Goal: Information Seeking & Learning: Learn about a topic

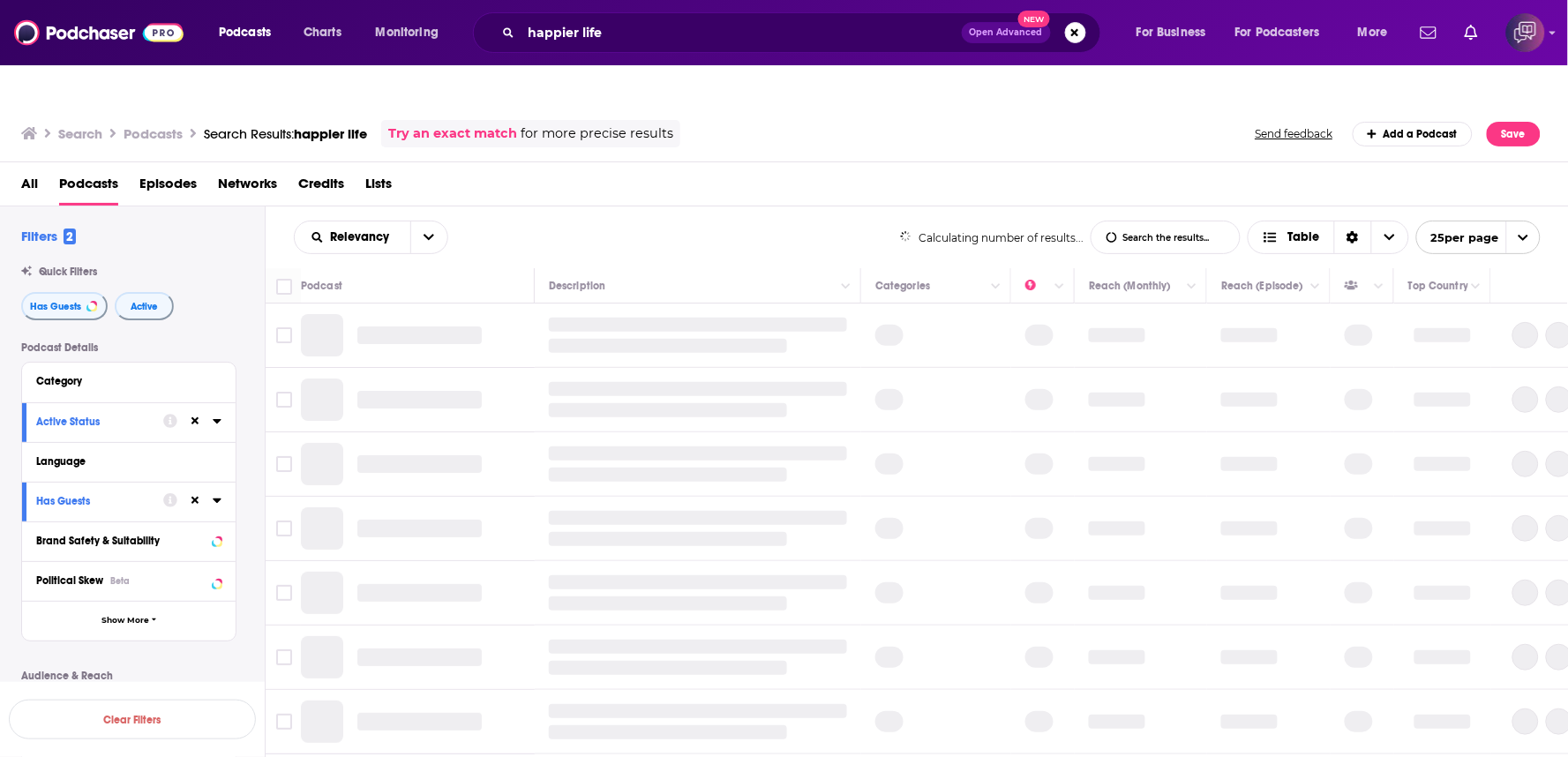
click at [799, 221] on div "Relevancy List Search Input Search the results... Table" at bounding box center [596, 237] width 606 height 33
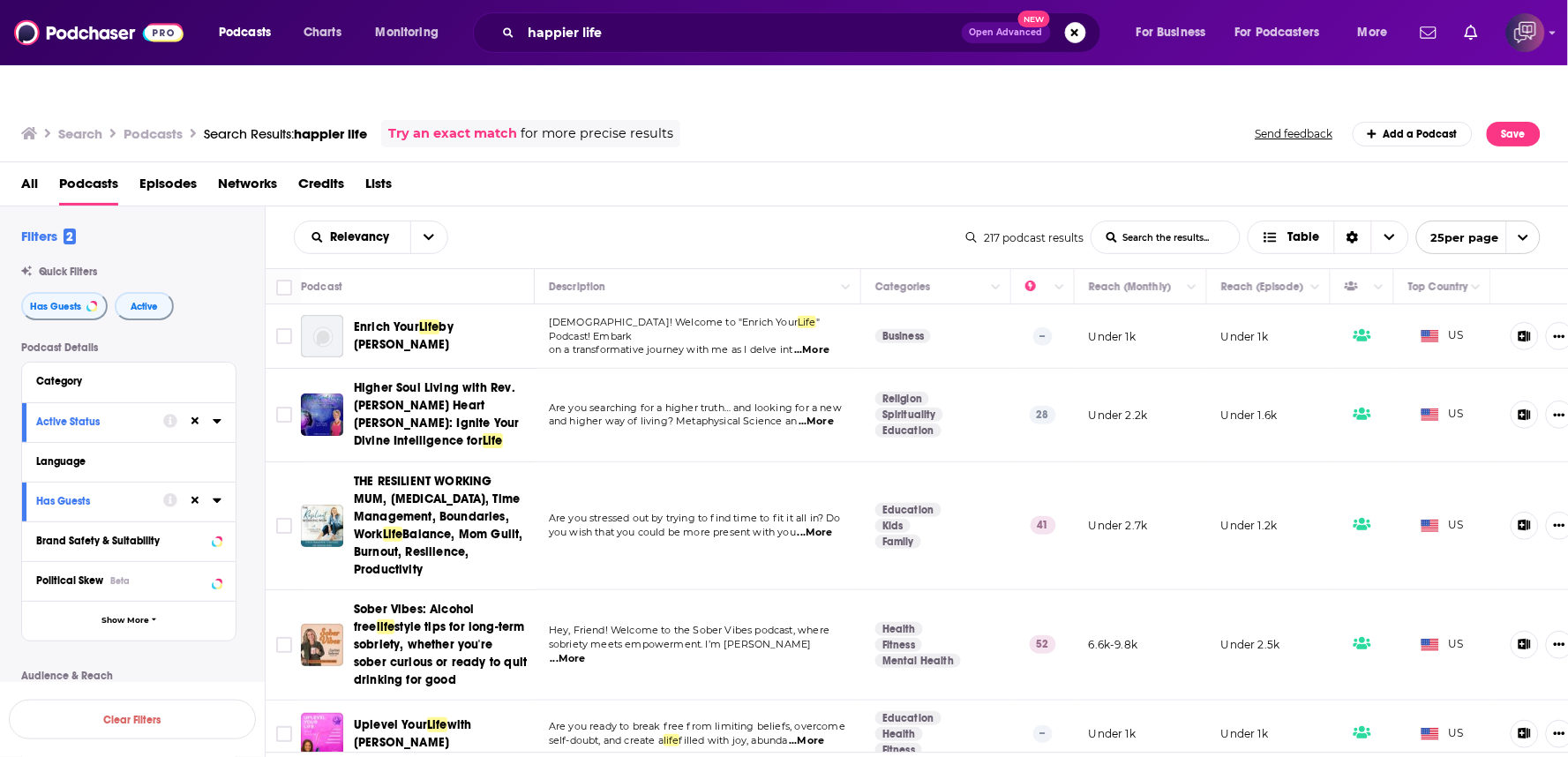
click at [836, 221] on div "Relevancy List Search Input Search the results... Table" at bounding box center [629, 237] width 672 height 33
click at [706, 120] on div "Search Podcasts Search Results: happier life Try an exact match for more precis…" at bounding box center [781, 134] width 1519 height 28
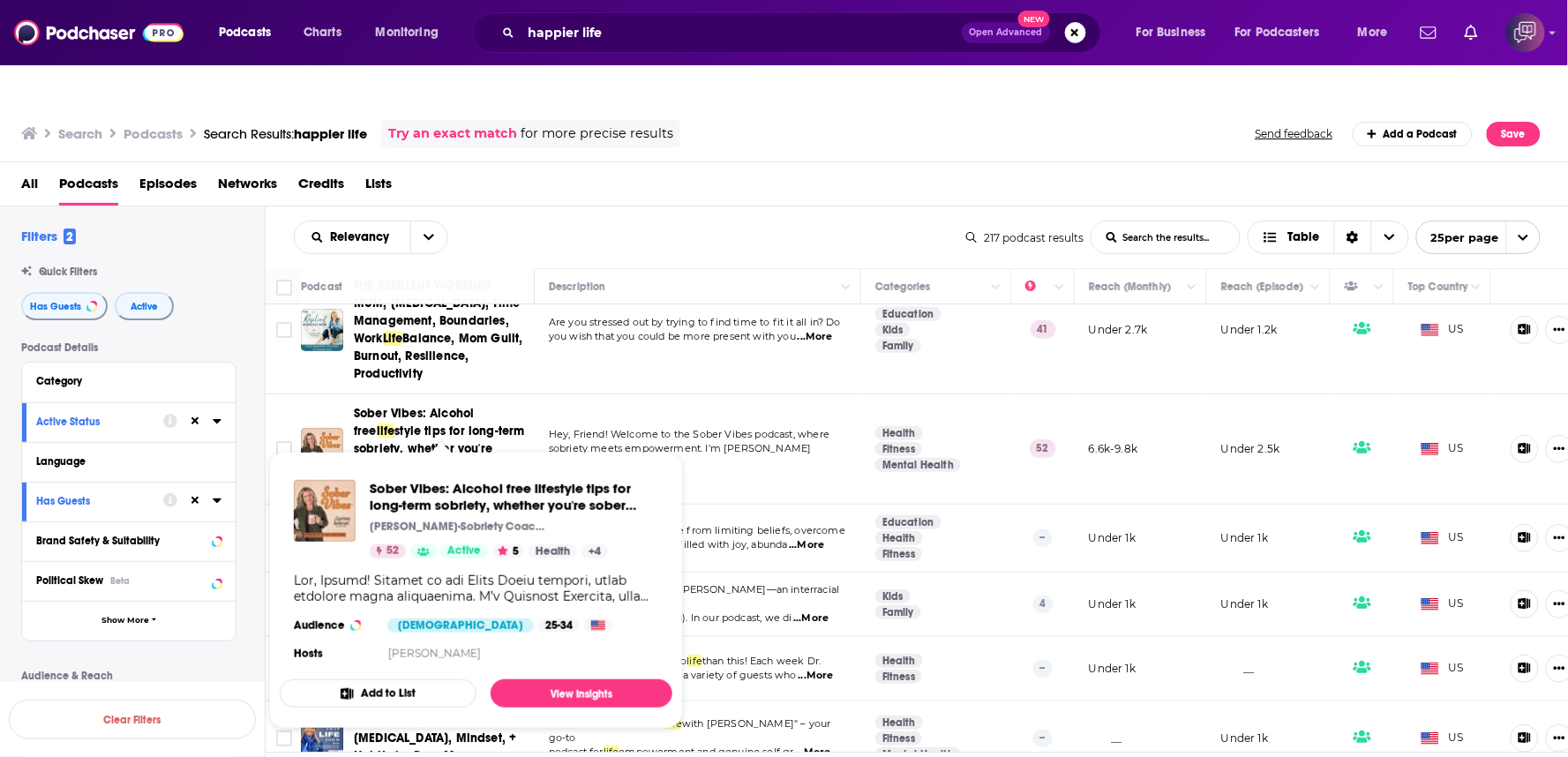
drag, startPoint x: 480, startPoint y: 438, endPoint x: 928, endPoint y: 171, distance: 521.5
click at [928, 207] on div "Relevancy List Search Input Search the results... Table 217 podcast results Lis…" at bounding box center [917, 237] width 1303 height 62
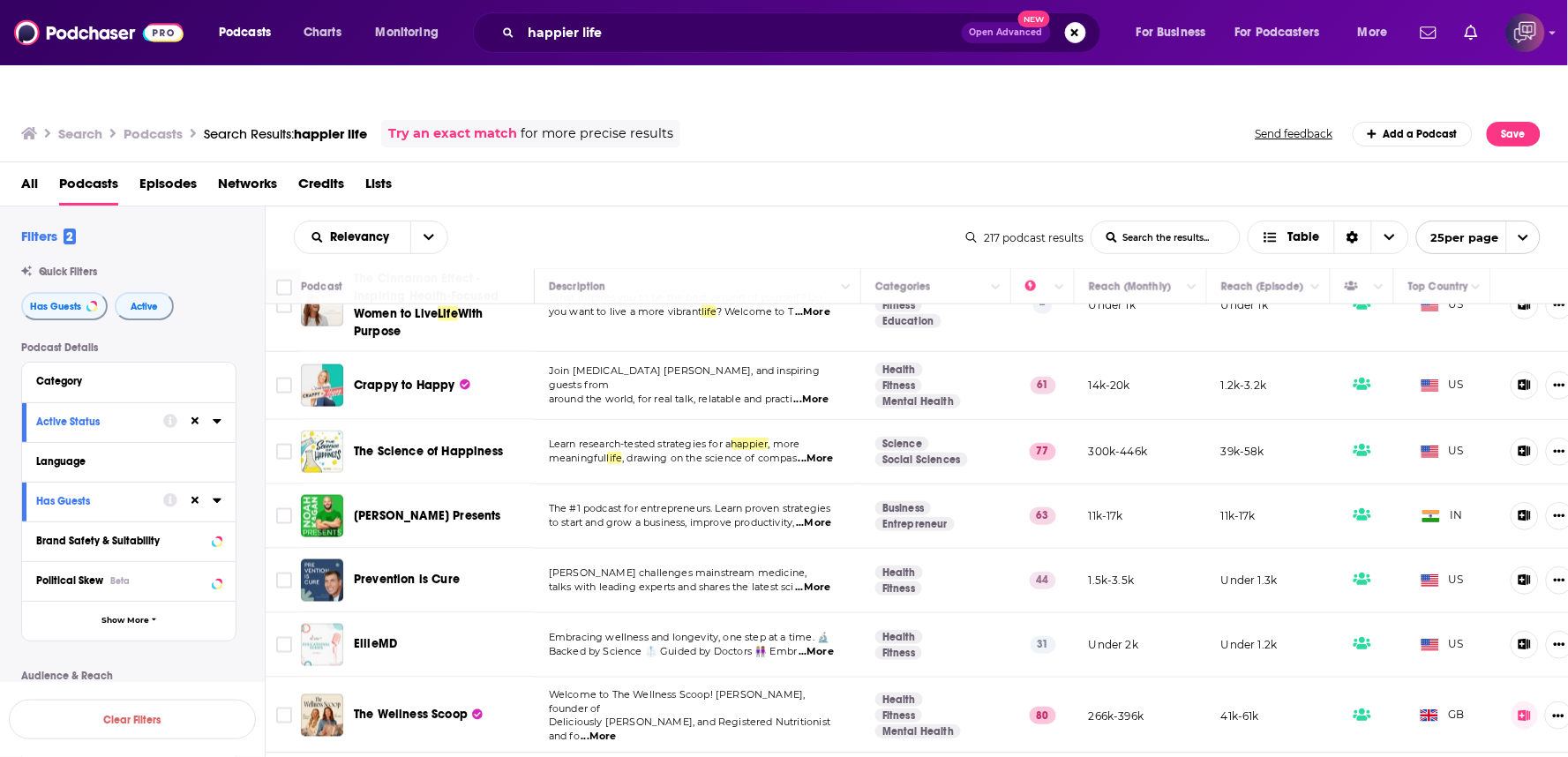
scroll to position [685, 0]
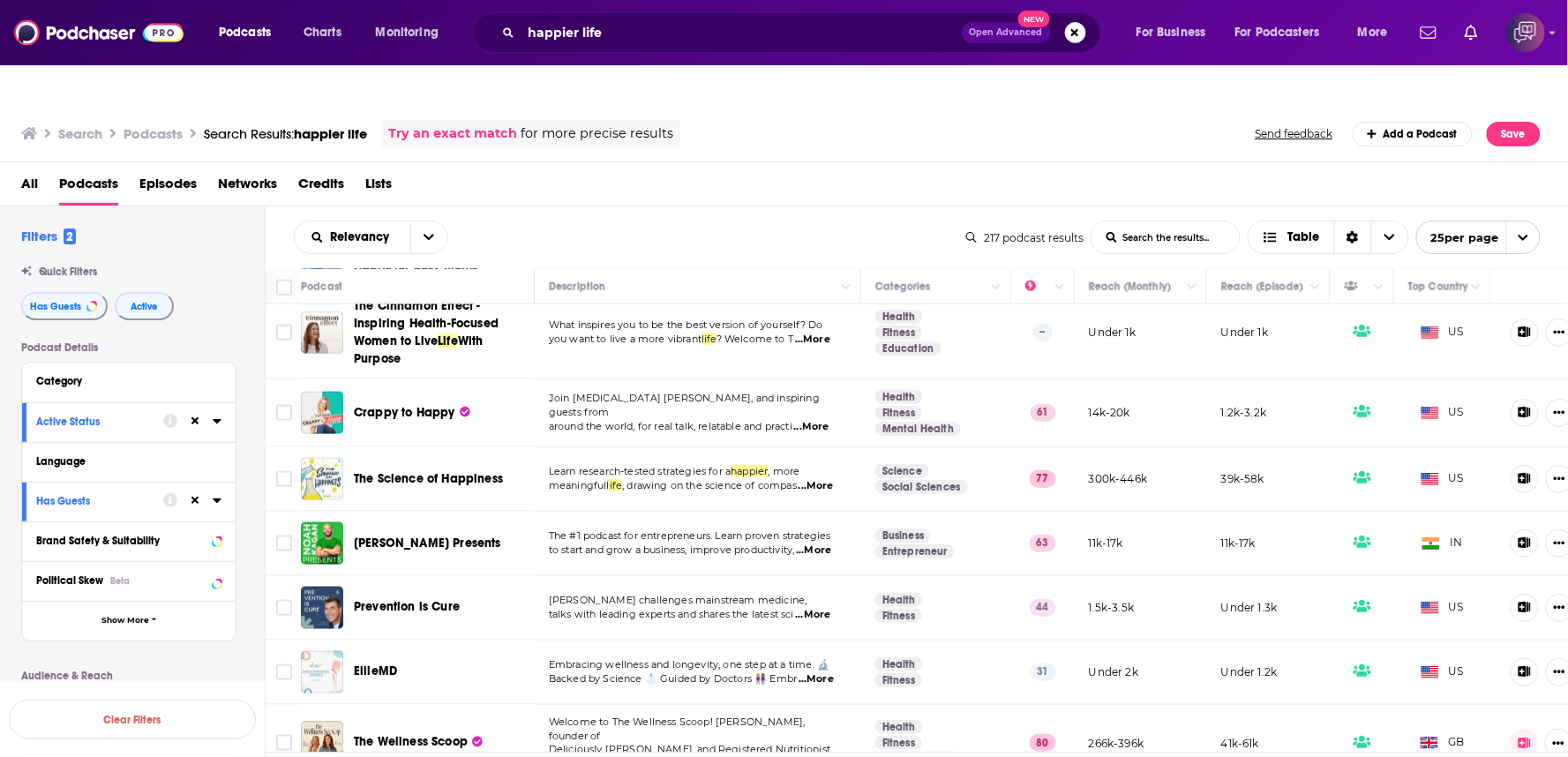
click at [830, 608] on span "...More" at bounding box center [813, 615] width 35 height 14
click at [815, 608] on span "...More" at bounding box center [813, 615] width 35 height 14
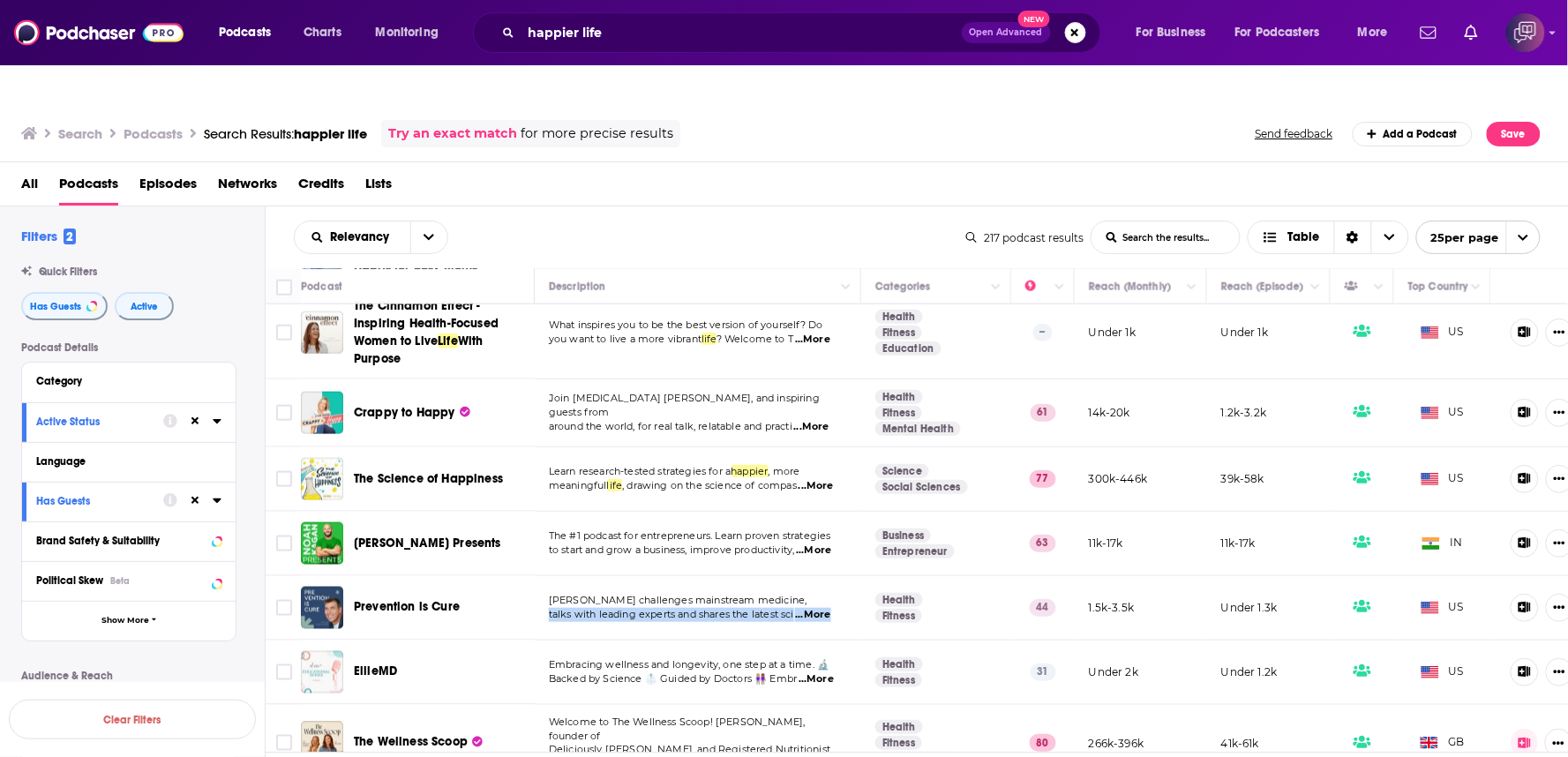
scroll to position [980, 0]
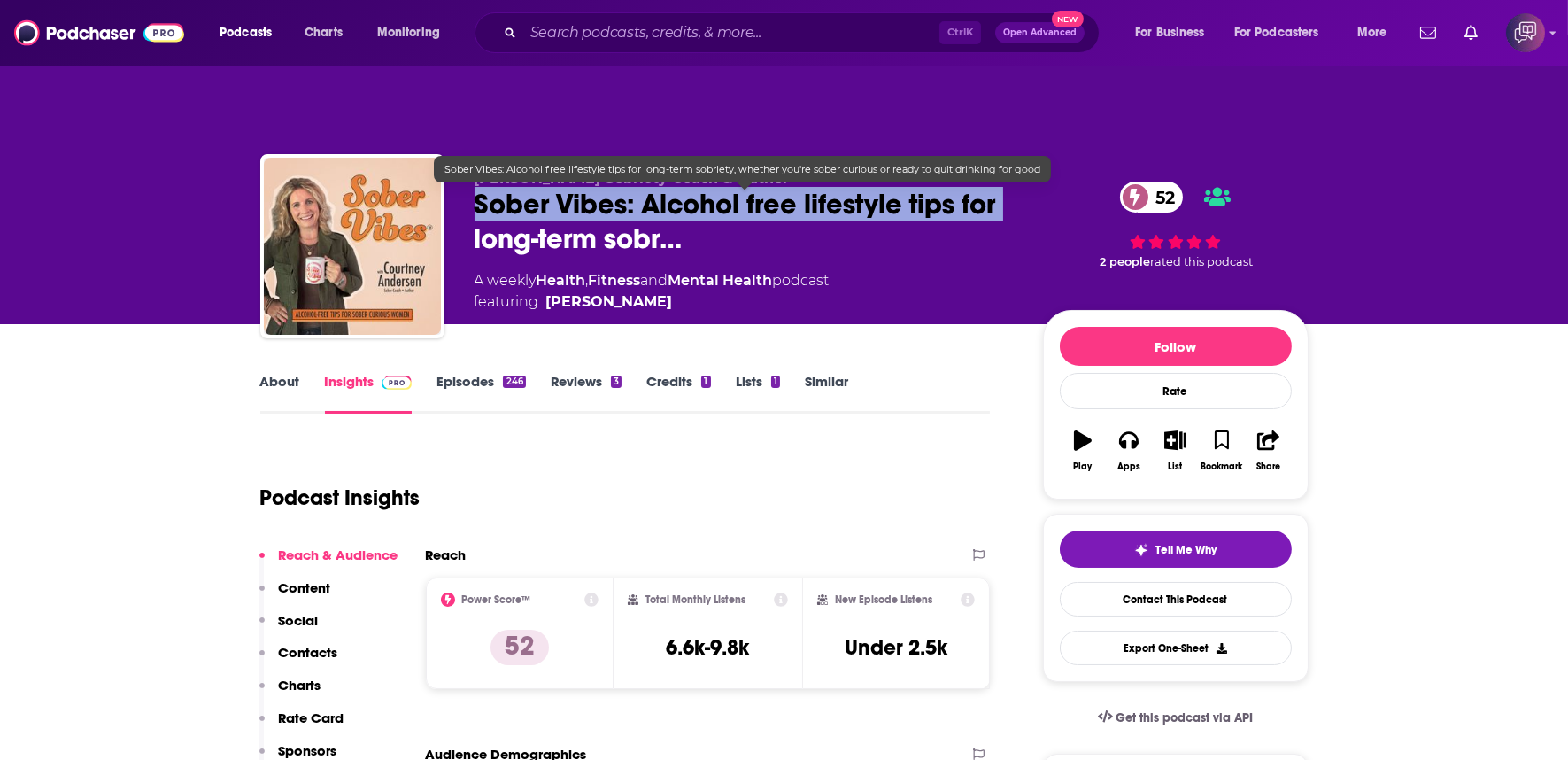
drag, startPoint x: 577, startPoint y: 175, endPoint x: 474, endPoint y: 171, distance: 103.1
click at [474, 171] on div "Courtney Andersen-Sobriety Coach & Author Sober Vibes: Alcohol free lifestyle t…" at bounding box center [784, 250] width 1048 height 192
click at [474, 187] on span "Sober Vibes: Alcohol free lifestyle tips for long-term sobr…" at bounding box center [744, 221] width 540 height 69
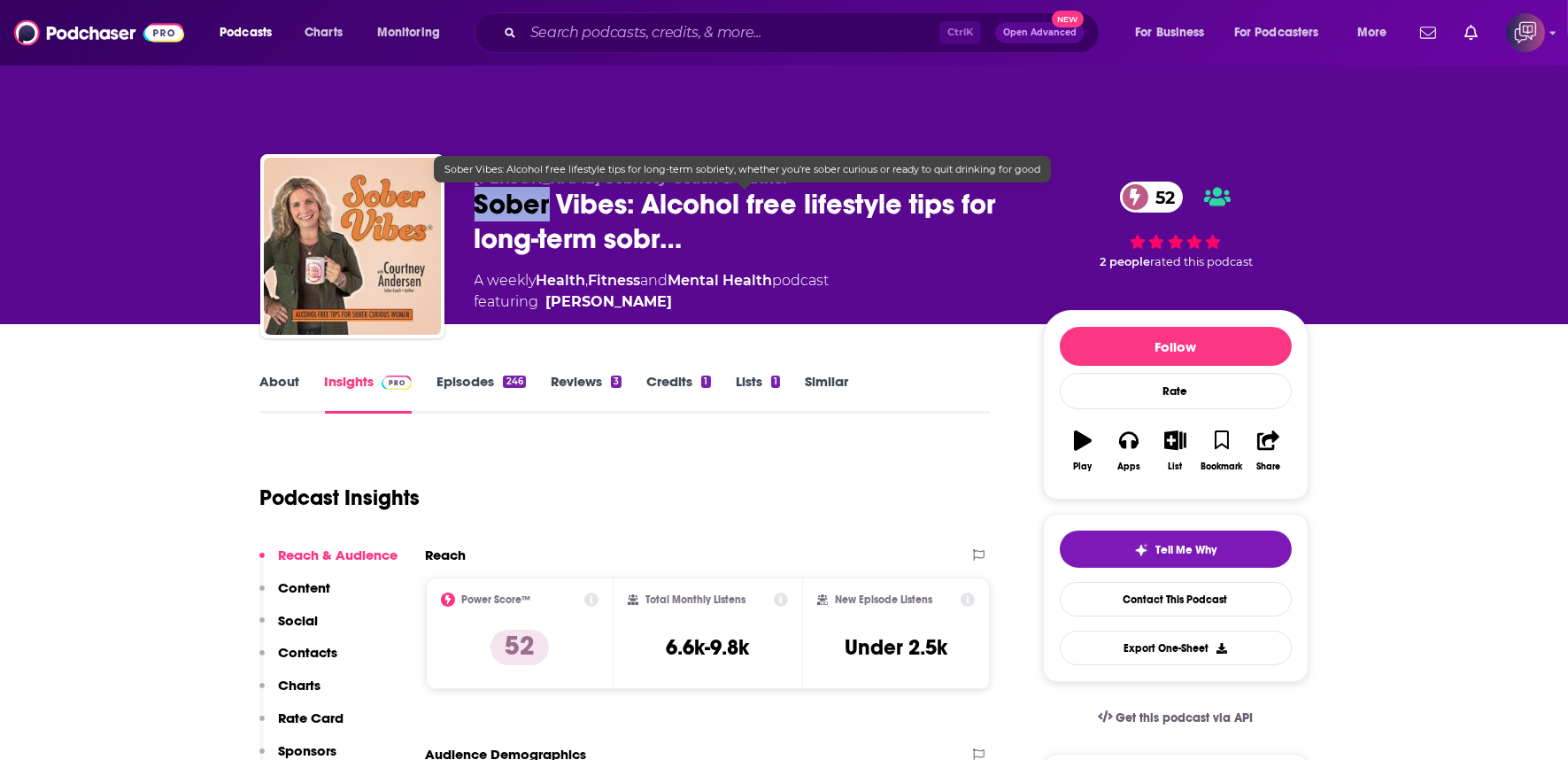
click at [454, 170] on div "Courtney Andersen-Sobriety Coach & Author Sober Vibes: Alcohol free lifestyle t…" at bounding box center [784, 250] width 1048 height 192
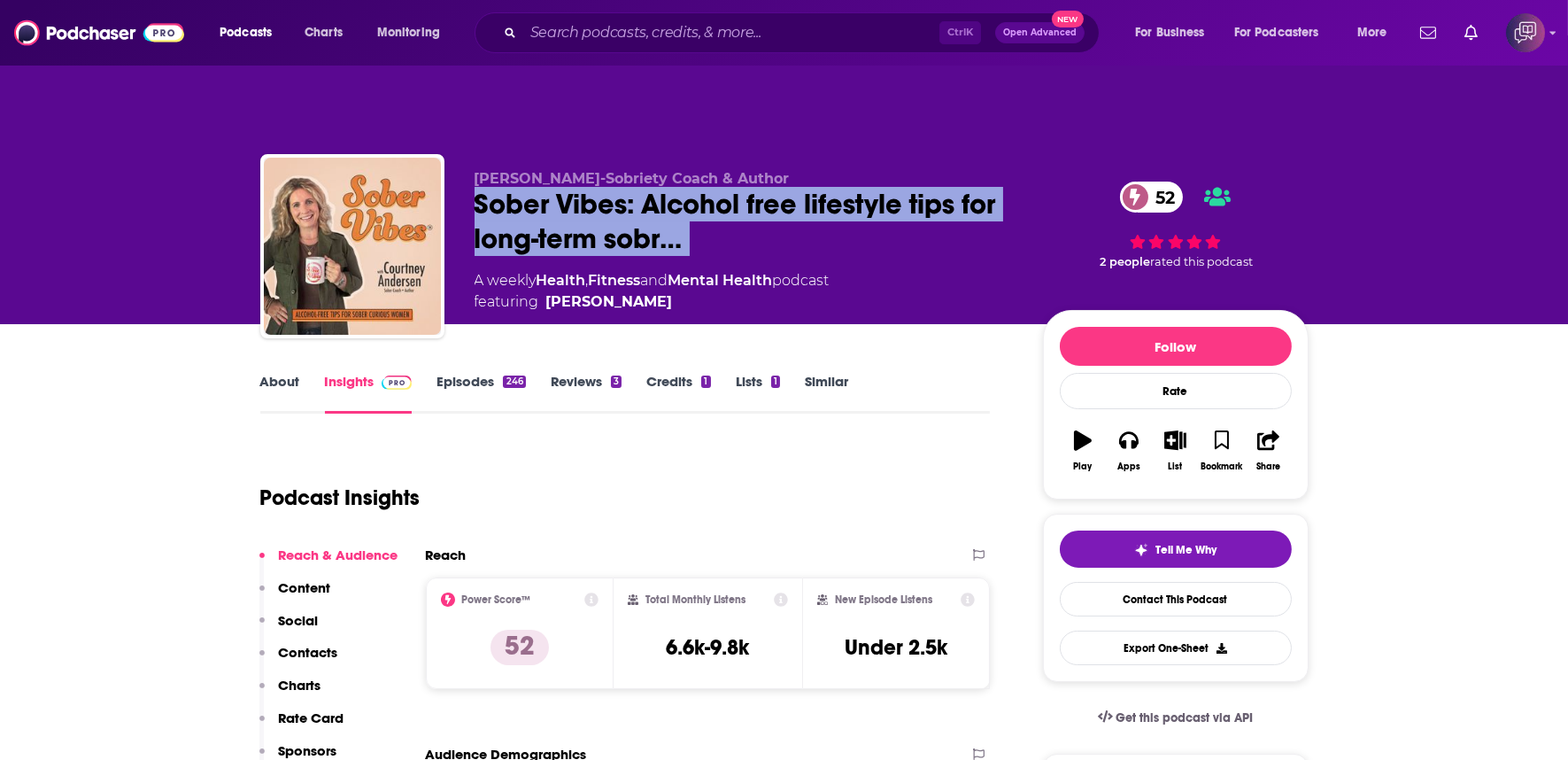
click at [454, 170] on div "Courtney Andersen-Sobriety Coach & Author Sober Vibes: Alcohol free lifestyle t…" at bounding box center [784, 250] width 1048 height 192
click at [454, 169] on div "Courtney Andersen-Sobriety Coach & Author Sober Vibes: Alcohol free lifestyle t…" at bounding box center [784, 250] width 1048 height 192
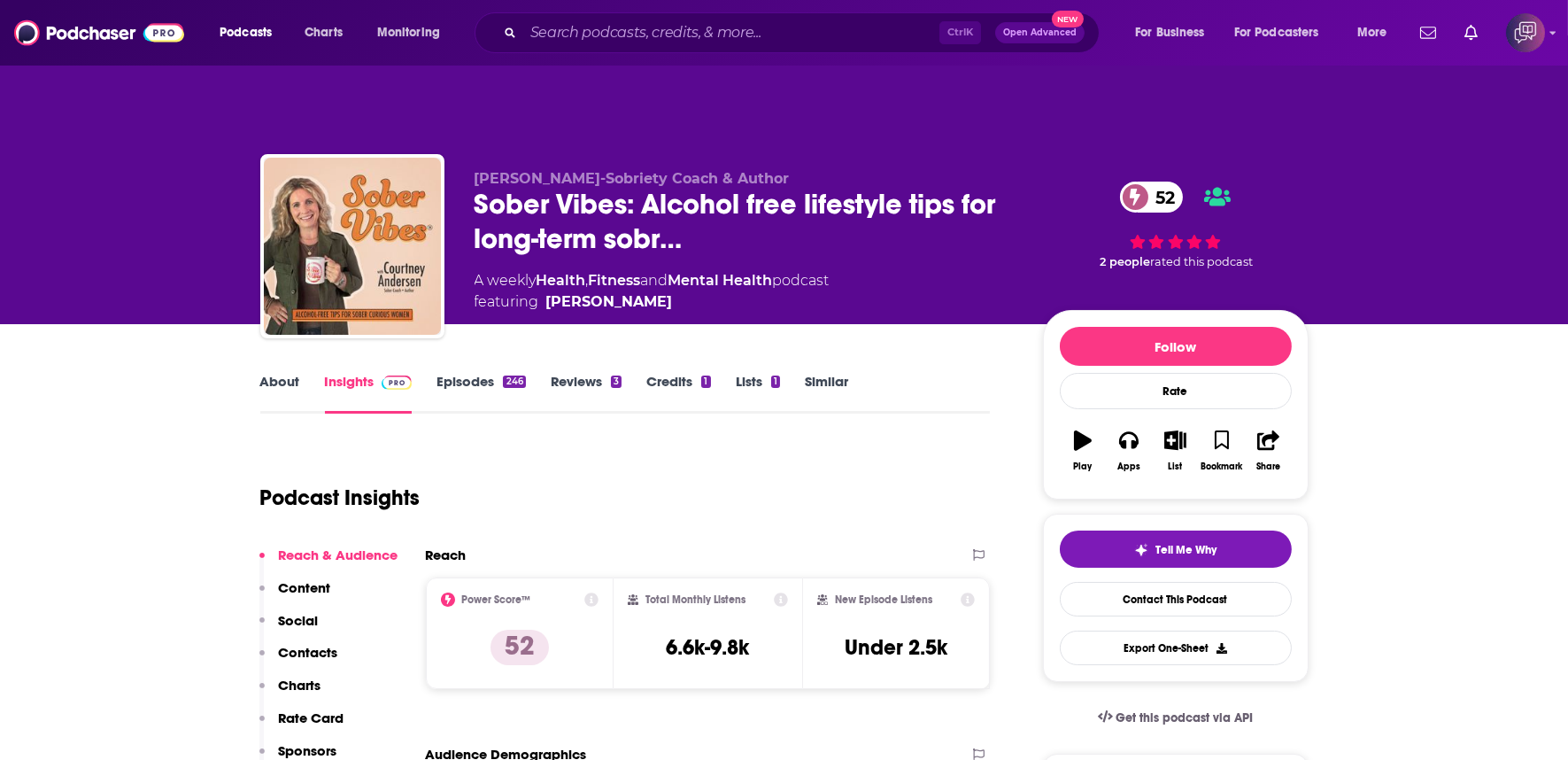
click at [466, 132] on div "Courtney Andersen-Sobriety Coach & Author Sober Vibes: Alcohol free lifestyle t…" at bounding box center [784, 228] width 1075 height 192
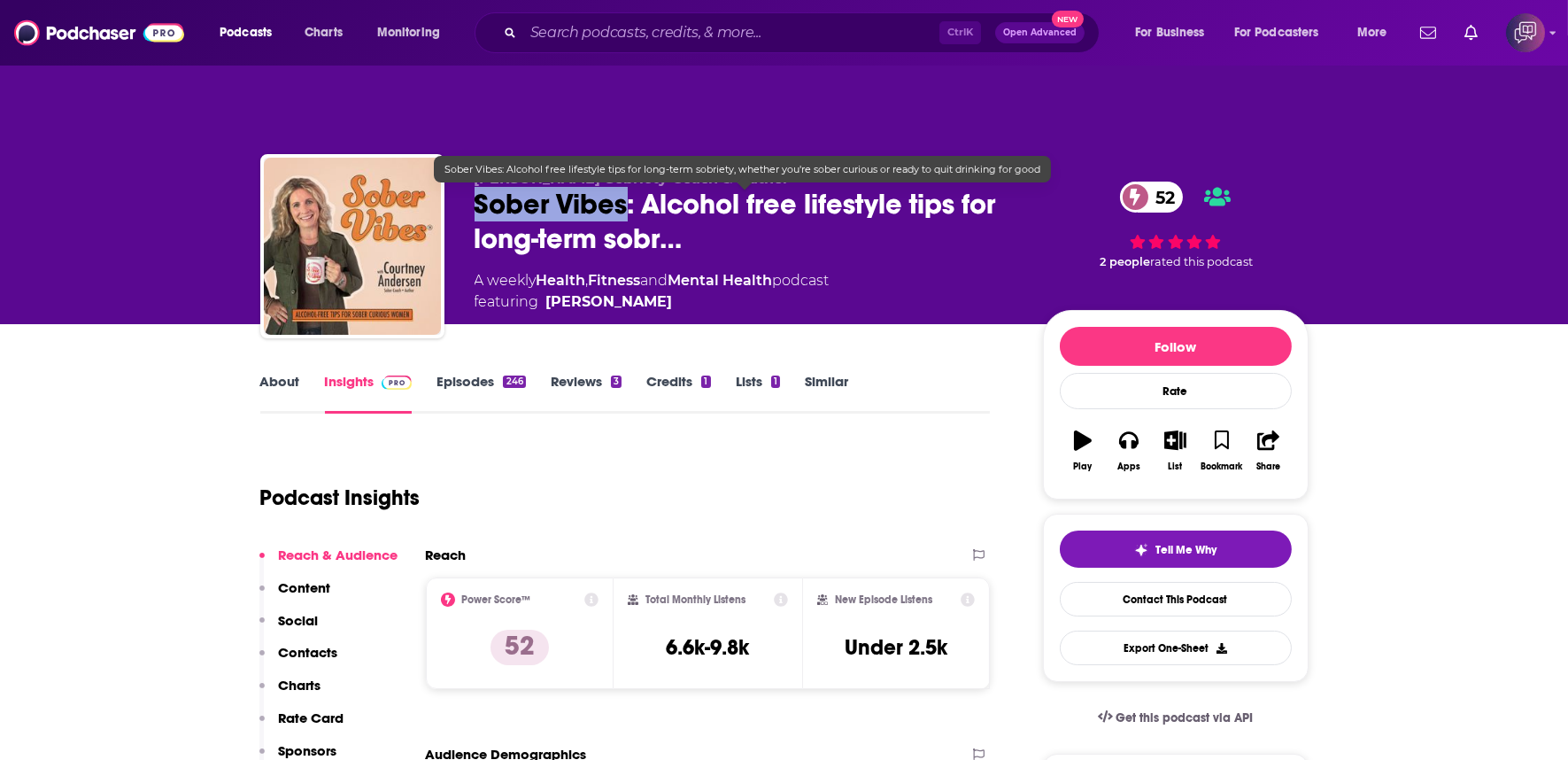
copy h2 "Sober Vibes"
drag, startPoint x: 462, startPoint y: 161, endPoint x: 625, endPoint y: 166, distance: 163.1
click at [625, 166] on div "Courtney Andersen-Sobriety Coach & Author Sober Vibes: Alcohol free lifestyle t…" at bounding box center [784, 250] width 1048 height 192
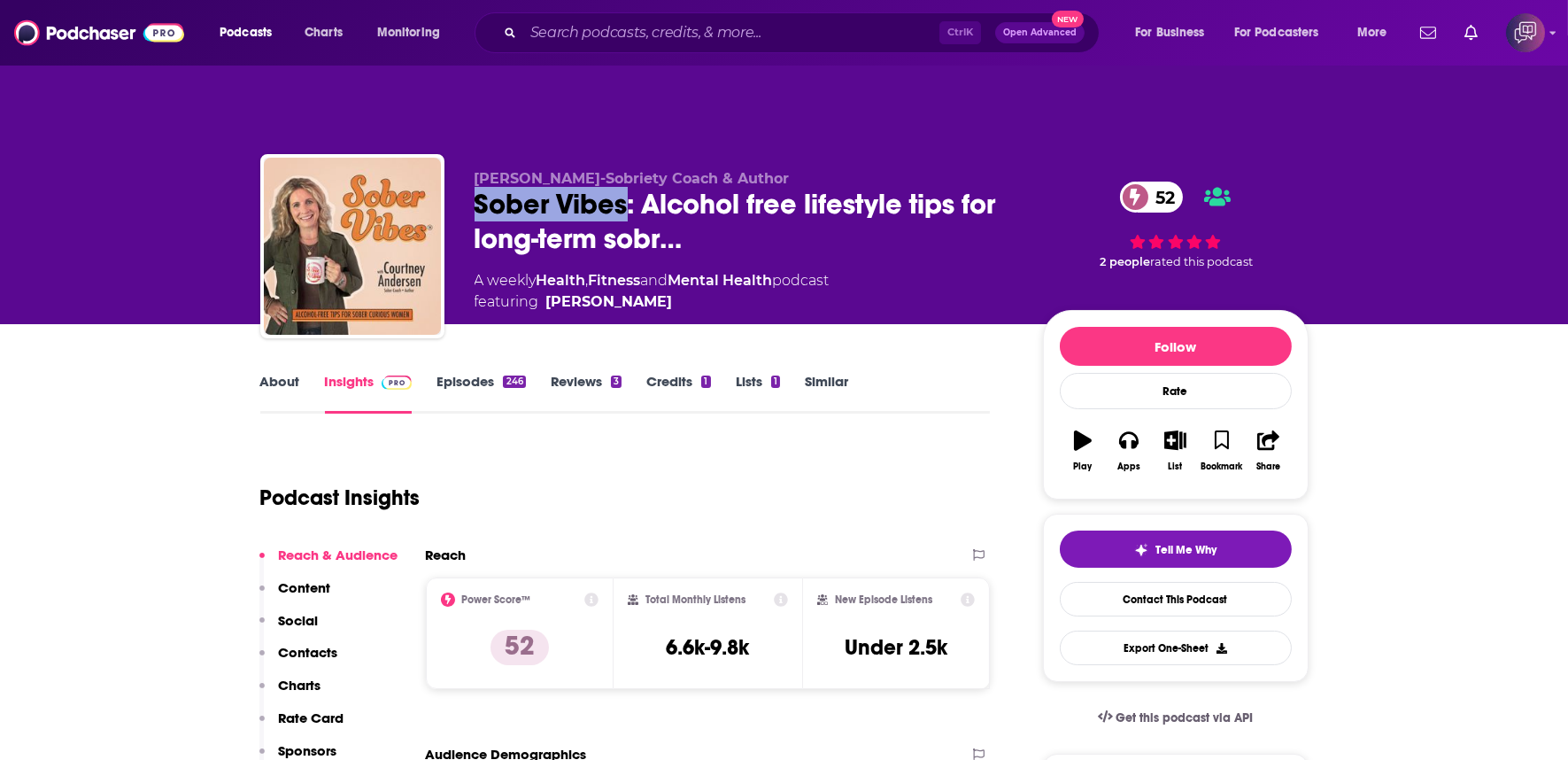
copy h2 "Sober Vibes"
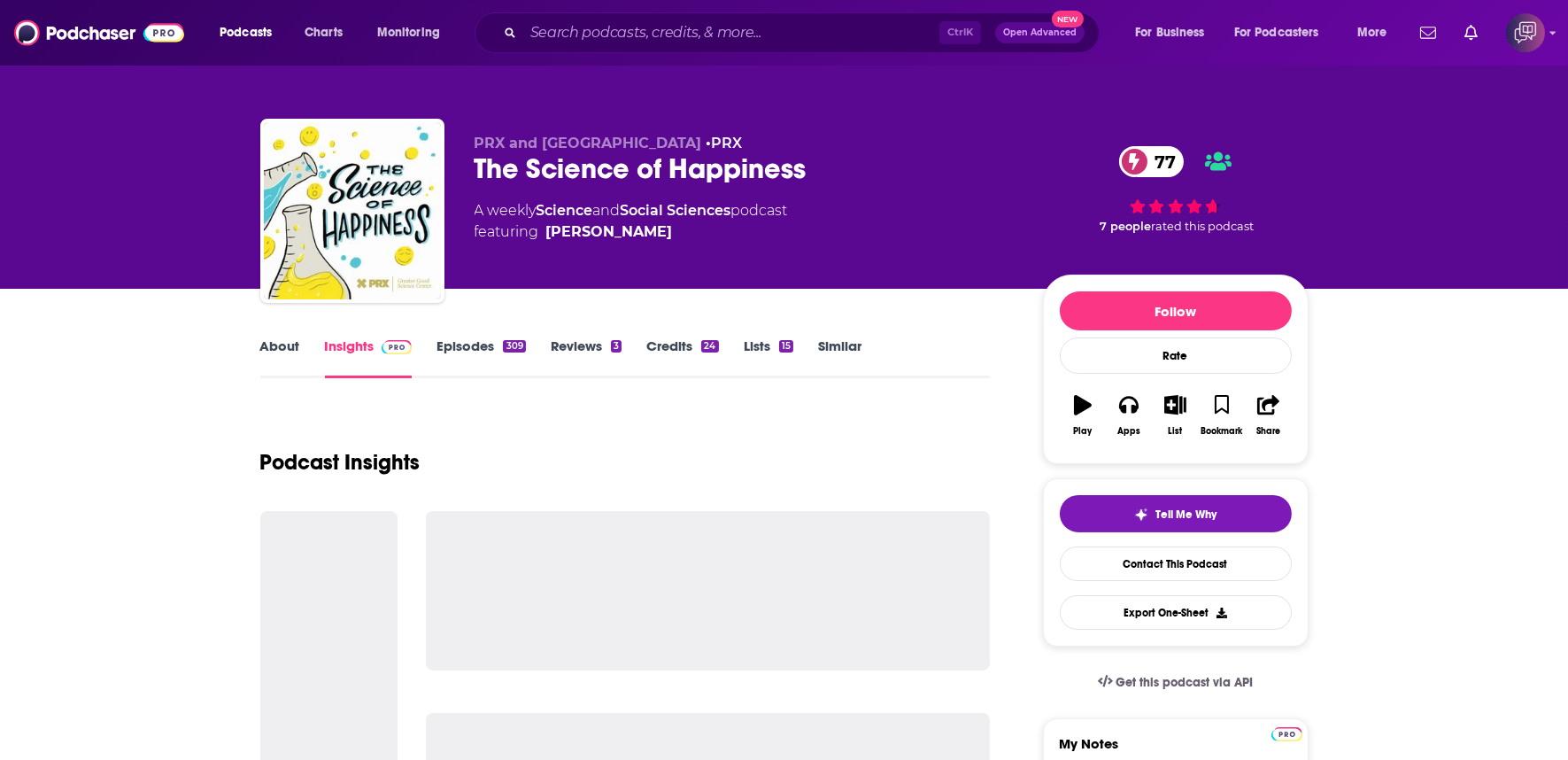
click at [868, 175] on div "The Science of Happiness 77" at bounding box center [744, 168] width 540 height 35
click at [867, 175] on div "The Science of Happiness 77" at bounding box center [744, 168] width 540 height 35
copy div "The Science of Happiness 77"
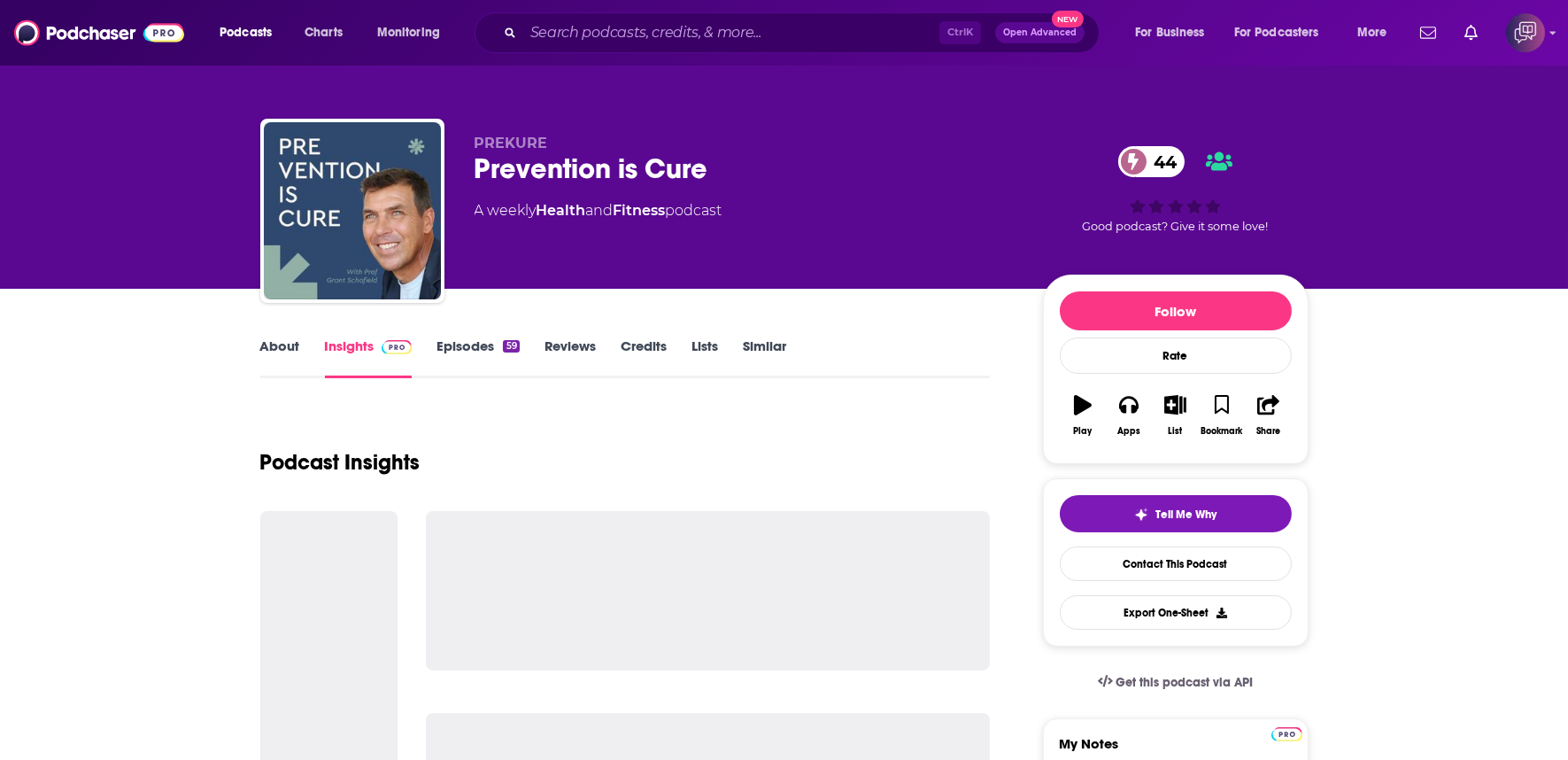
click at [739, 175] on div "Prevention is Cure 44" at bounding box center [744, 168] width 540 height 35
copy div "Prevention is Cure 44"
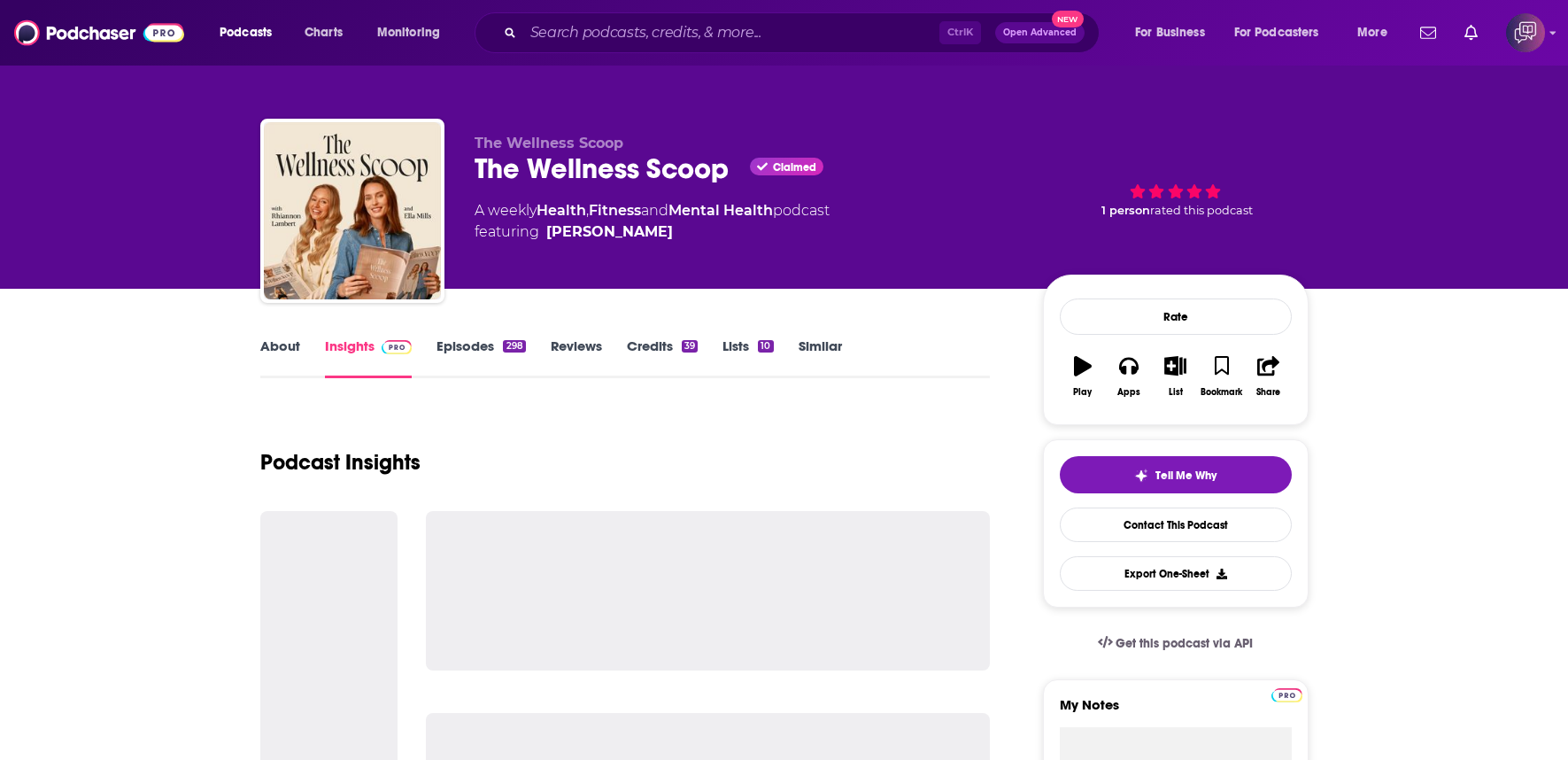
click at [830, 175] on div "The Wellness Scoop Claimed" at bounding box center [744, 168] width 540 height 35
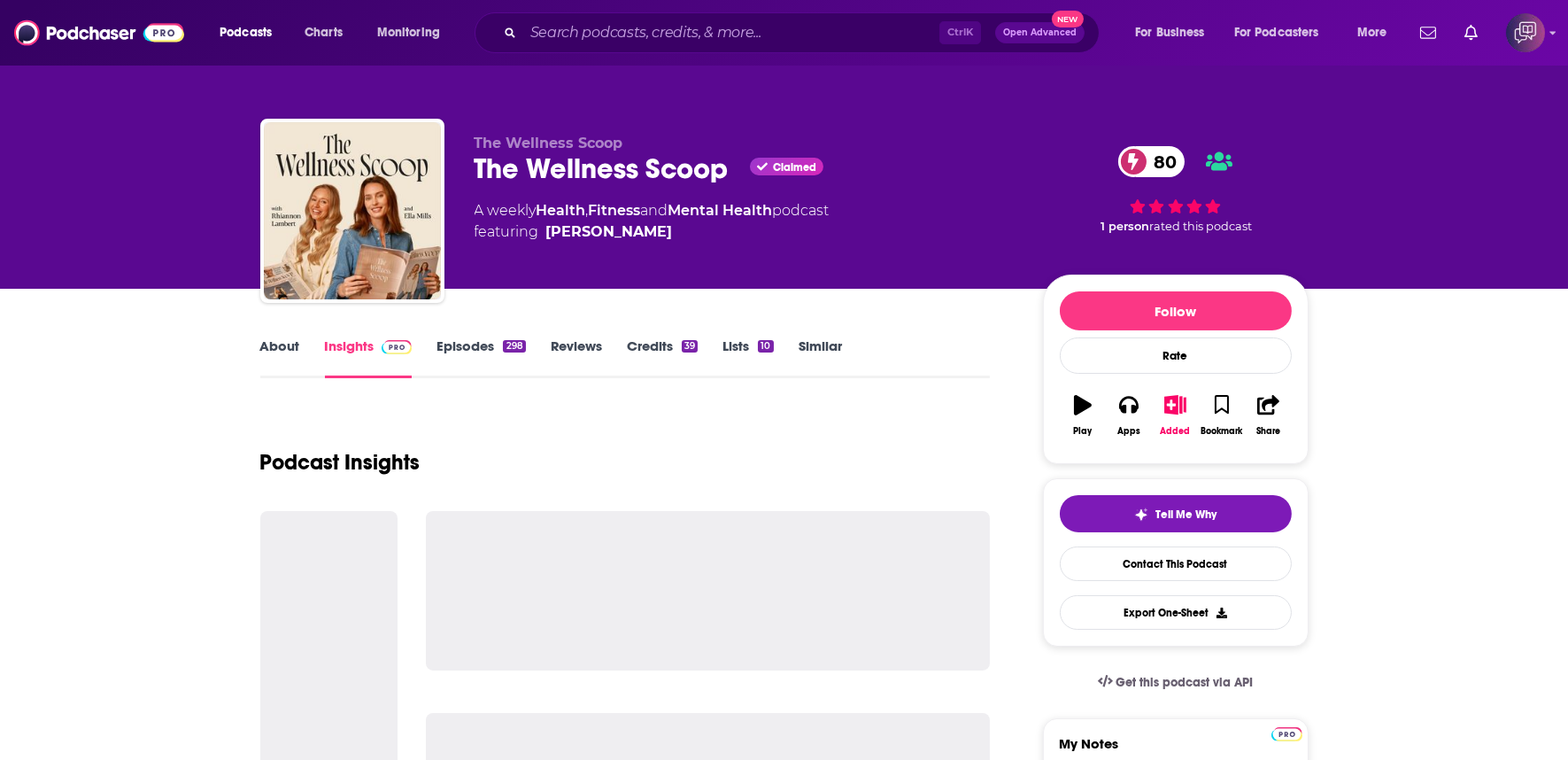
click at [740, 188] on div "The Wellness Scoop The Wellness Scoop Claimed 80 A weekly Health , Fitness and …" at bounding box center [744, 205] width 540 height 141
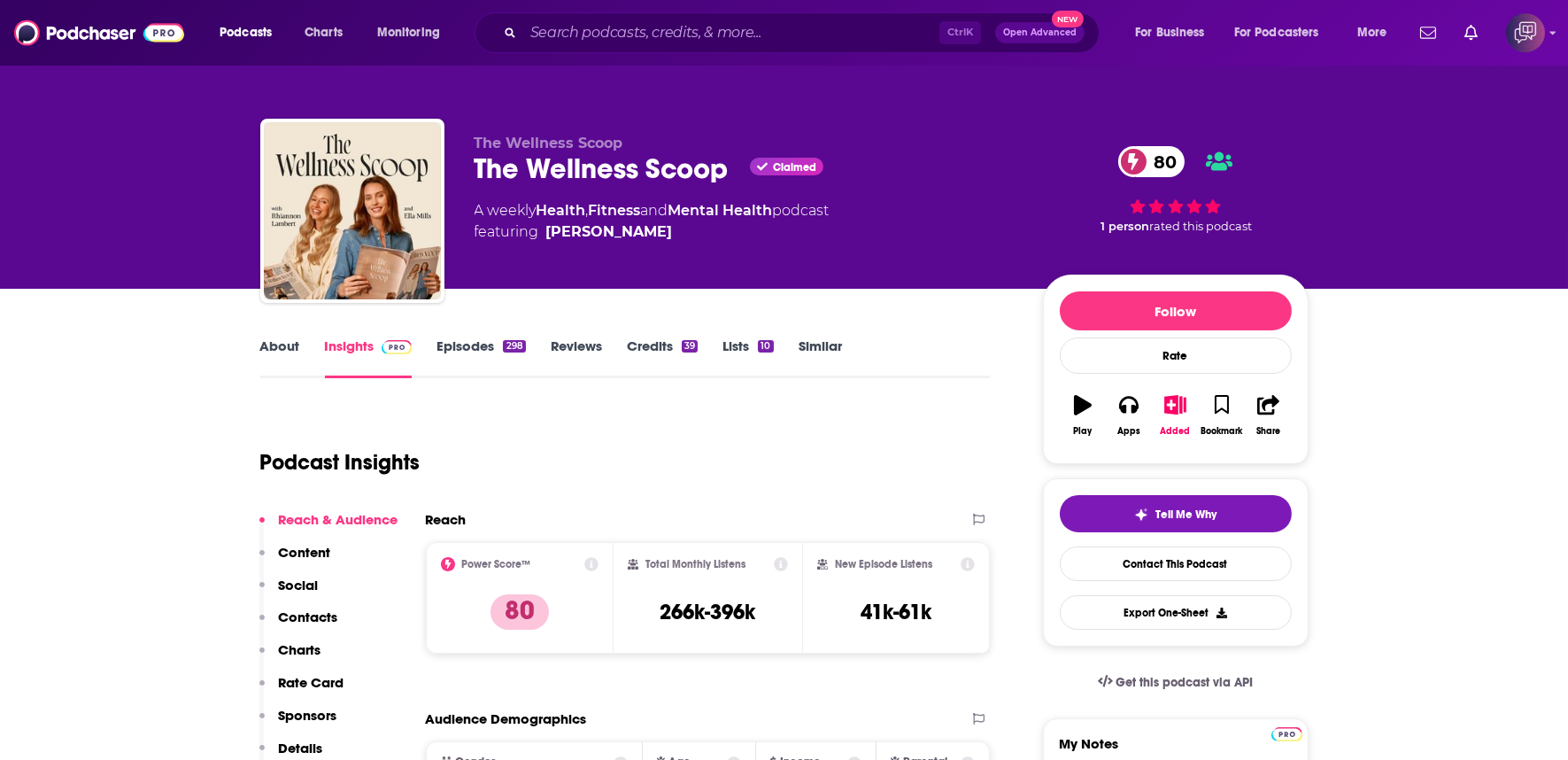
click at [739, 188] on div "The Wellness Scoop The Wellness Scoop Claimed 80 A weekly Health , Fitness and …" at bounding box center [744, 205] width 540 height 141
click at [712, 188] on div "The Wellness Scoop The Wellness Scoop Claimed 80 A weekly Health , Fitness and …" at bounding box center [744, 205] width 540 height 141
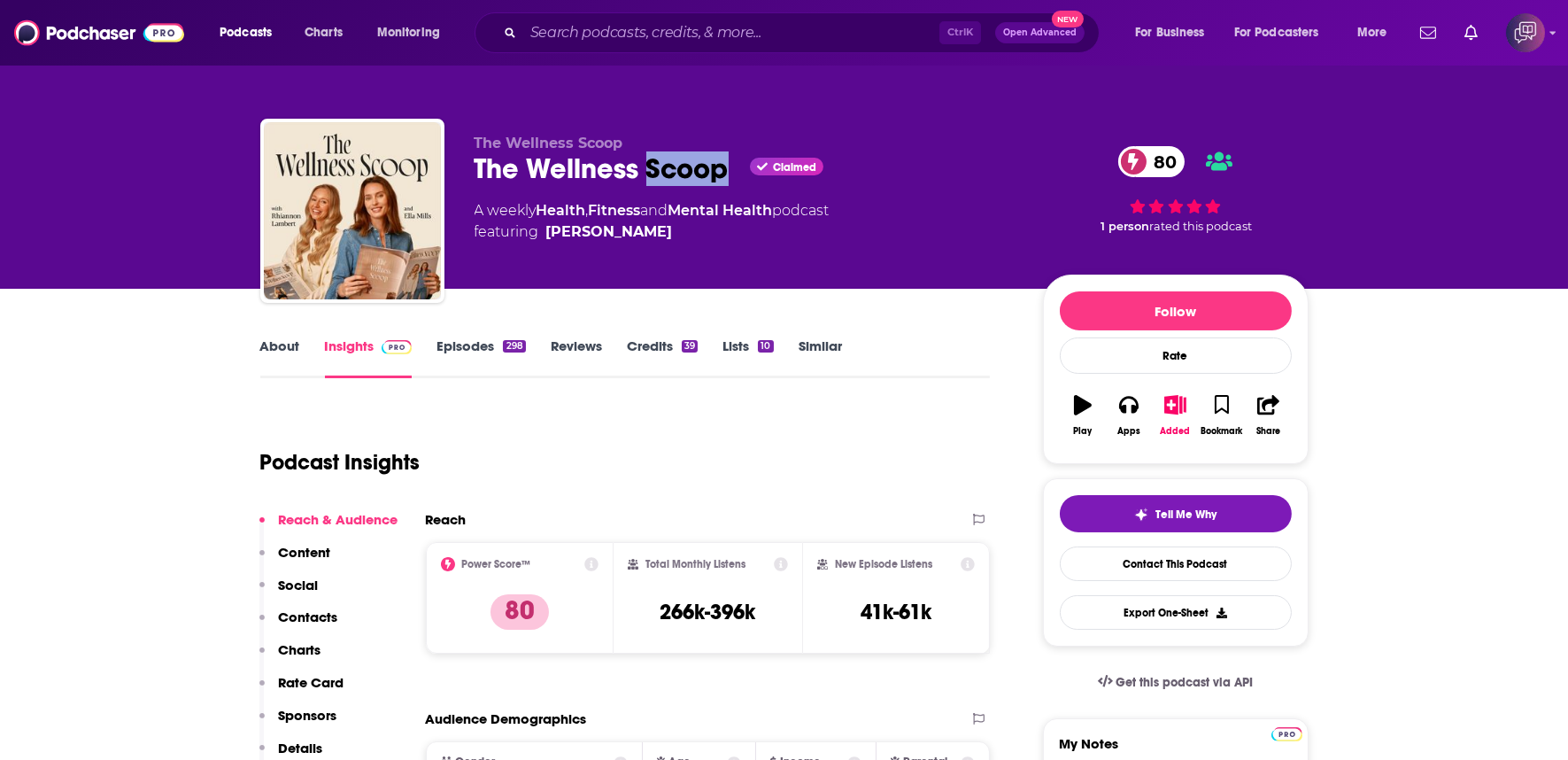
click at [712, 188] on div "The Wellness Scoop The Wellness Scoop Claimed 80 A weekly Health , Fitness and …" at bounding box center [744, 205] width 540 height 141
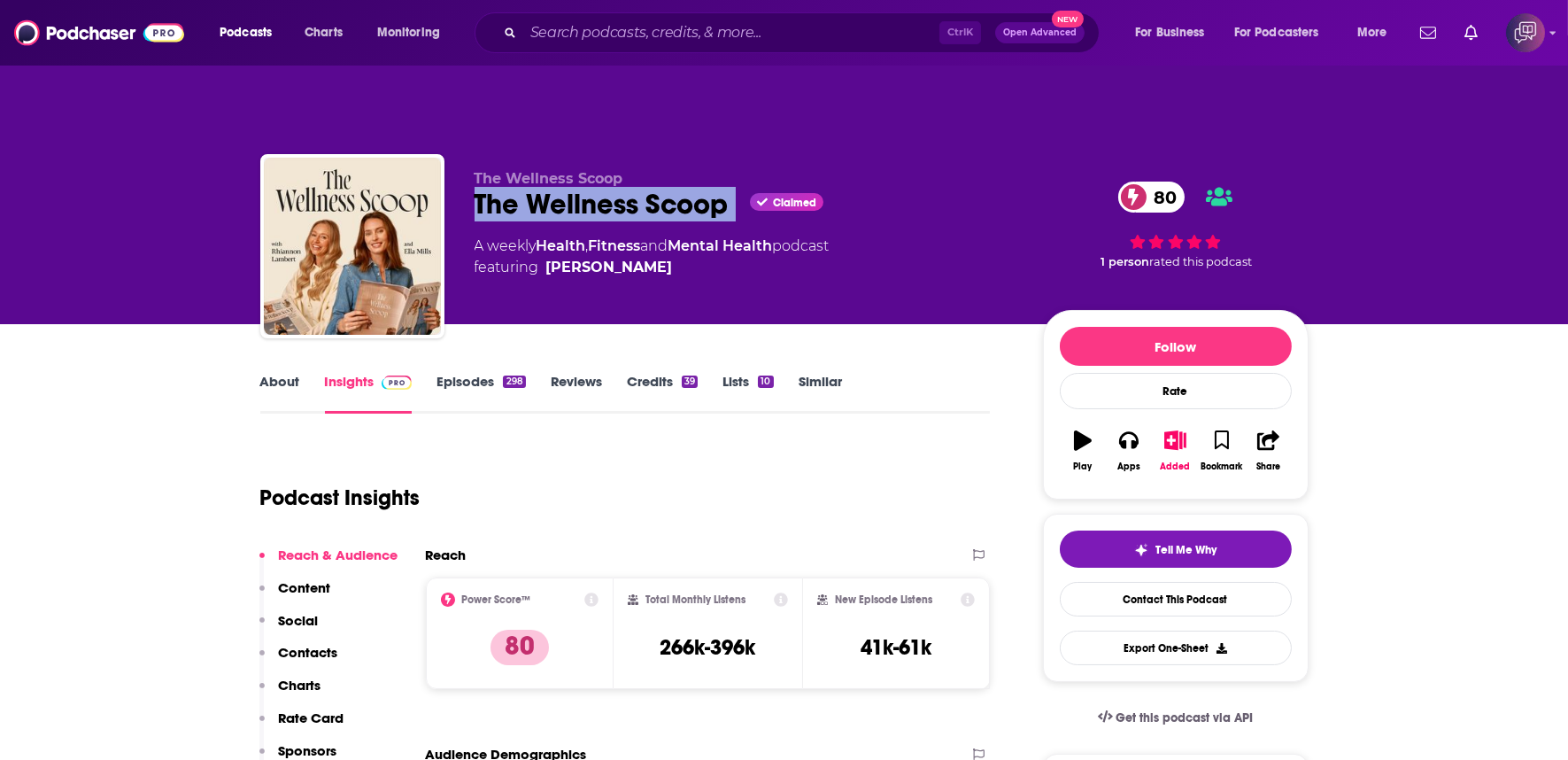
click at [712, 188] on div "The Wellness Scoop The Wellness Scoop Claimed 80 A weekly Health , Fitness and …" at bounding box center [744, 240] width 540 height 141
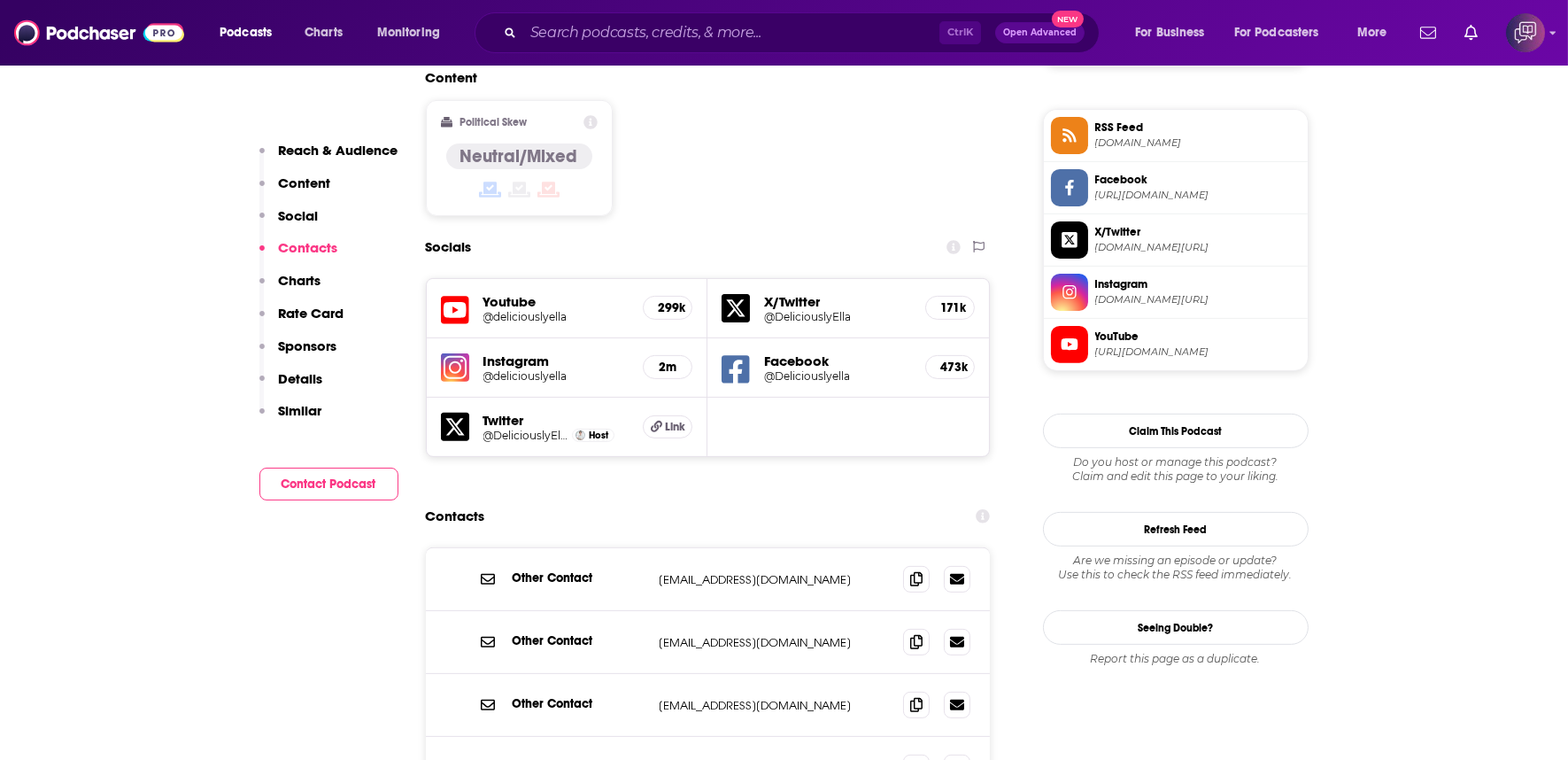
scroll to position [1574, 0]
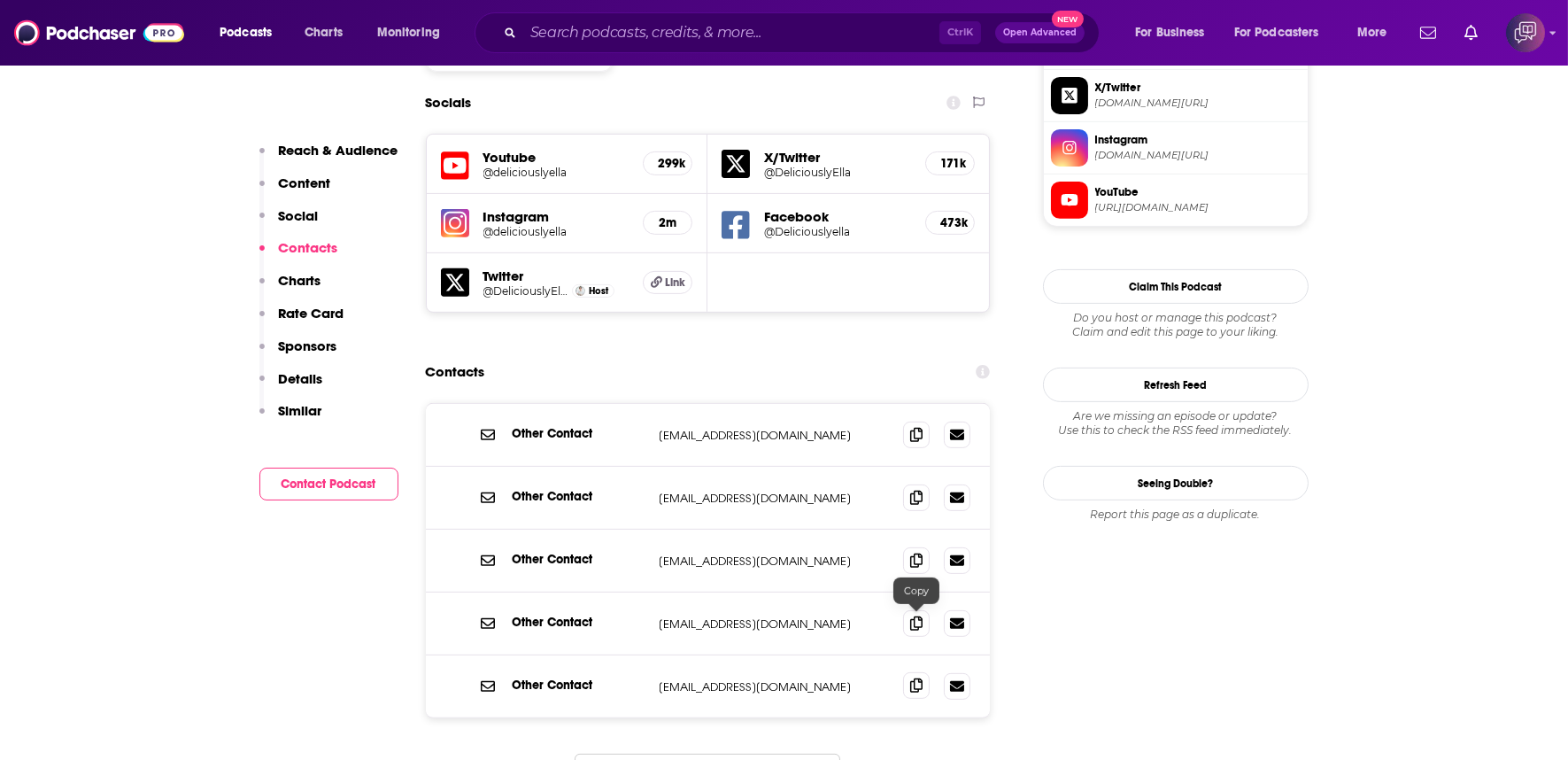
click at [917, 679] on icon at bounding box center [916, 686] width 13 height 14
click at [917, 427] on icon at bounding box center [916, 434] width 13 height 14
click at [916, 616] on icon at bounding box center [916, 623] width 13 height 14
click at [924, 547] on span at bounding box center [916, 559] width 27 height 27
drag, startPoint x: 924, startPoint y: 466, endPoint x: 921, endPoint y: 456, distance: 10.4
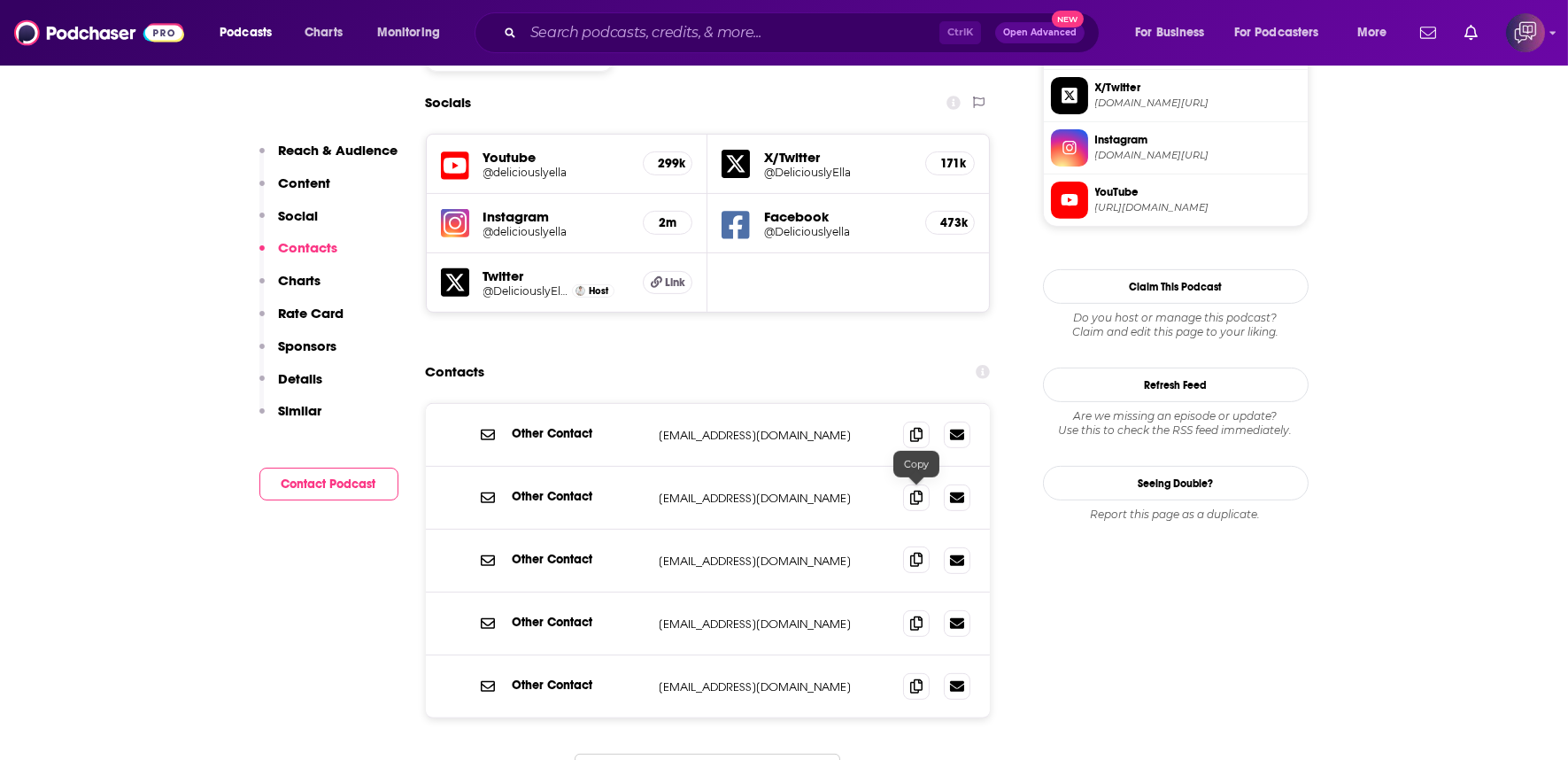
click at [924, 547] on span at bounding box center [916, 559] width 27 height 27
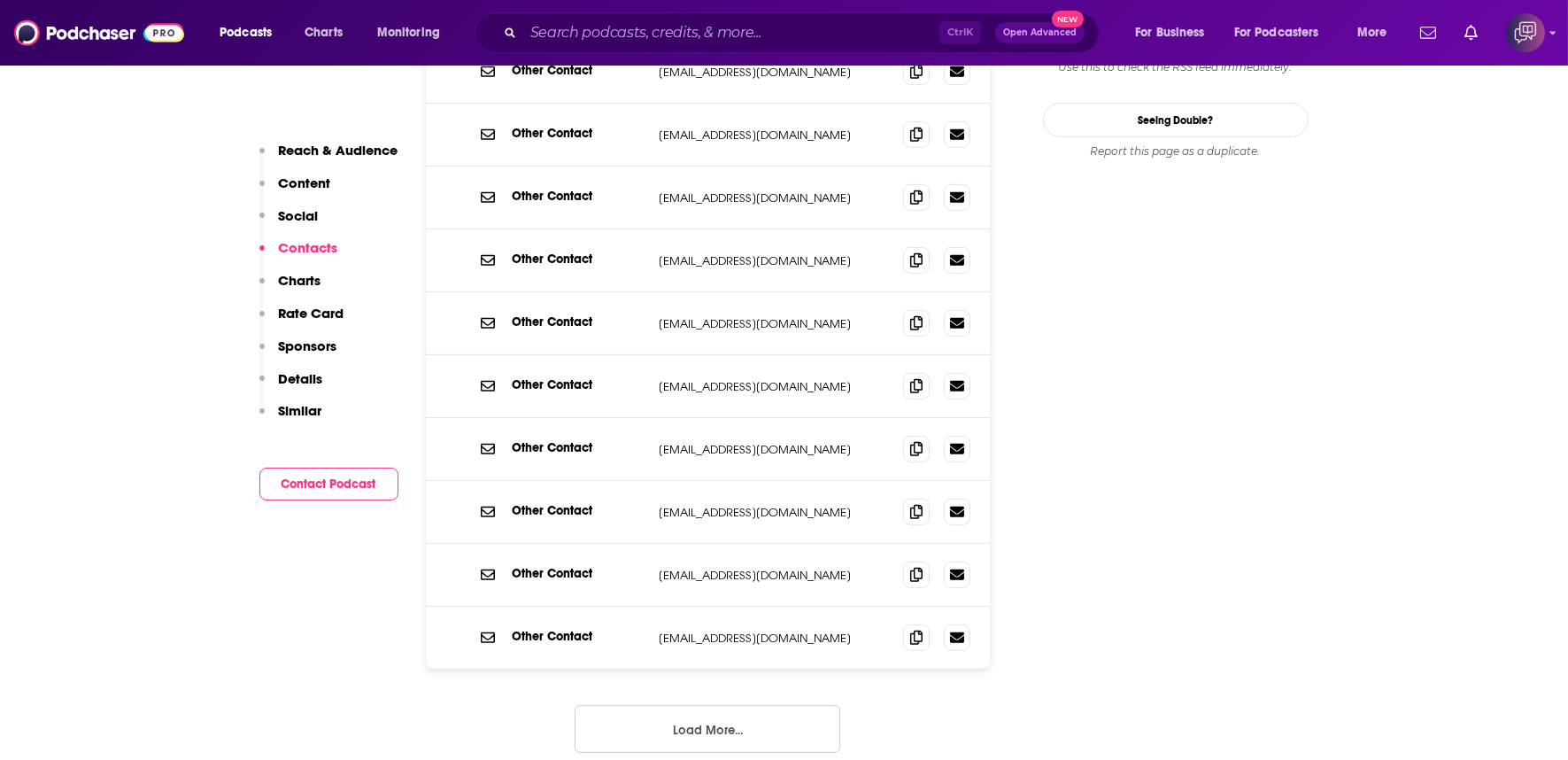
scroll to position [2164, 0]
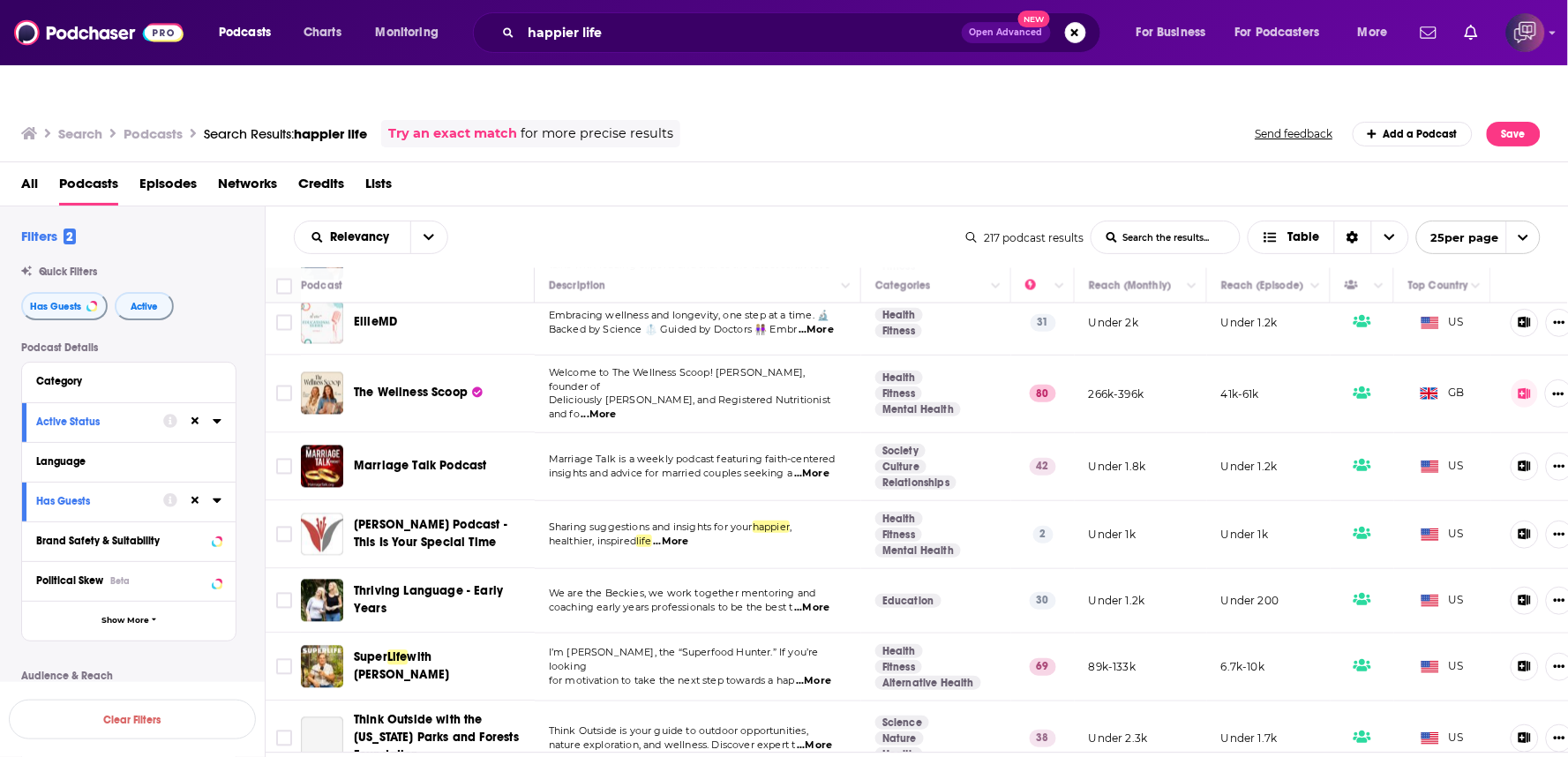
scroll to position [1078, 0]
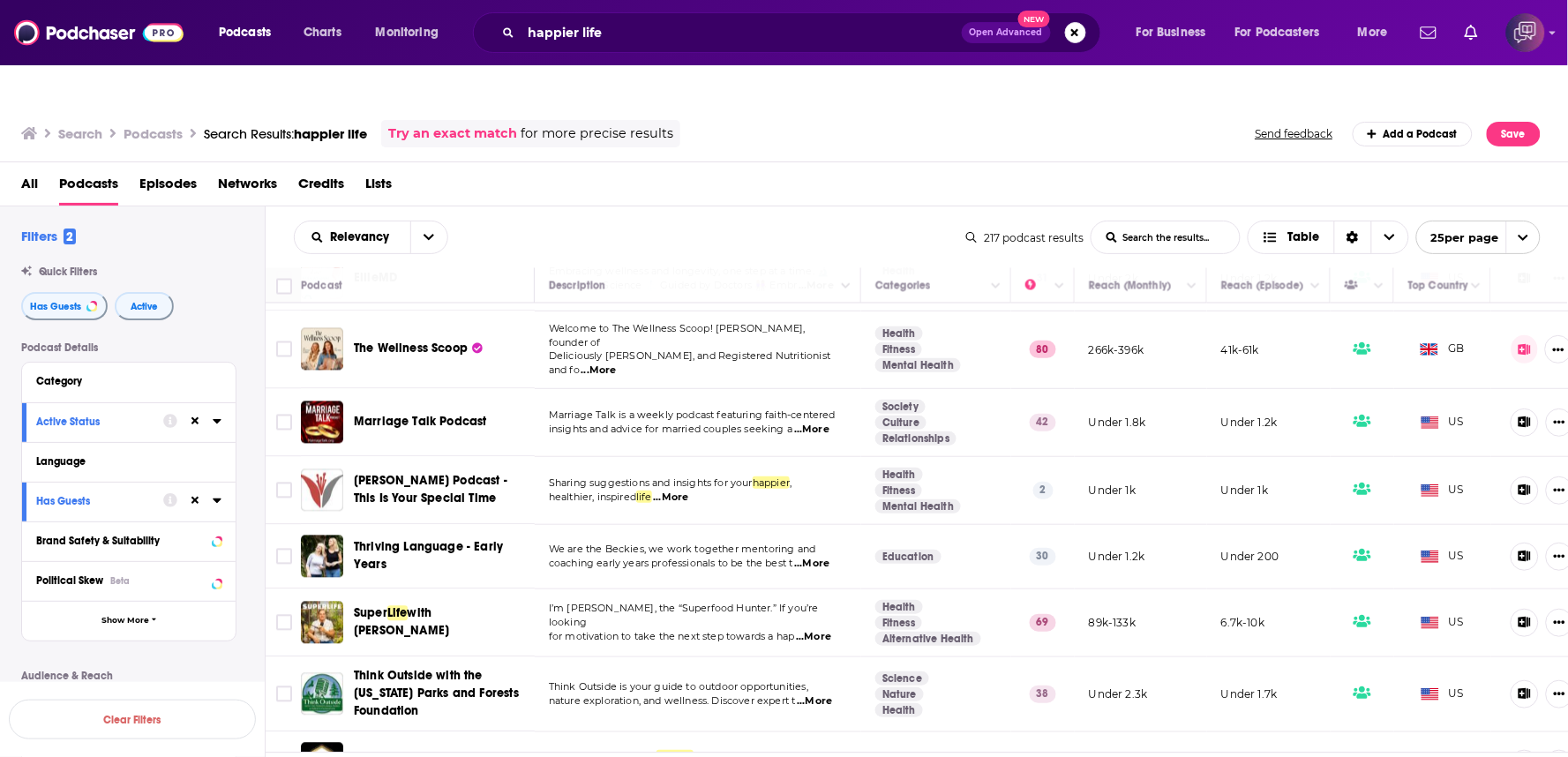
click at [825, 422] on span "...More" at bounding box center [812, 429] width 35 height 14
click at [764, 169] on div "All Podcasts Episodes Networks Credits Lists" at bounding box center [788, 187] width 1534 height 36
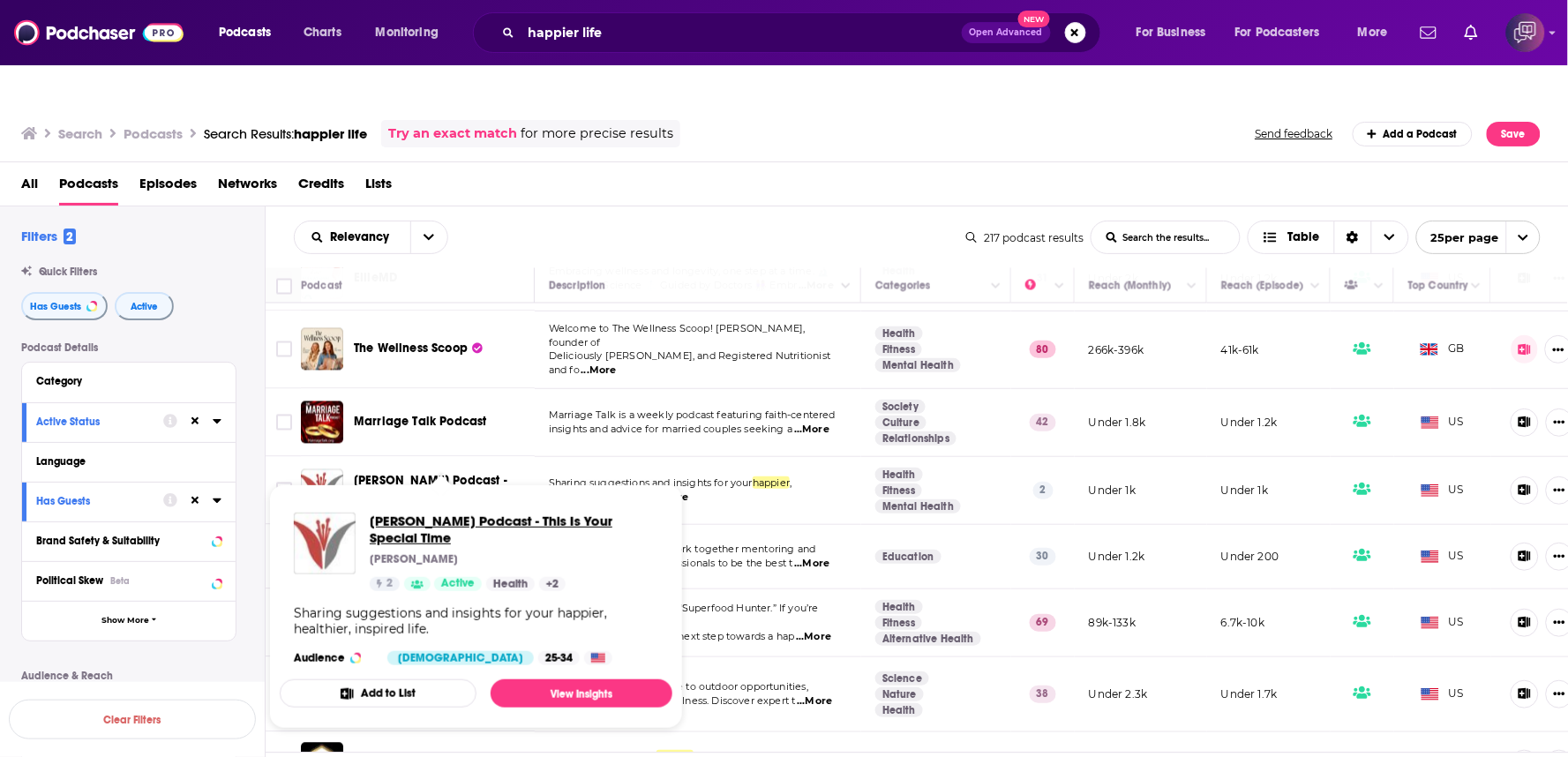
drag, startPoint x: 492, startPoint y: 480, endPoint x: 627, endPoint y: 506, distance: 137.5
click at [627, 513] on span "[PERSON_NAME] Podcast - This Is Your Special Time" at bounding box center [514, 530] width 288 height 33
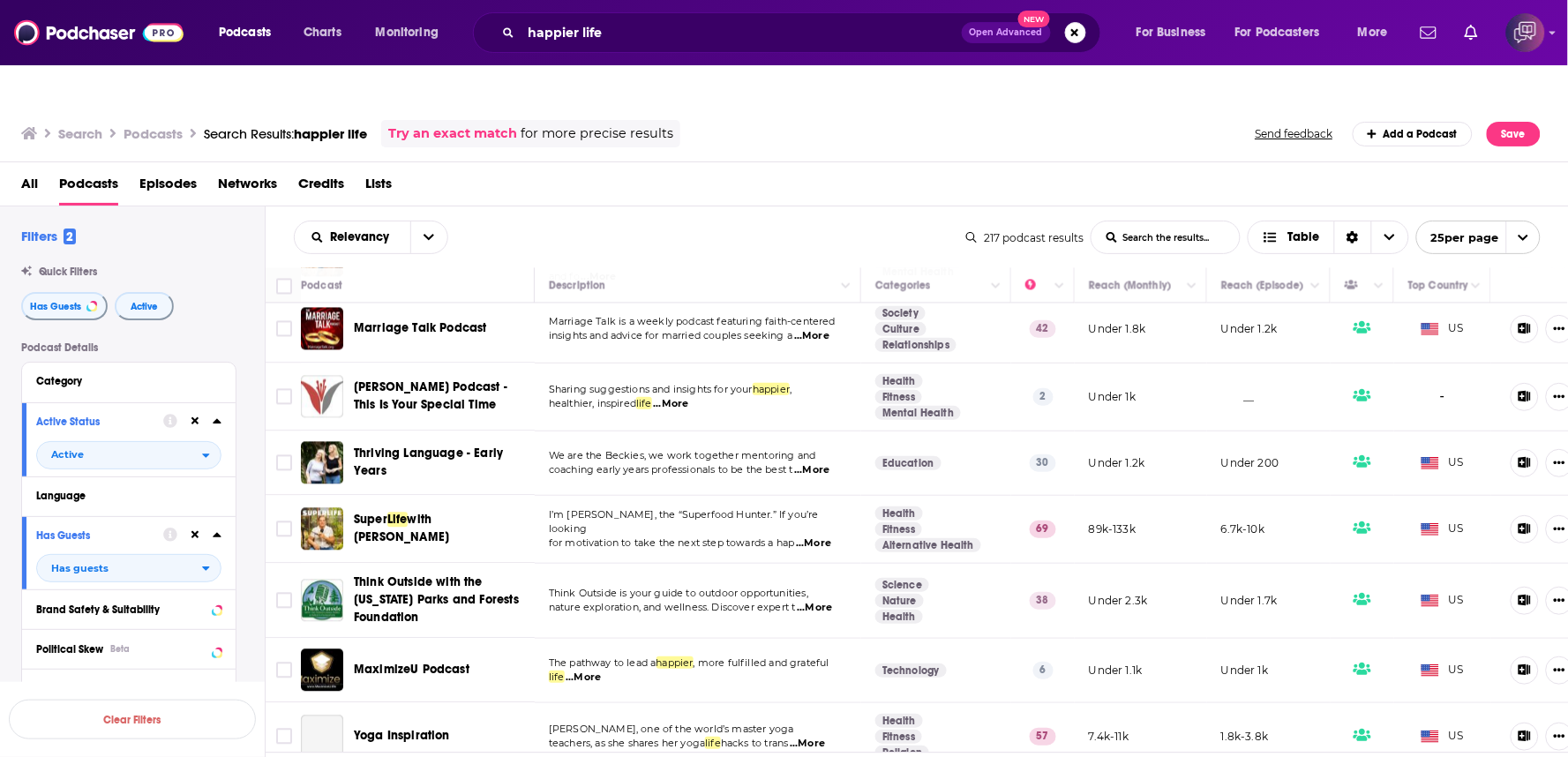
scroll to position [1176, 0]
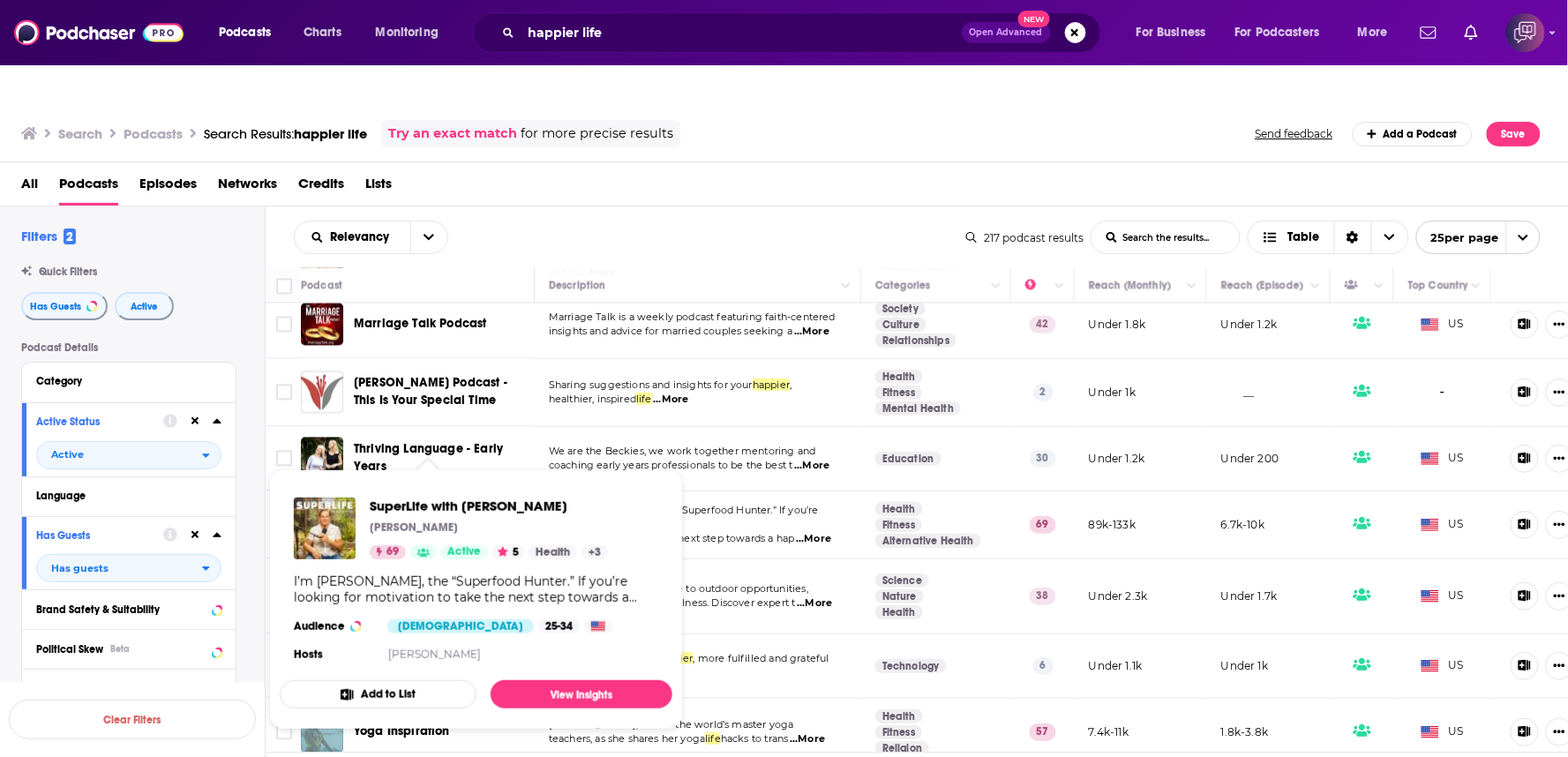
drag, startPoint x: 459, startPoint y: 486, endPoint x: 609, endPoint y: 421, distance: 163.5
click at [897, 221] on div "Relevancy List Search Input Search the results... Table" at bounding box center [629, 237] width 672 height 33
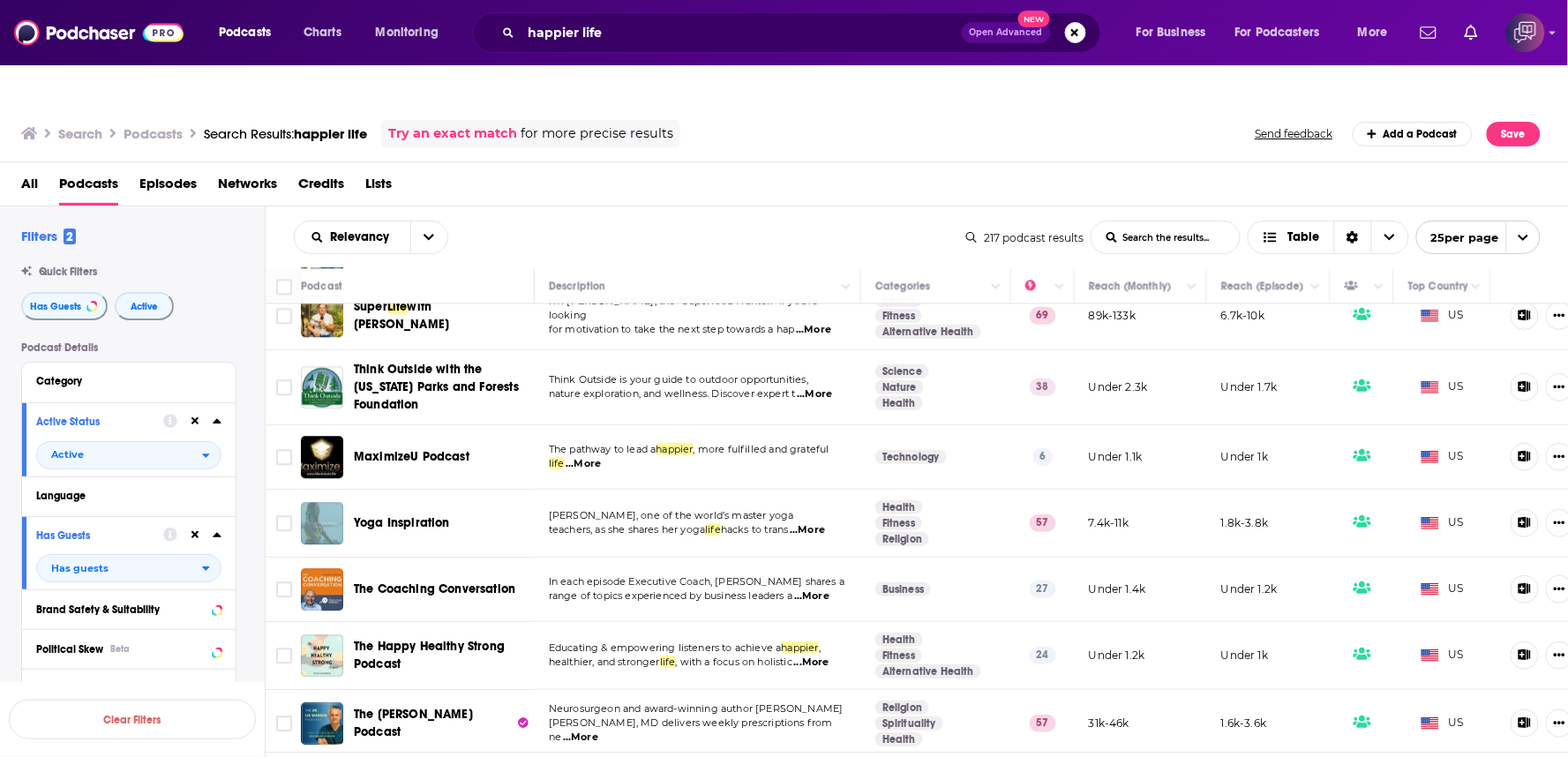
scroll to position [1391, 0]
click at [825, 523] on span "...More" at bounding box center [807, 530] width 35 height 14
click at [781, 116] on div "Search Podcasts Search Results: happier life Try an exact match for more precis…" at bounding box center [784, 130] width 1569 height 64
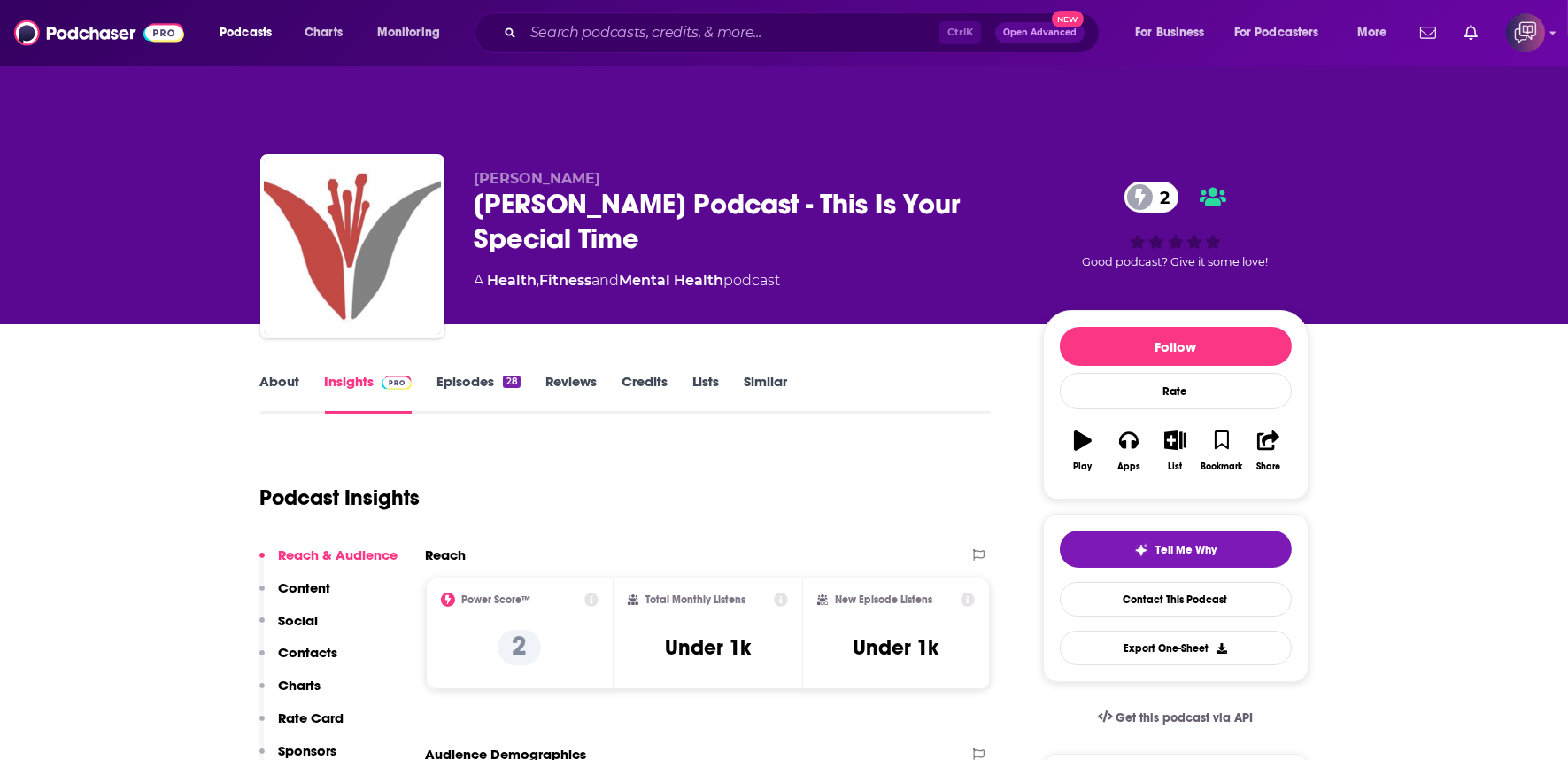
click at [749, 212] on div "[PERSON_NAME] Podcast - This Is Your Special Time 2" at bounding box center [744, 221] width 540 height 69
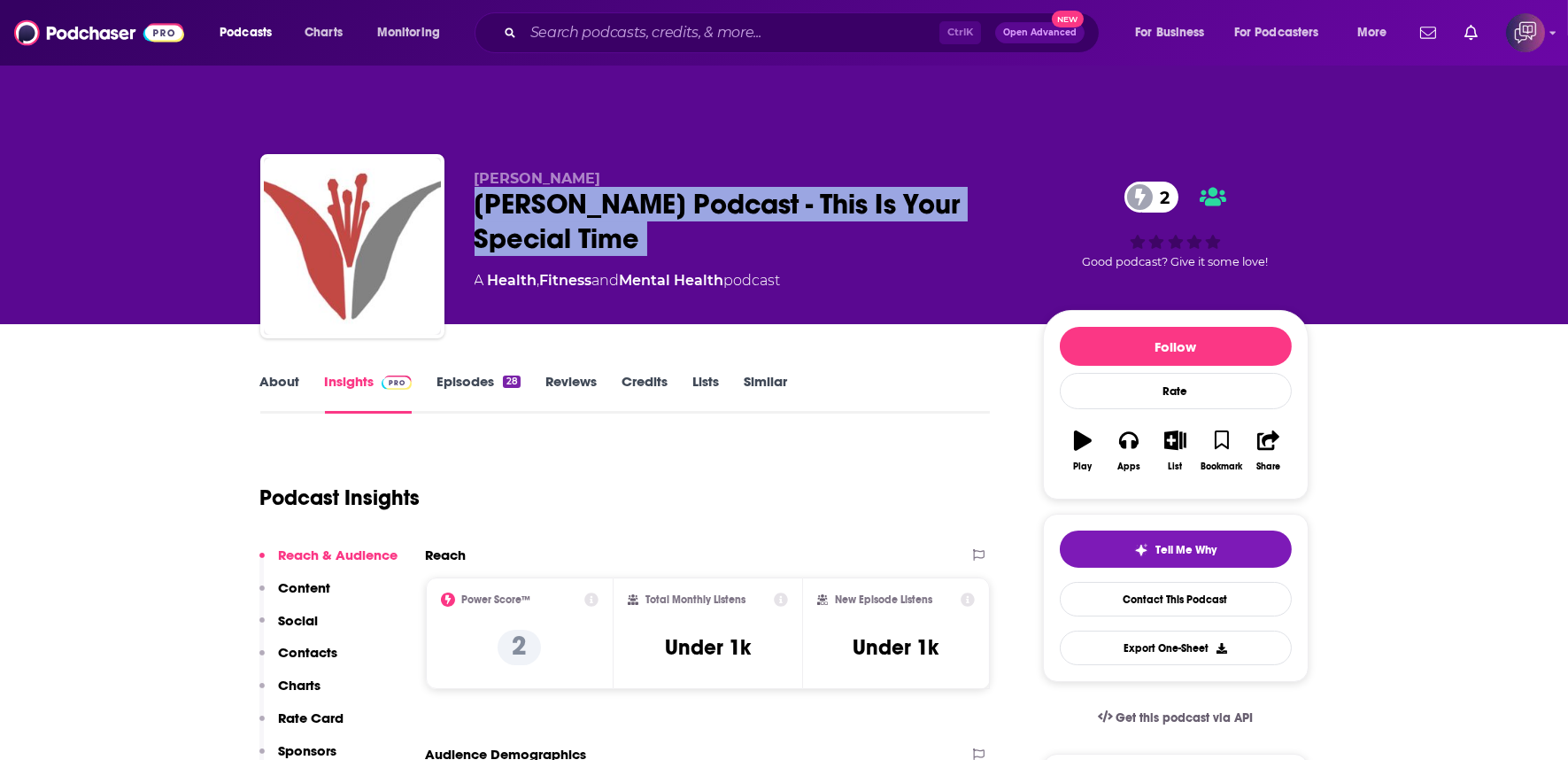
click at [749, 212] on div "[PERSON_NAME] Podcast - This Is Your Special Time 2" at bounding box center [744, 221] width 540 height 69
copy div "[PERSON_NAME] Podcast - This Is Your Special Time 2"
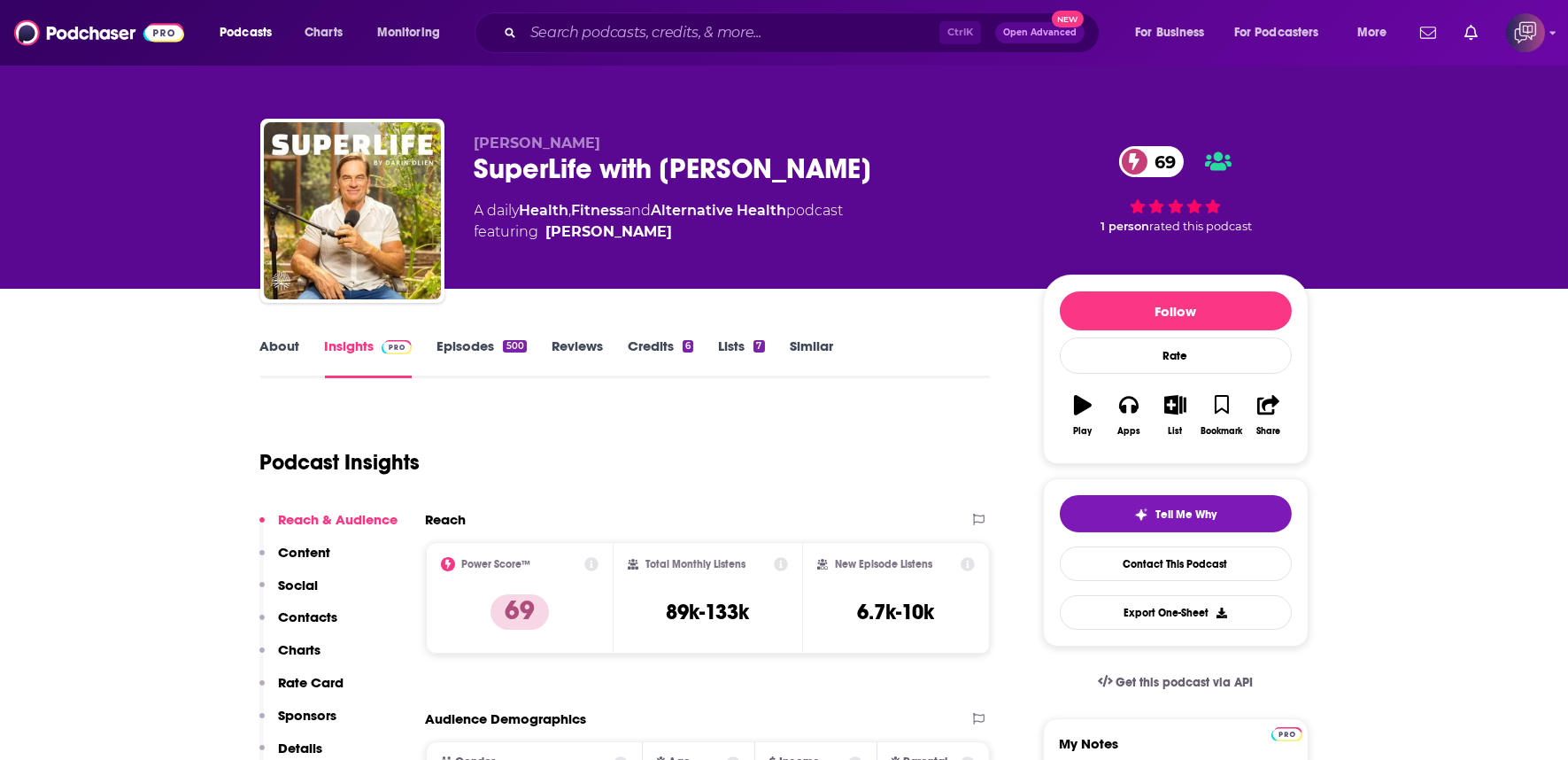
click at [846, 159] on div "SuperLife with Darin Olien 69" at bounding box center [744, 168] width 540 height 35
click at [846, 160] on div "SuperLife with Darin Olien 69" at bounding box center [744, 168] width 540 height 35
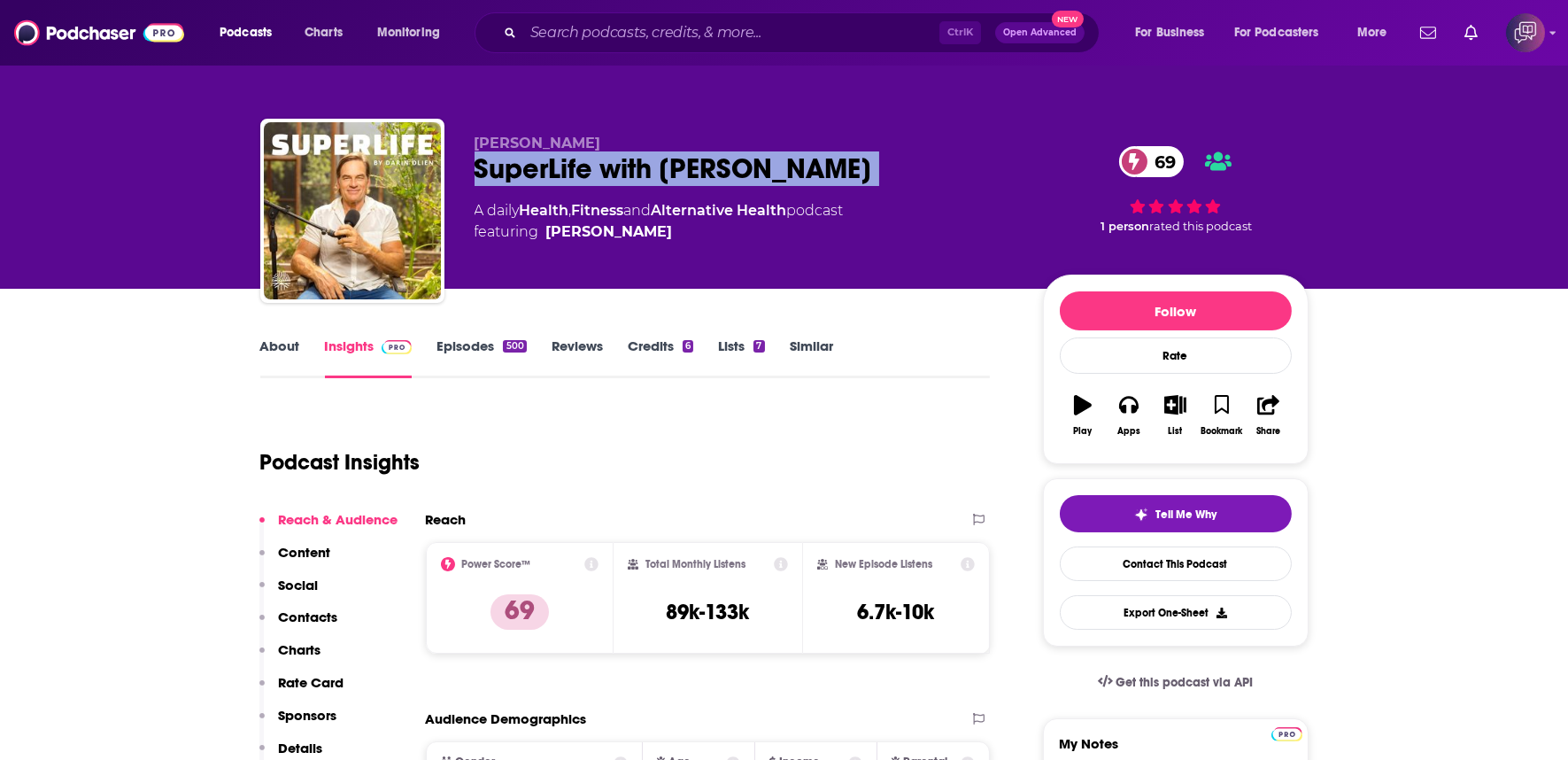
click at [846, 161] on div "SuperLife with Darin Olien 69" at bounding box center [744, 168] width 540 height 35
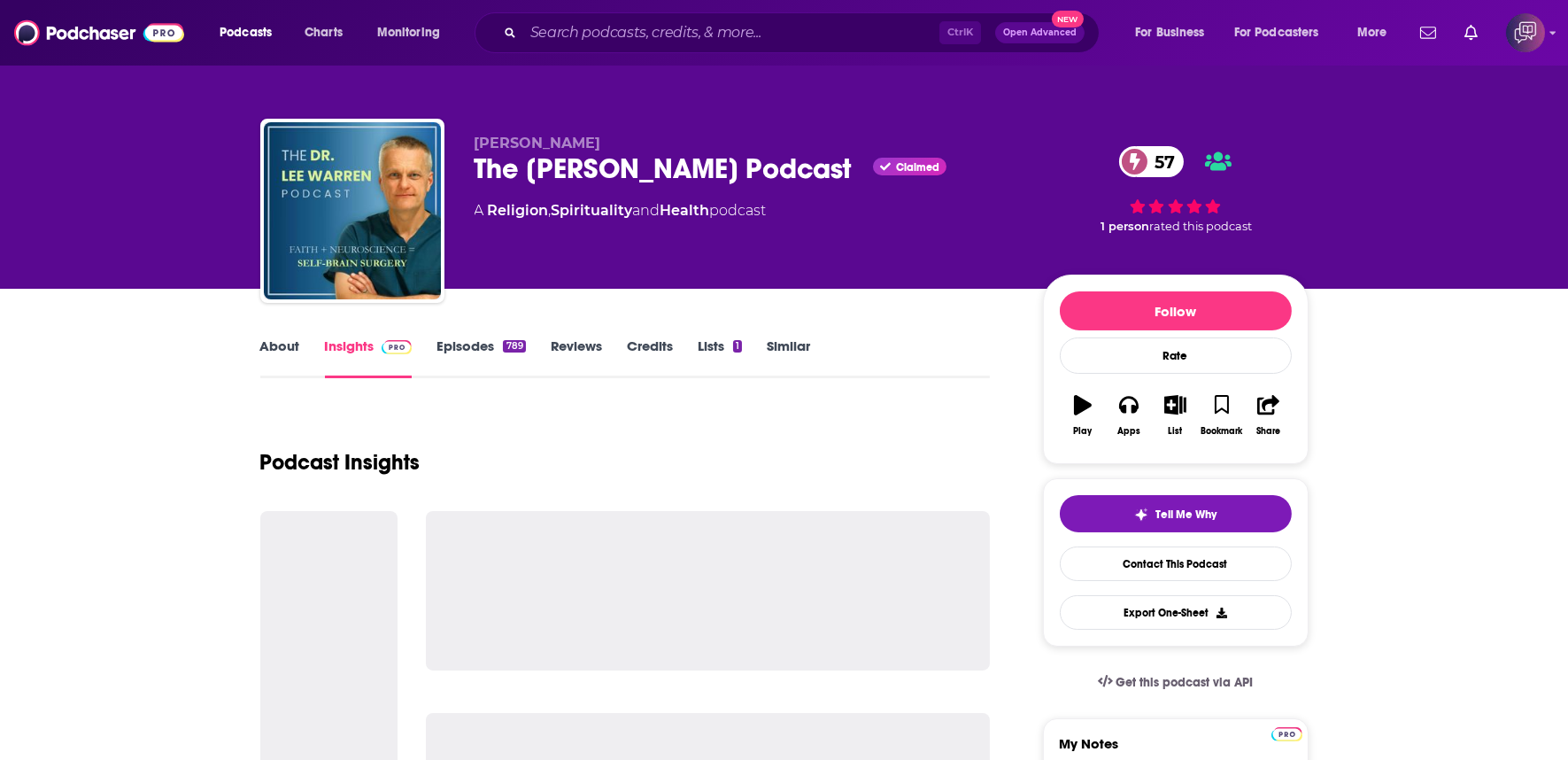
click at [825, 196] on div "[PERSON_NAME] The [PERSON_NAME] Podcast Claimed 57 A Religion , Spirituality an…" at bounding box center [744, 205] width 540 height 141
click at [825, 196] on div "Dr. Lee Warren The Dr. Lee Warren Podcast Claimed 57 A Religion , Spirituality …" at bounding box center [744, 205] width 540 height 141
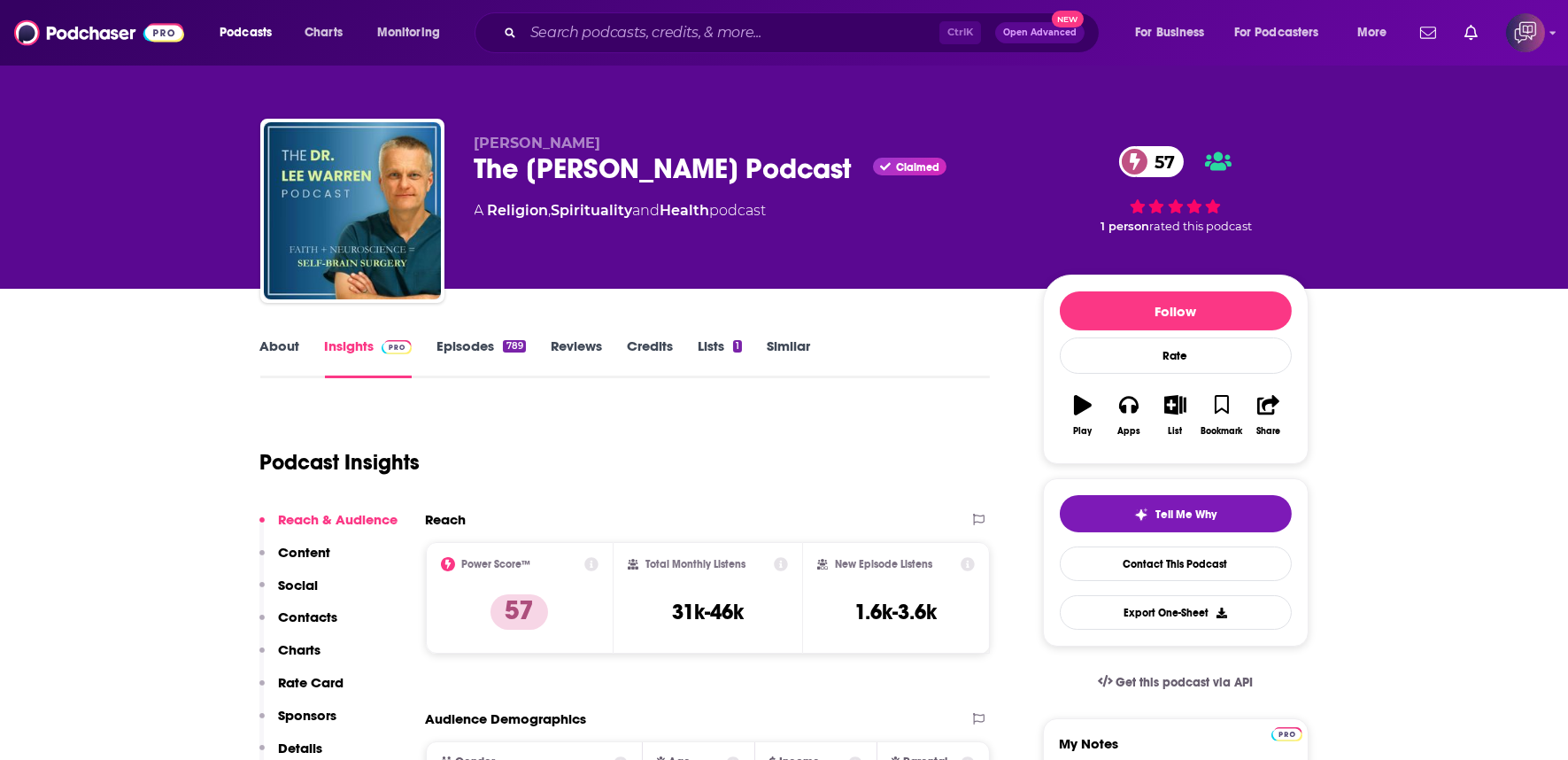
click at [825, 196] on div "Dr. Lee Warren The Dr. Lee Warren Podcast Claimed 57 A Religion , Spirituality …" at bounding box center [744, 205] width 540 height 141
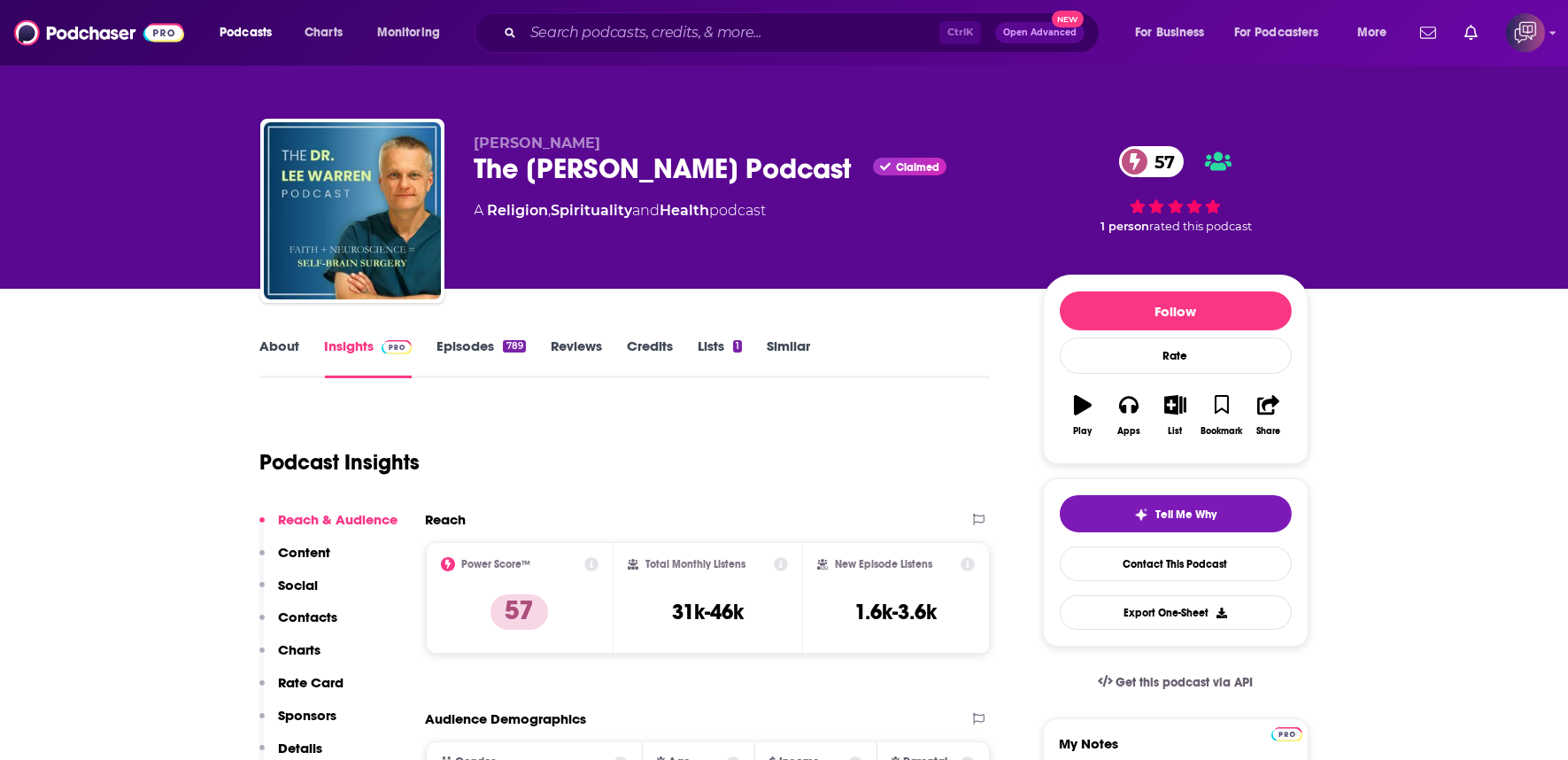
click at [825, 196] on div "Dr. Lee Warren The Dr. Lee Warren Podcast Claimed 57 A Religion , Spirituality …" at bounding box center [744, 205] width 540 height 141
click at [834, 184] on div "The Dr. Lee Warren Podcast Claimed 57" at bounding box center [744, 168] width 540 height 35
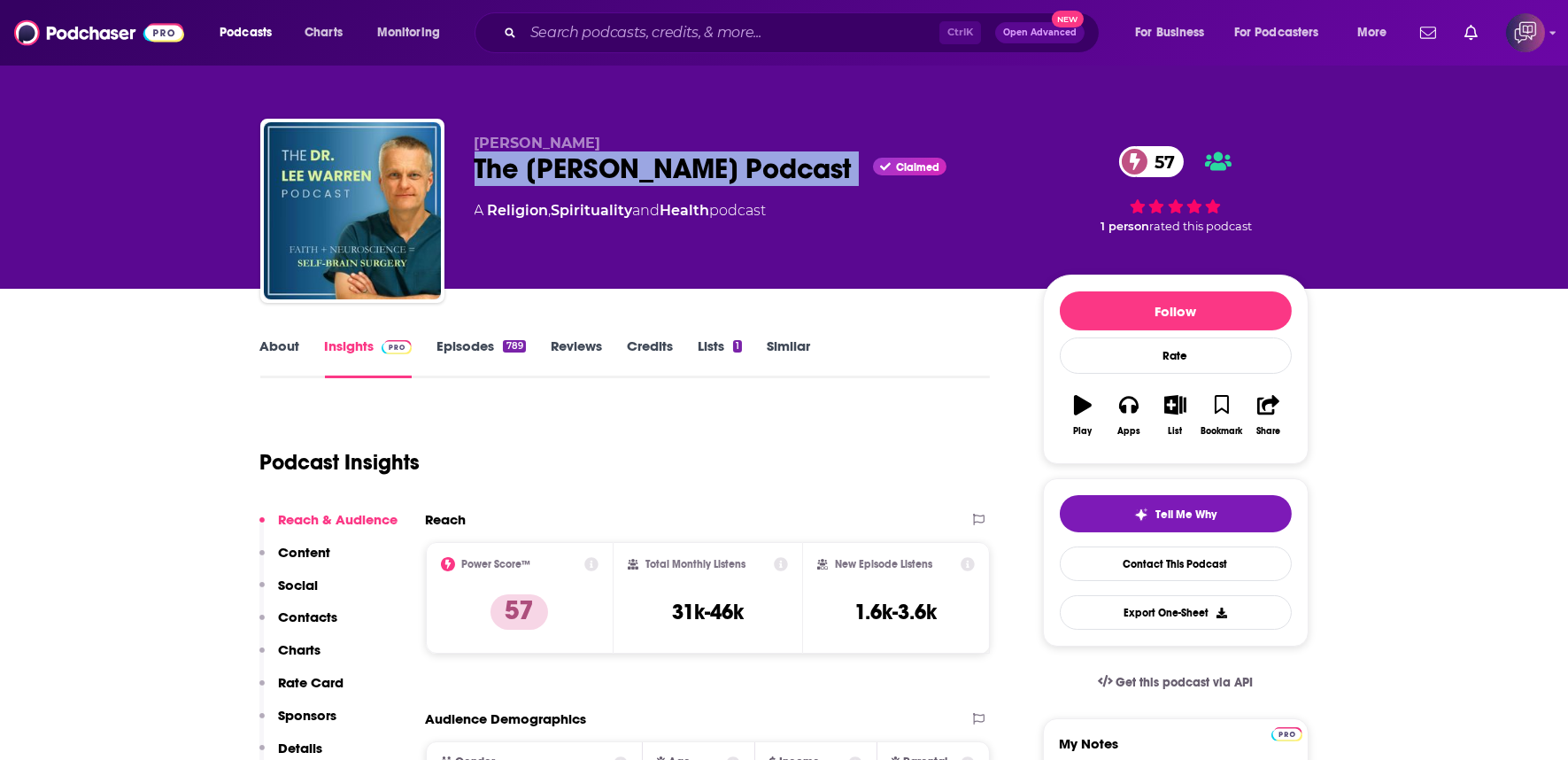
click at [834, 184] on div "The Dr. Lee Warren Podcast Claimed 57" at bounding box center [744, 168] width 540 height 35
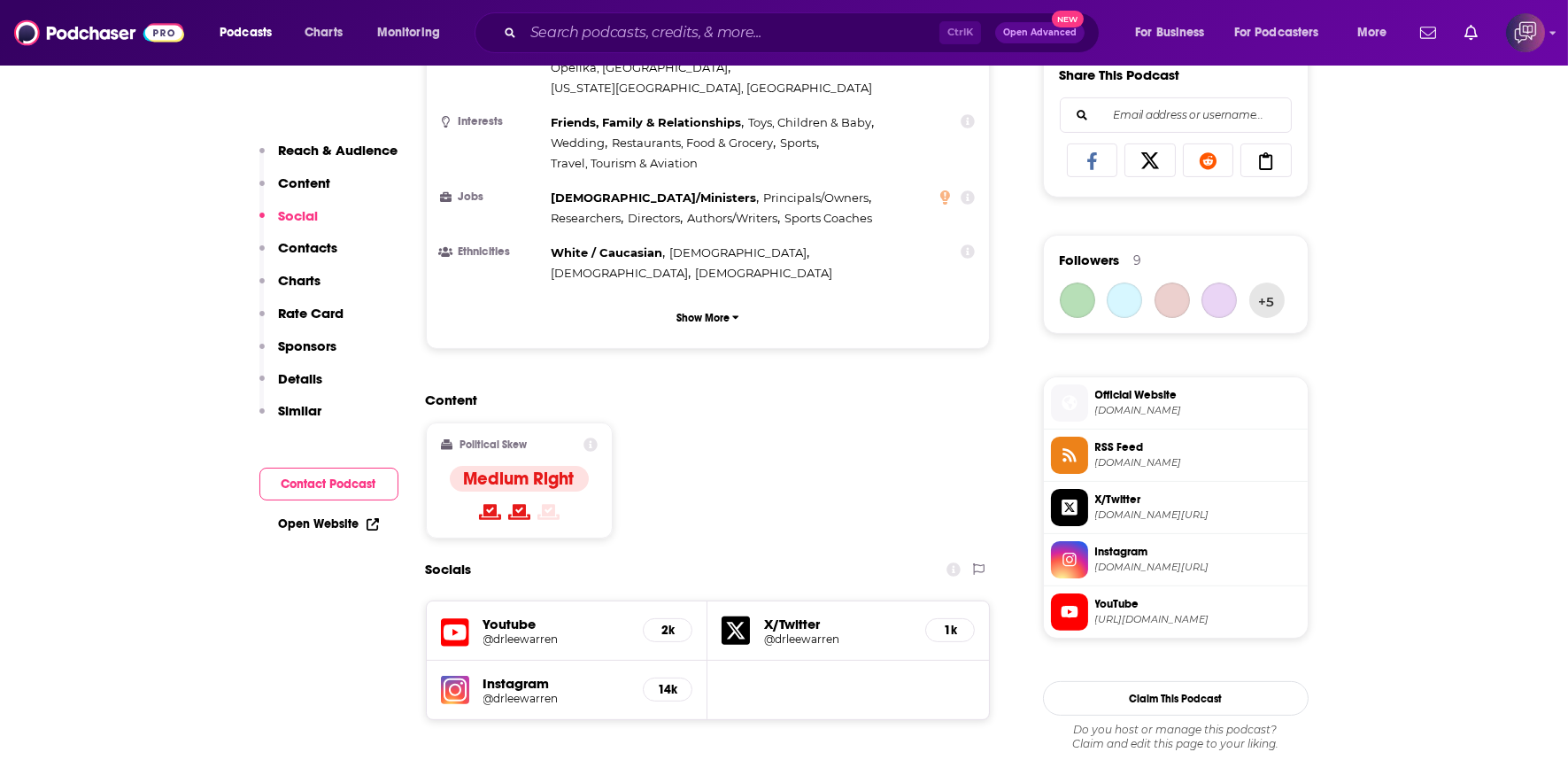
scroll to position [1279, 0]
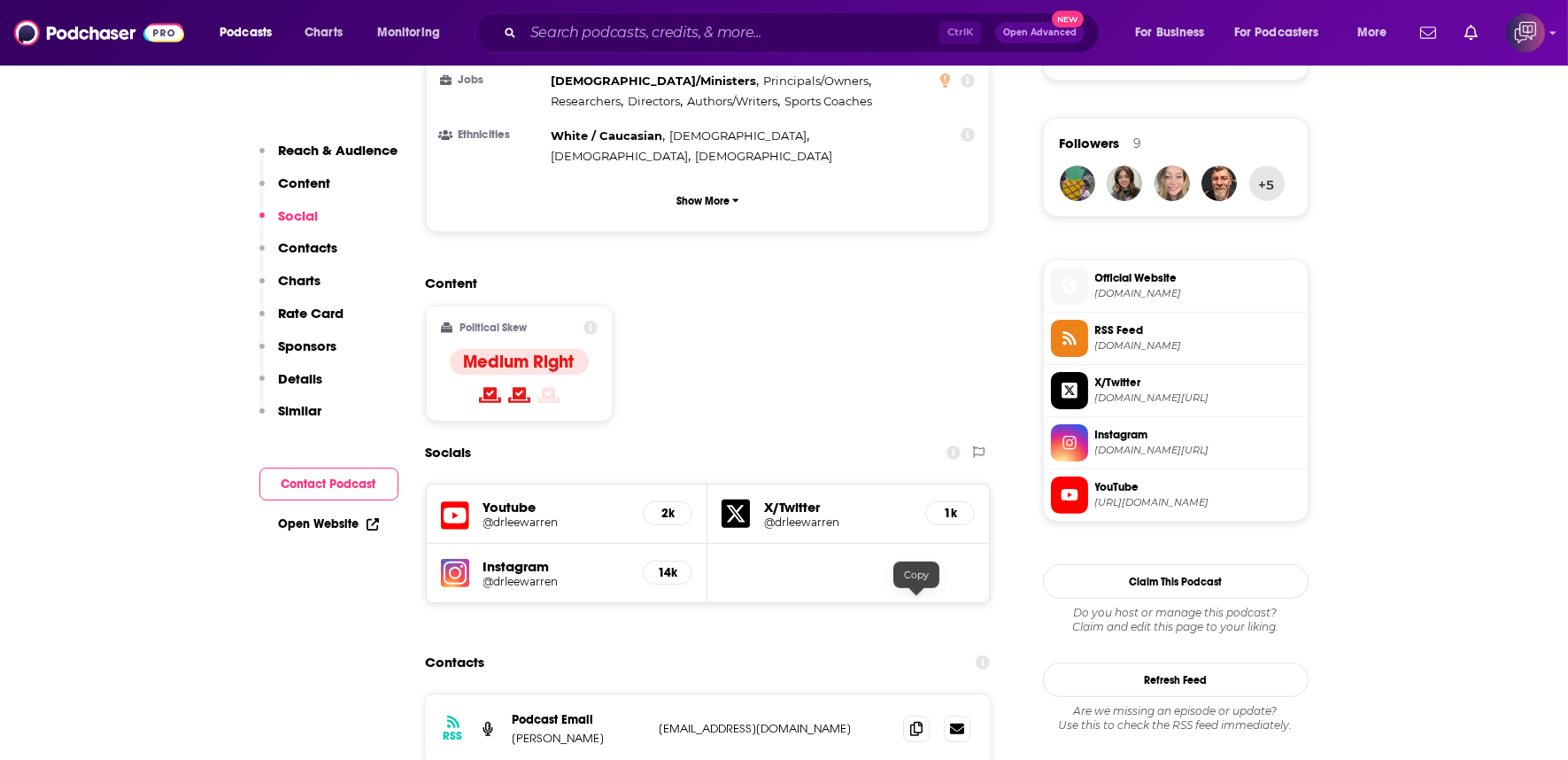
click at [916, 695] on div "RSS Podcast Email Dr. Lee Warren drleewarren@substack.com drleewarren@substack.…" at bounding box center [708, 729] width 565 height 69
click at [917, 715] on span at bounding box center [916, 727] width 27 height 27
drag, startPoint x: 917, startPoint y: 576, endPoint x: 917, endPoint y: 559, distance: 17.0
click at [917, 715] on span at bounding box center [916, 727] width 27 height 27
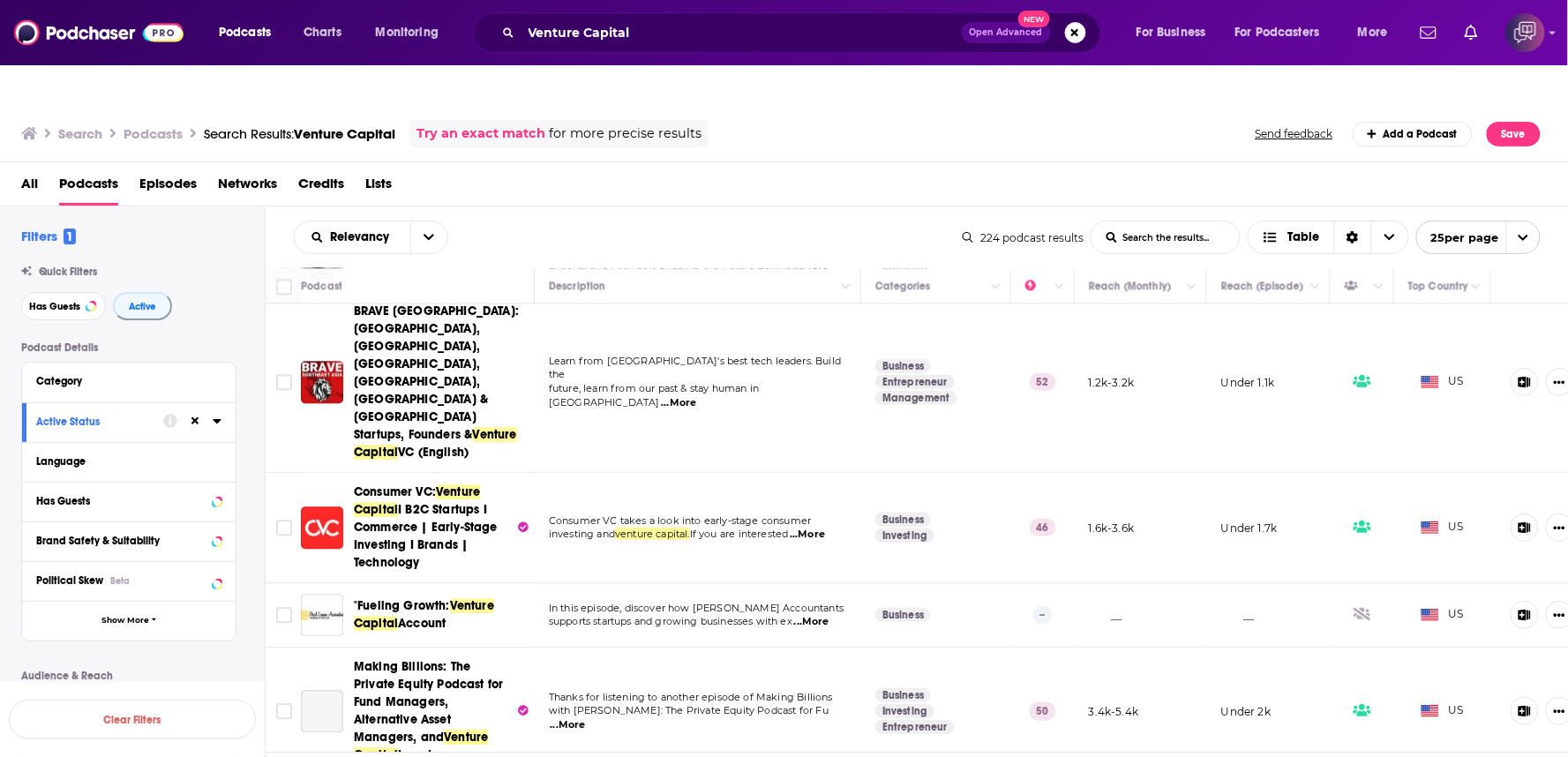
scroll to position [1519, 0]
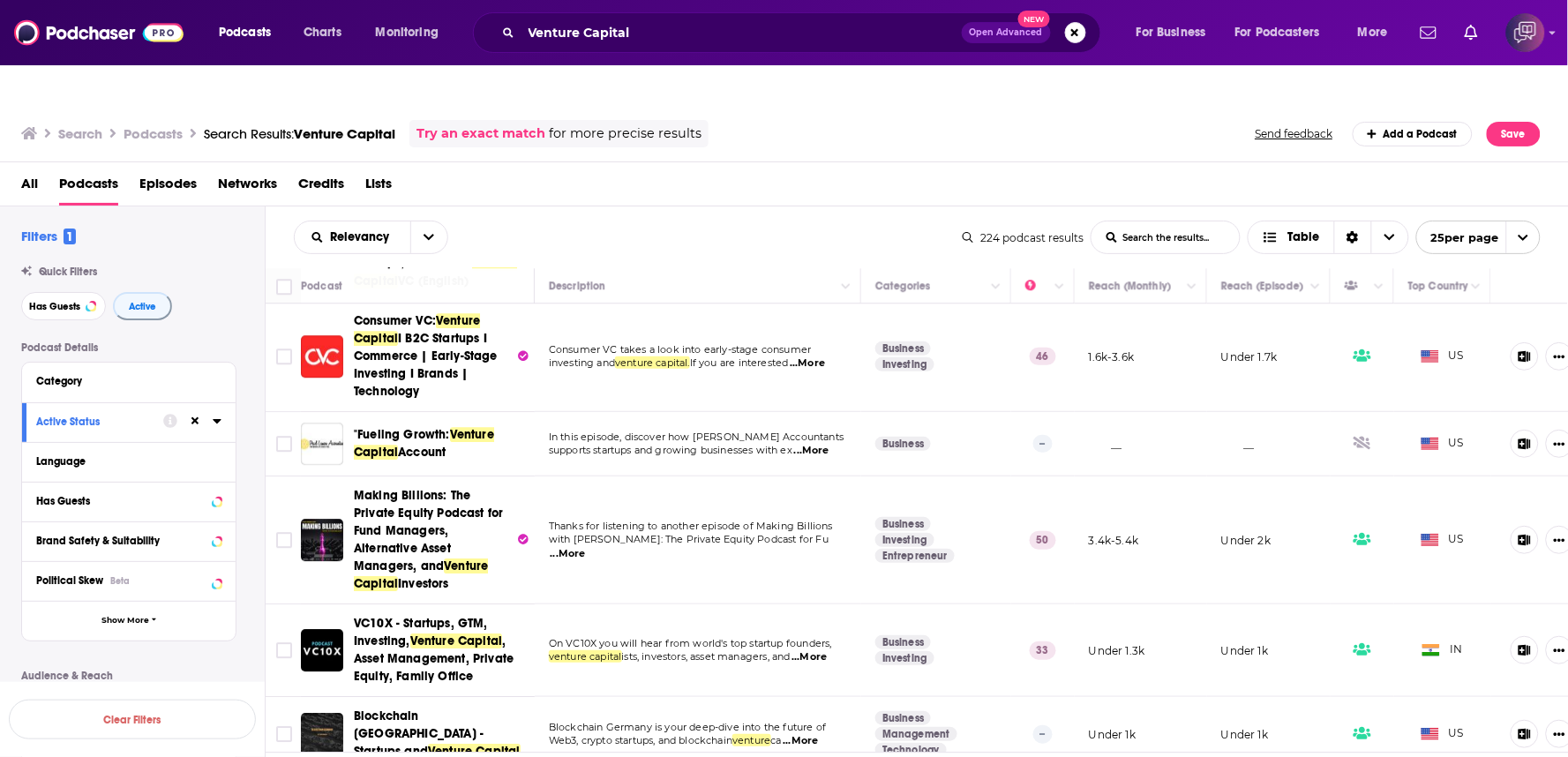
drag, startPoint x: 851, startPoint y: 741, endPoint x: 1567, endPoint y: 604, distance: 729.0
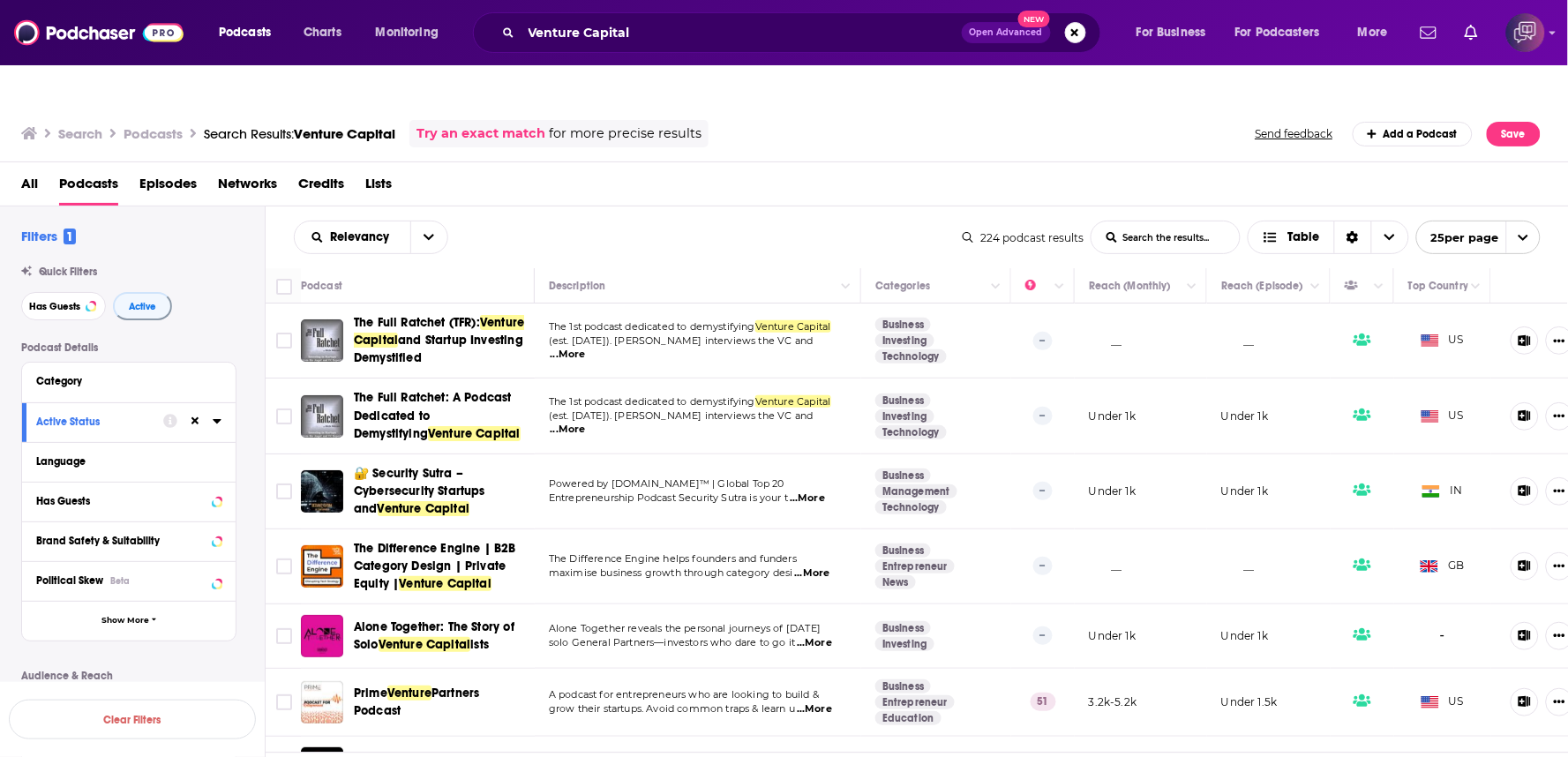
scroll to position [97, 0]
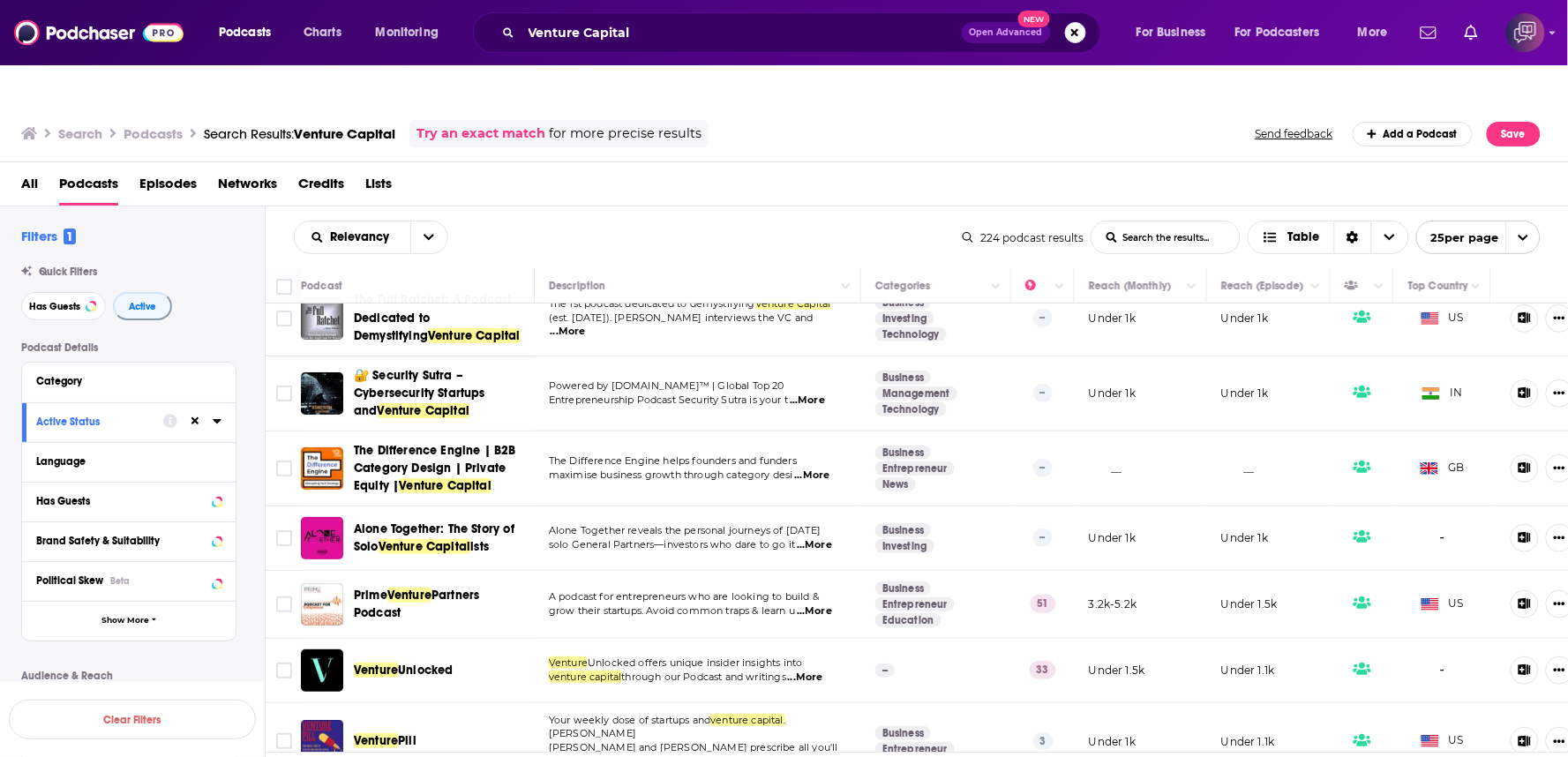
drag, startPoint x: 451, startPoint y: 560, endPoint x: 566, endPoint y: 359, distance: 231.6
click at [565, 394] on span "Entrepreneurship Podcast Security Sutra is your t" at bounding box center [667, 400] width 239 height 13
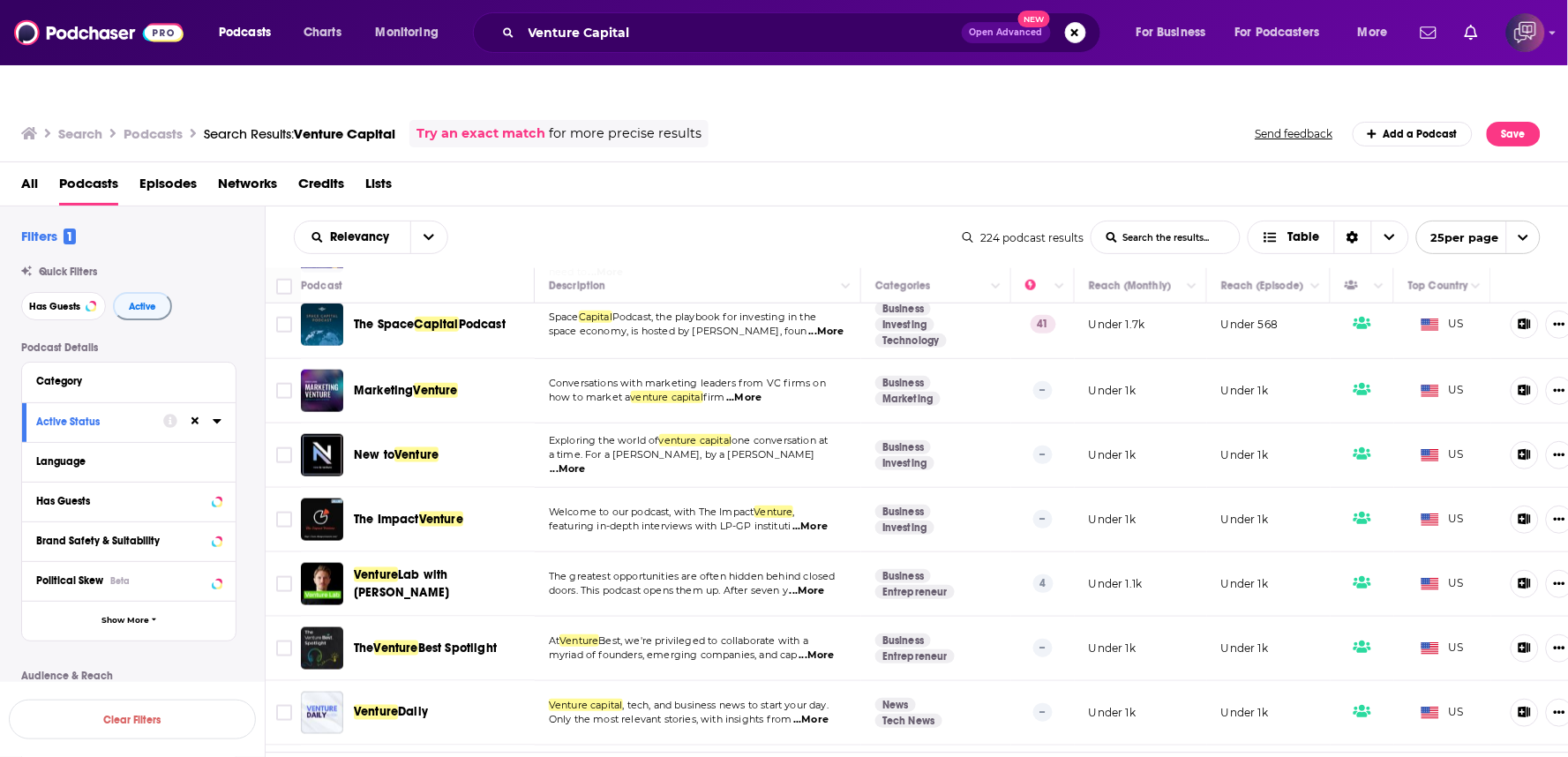
scroll to position [784, 0]
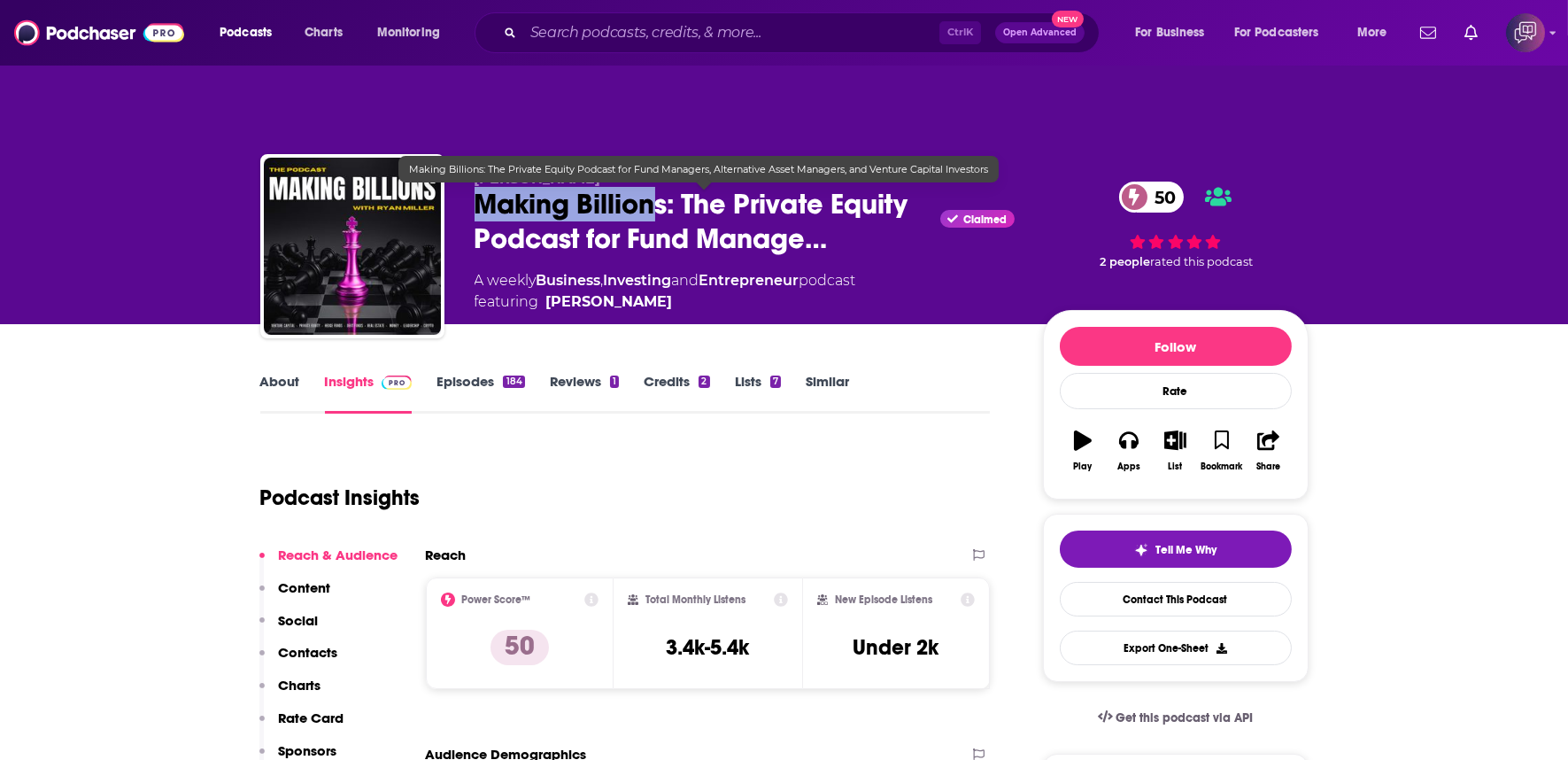
copy h2 "Making Billion"
drag, startPoint x: 457, startPoint y: 177, endPoint x: 670, endPoint y: 177, distance: 213.0
click at [670, 177] on div "[PERSON_NAME] Making Billions: The Private Equity Podcast for Fund Manage… Clai…" at bounding box center [784, 250] width 1048 height 192
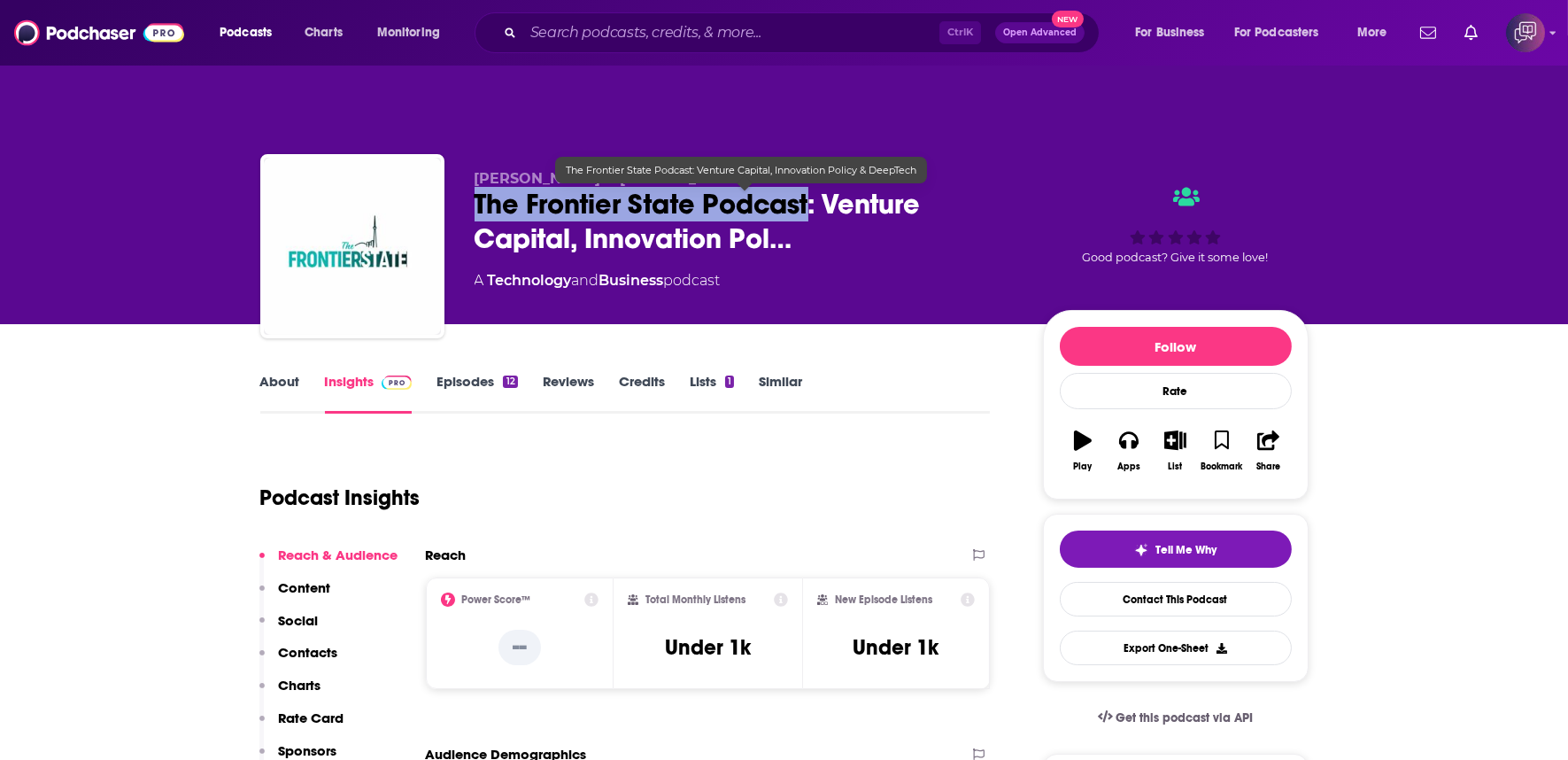
copy h2 "The Frontier State Podcast"
drag, startPoint x: 466, startPoint y: 159, endPoint x: 807, endPoint y: 158, distance: 341.0
click at [807, 158] on div "Tushar Kanade & Ira Jackson The Frontier State Podcast: Venture Capital, Innova…" at bounding box center [784, 250] width 1048 height 192
click at [807, 187] on span "The Frontier State Podcast: Venture Capital, Innovation Pol…" at bounding box center [744, 221] width 540 height 69
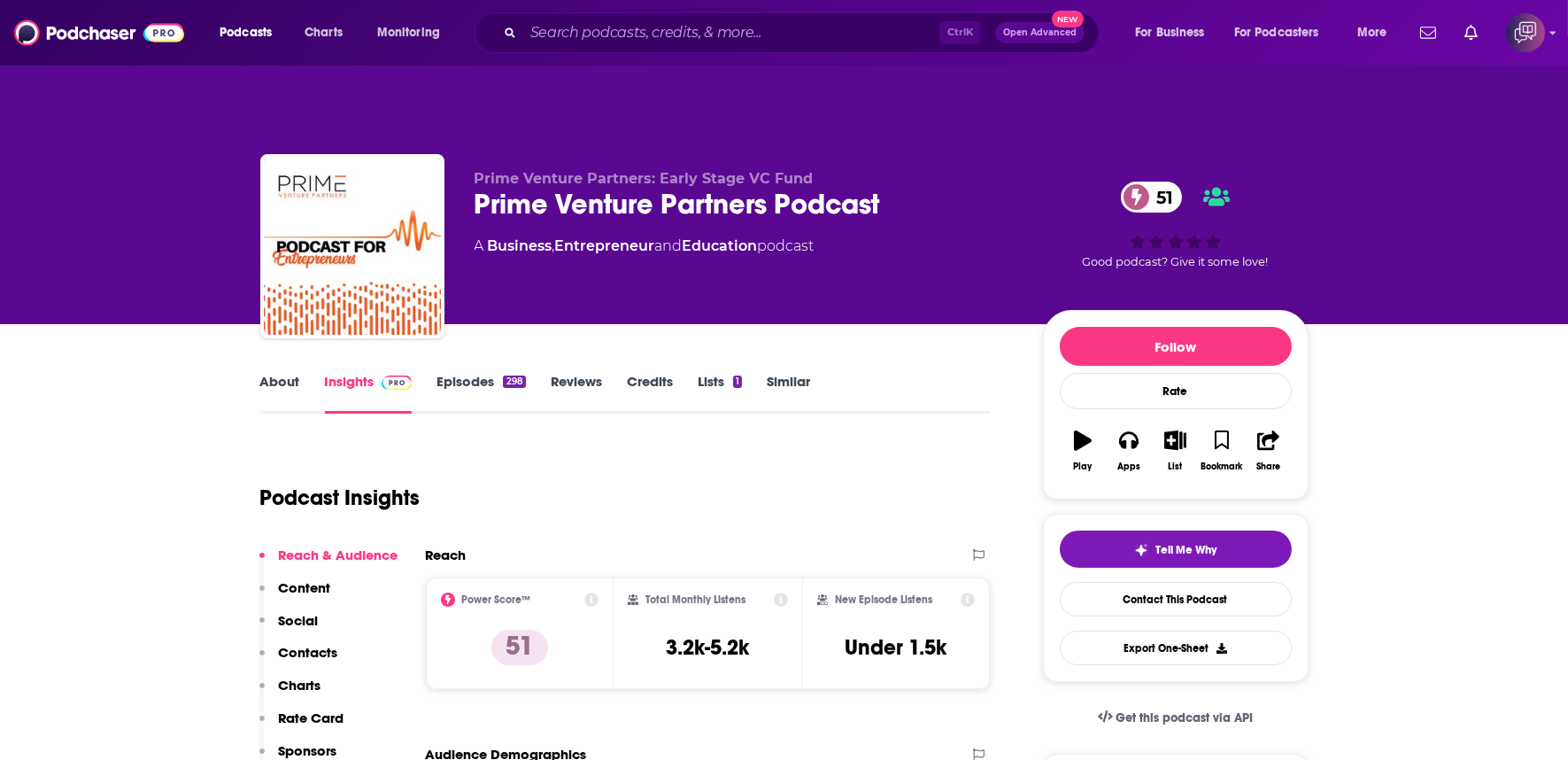
click at [927, 187] on div "Prime Venture Partners Podcast 51" at bounding box center [744, 204] width 540 height 35
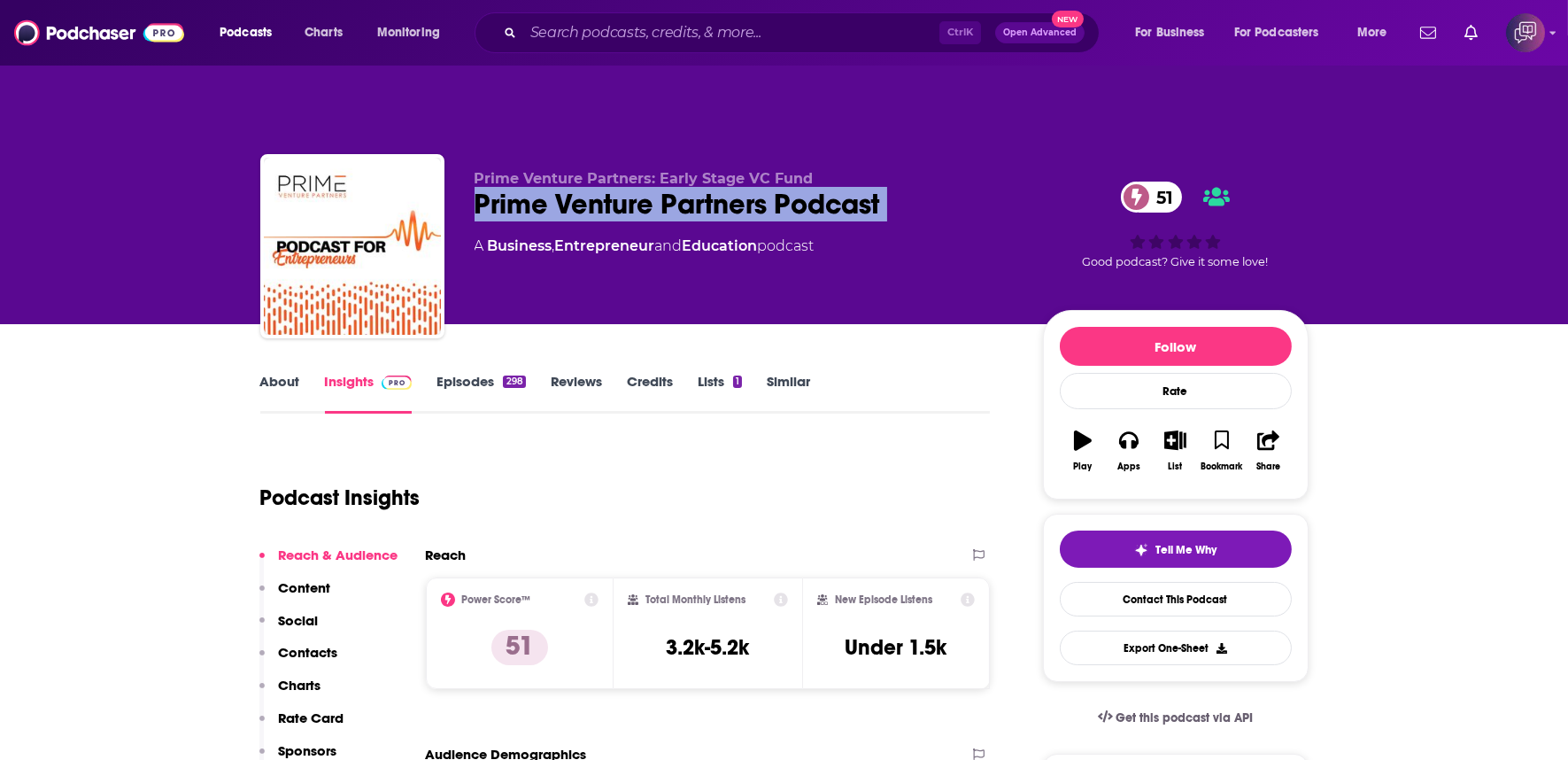
click at [926, 187] on div "Prime Venture Partners Podcast 51" at bounding box center [744, 204] width 540 height 35
copy div "Prime Venture Partners Podcast 51"
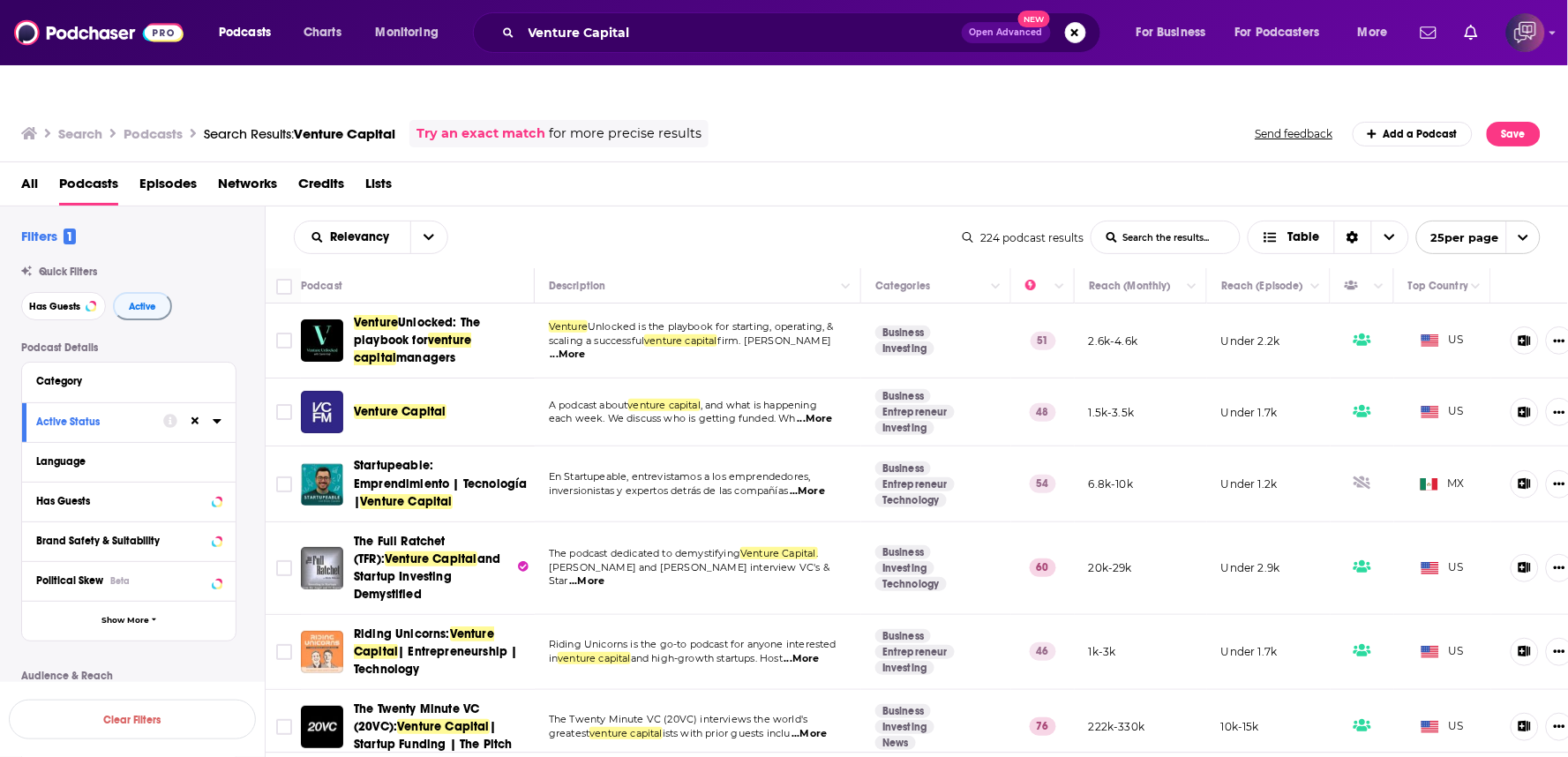
click at [844, 221] on div "Relevancy List Search Input Search the results... Table" at bounding box center [627, 237] width 668 height 33
click at [1567, 35] on div at bounding box center [784, 18] width 1568 height 35
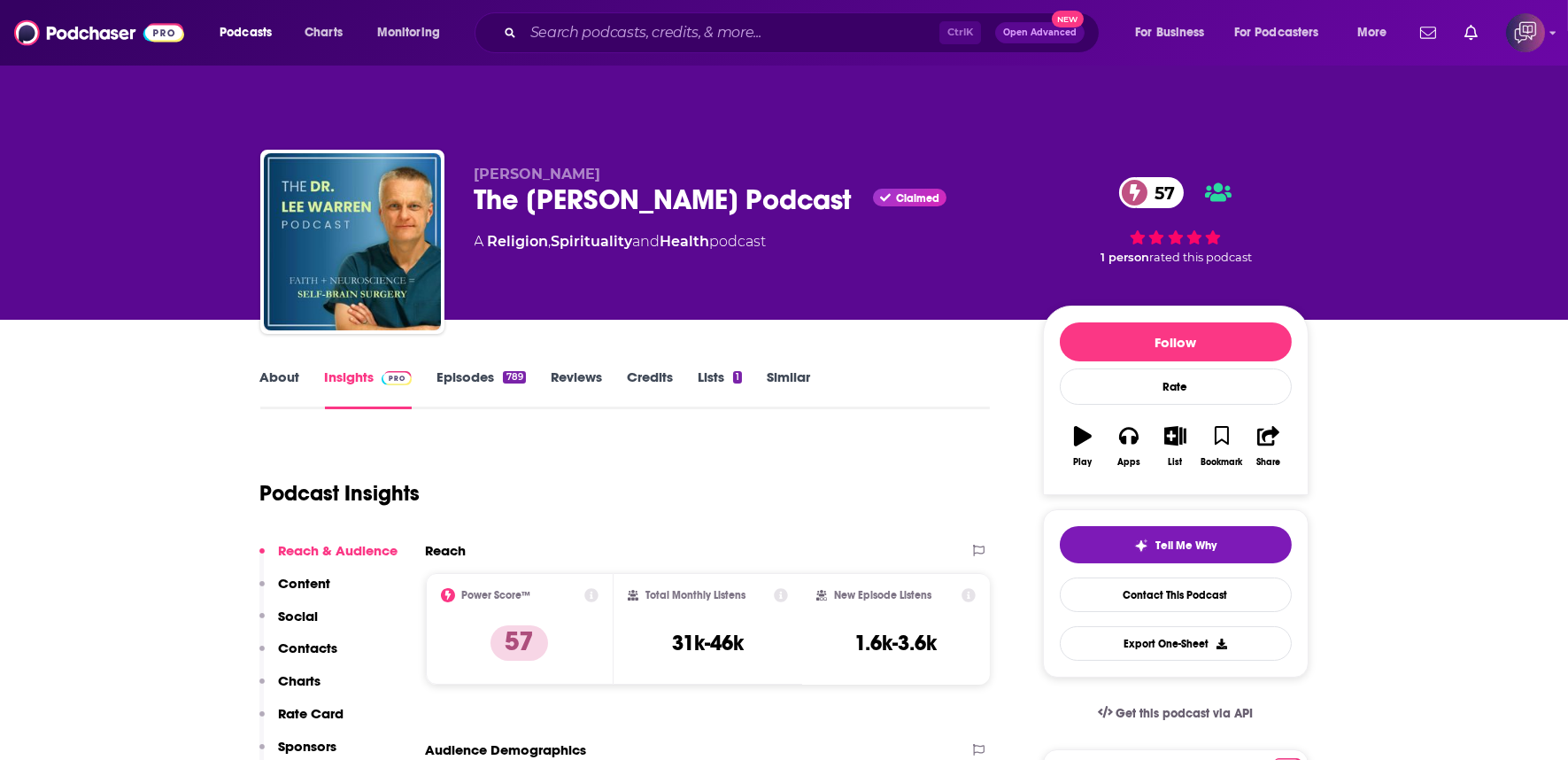
scroll to position [98, 0]
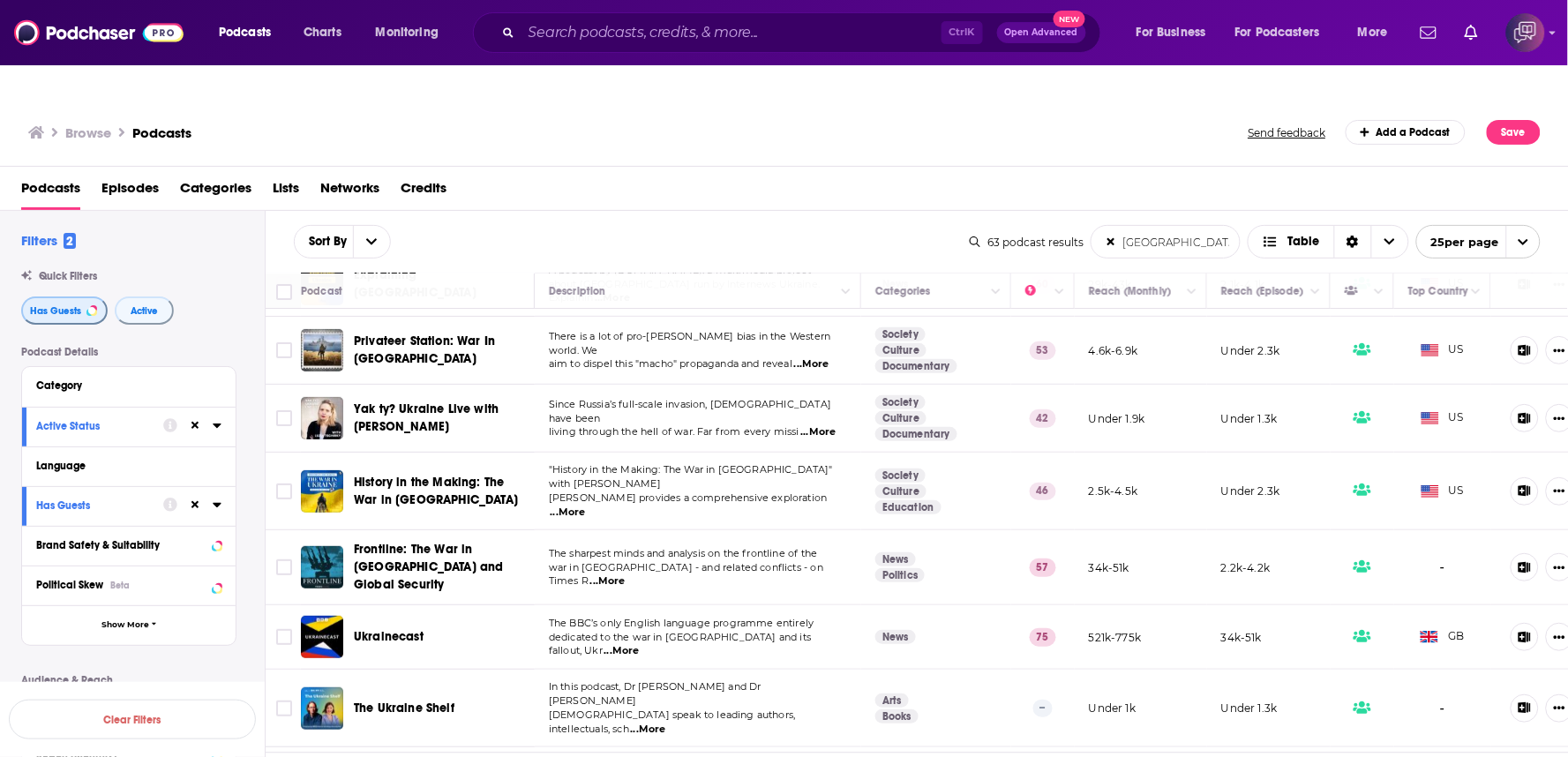
scroll to position [189, 0]
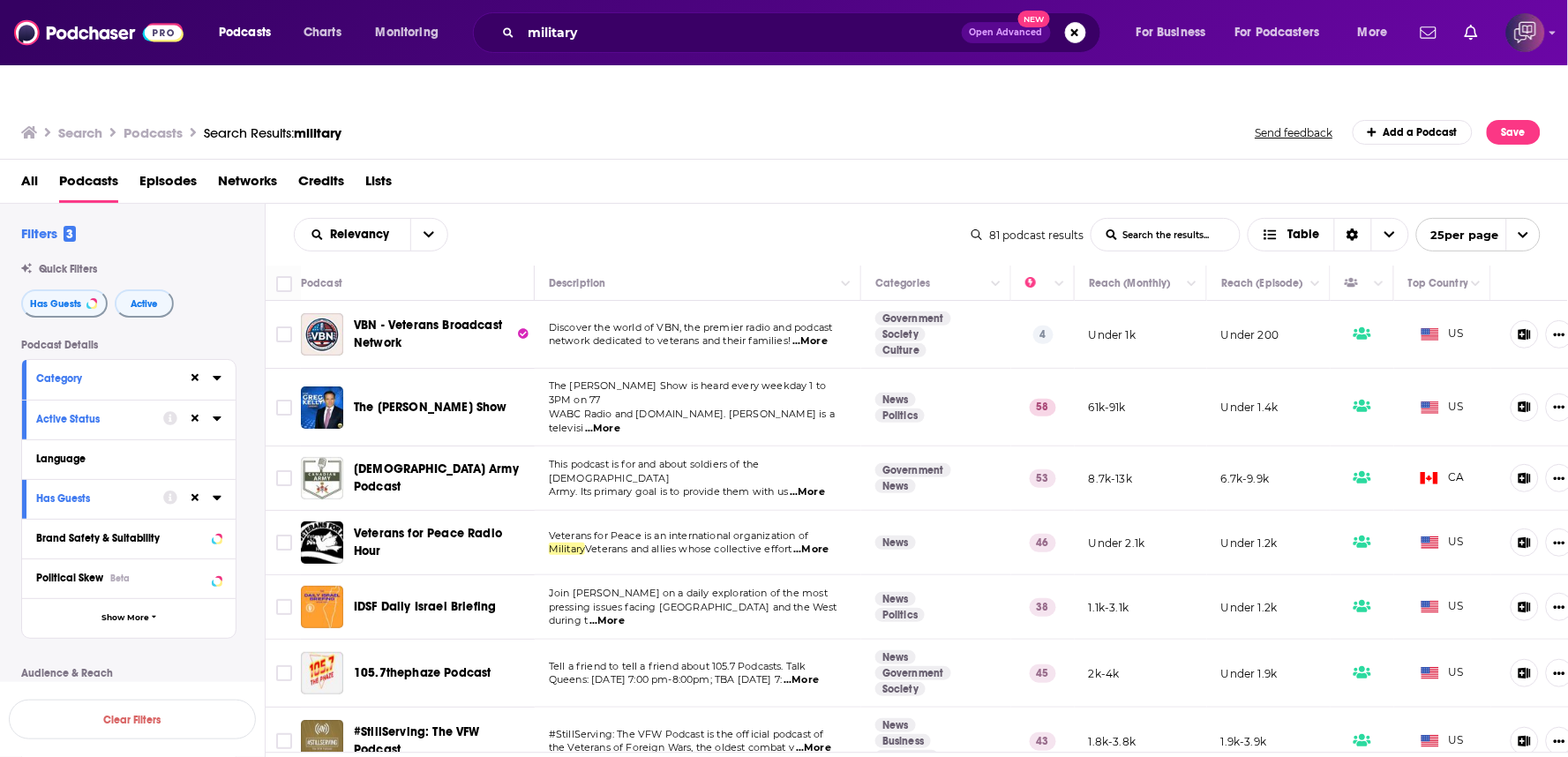
click at [820, 120] on div "Search Podcasts Search Results: military Send feedback Add a Podcast Save" at bounding box center [784, 129] width 1569 height 61
click at [686, 218] on div "Relevancy List Search Input Search the results... Table" at bounding box center [632, 234] width 677 height 33
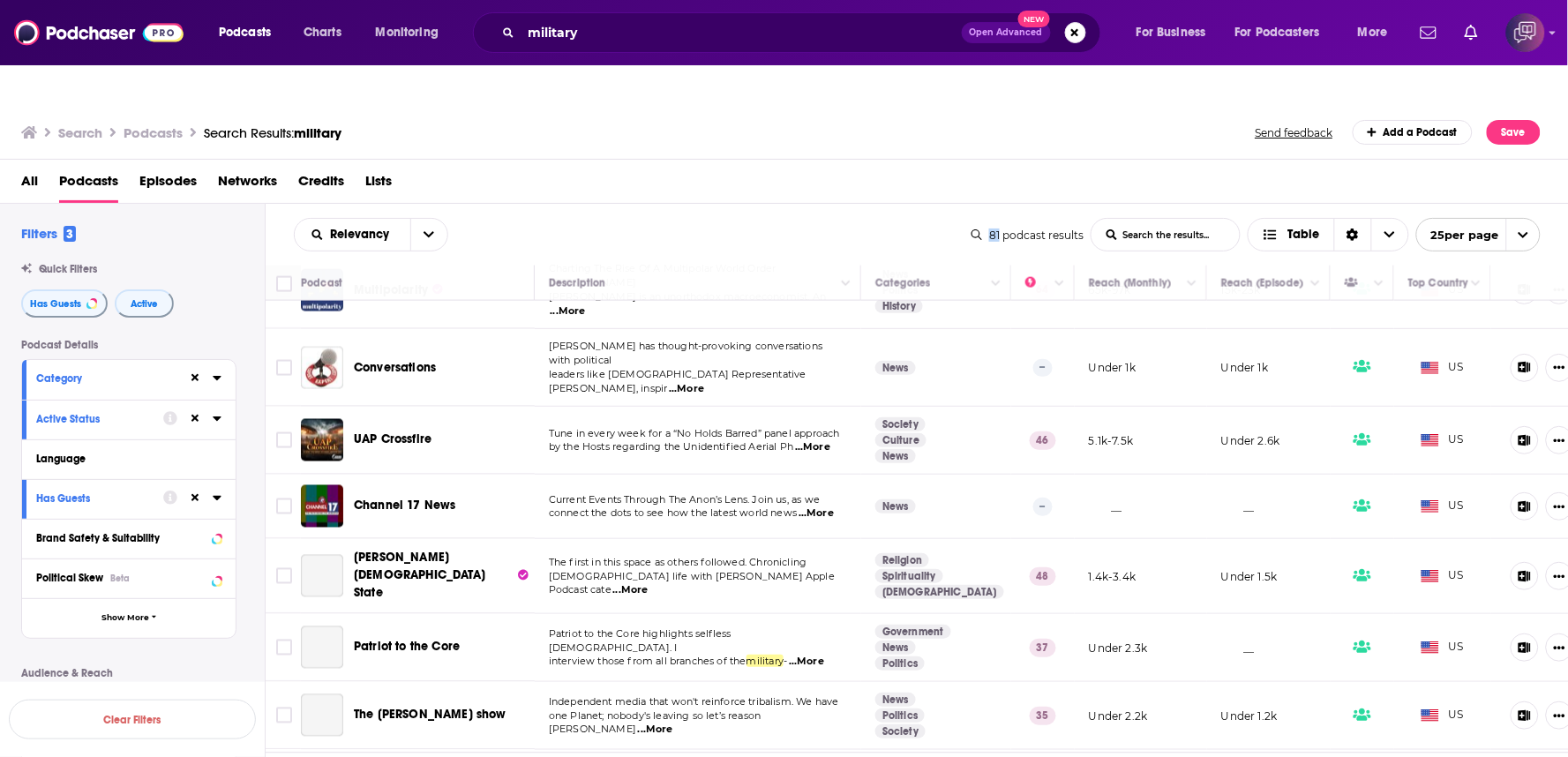
scroll to position [884, 0]
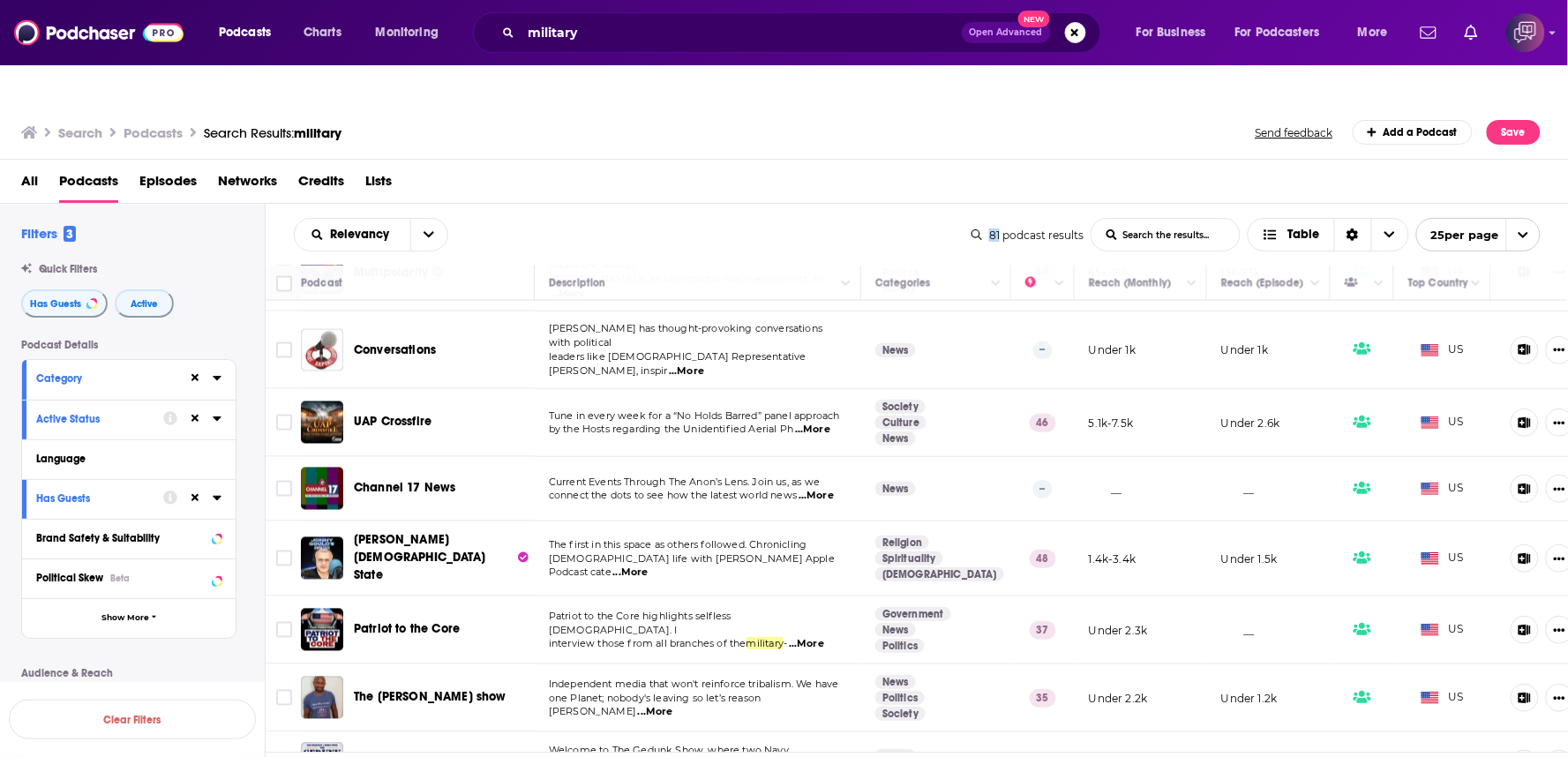
click at [808, 422] on span "...More" at bounding box center [813, 429] width 35 height 14
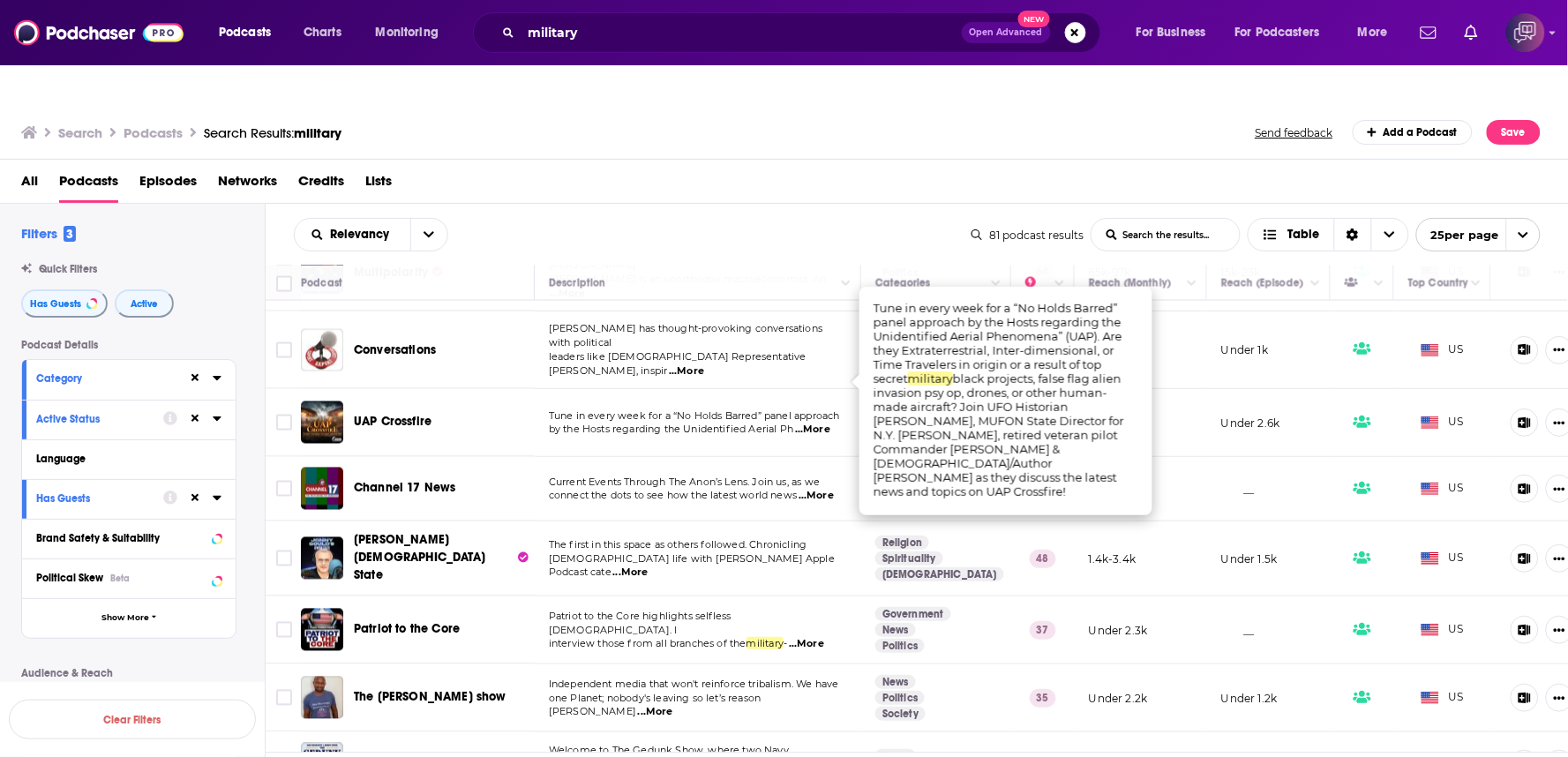
click at [692, 204] on div "Relevancy List Search Input Search the results... Table 81 podcast results List…" at bounding box center [917, 234] width 1303 height 62
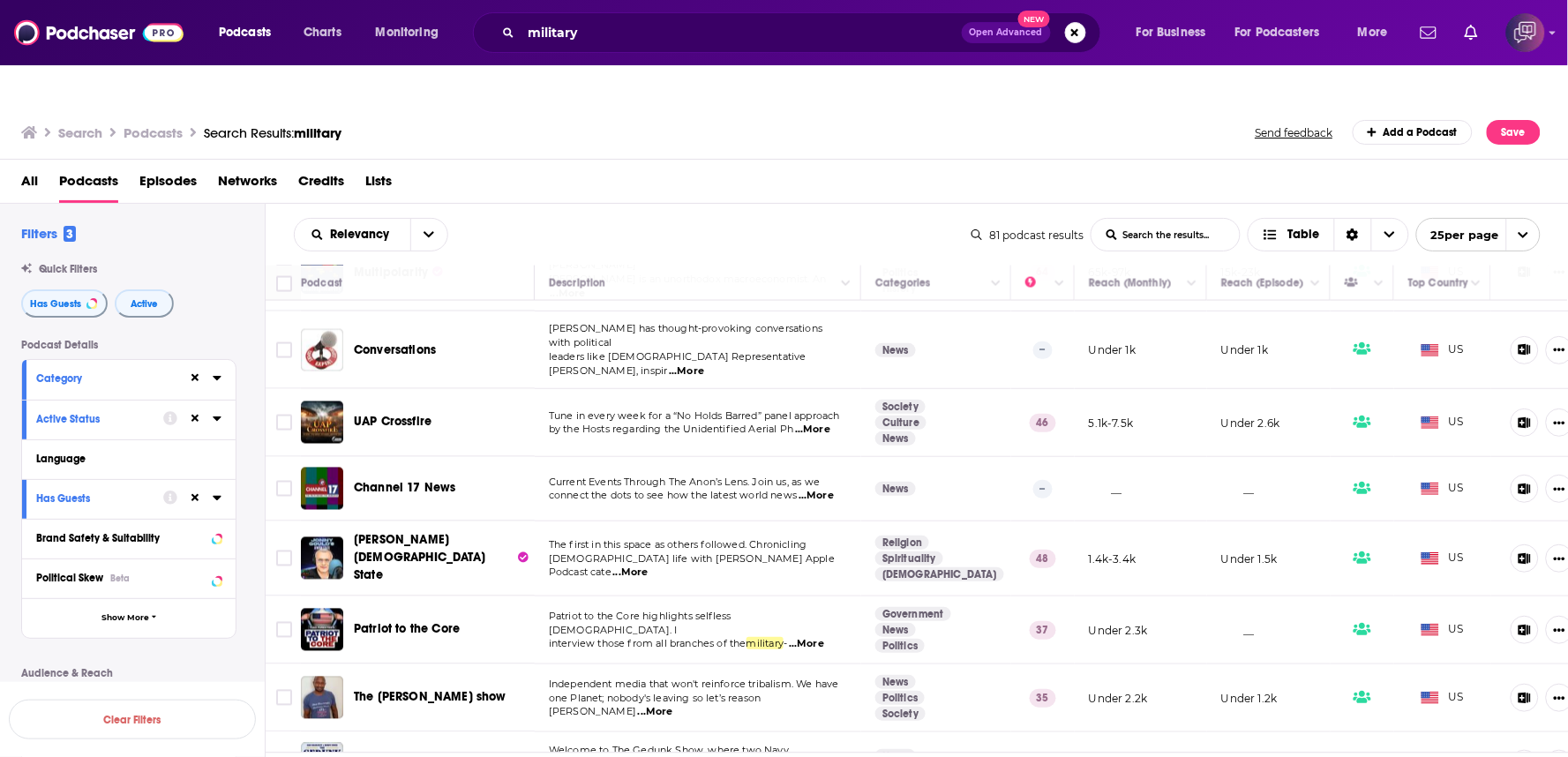
scroll to position [1080, 0]
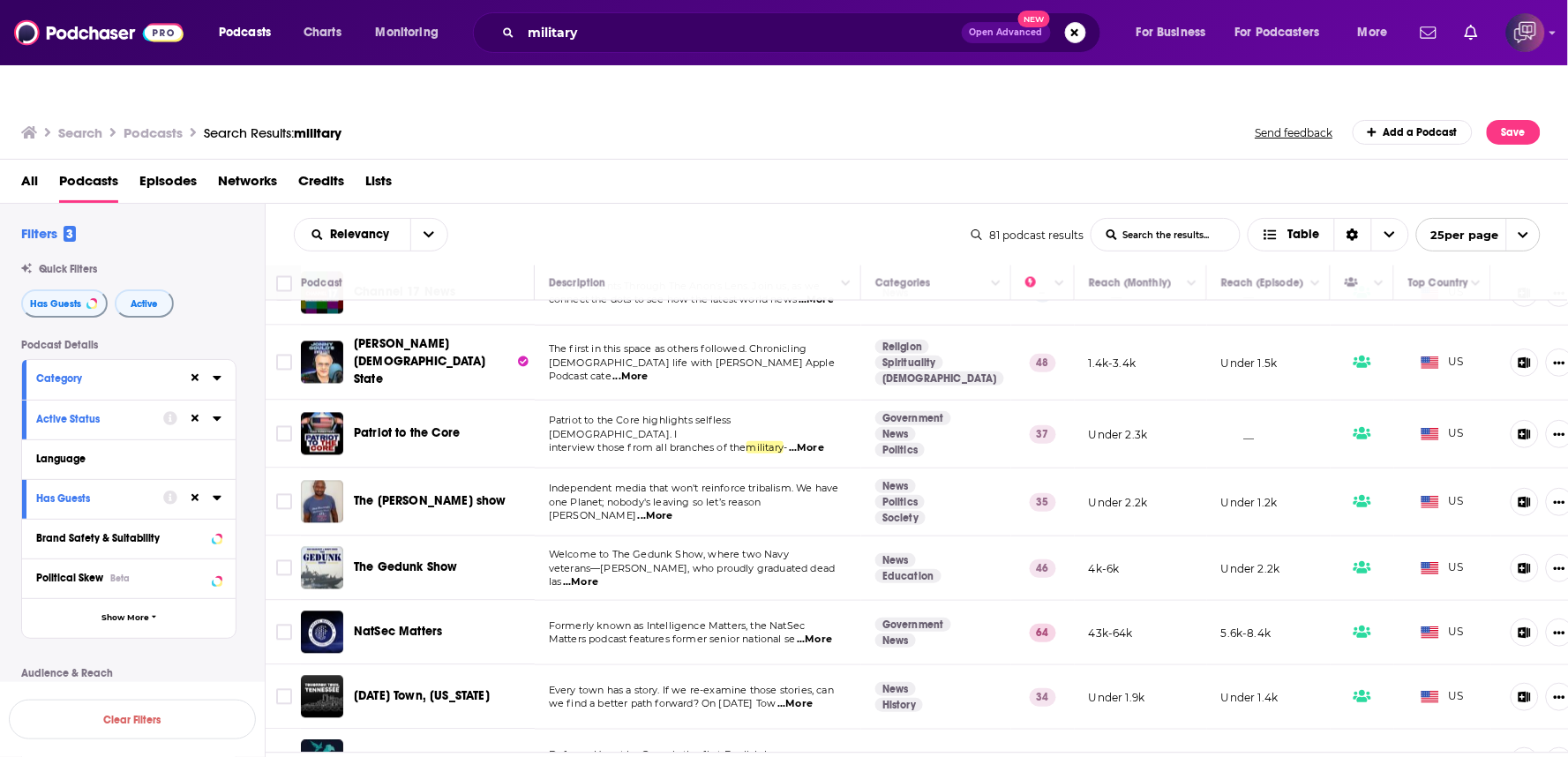
click at [598, 575] on span "...More" at bounding box center [581, 582] width 35 height 14
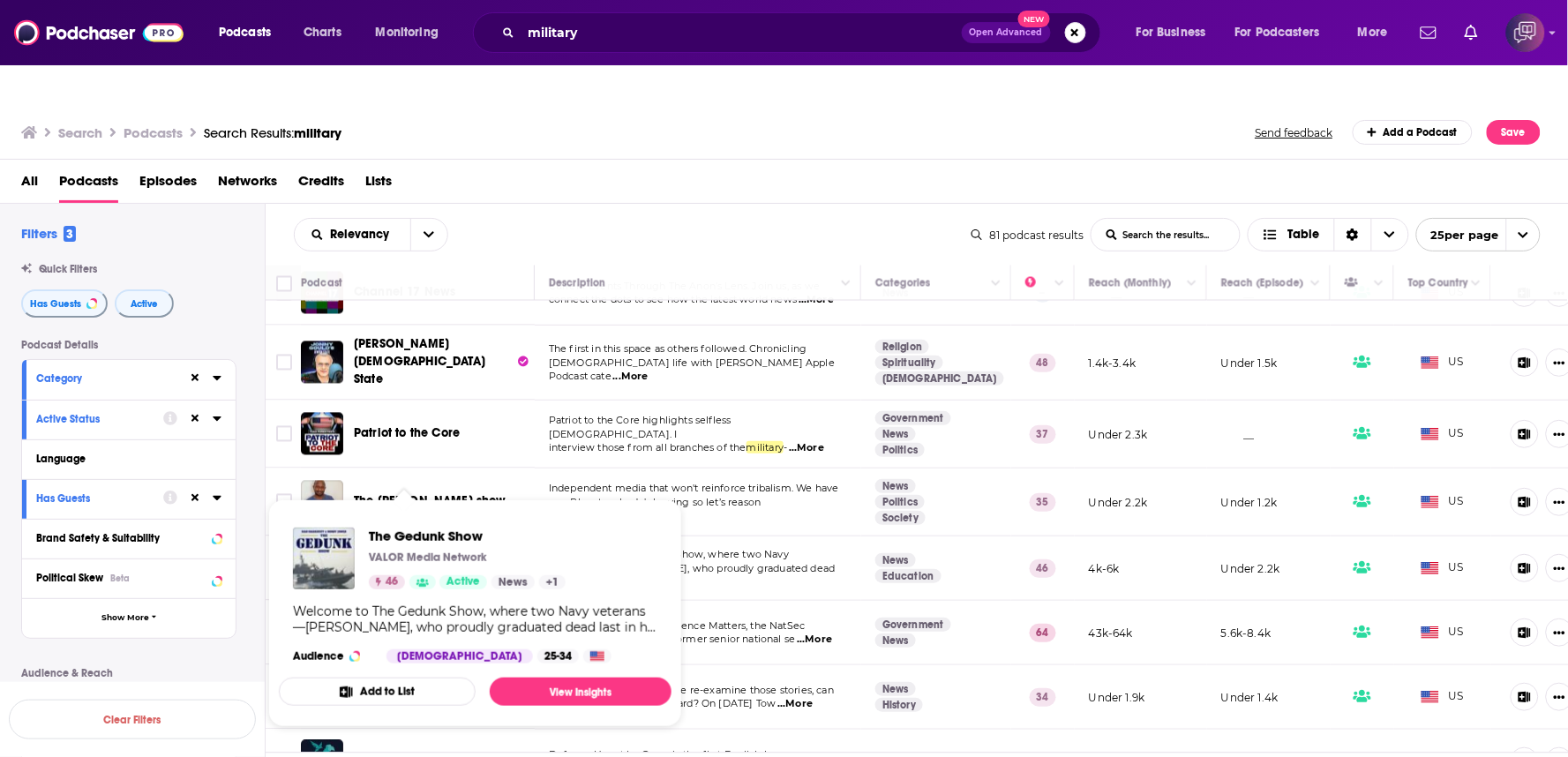
drag, startPoint x: 402, startPoint y: 474, endPoint x: 468, endPoint y: 514, distance: 77.2
drag, startPoint x: 468, startPoint y: 514, endPoint x: 438, endPoint y: 497, distance: 34.5
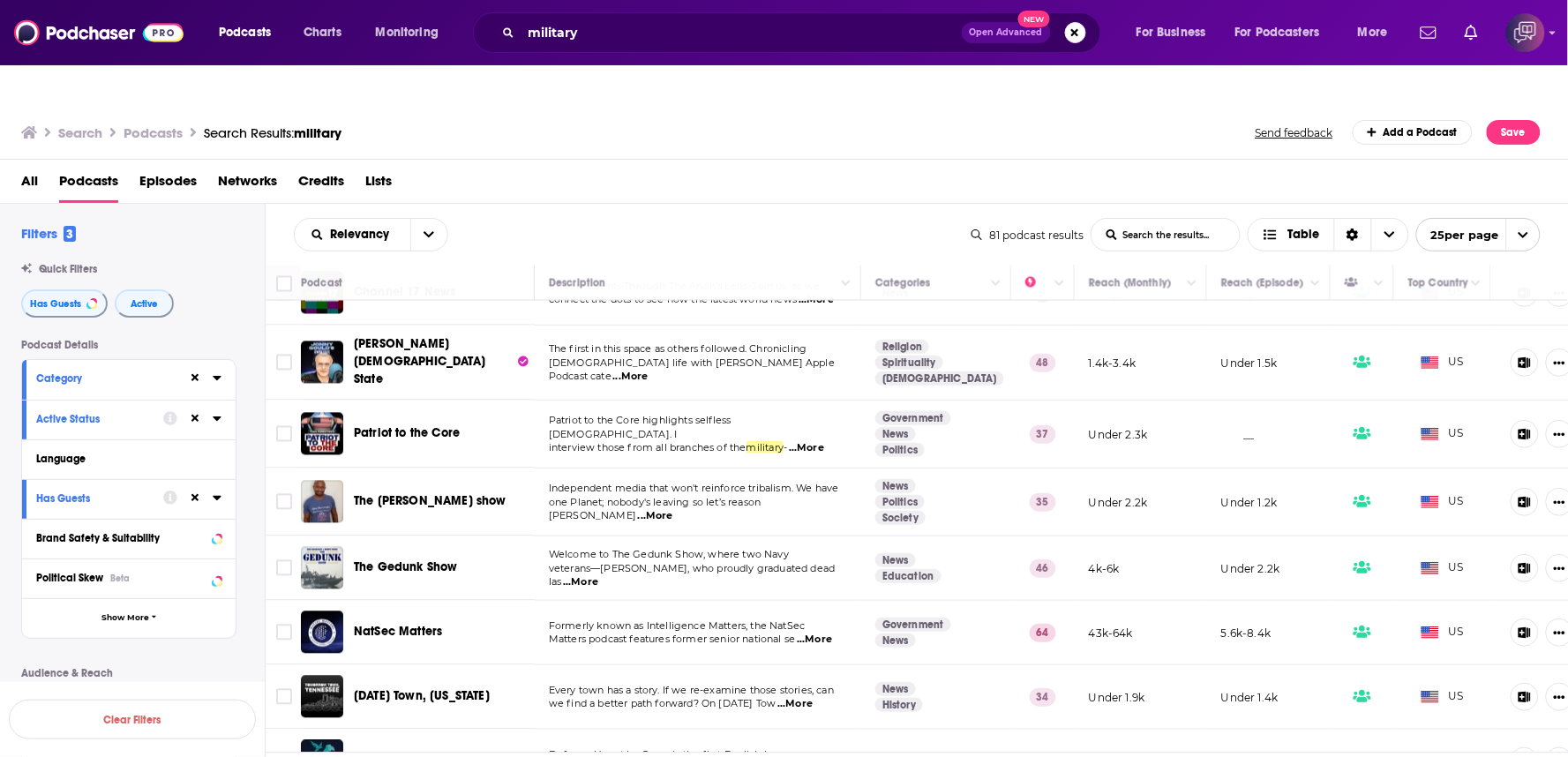
scroll to position [1212, 0]
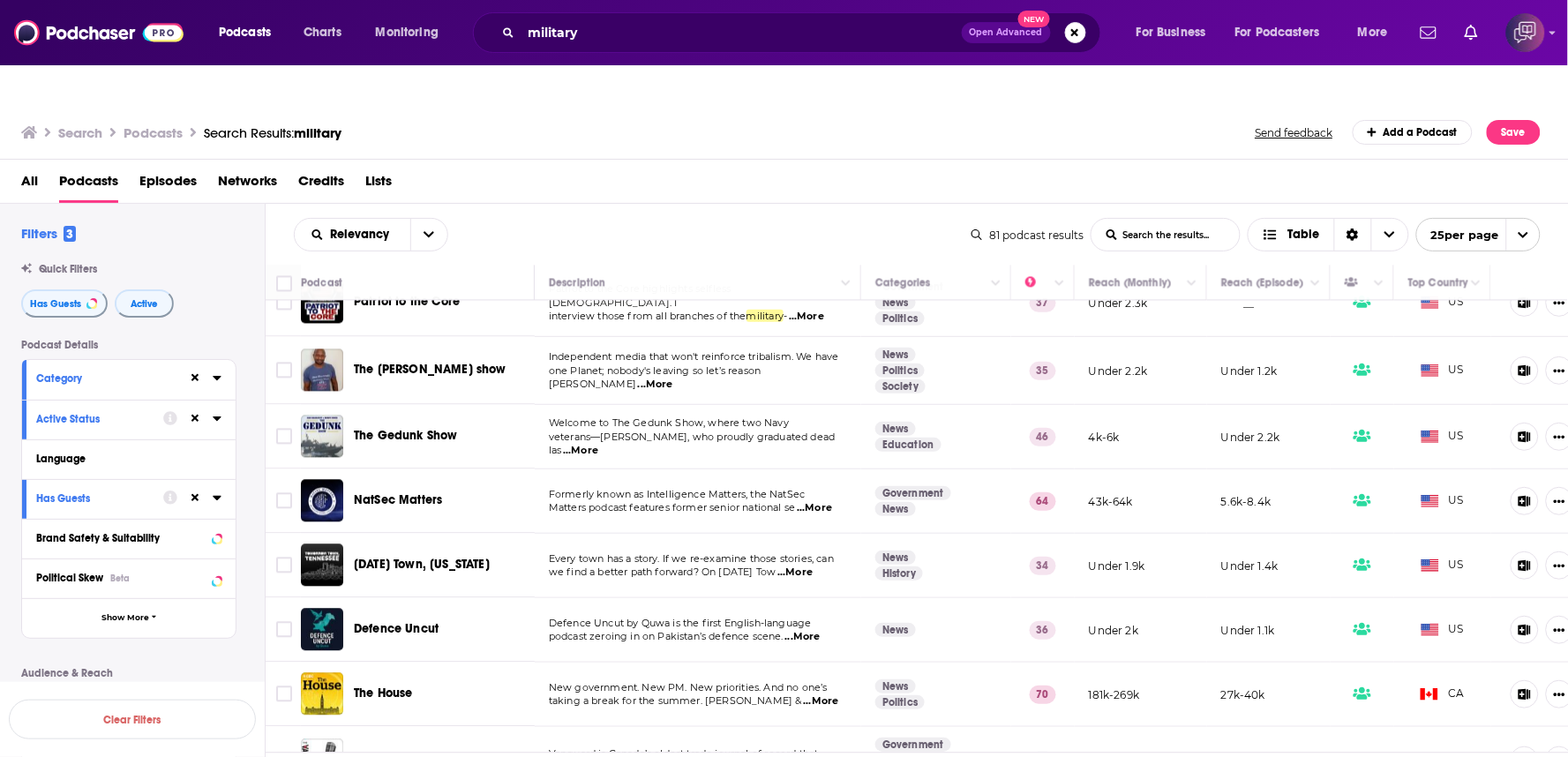
click at [815, 694] on span "...More" at bounding box center [821, 701] width 35 height 14
click at [816, 694] on span "...More" at bounding box center [821, 701] width 35 height 14
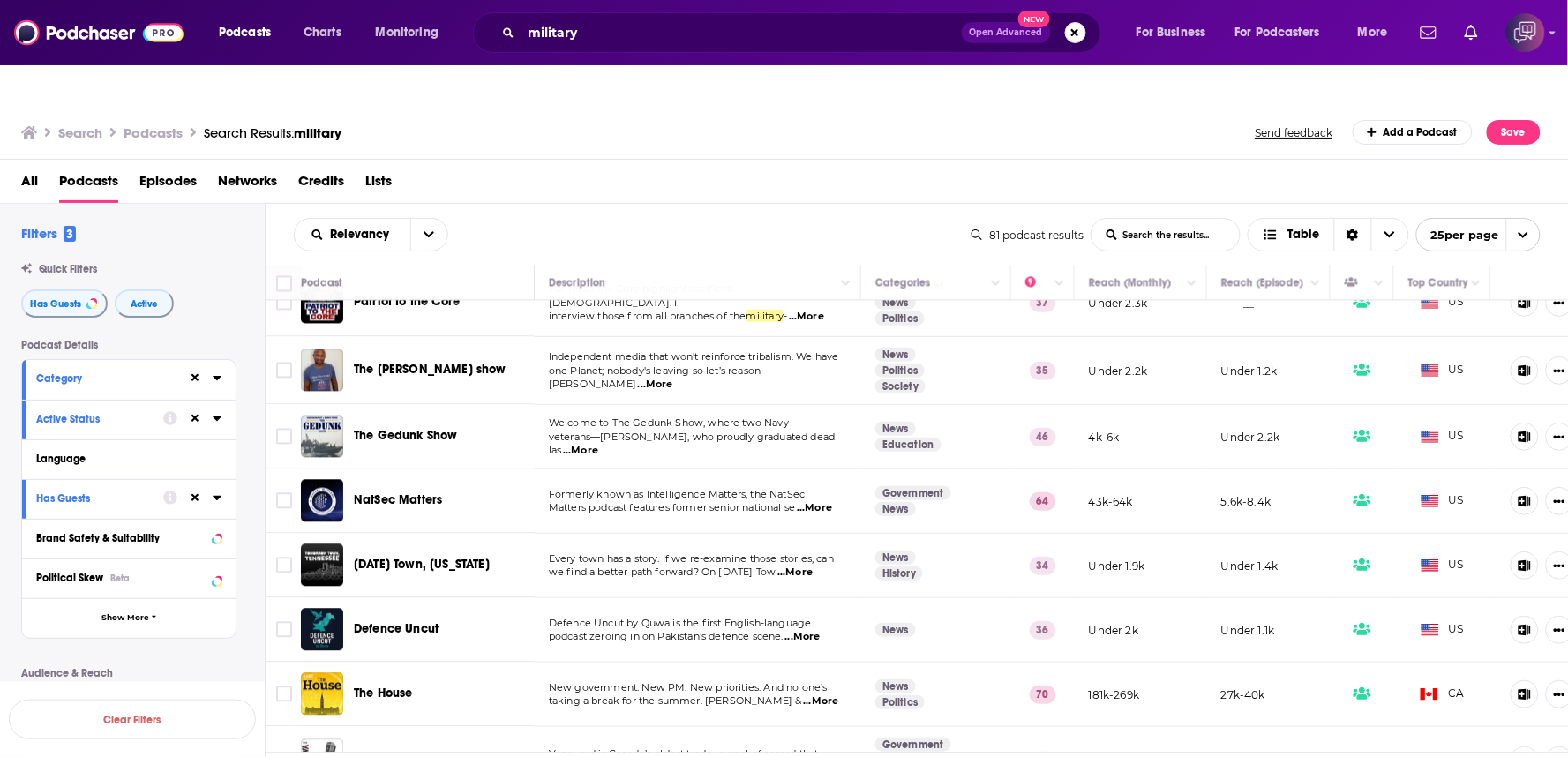
click at [816, 694] on span "...More" at bounding box center [821, 701] width 35 height 14
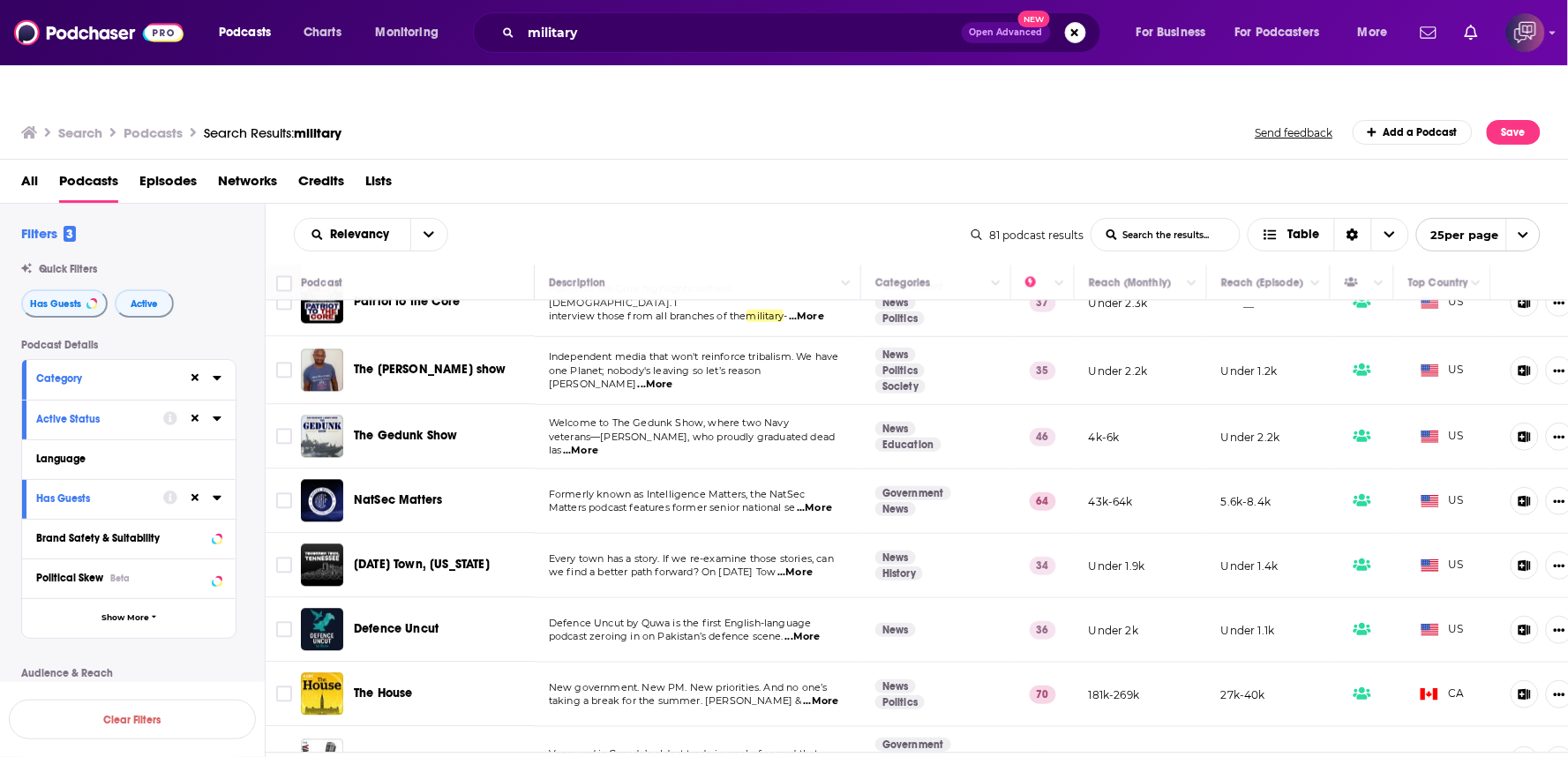
click at [846, 159] on div "All Podcasts Episodes Networks Credits Lists" at bounding box center [784, 181] width 1569 height 44
click at [673, 378] on span "...More" at bounding box center [656, 385] width 35 height 14
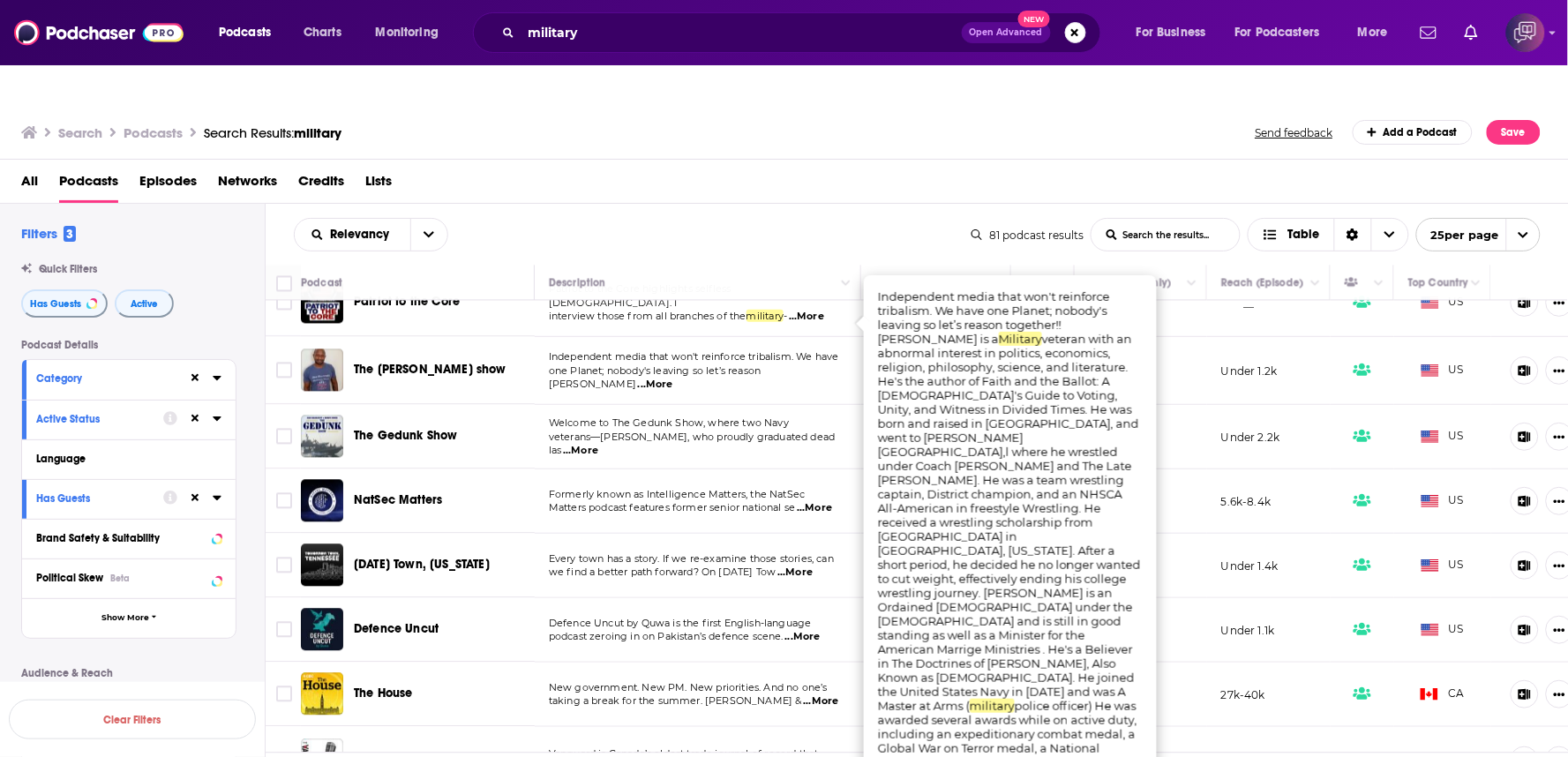
click at [724, 166] on div "All Podcasts Episodes Networks Credits Lists" at bounding box center [788, 184] width 1534 height 36
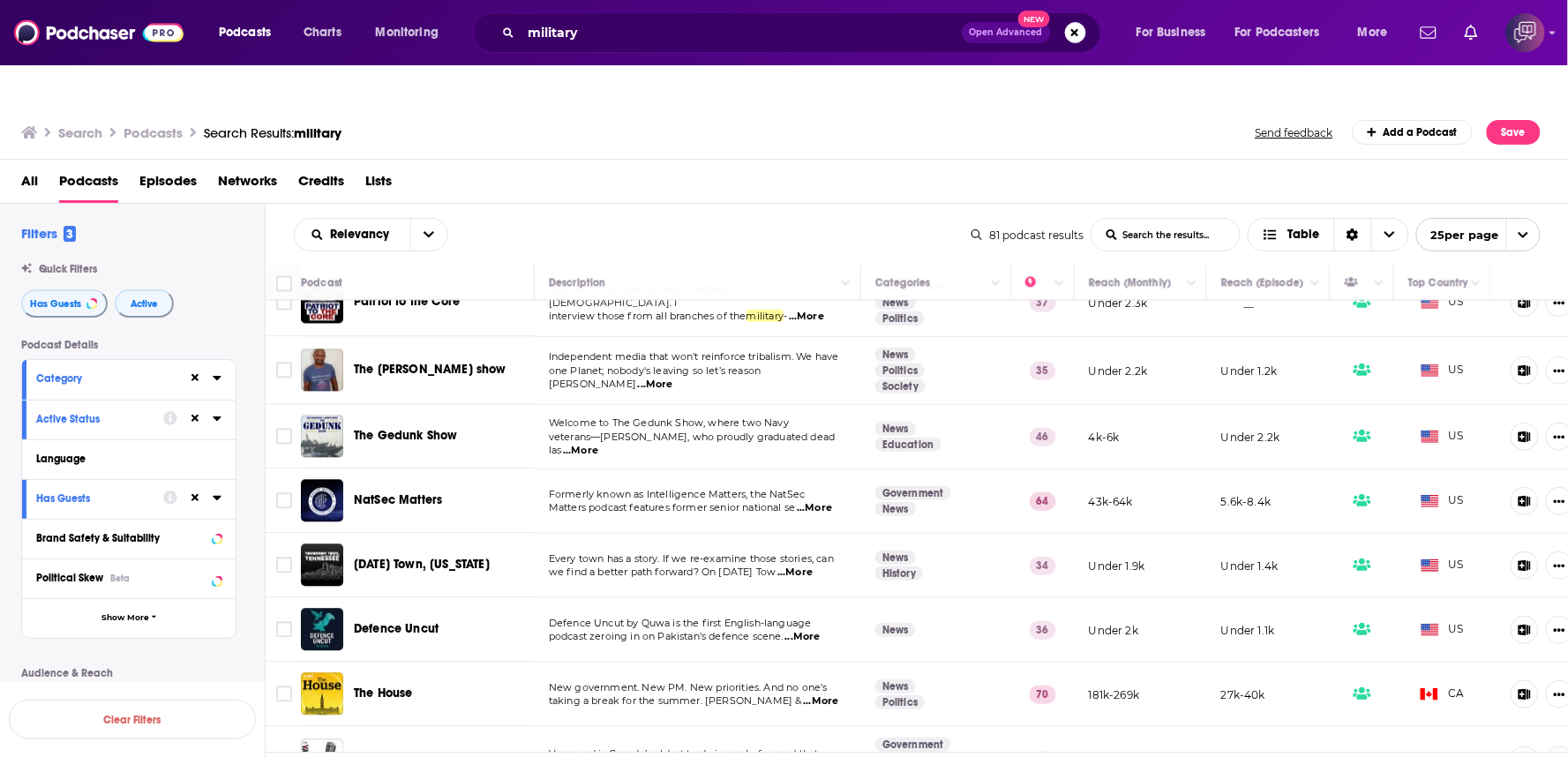
drag, startPoint x: 716, startPoint y: 156, endPoint x: 703, endPoint y: 154, distance: 13.2
click at [691, 166] on div "All Podcasts Episodes Networks Credits Lists" at bounding box center [788, 184] width 1534 height 36
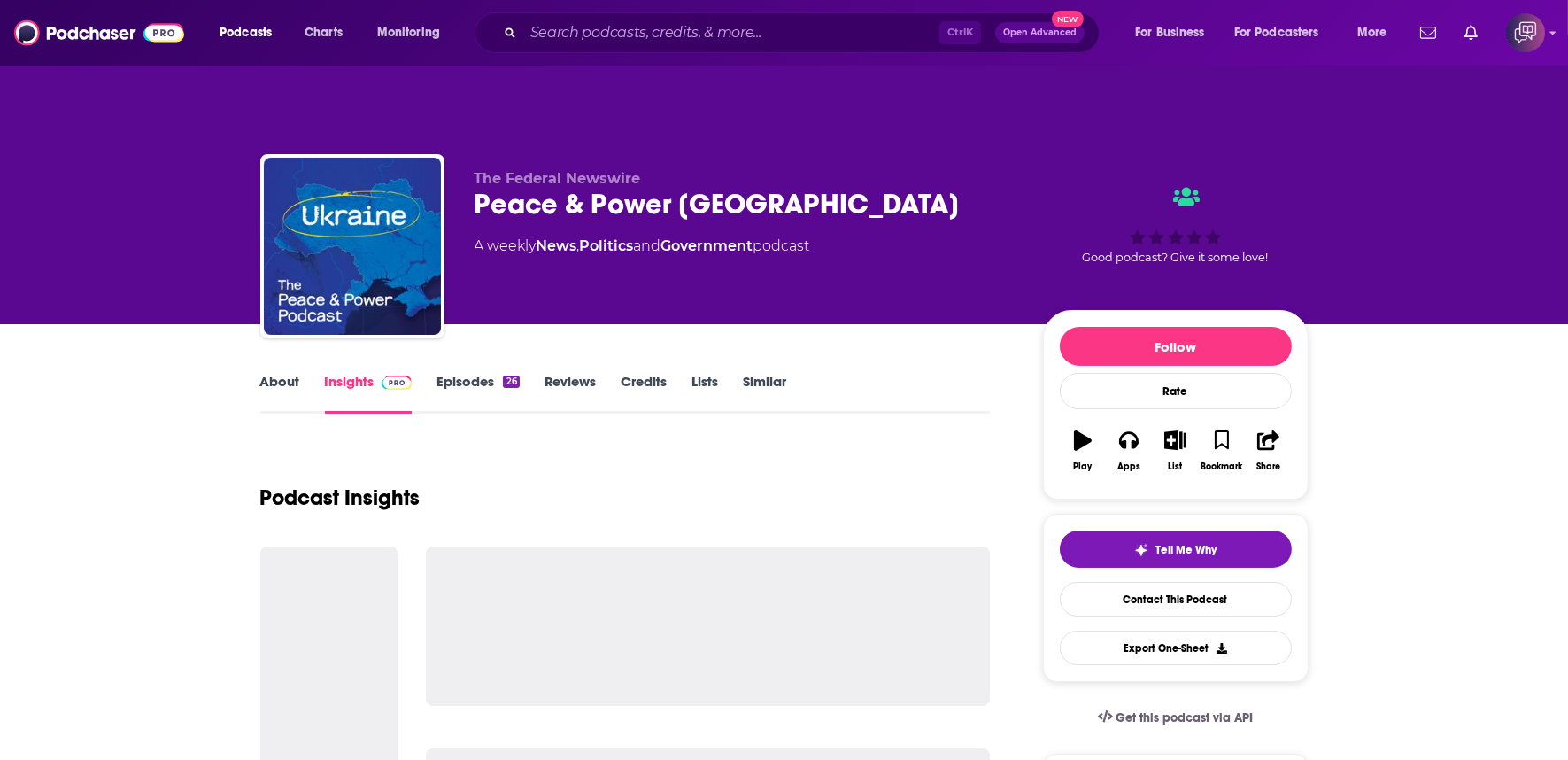
click at [811, 187] on div "Peace & Power [GEOGRAPHIC_DATA]" at bounding box center [744, 204] width 540 height 35
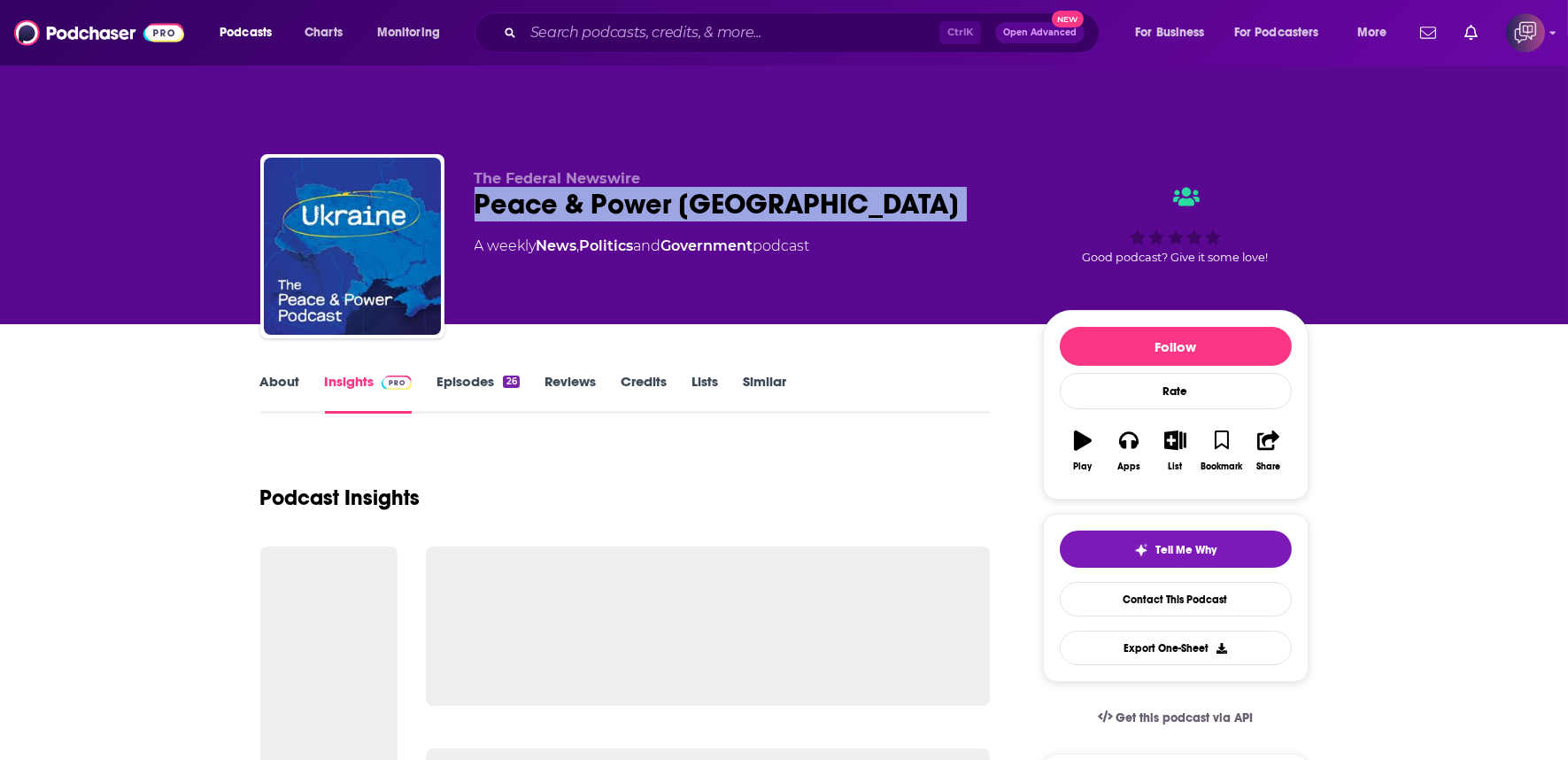
click at [811, 187] on div "Peace & Power [GEOGRAPHIC_DATA]" at bounding box center [744, 204] width 540 height 35
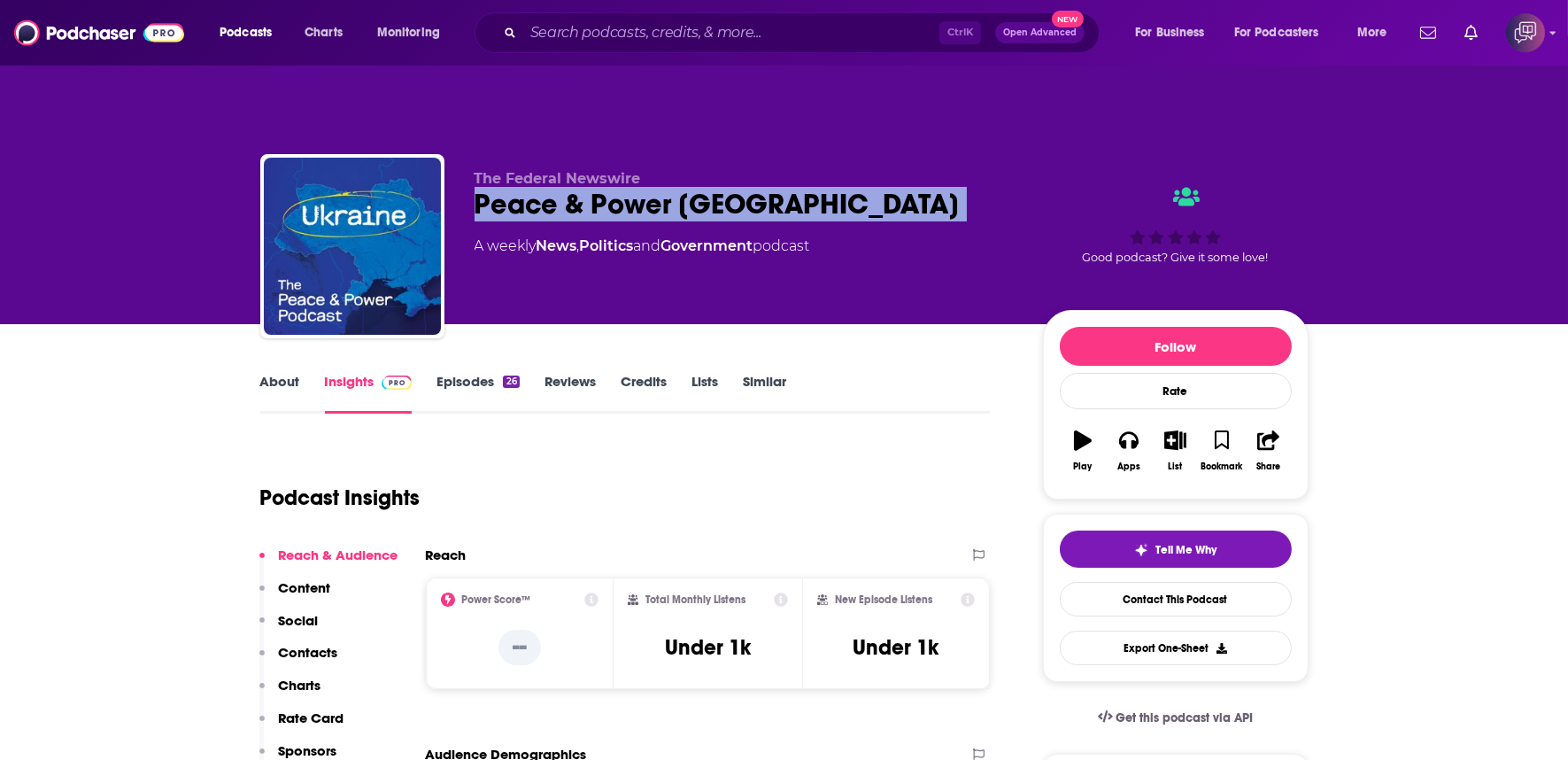
copy div "Peace & Power Ukraine"
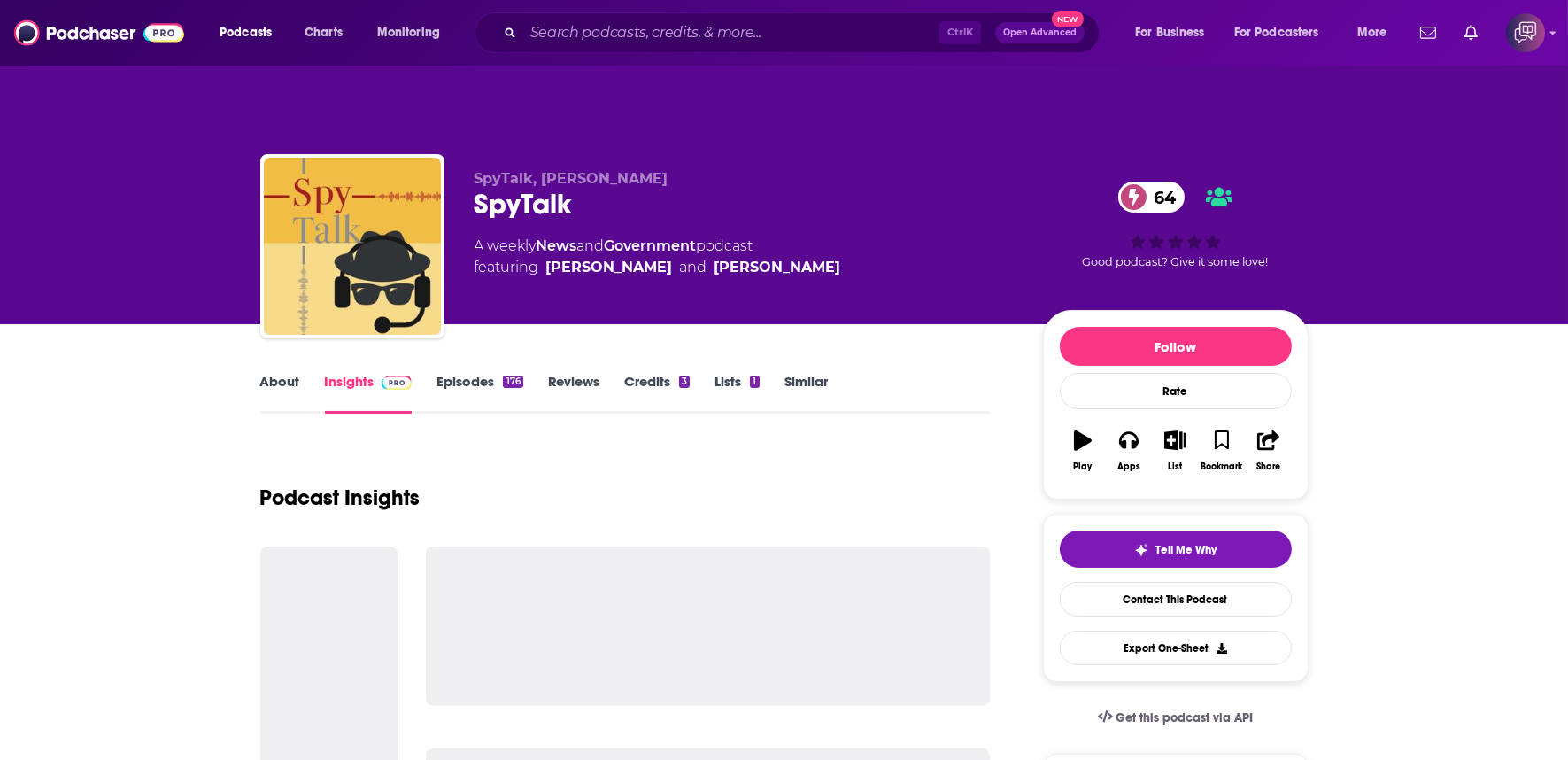
click at [610, 187] on div "SpyTalk 64" at bounding box center [744, 204] width 540 height 35
click at [611, 187] on div "SpyTalk 64" at bounding box center [744, 204] width 540 height 35
copy div "SpyTalk 64"
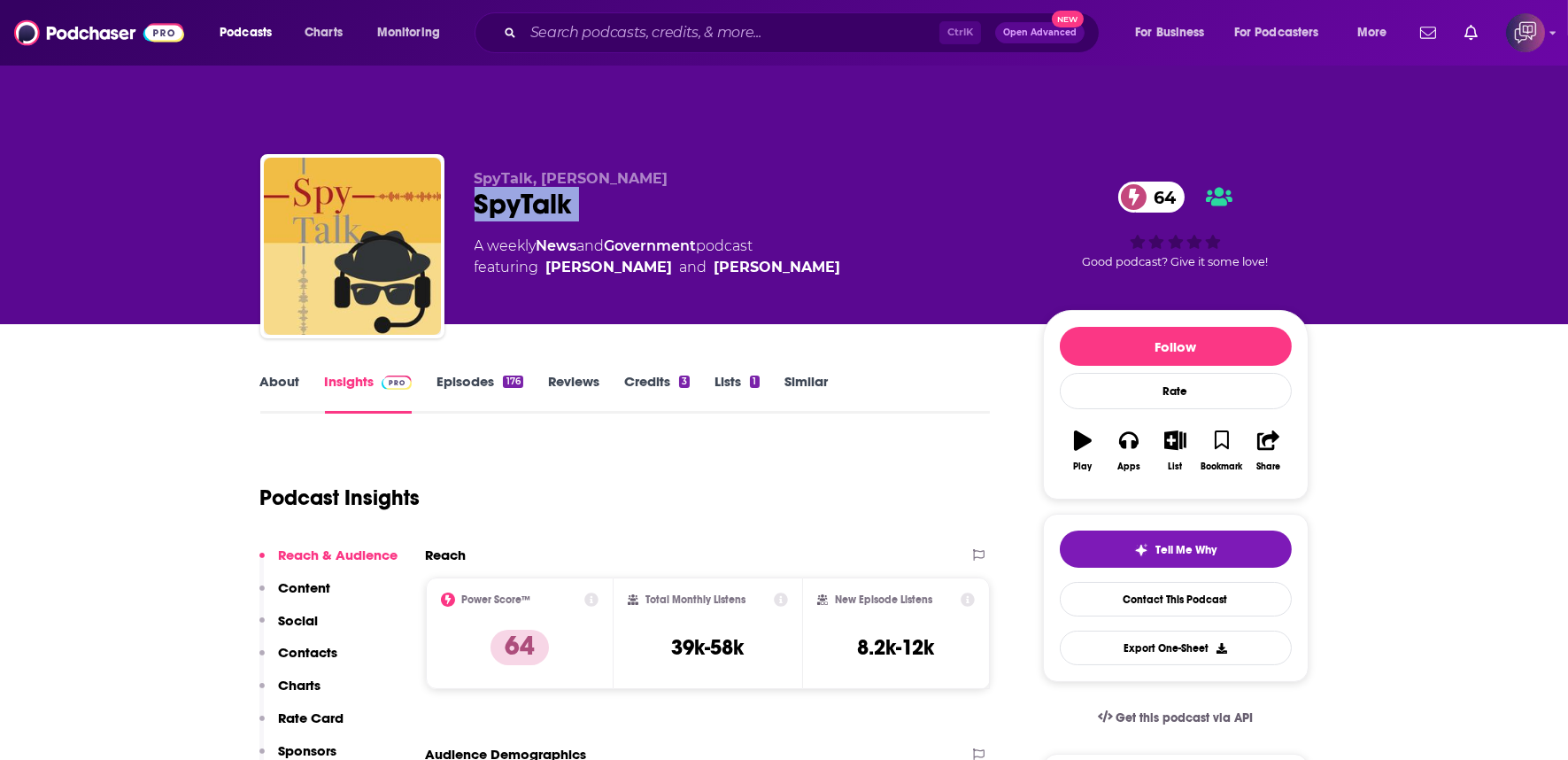
click at [277, 373] on link "About" at bounding box center [280, 392] width 40 height 41
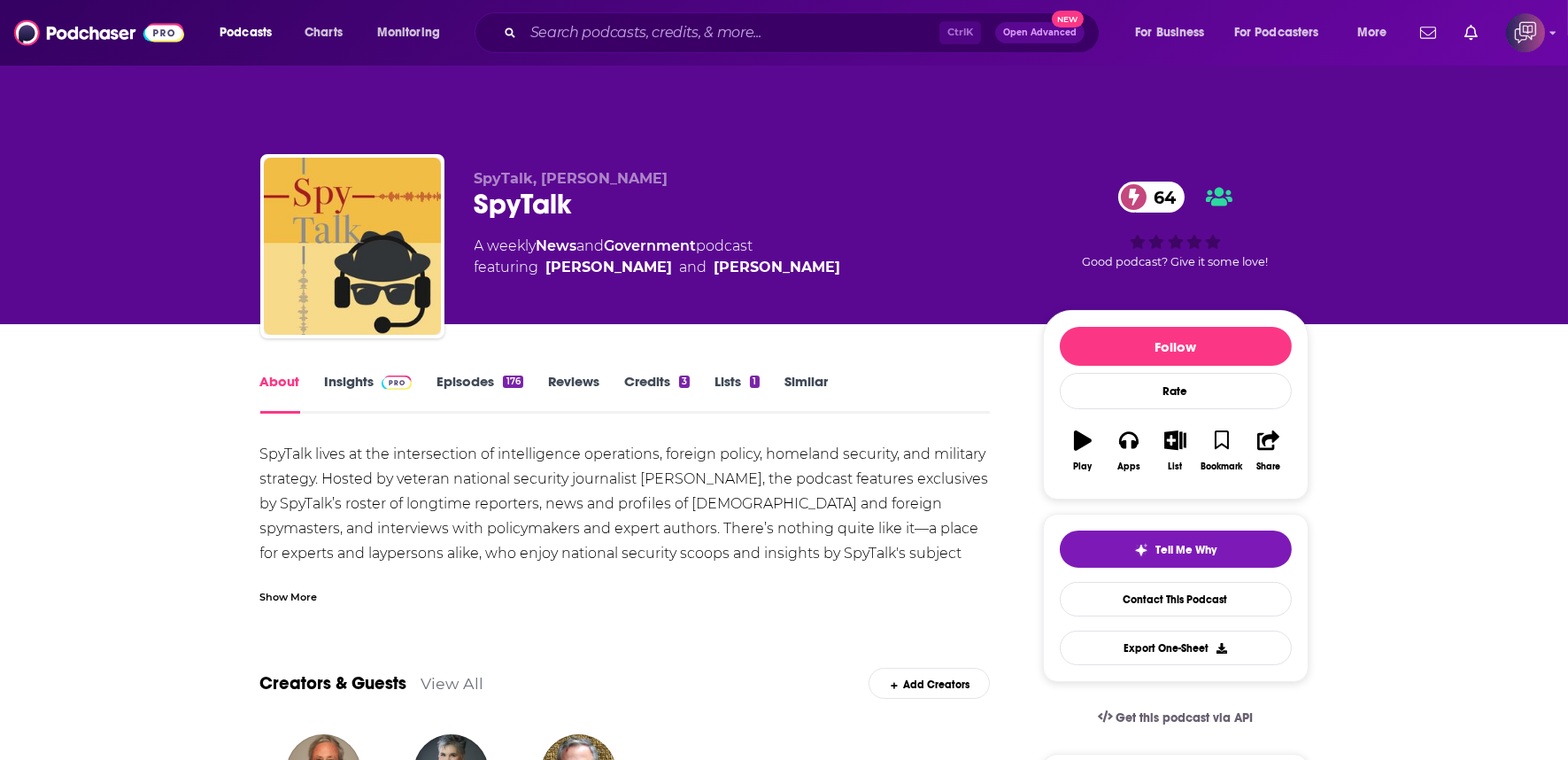
click at [456, 373] on link "Episodes 176" at bounding box center [479, 392] width 86 height 41
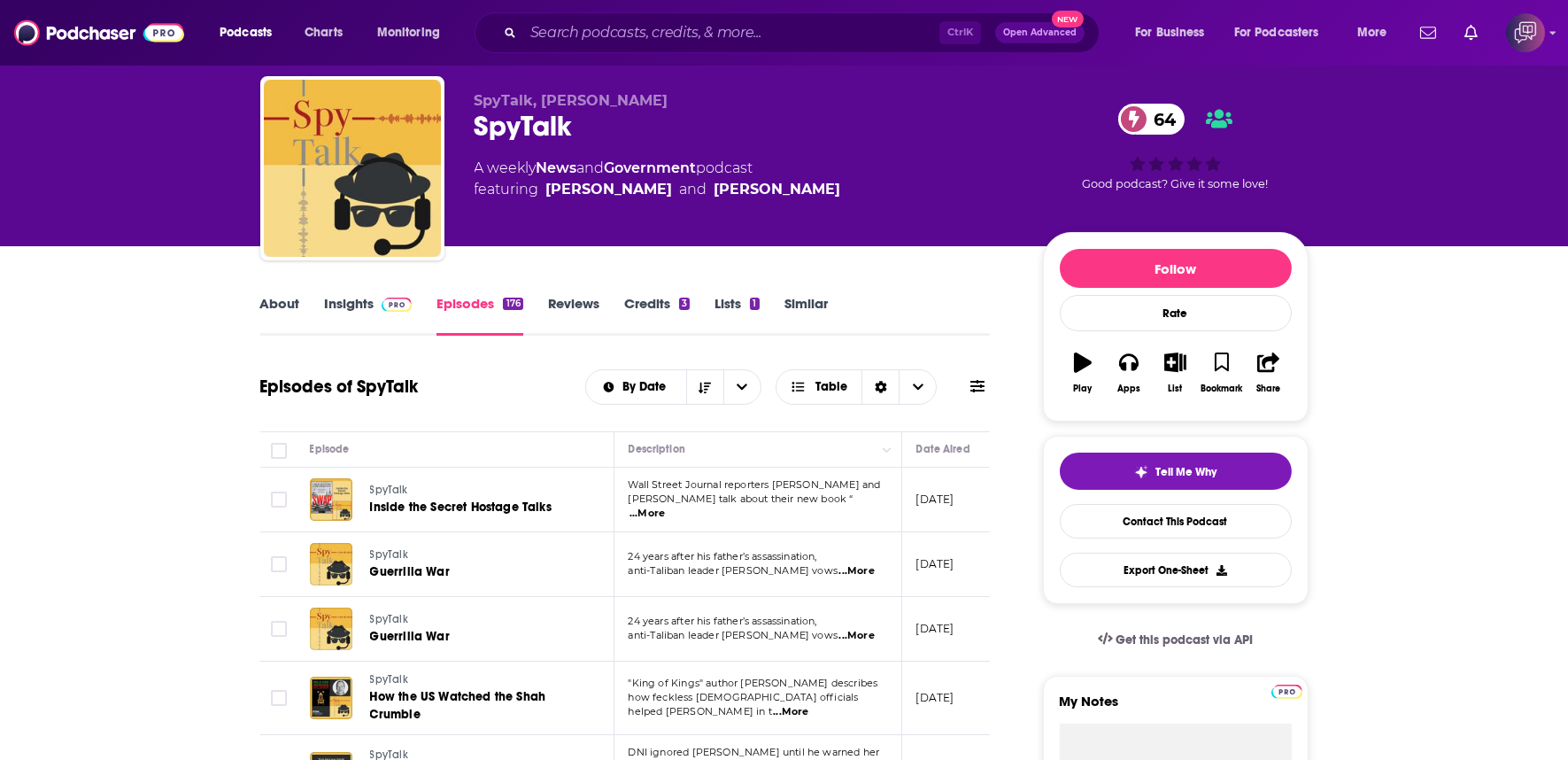
scroll to position [13, 0]
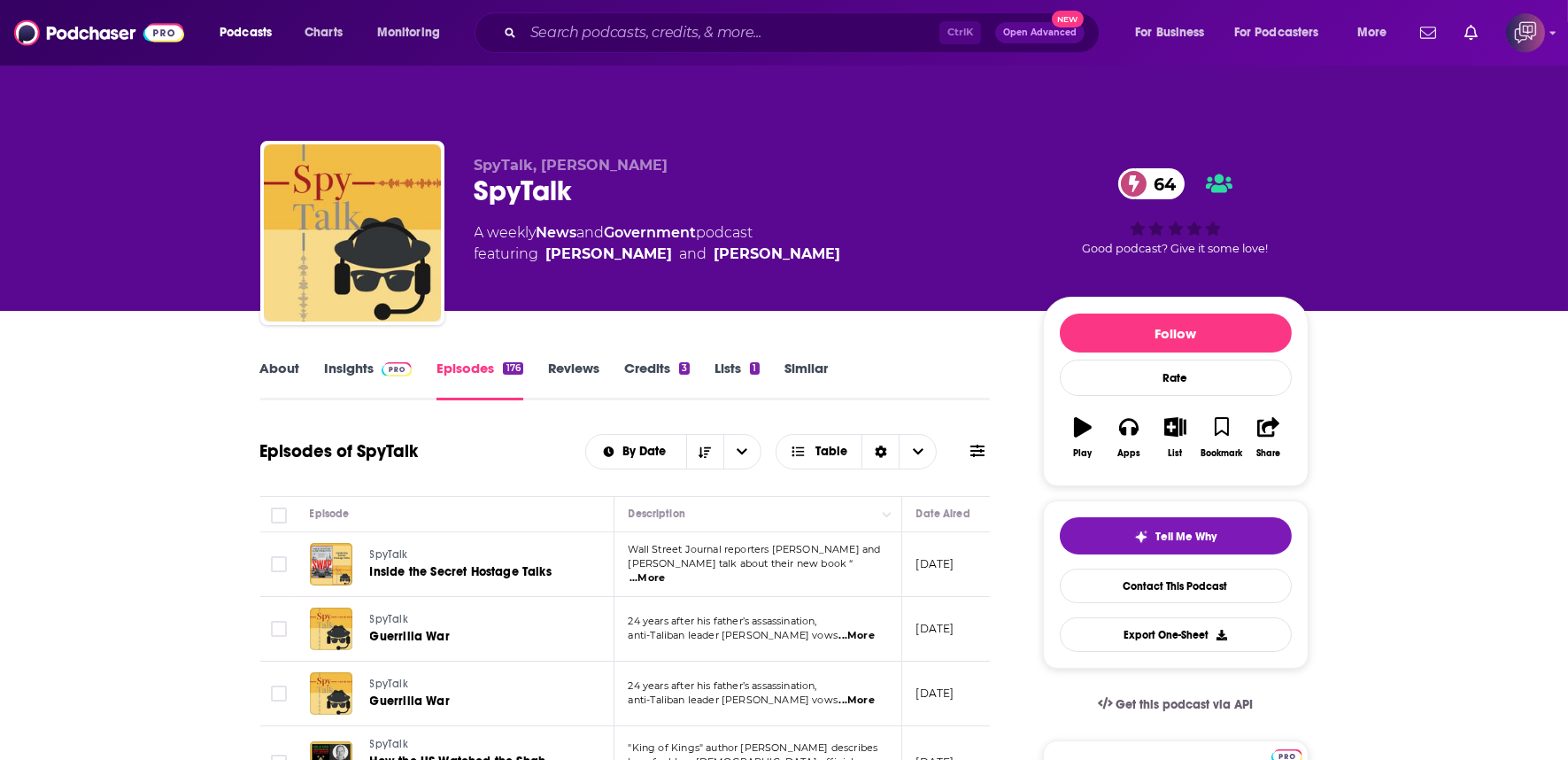
click at [275, 360] on link "About" at bounding box center [280, 380] width 40 height 41
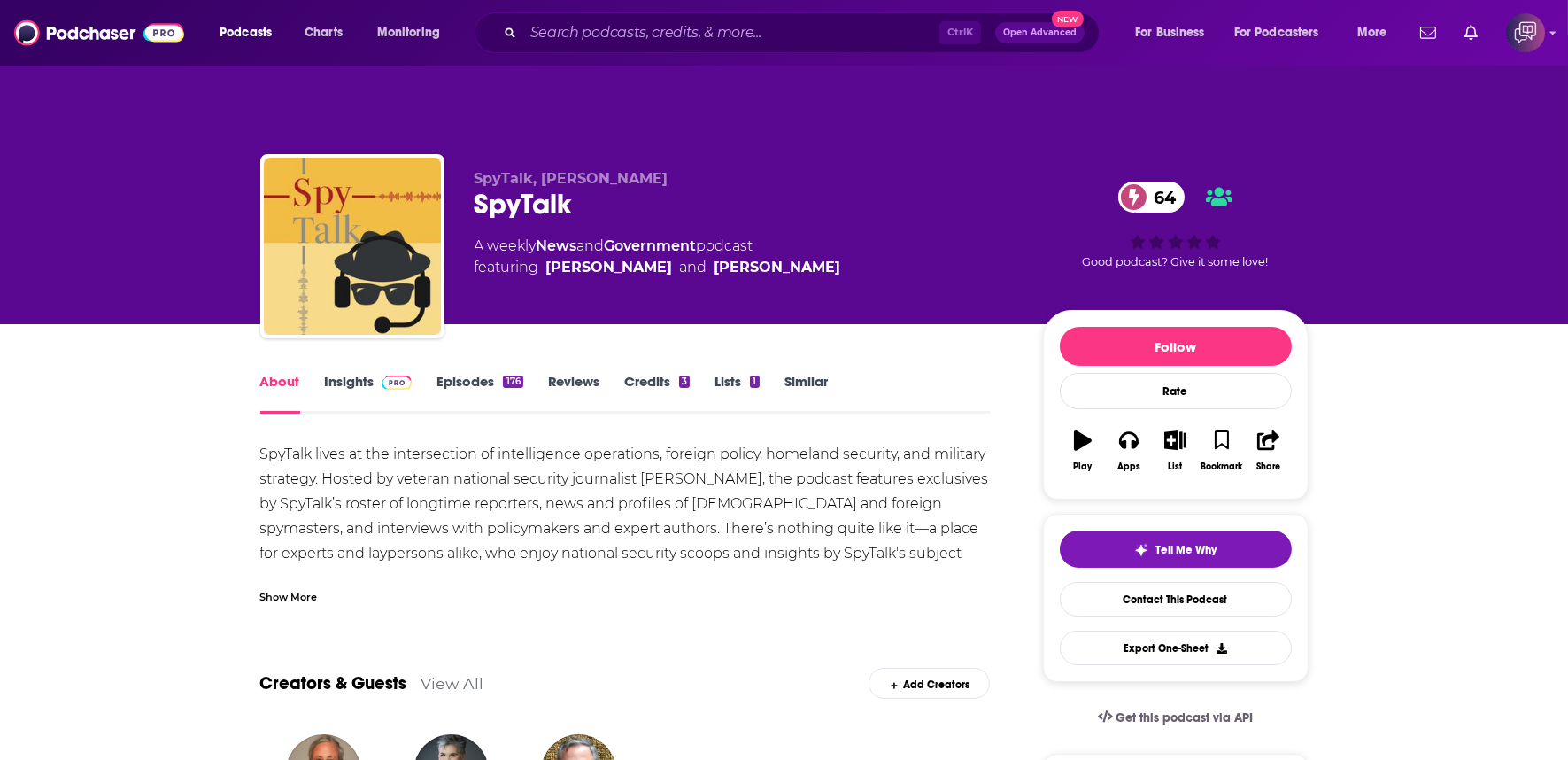
click at [338, 373] on link "Insights" at bounding box center [369, 392] width 88 height 41
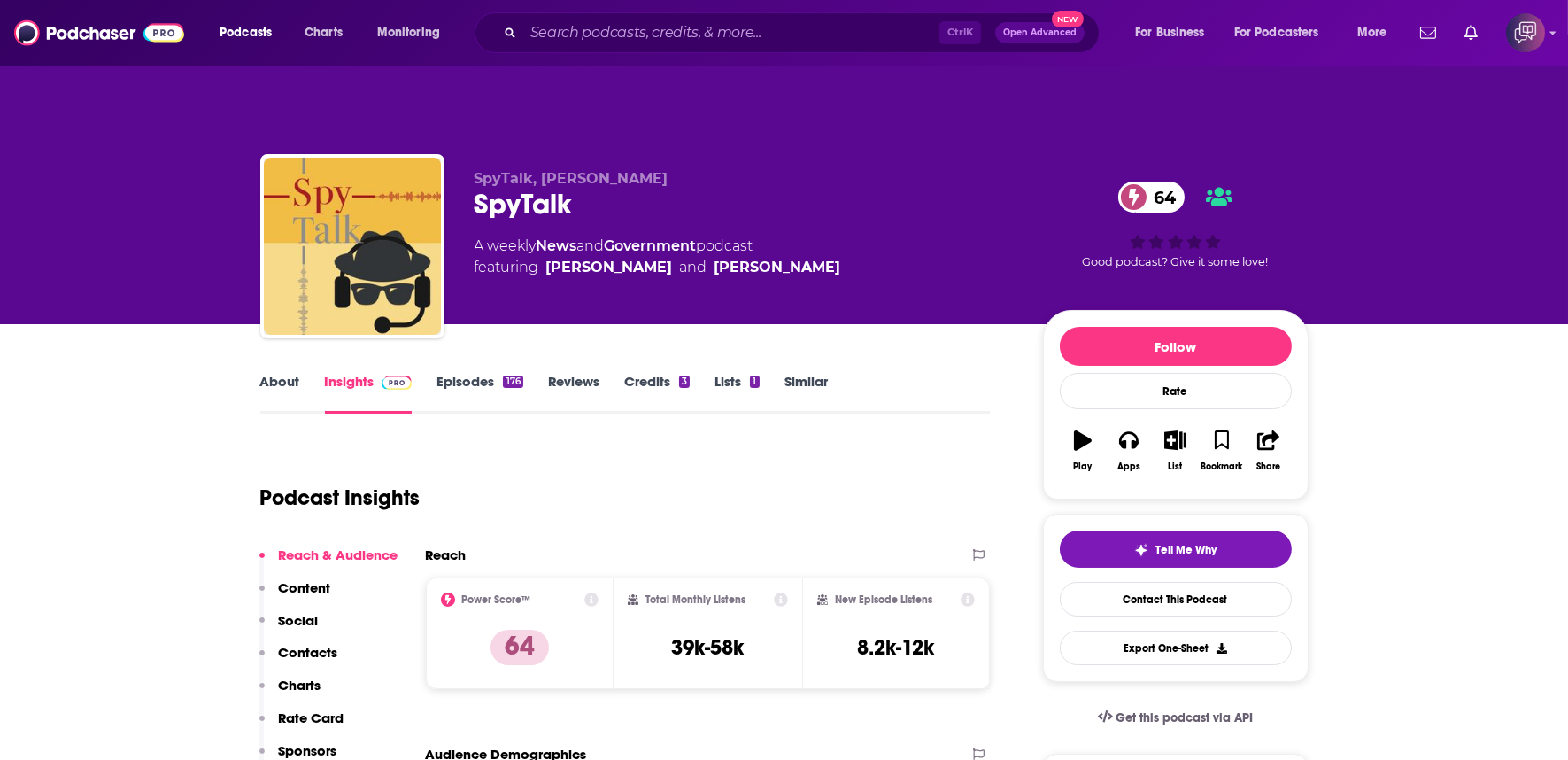
click at [470, 373] on link "Episodes 176" at bounding box center [479, 392] width 86 height 41
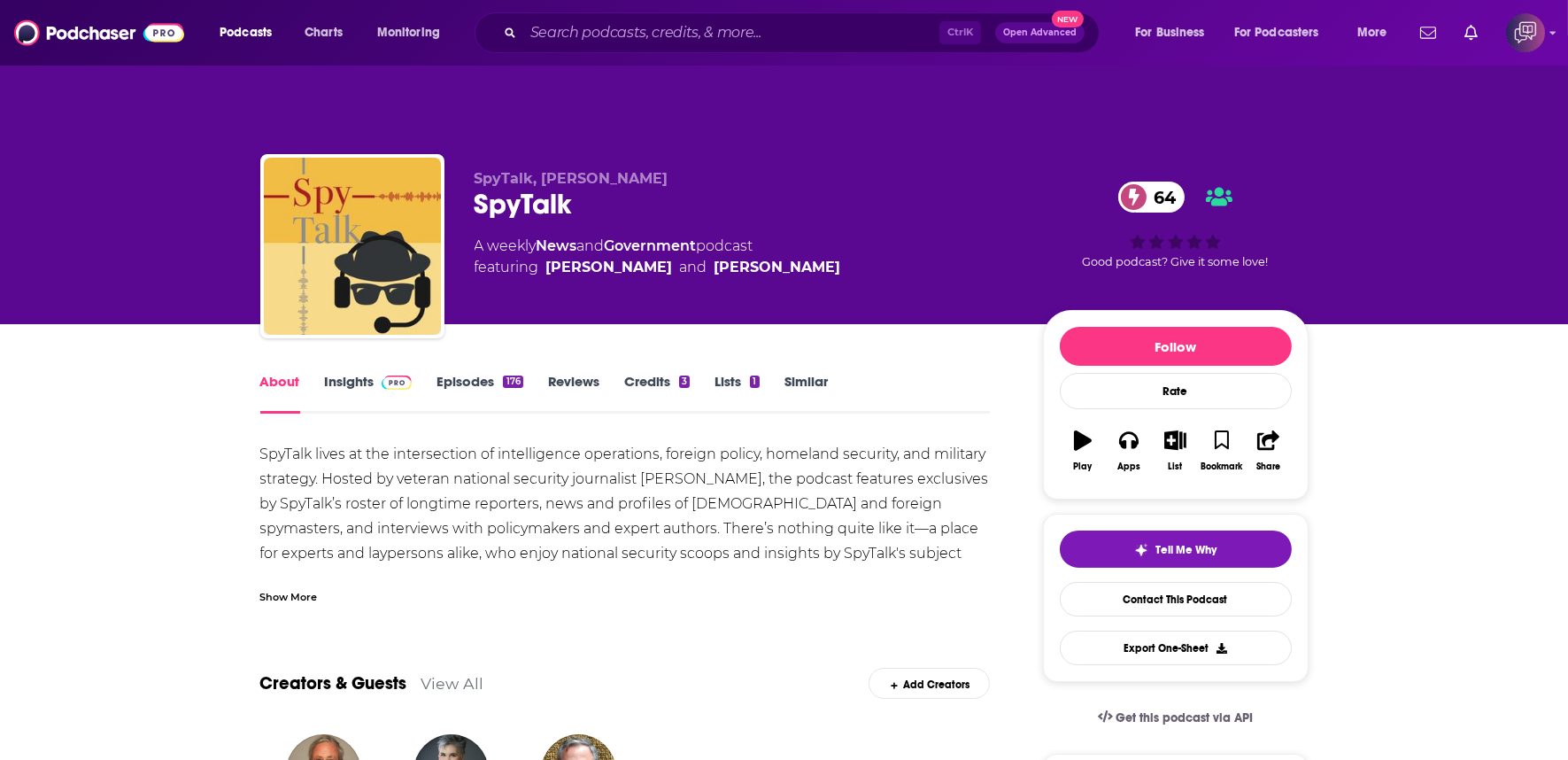
click at [395, 376] on img at bounding box center [396, 382] width 31 height 14
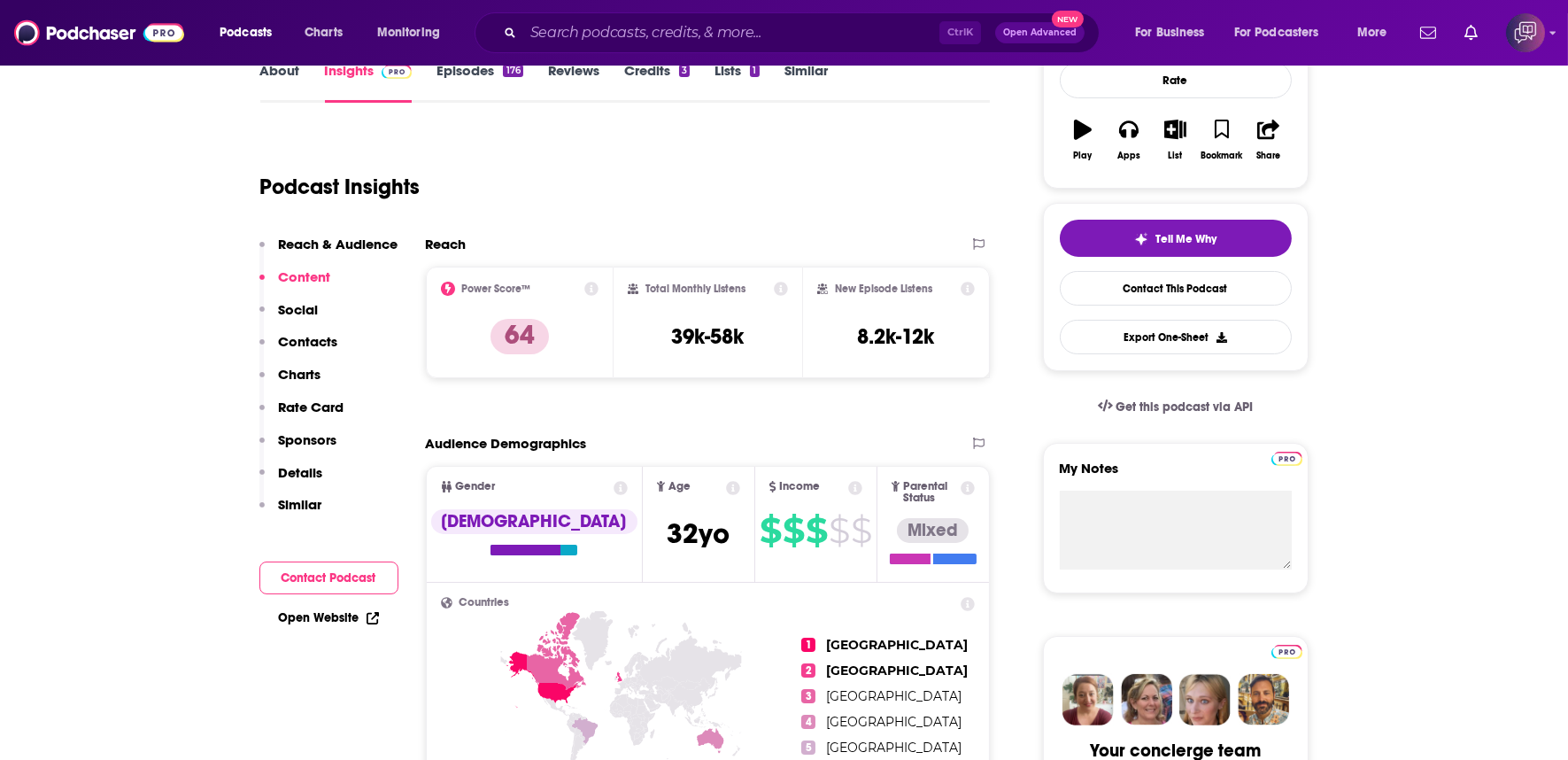
scroll to position [295, 0]
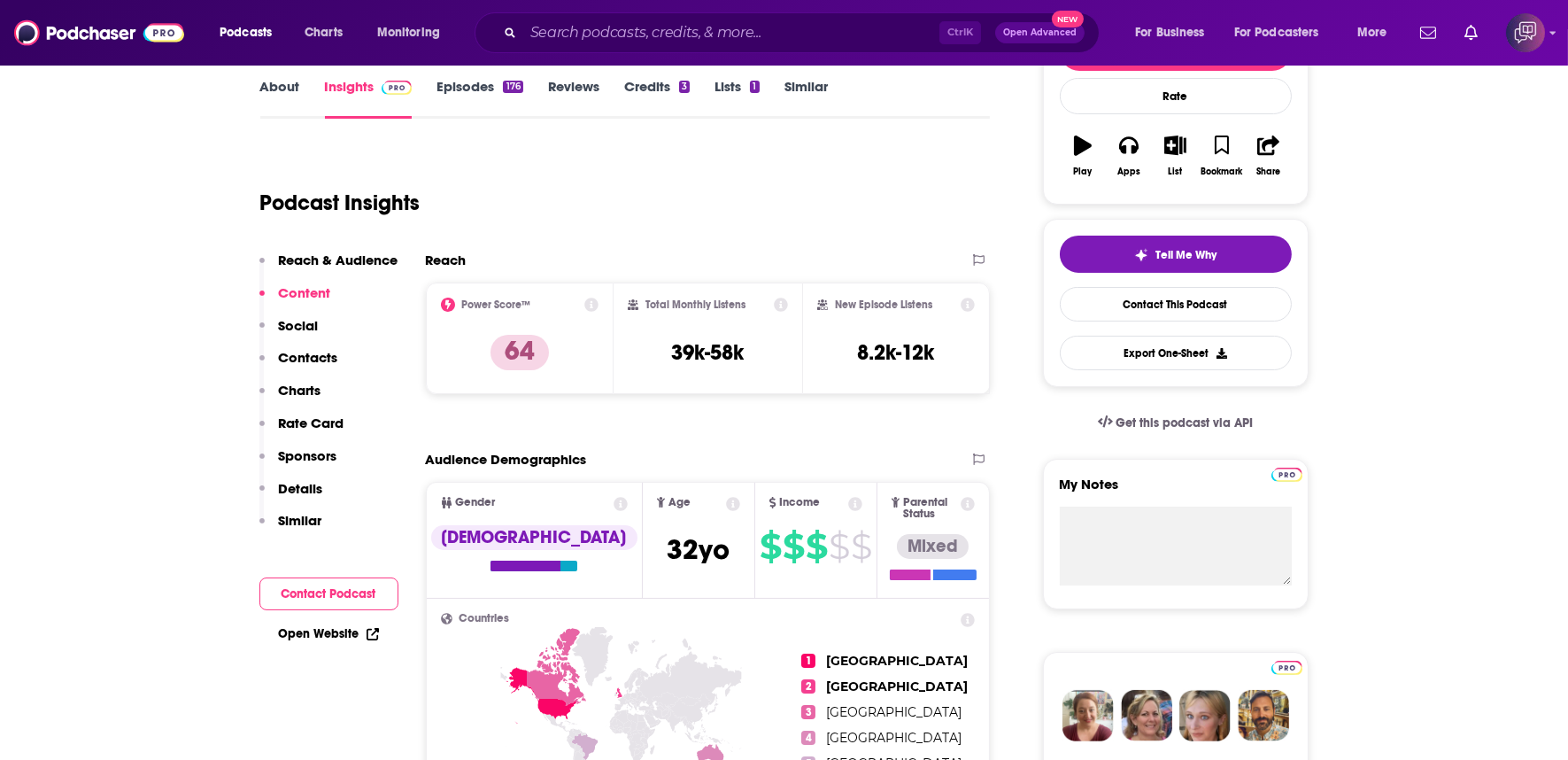
click at [851, 189] on div "Podcast Insights" at bounding box center [618, 192] width 716 height 90
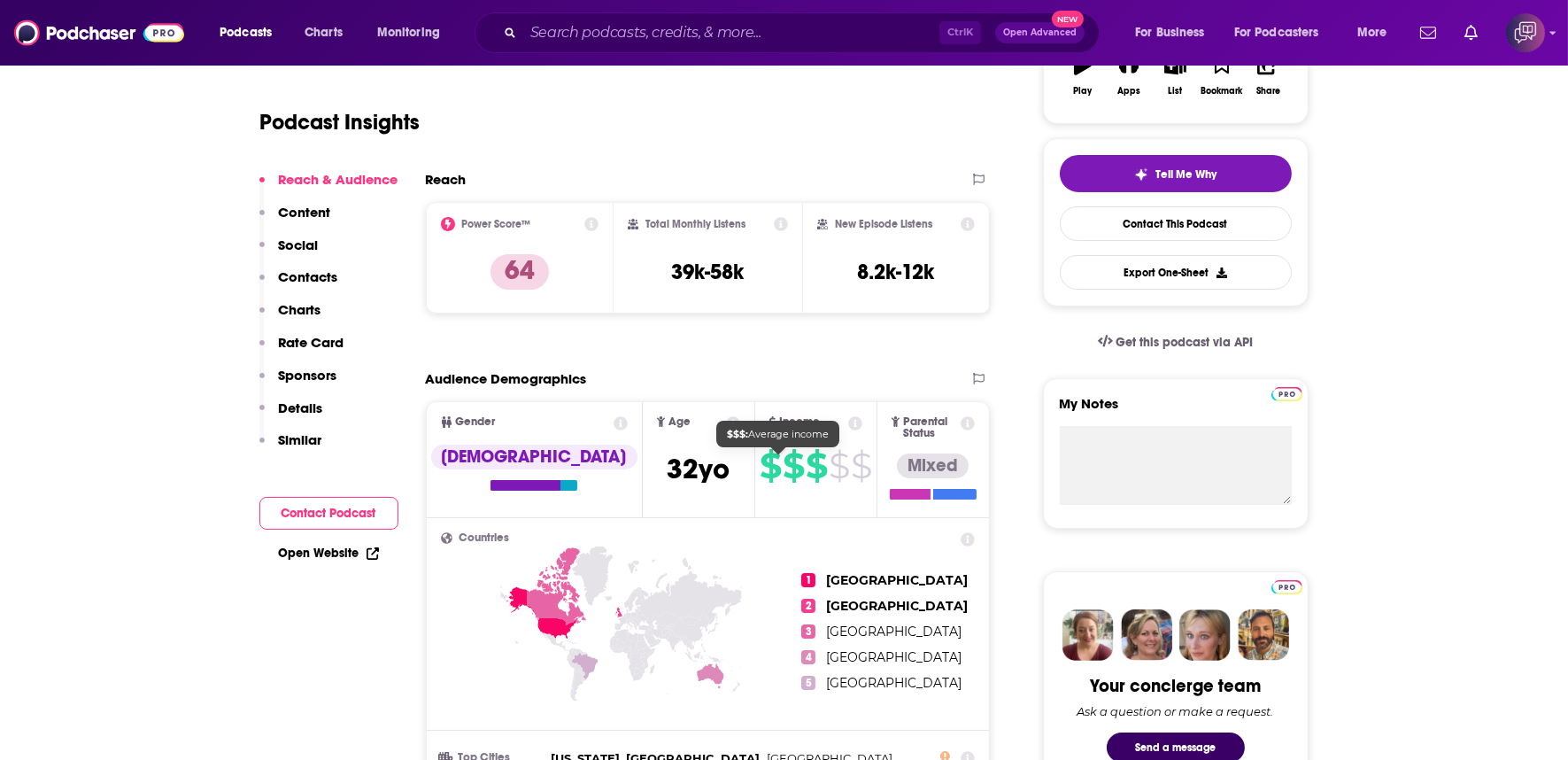
scroll to position [0, 0]
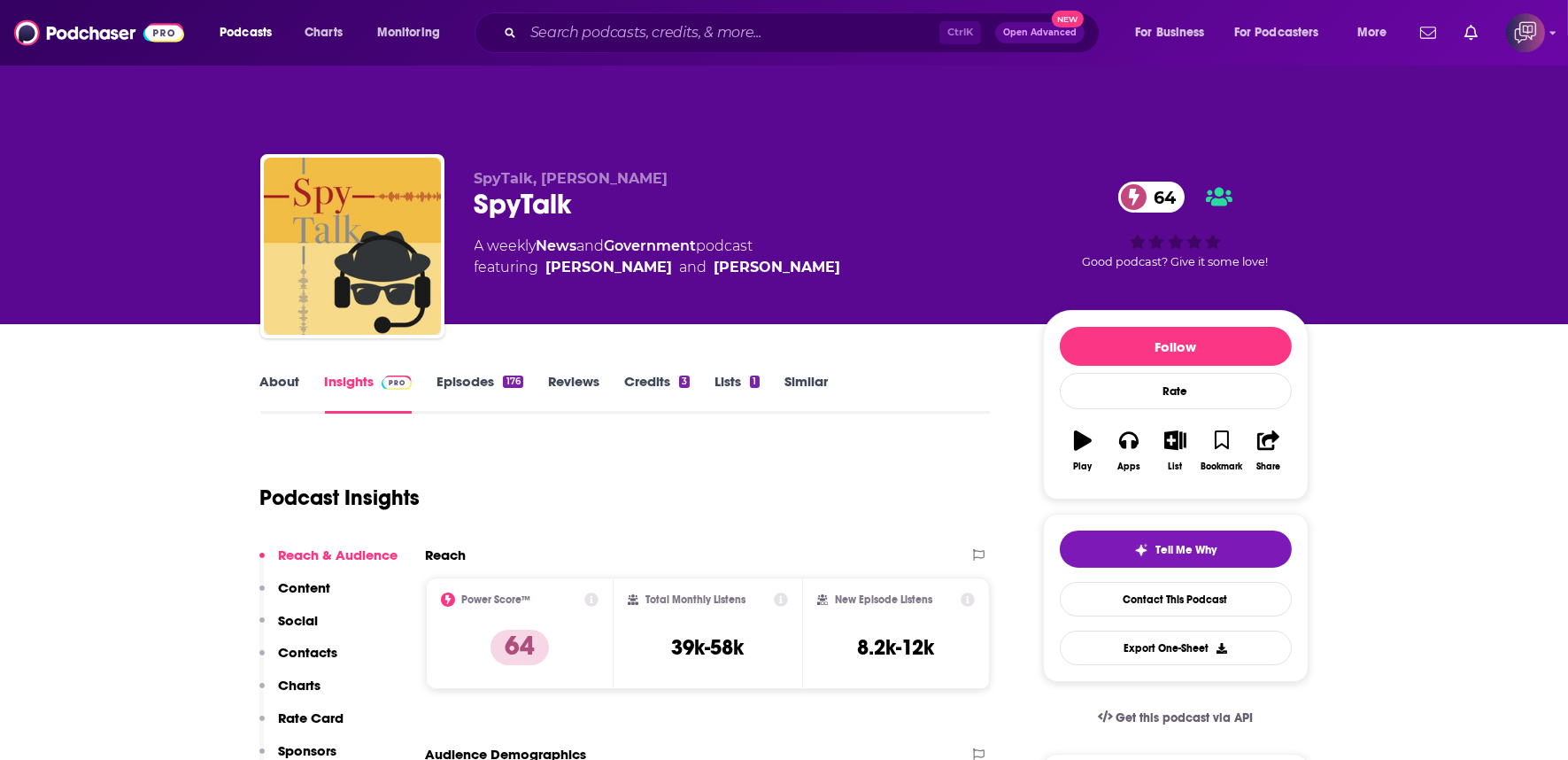
click at [482, 373] on link "Episodes 176" at bounding box center [479, 392] width 86 height 41
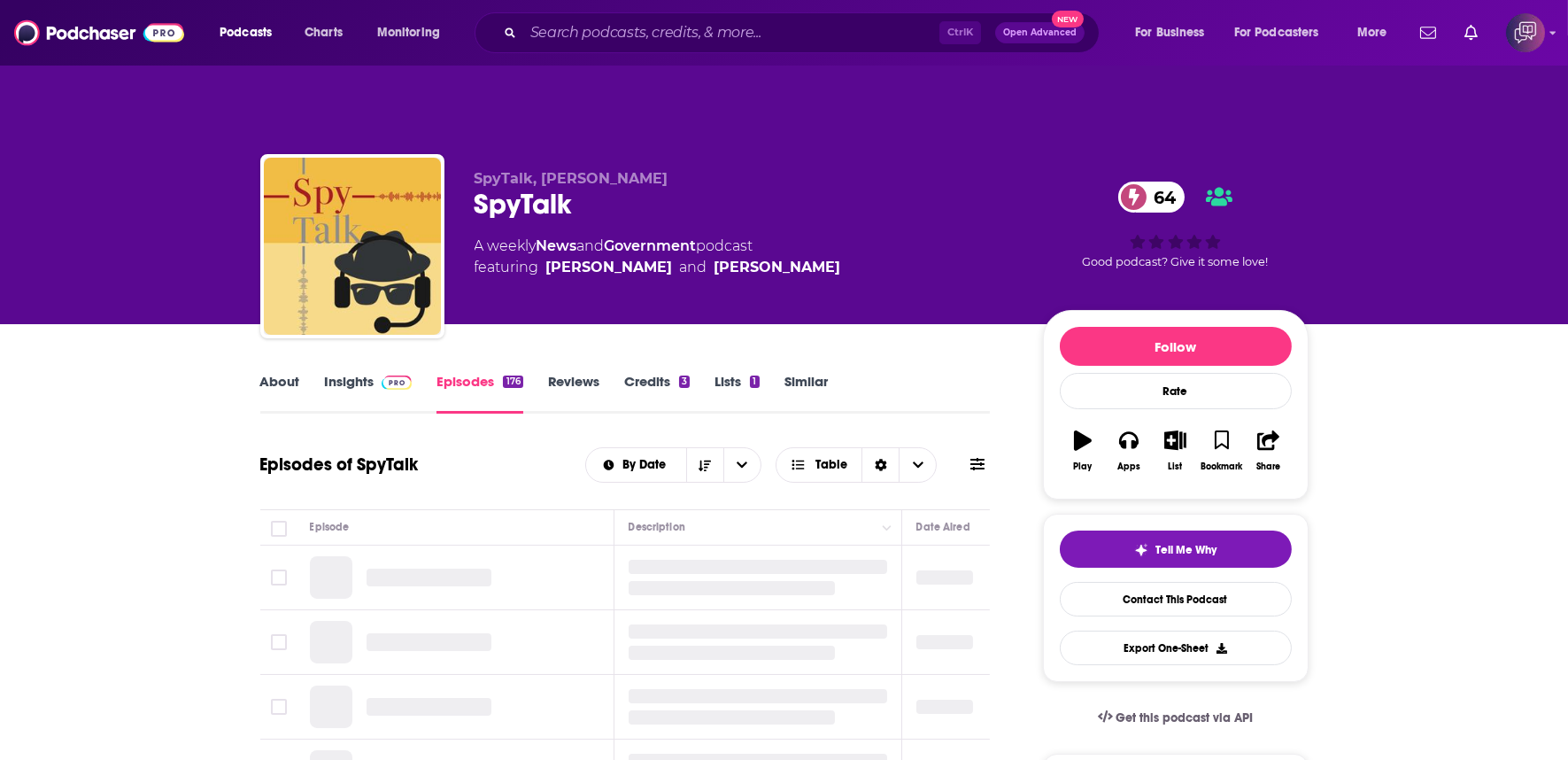
click at [376, 373] on span at bounding box center [393, 380] width 39 height 17
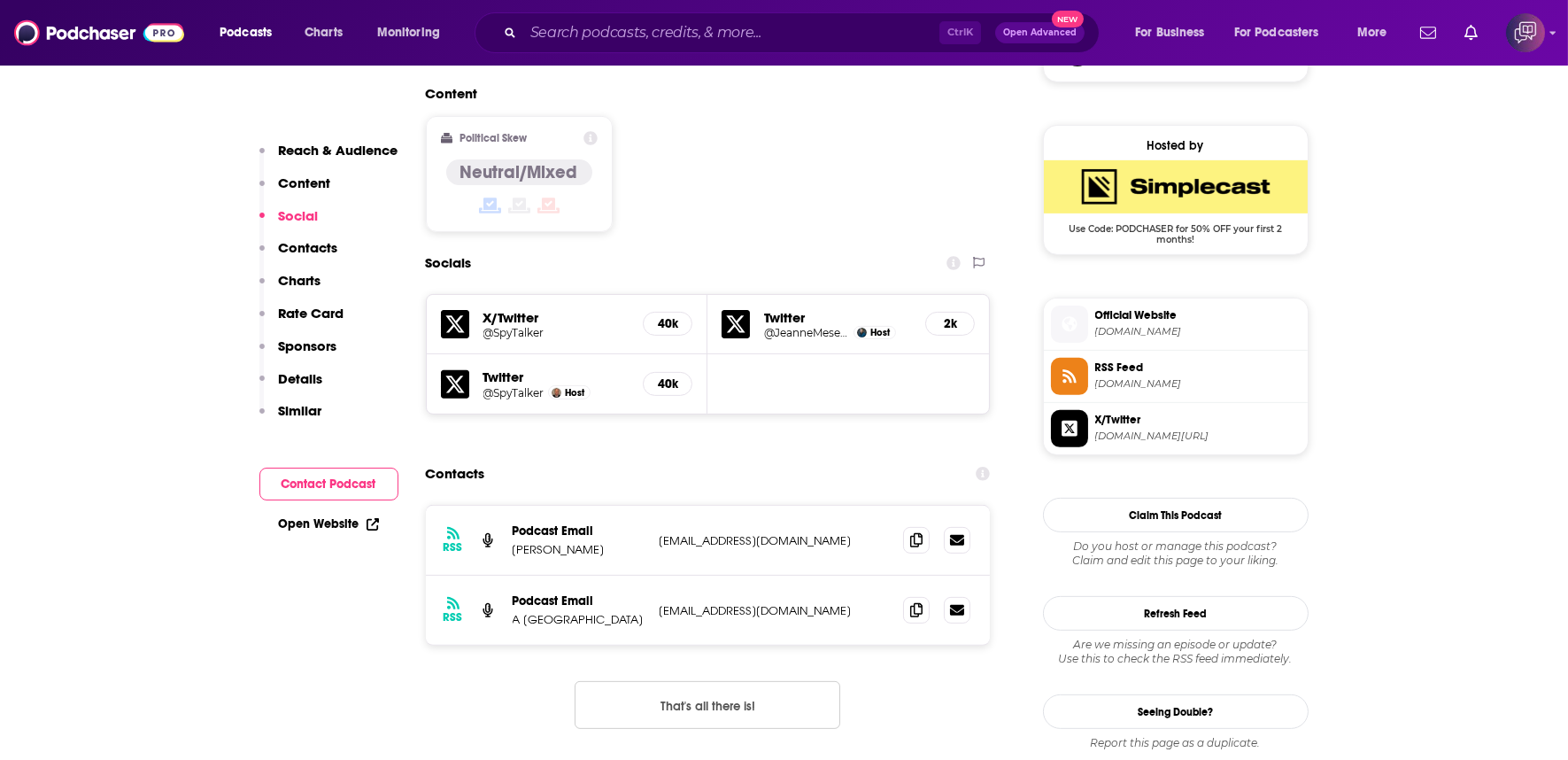
scroll to position [1531, 0]
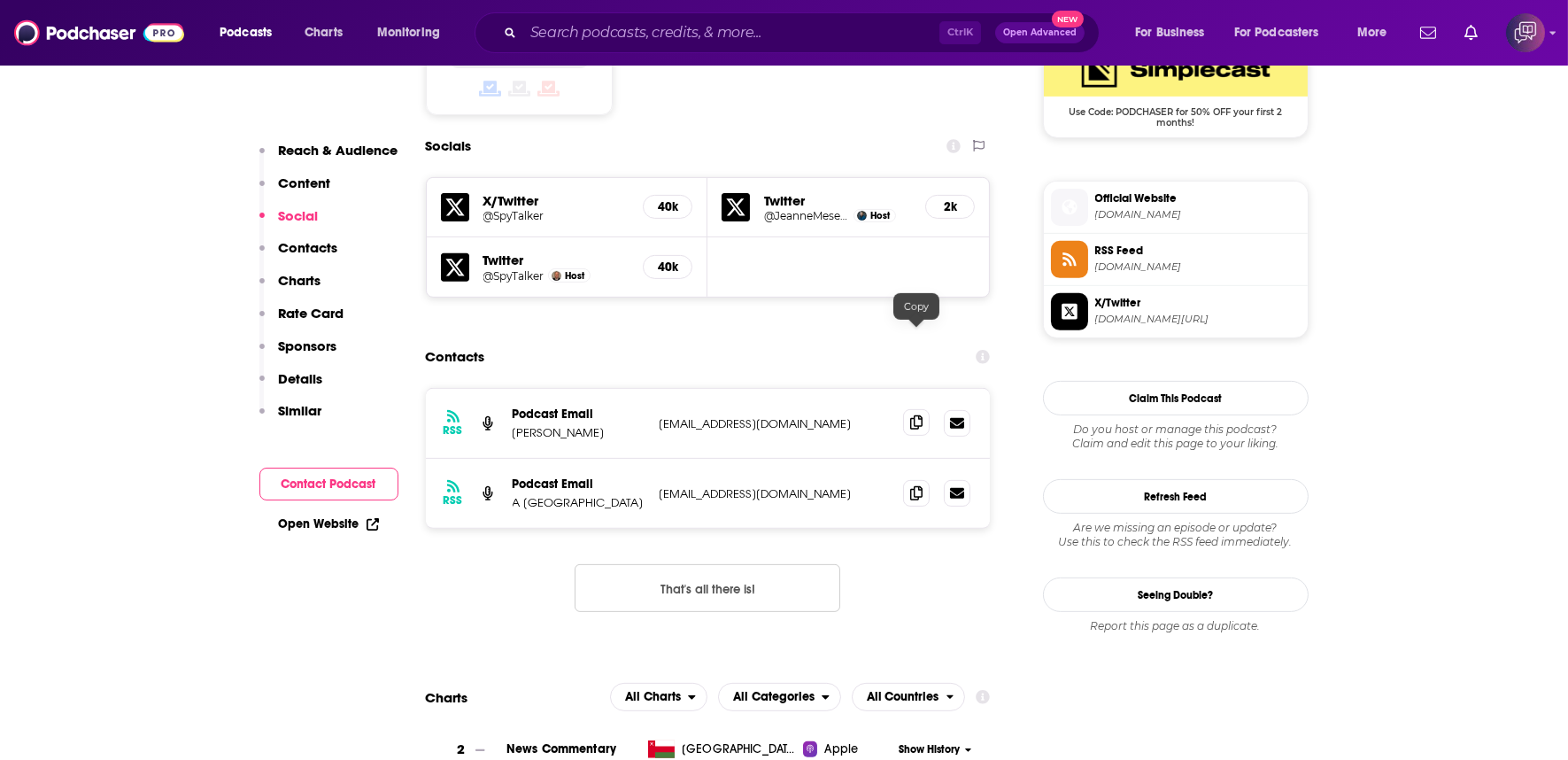
click at [924, 409] on span at bounding box center [916, 422] width 27 height 27
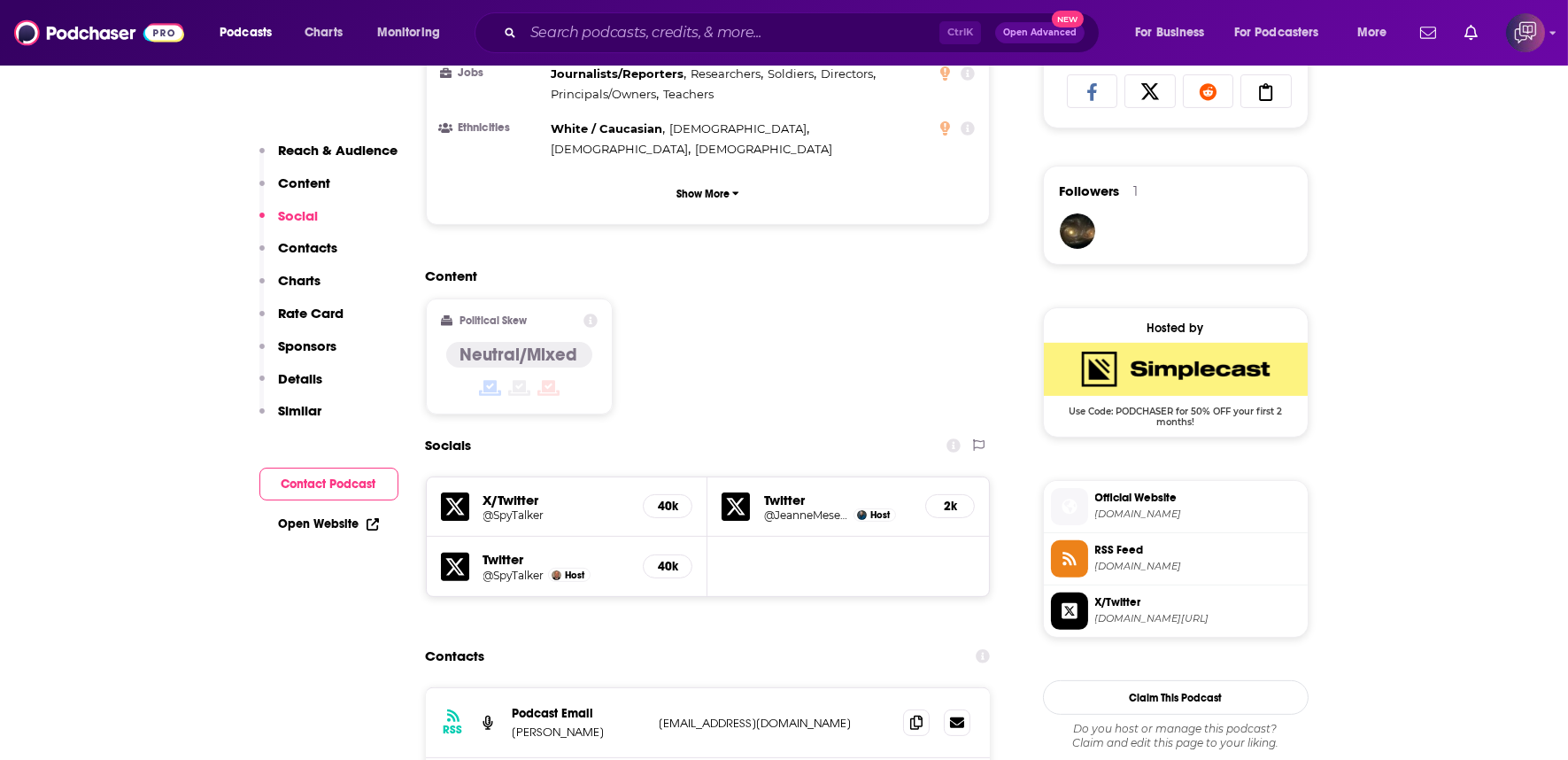
scroll to position [1235, 0]
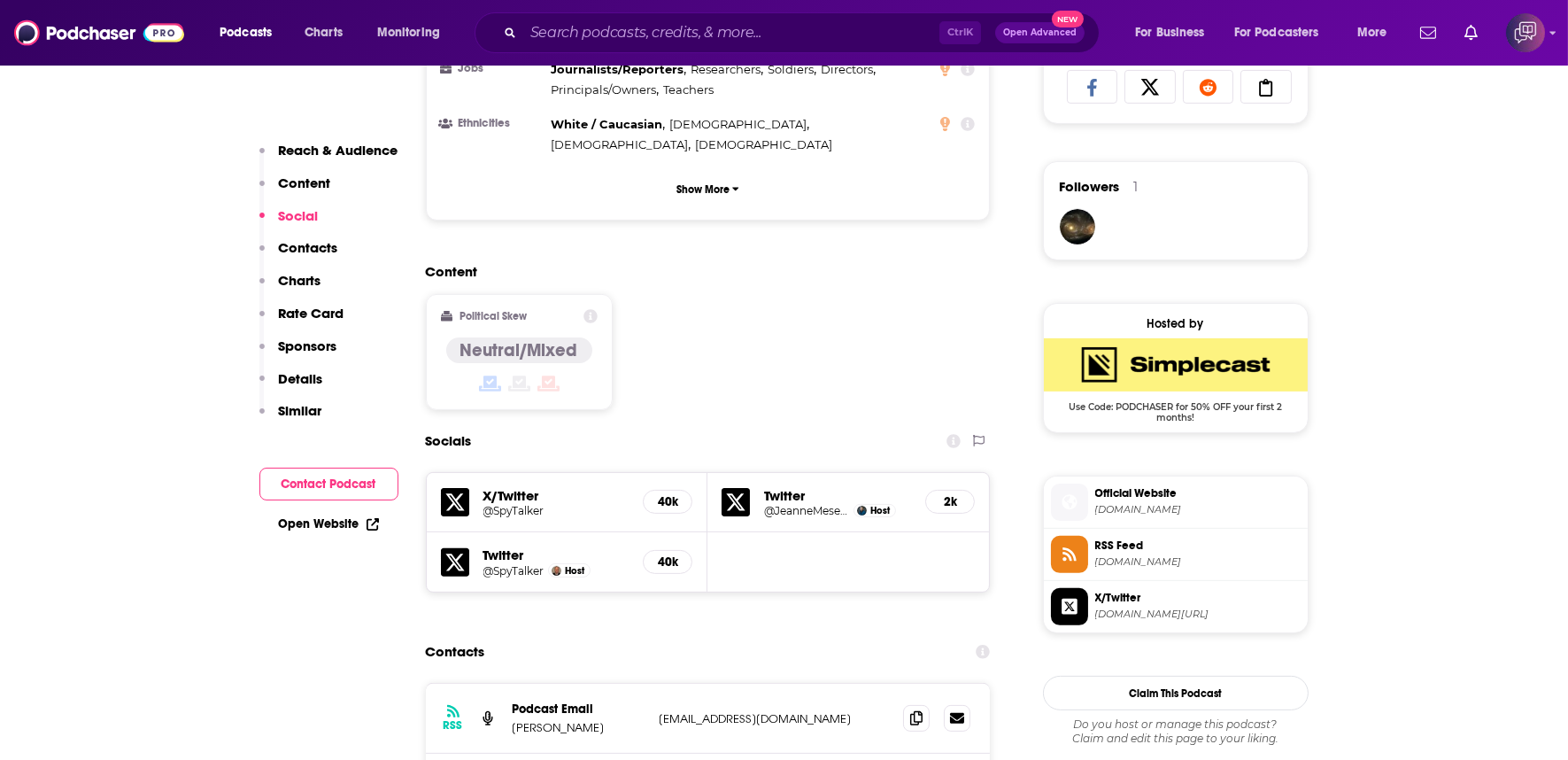
click at [729, 282] on div "Content Political Skew Neutral/Mixed" at bounding box center [708, 343] width 565 height 161
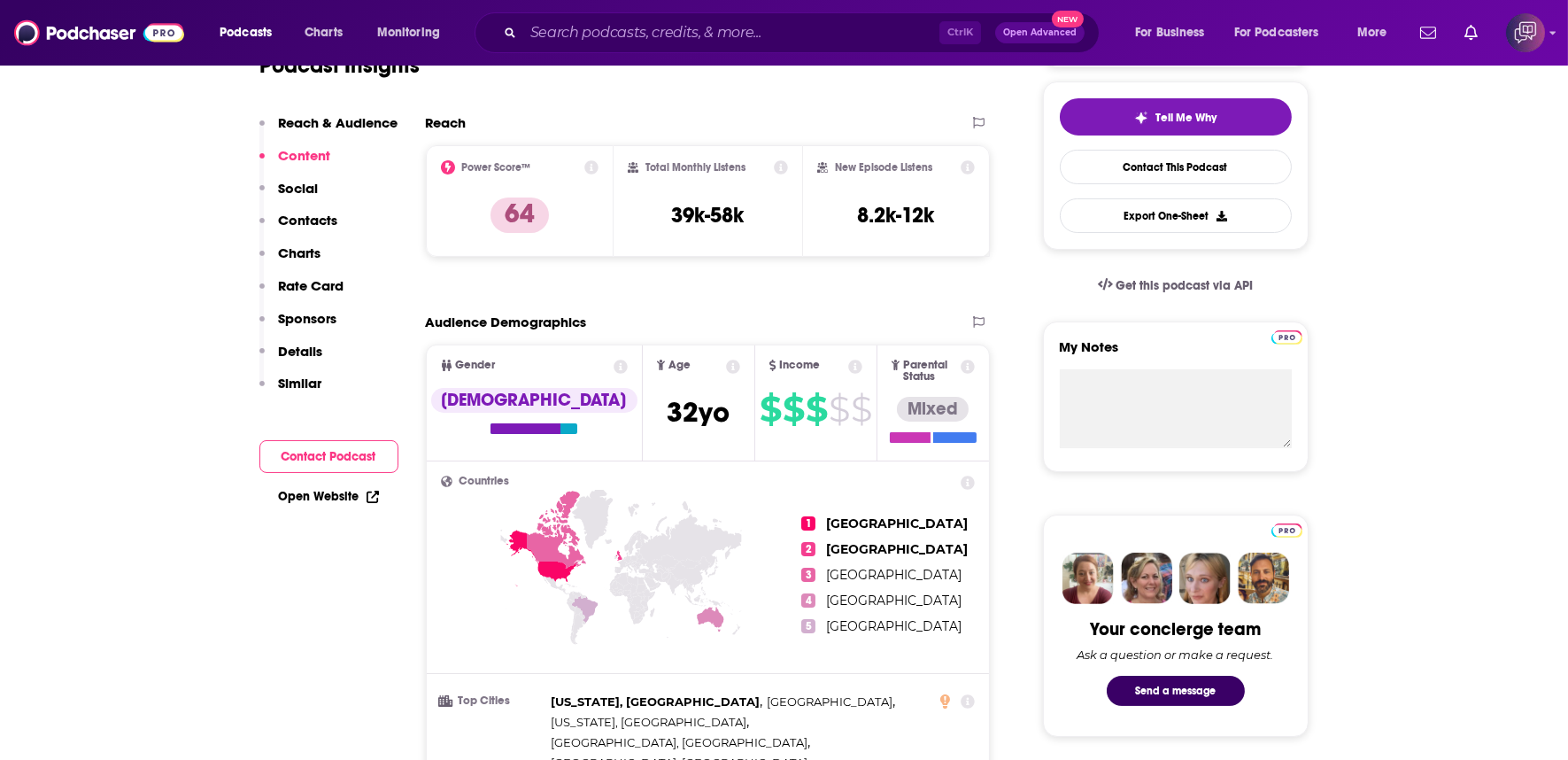
scroll to position [55, 0]
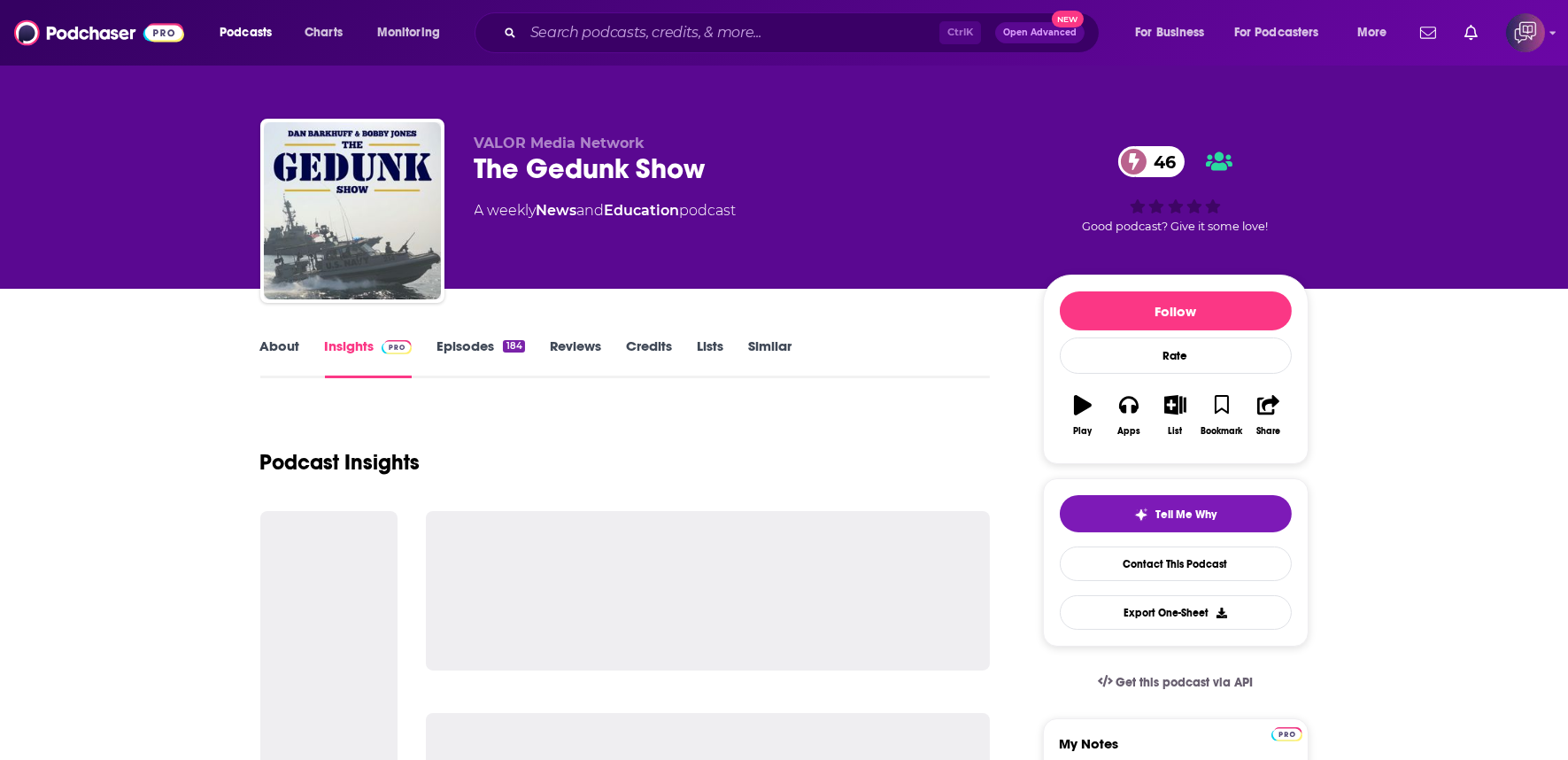
click at [762, 153] on div "The Gedunk Show 46" at bounding box center [744, 168] width 540 height 35
click at [760, 153] on div "The Gedunk Show 46" at bounding box center [744, 168] width 540 height 35
copy div "The Gedunk Show 46"
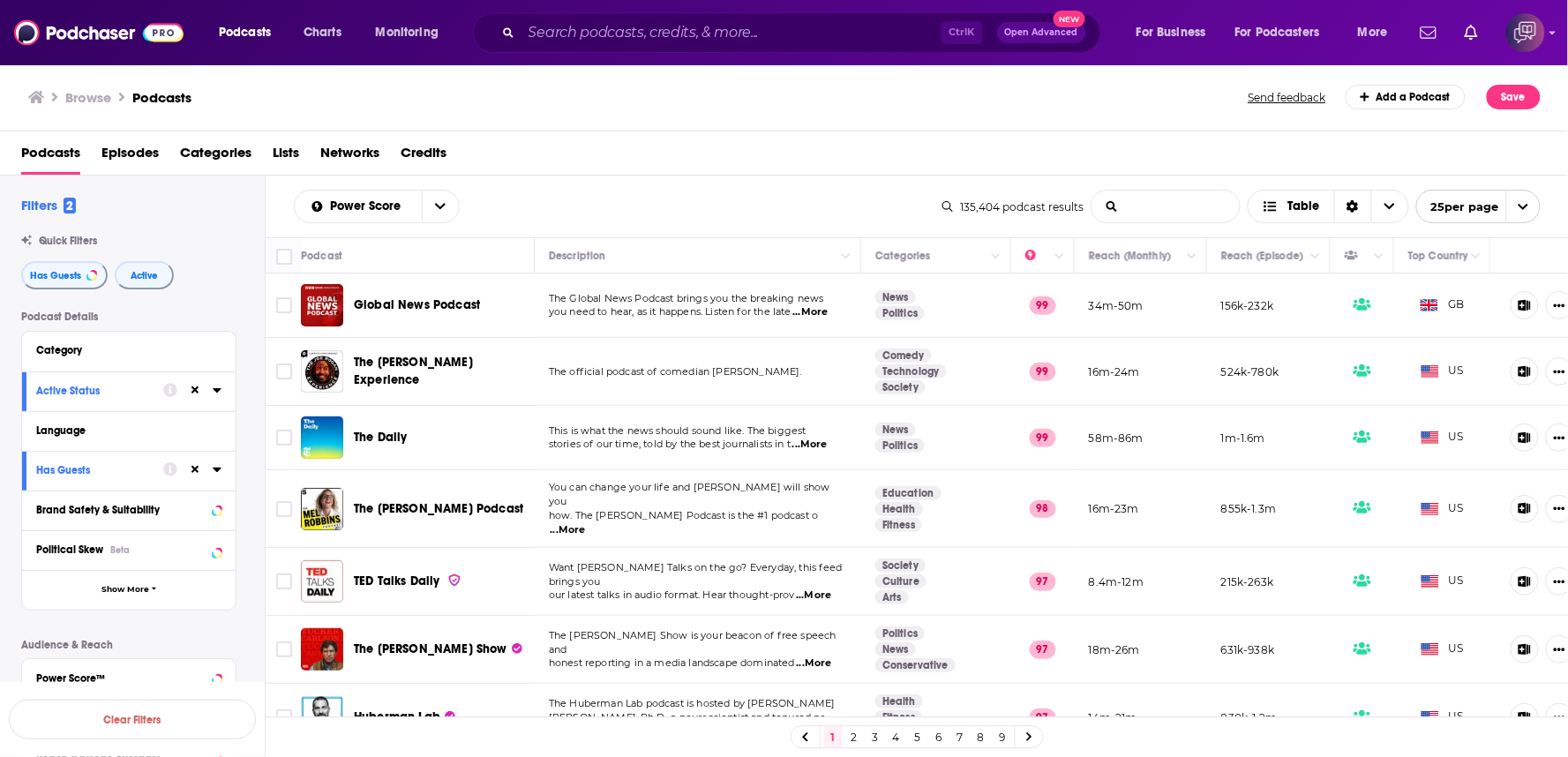
click at [1169, 212] on input "List Search Input" at bounding box center [1165, 207] width 149 height 32
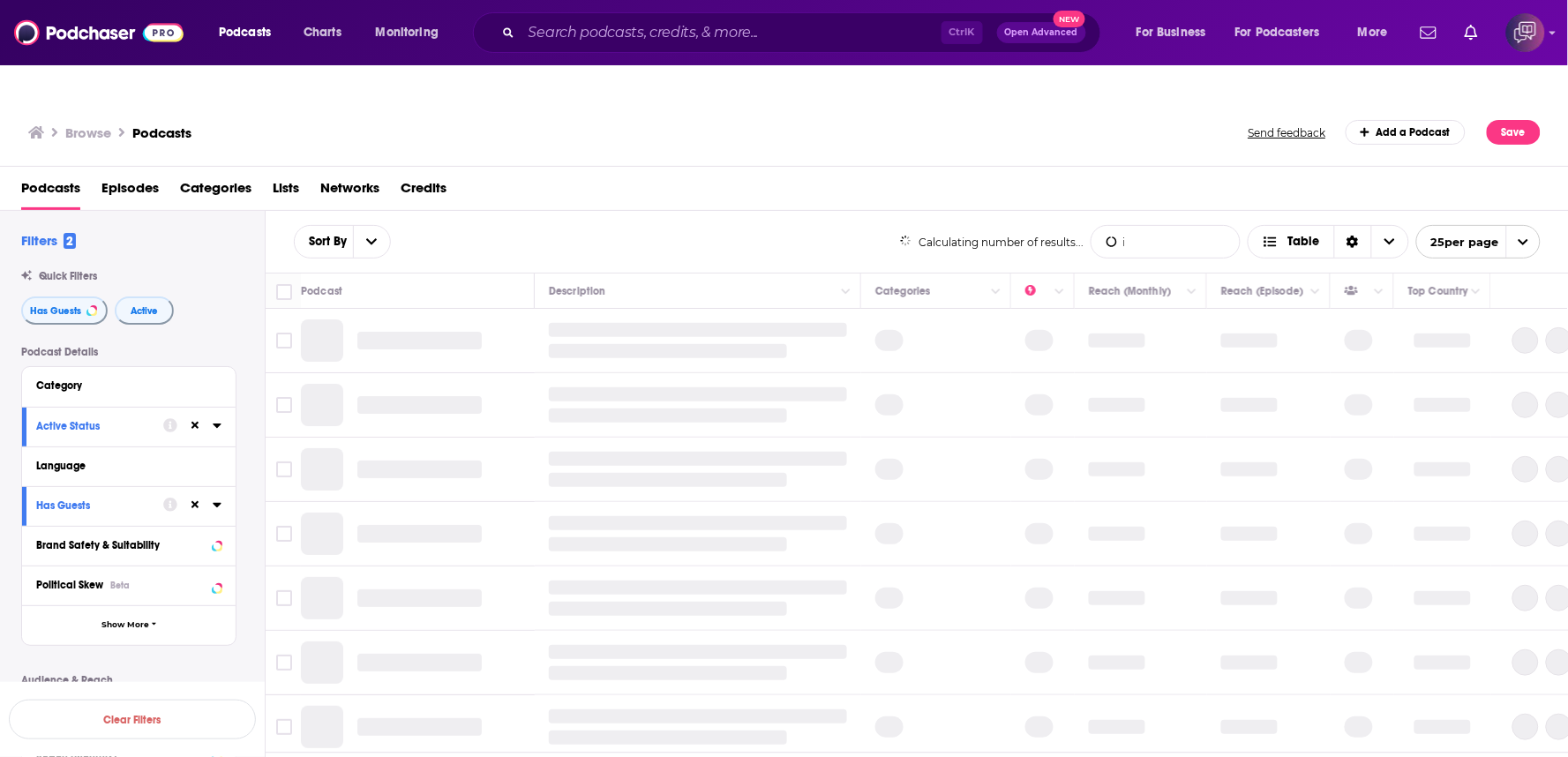
type input "[GEOGRAPHIC_DATA]"
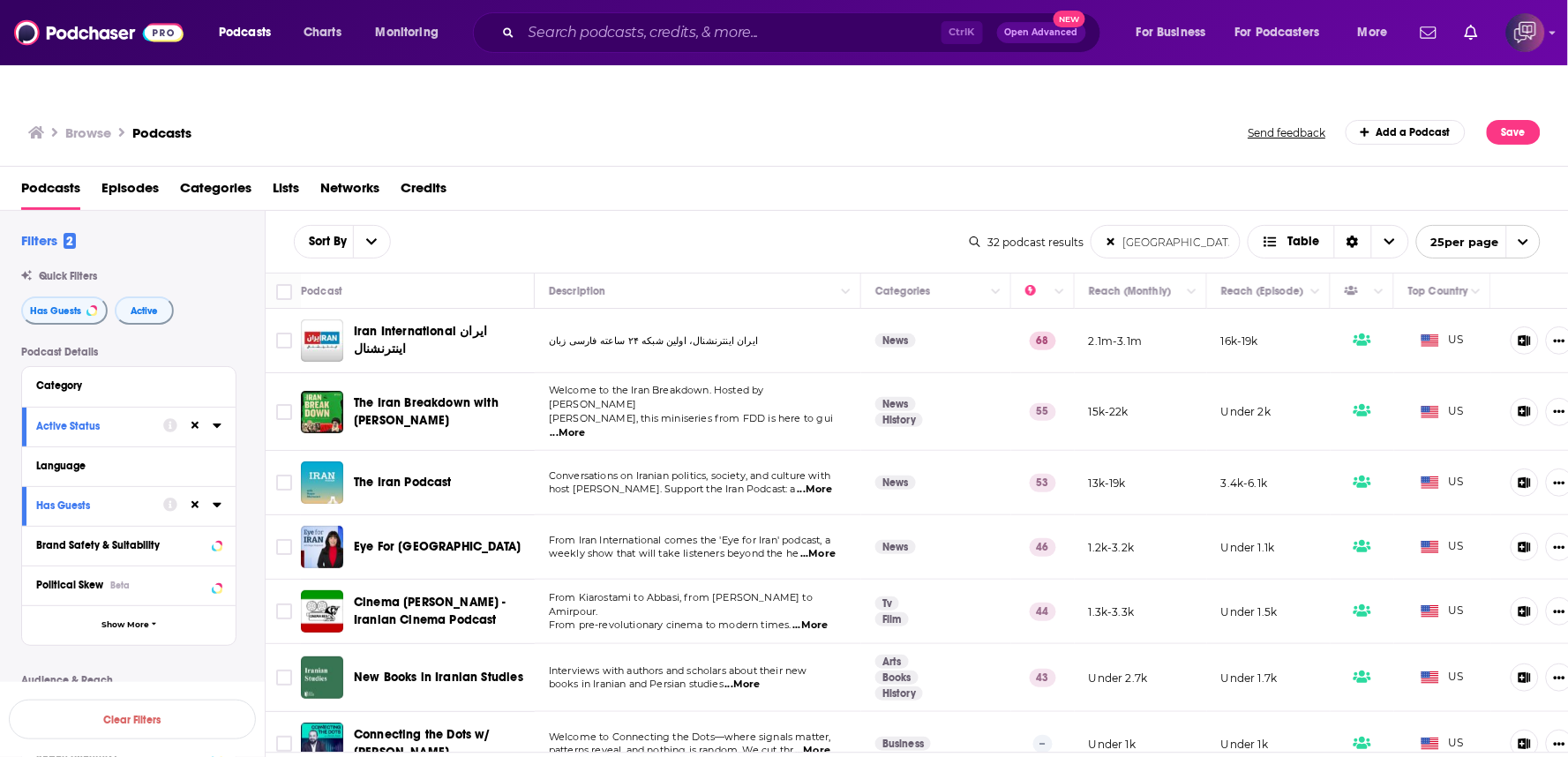
click at [927, 211] on div "Sort By iran List Search Input Search the results... Table 32 podcast results […" at bounding box center [917, 241] width 1303 height 62
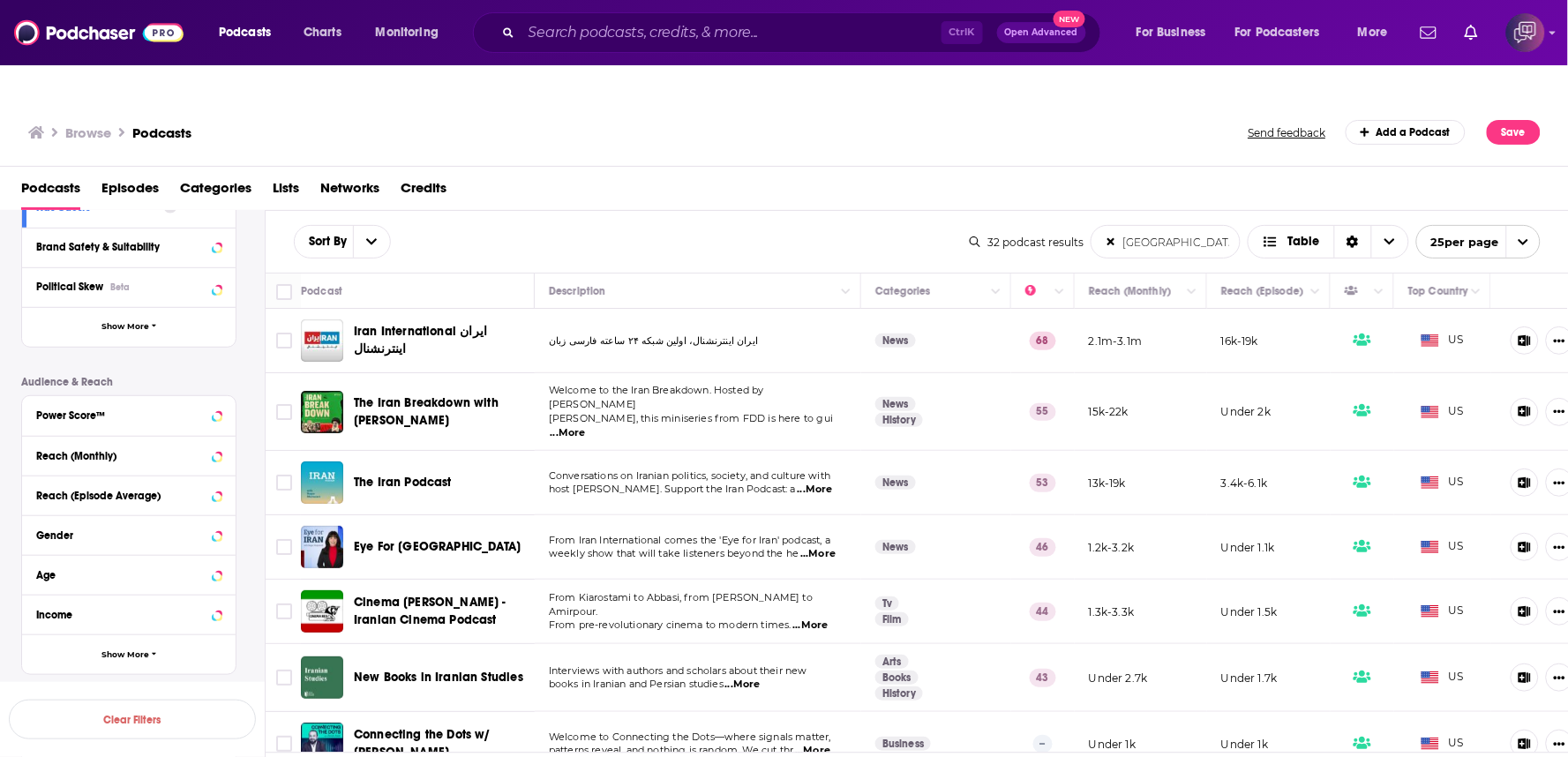
scroll to position [311, 0]
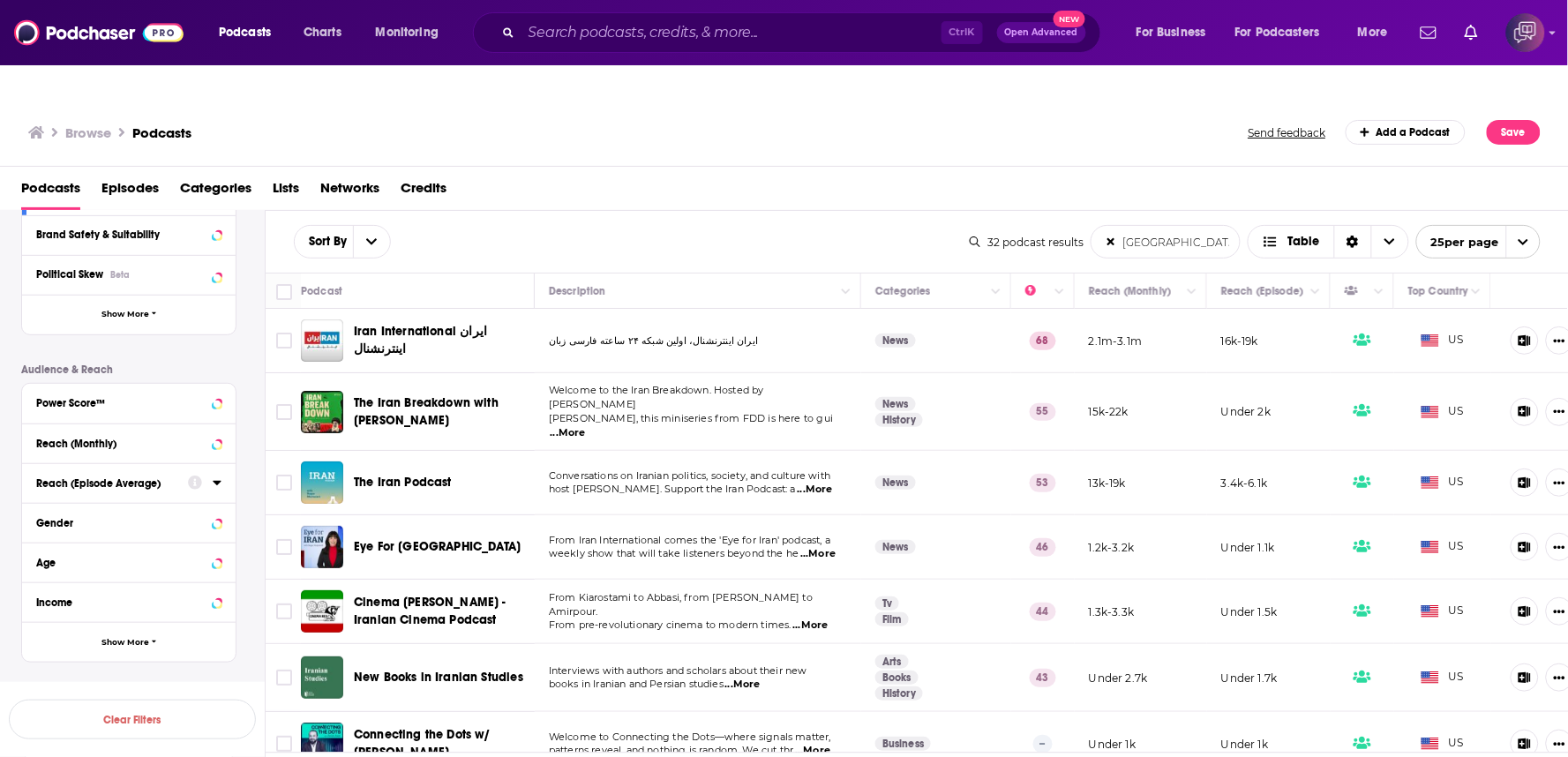
click at [213, 475] on icon at bounding box center [217, 482] width 9 height 14
click at [218, 480] on icon at bounding box center [217, 482] width 8 height 4
click at [135, 477] on div "Reach (Episode Average)" at bounding box center [106, 483] width 141 height 13
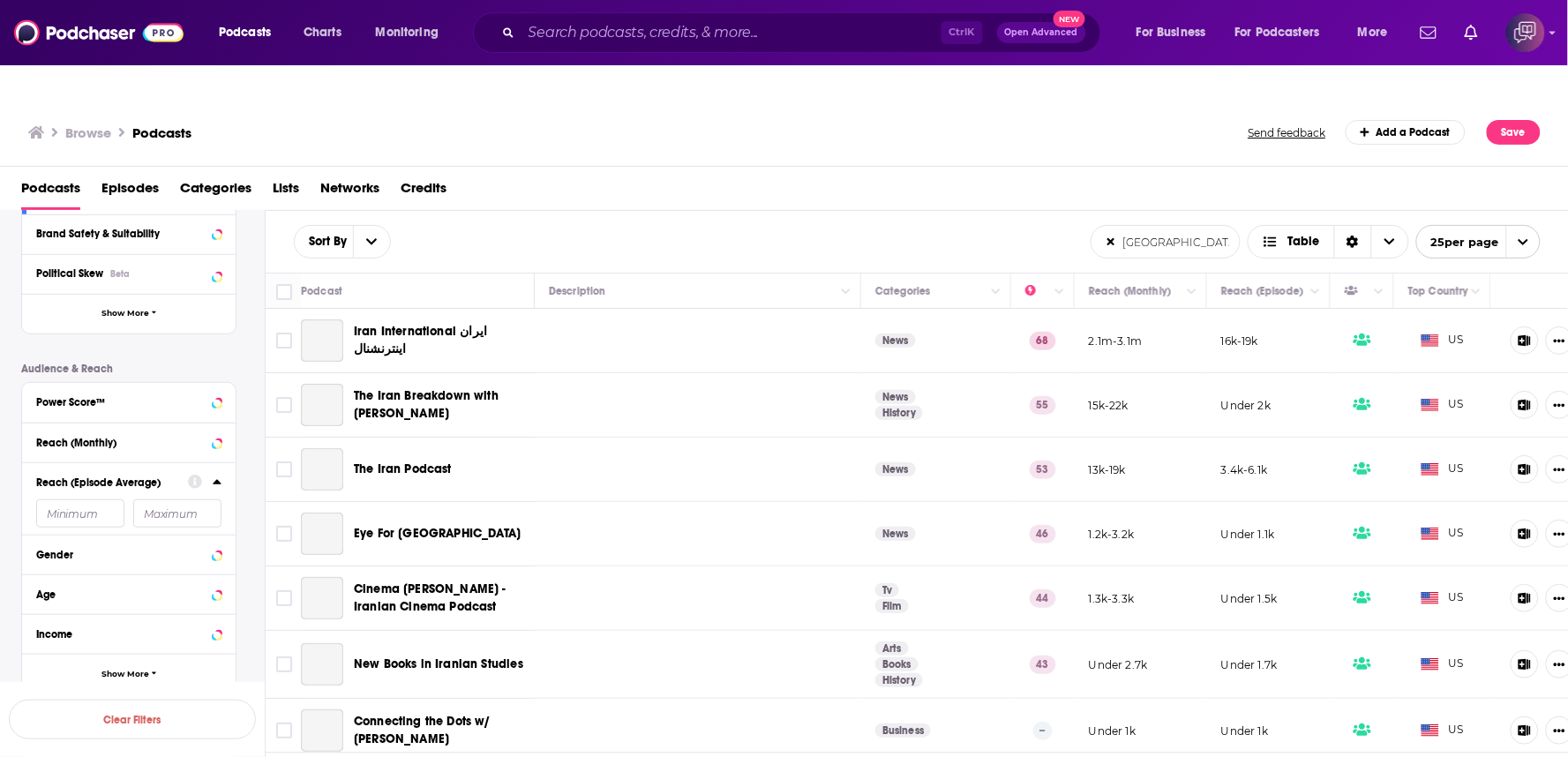
click at [133, 476] on div "Reach (Episode Average)" at bounding box center [106, 482] width 141 height 13
click at [157, 476] on div "Reach (Episode Average)" at bounding box center [106, 482] width 141 height 13
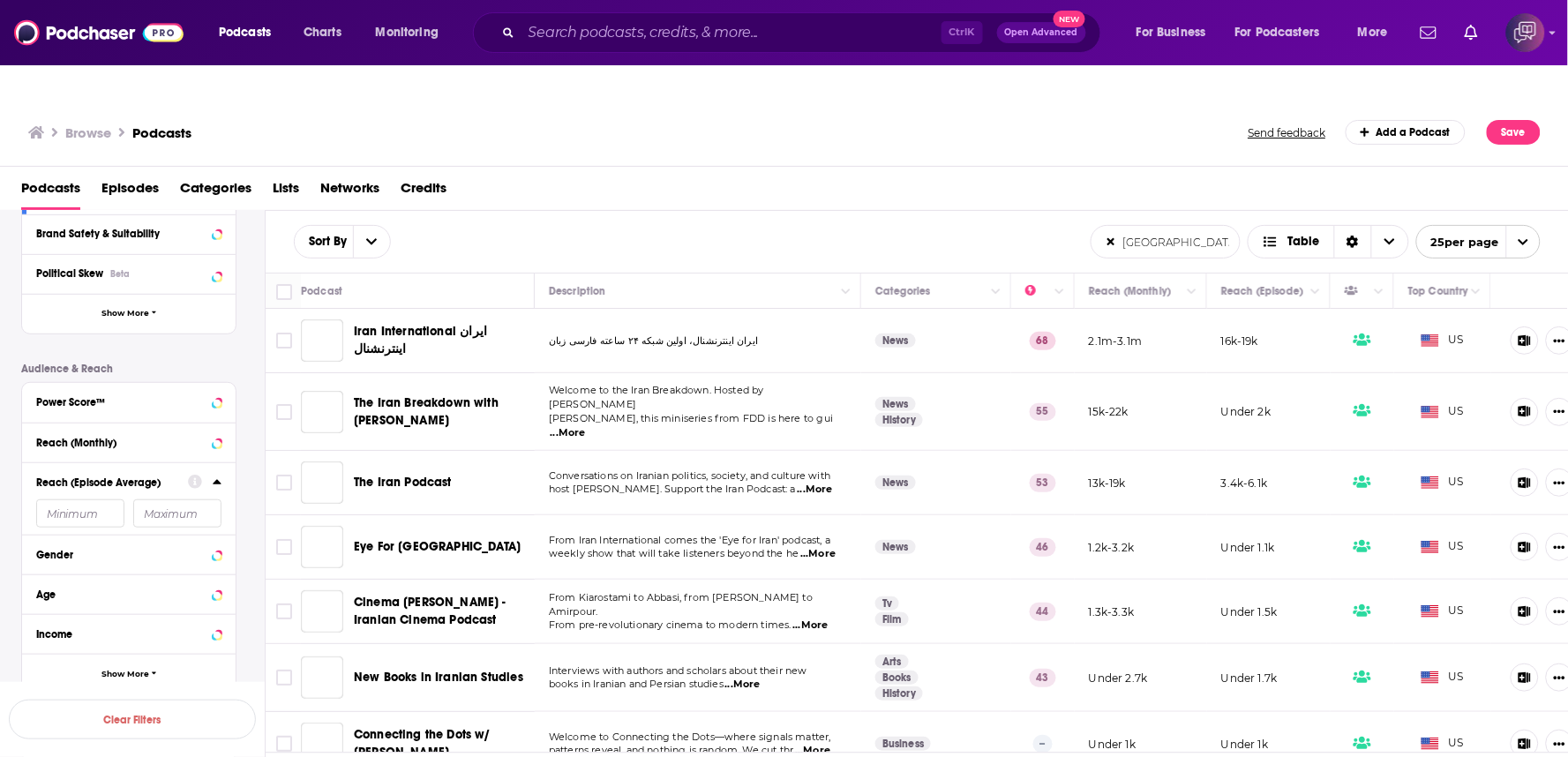
click at [111, 499] on input "number" at bounding box center [81, 513] width 89 height 29
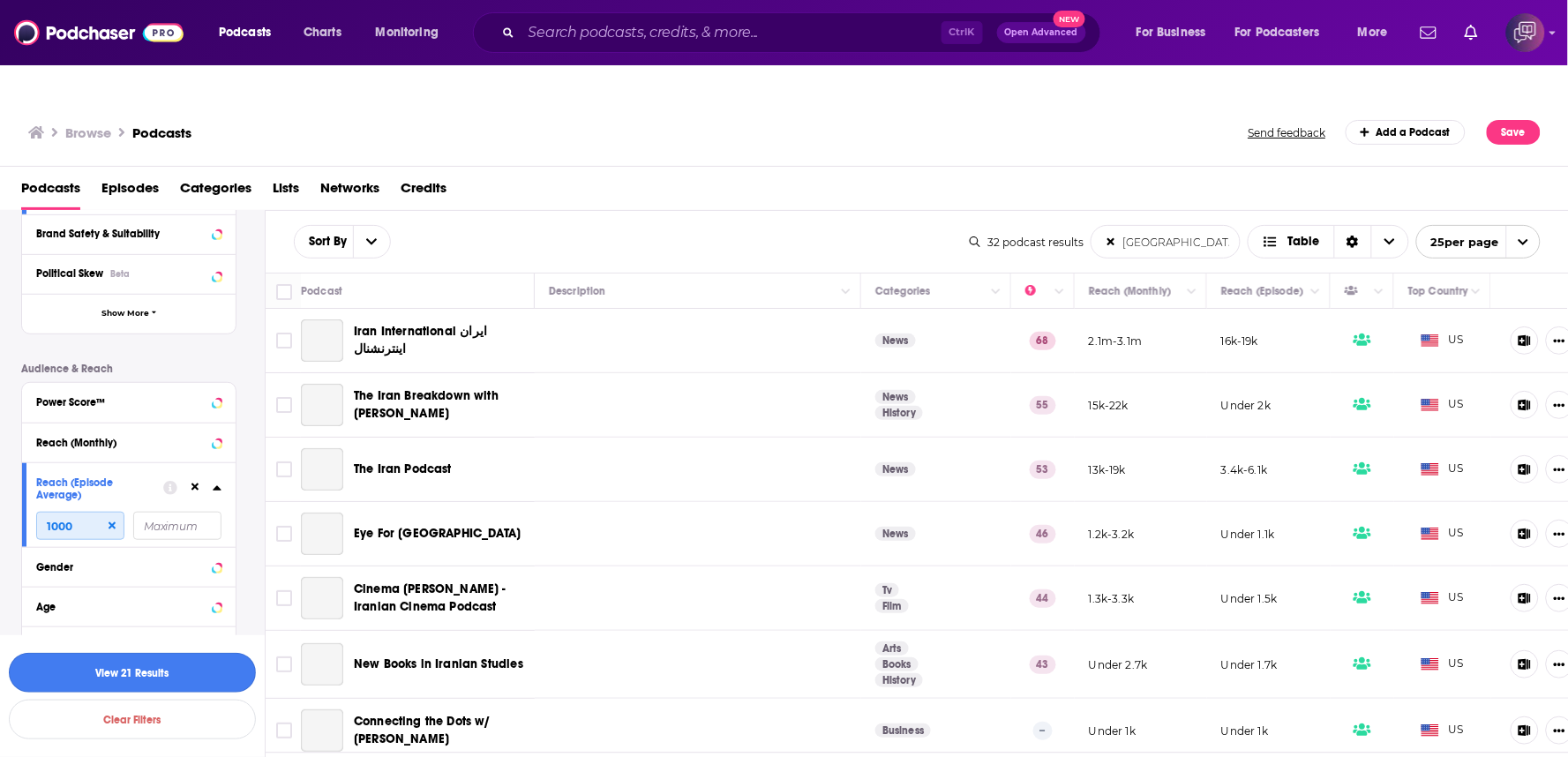
type input "1000"
click at [176, 683] on button "View 21 Results" at bounding box center [132, 672] width 247 height 39
click at [176, 683] on div "Clear Filters View 21 Results" at bounding box center [132, 696] width 265 height 122
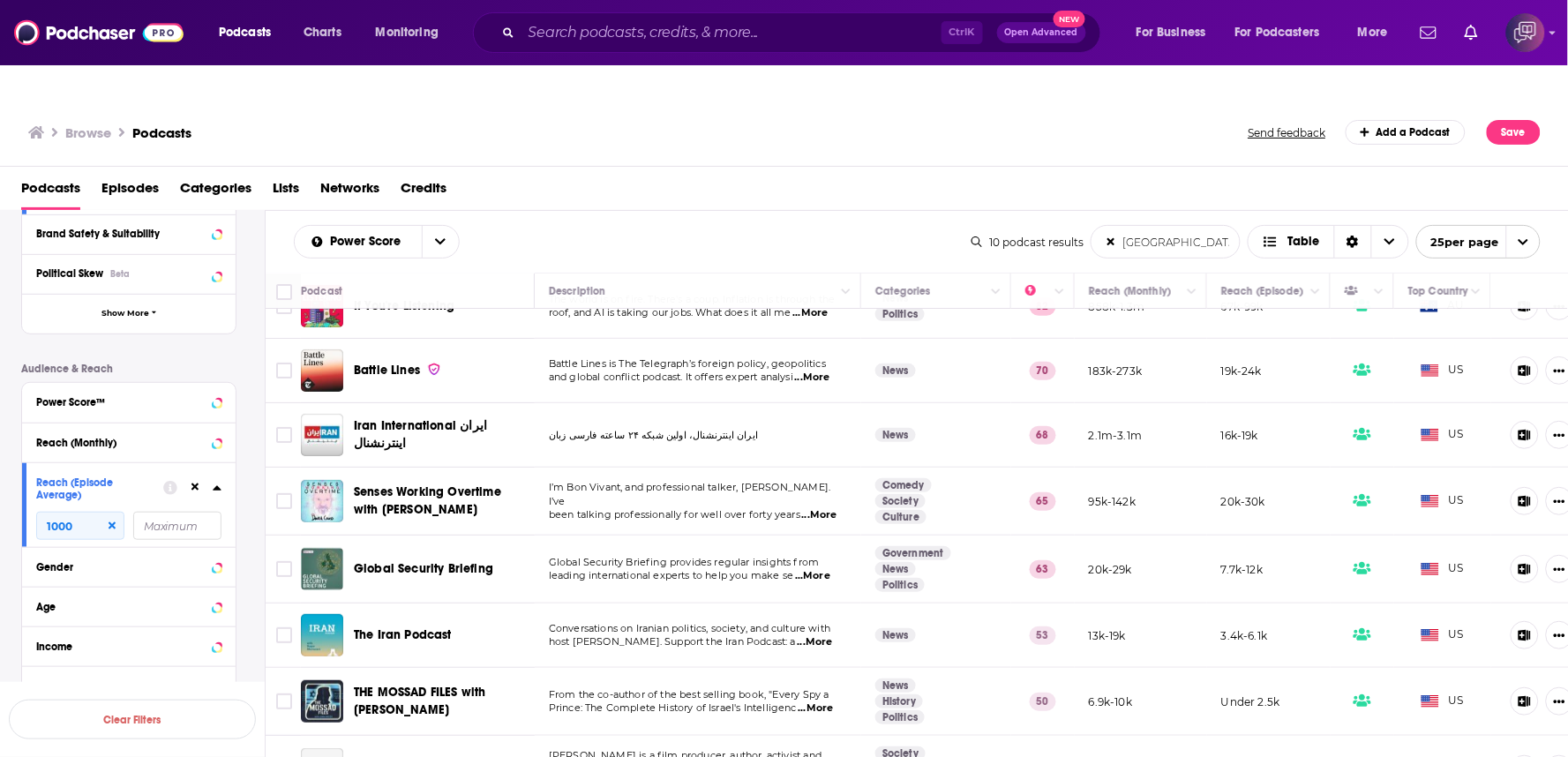
scroll to position [196, 0]
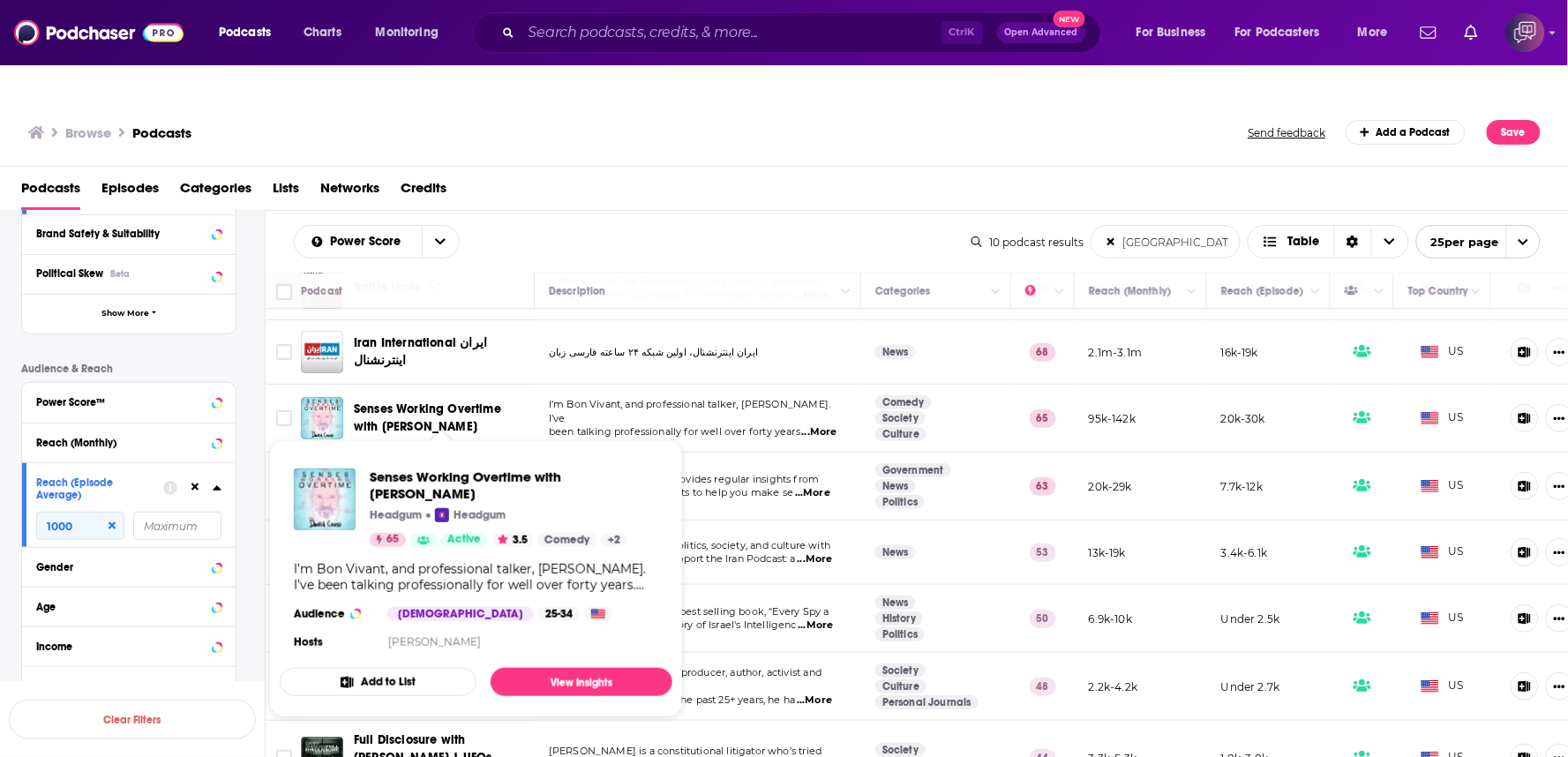
click at [757, 225] on div "Power Score iran List Search Input Search the results... Table" at bounding box center [632, 242] width 677 height 33
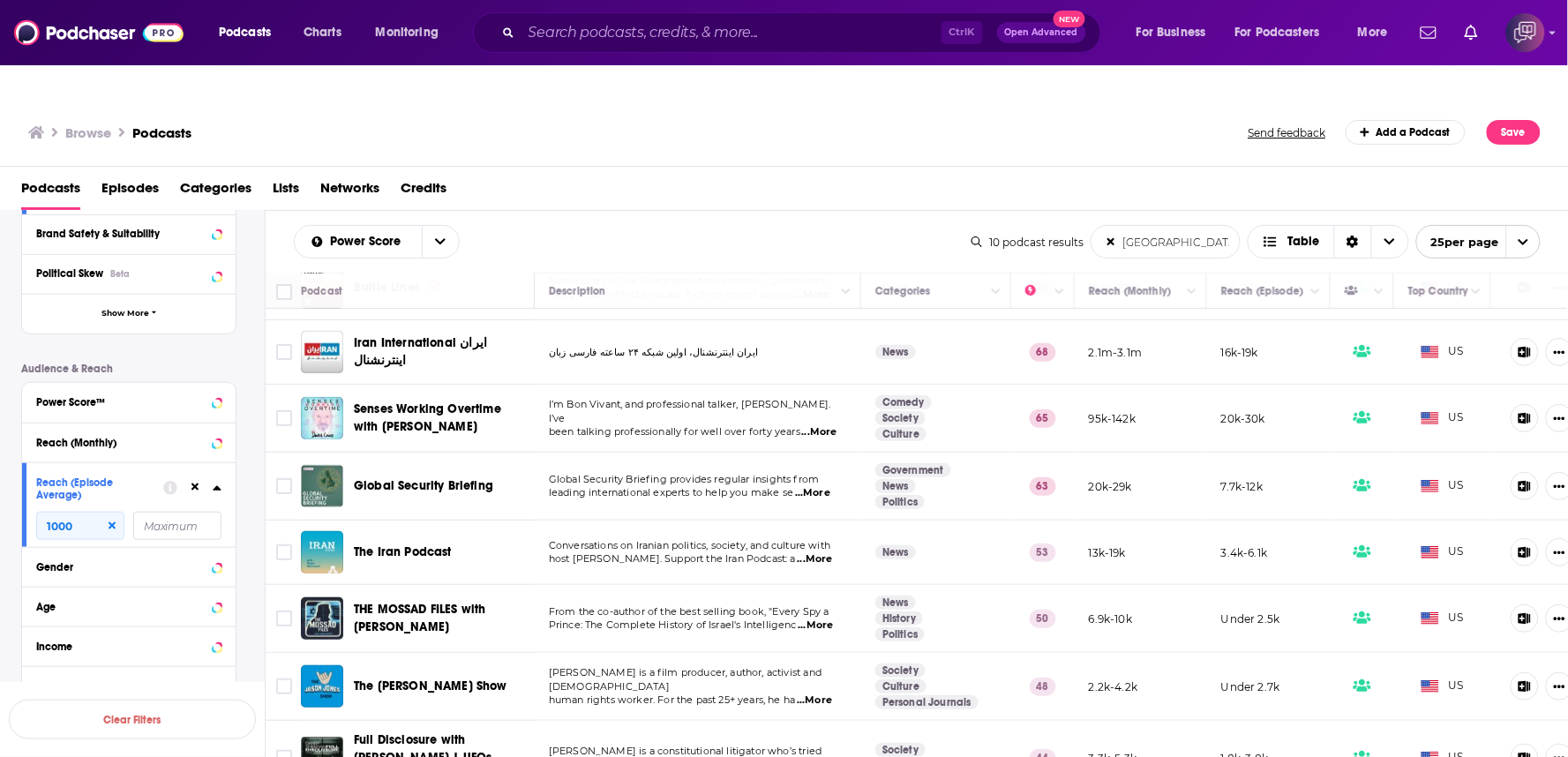
click at [1187, 225] on input "iran" at bounding box center [1165, 241] width 149 height 32
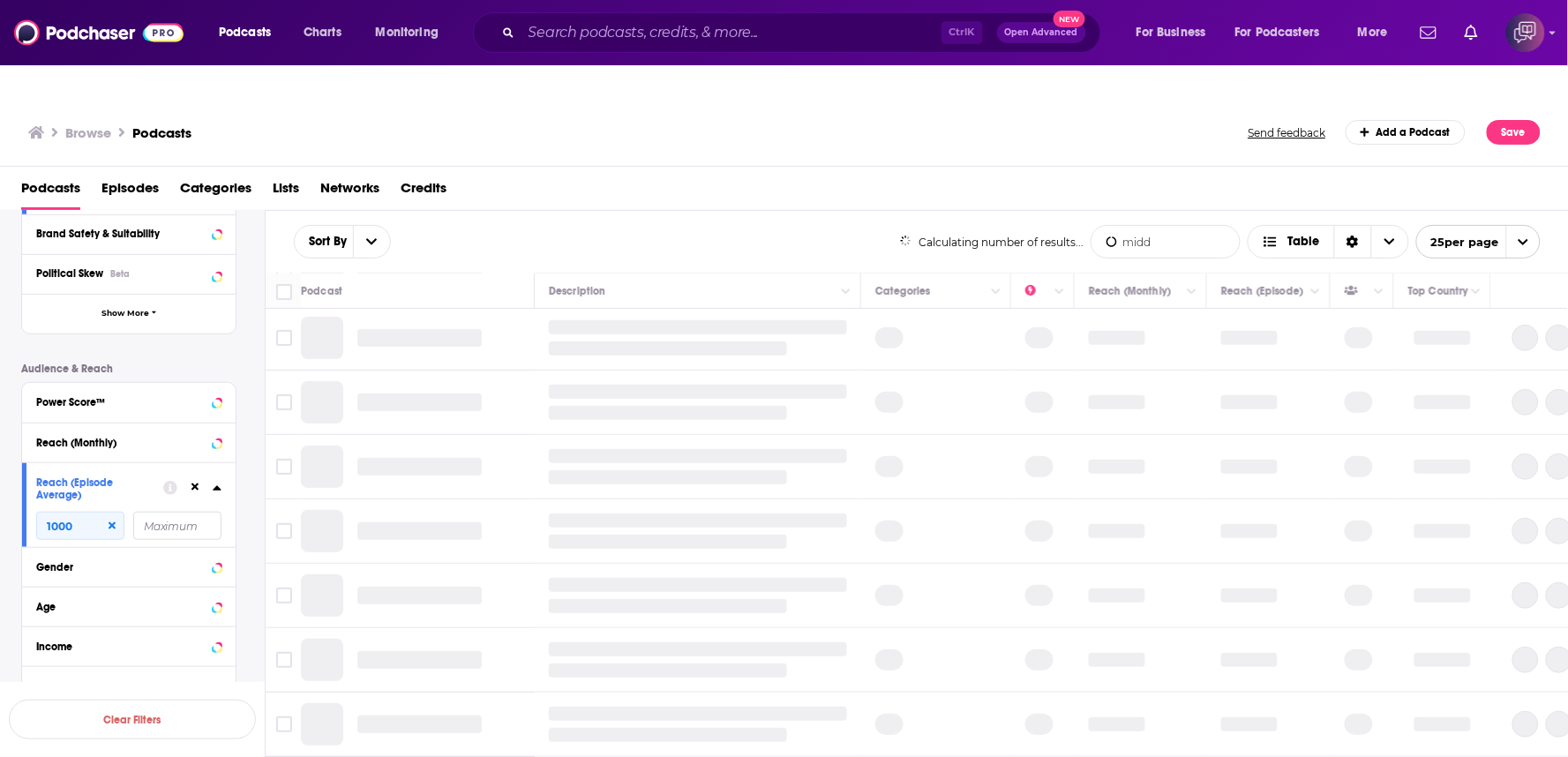
click at [1185, 225] on input "midd" at bounding box center [1165, 241] width 149 height 32
click at [1209, 225] on input "midd" at bounding box center [1165, 241] width 149 height 32
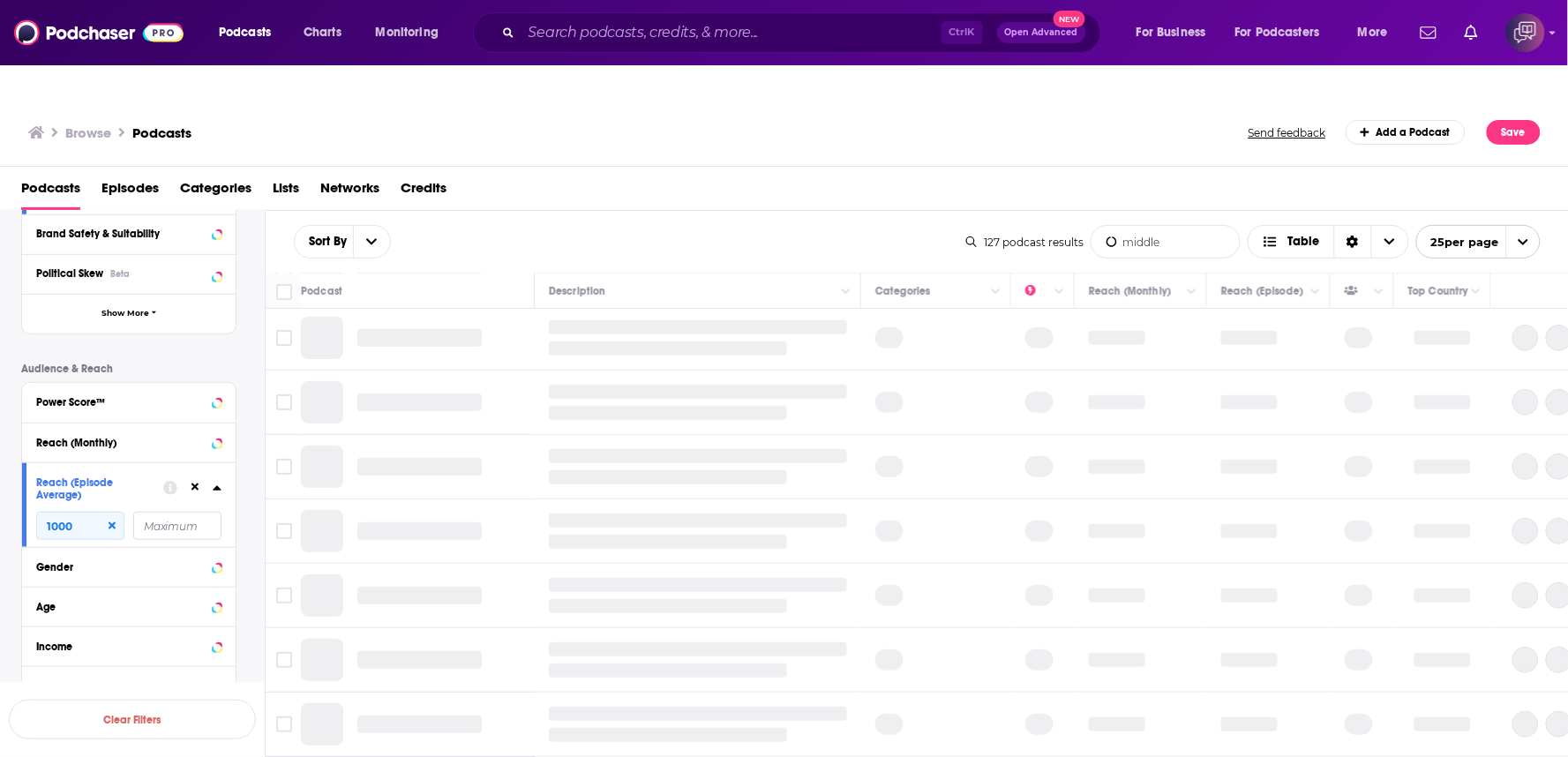
click at [1215, 225] on input "middle" at bounding box center [1165, 241] width 149 height 32
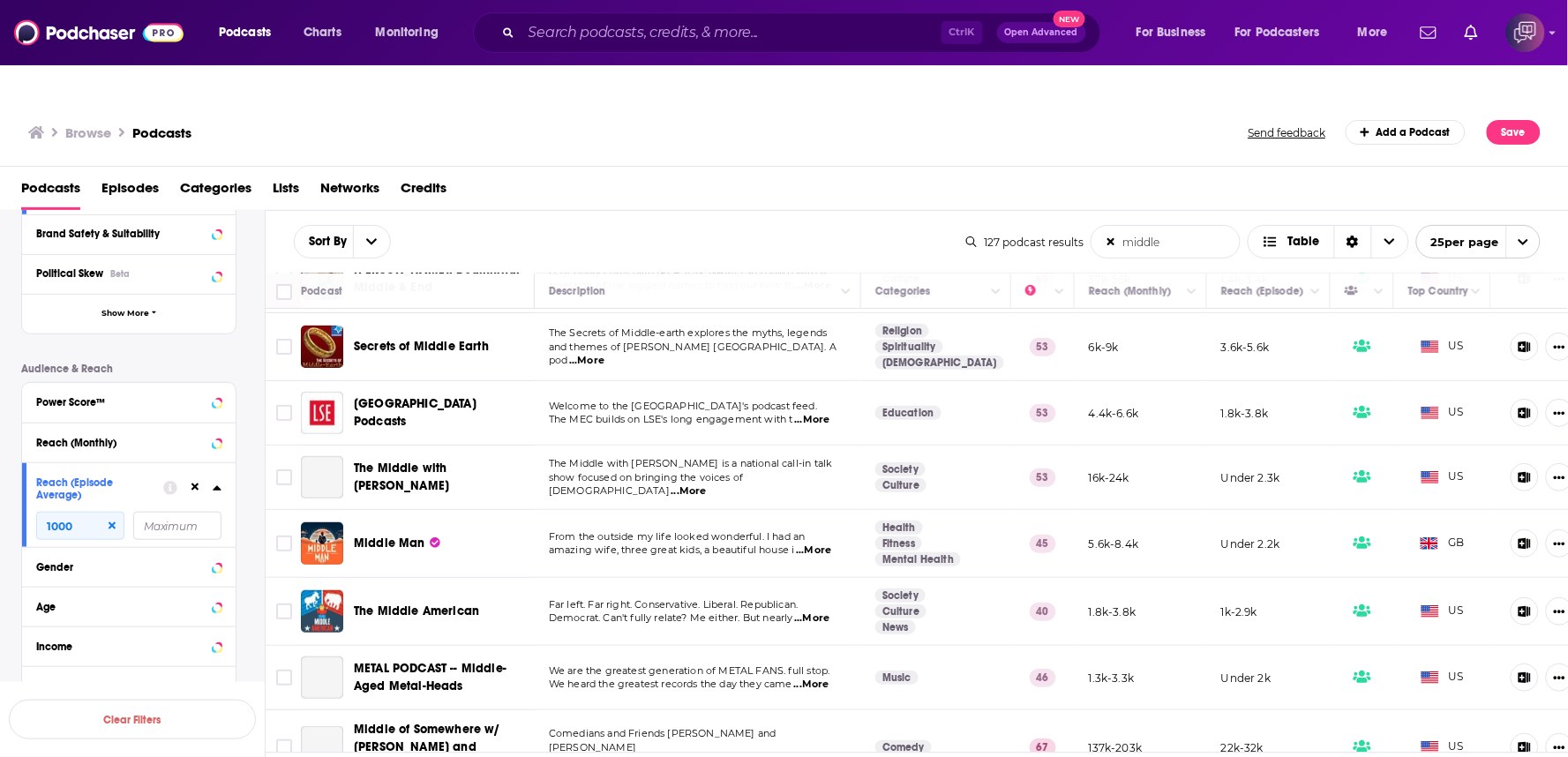
scroll to position [0, 0]
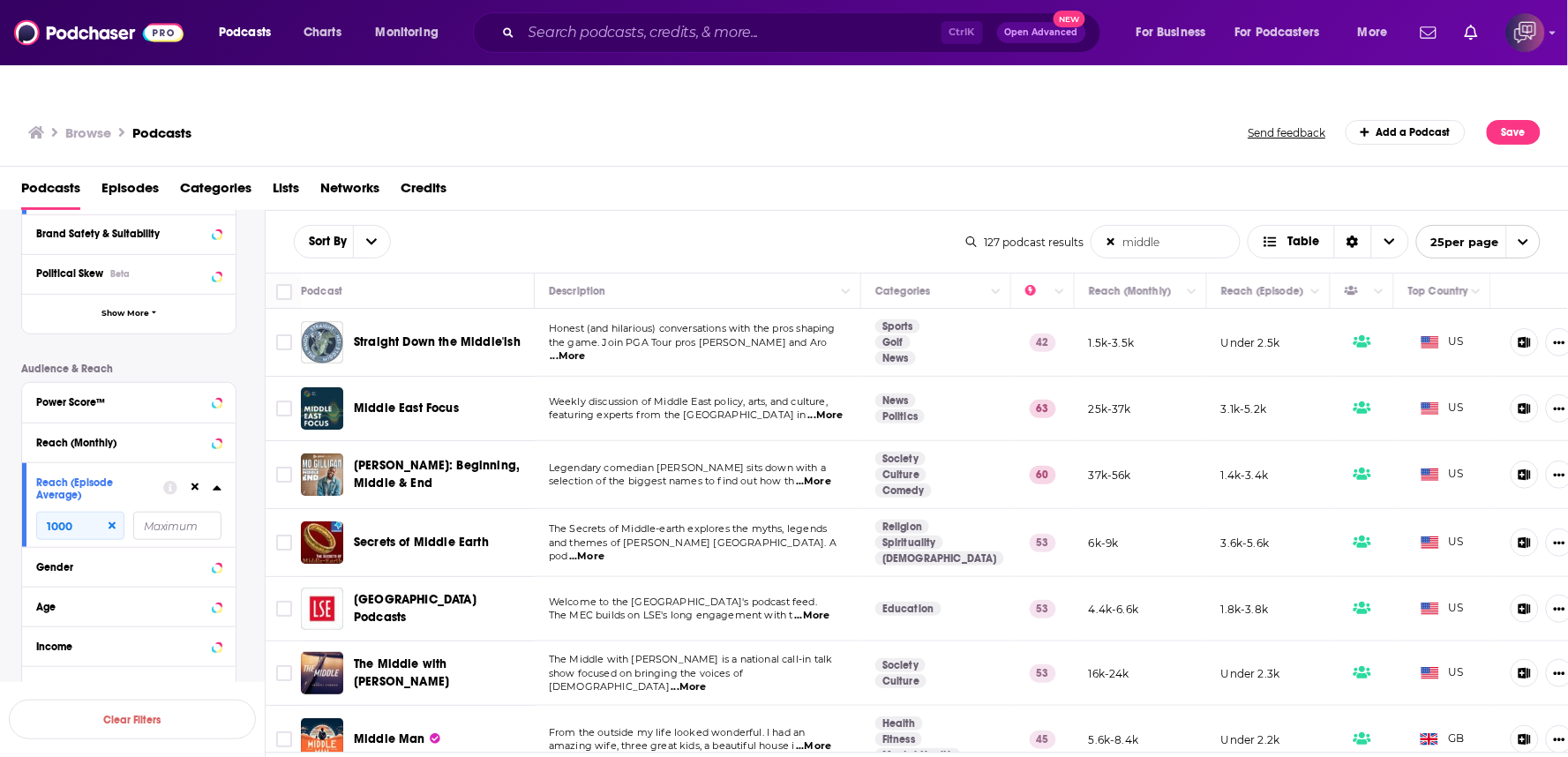
click at [1177, 225] on input "middle" at bounding box center [1165, 241] width 149 height 32
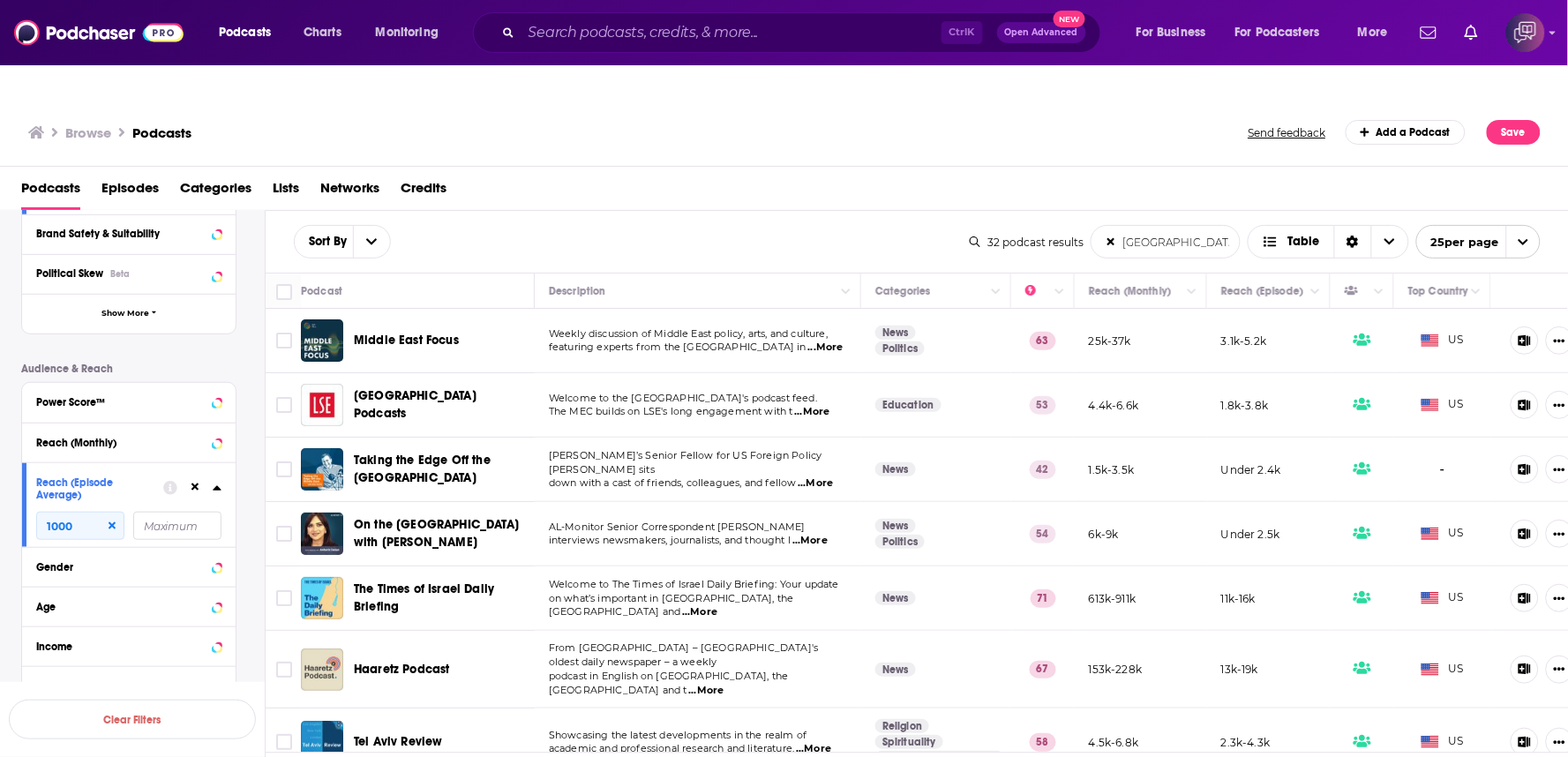
type input "middle east"
click at [785, 225] on div "Sort By middle east List Search Input Search the results... Table" at bounding box center [631, 242] width 676 height 33
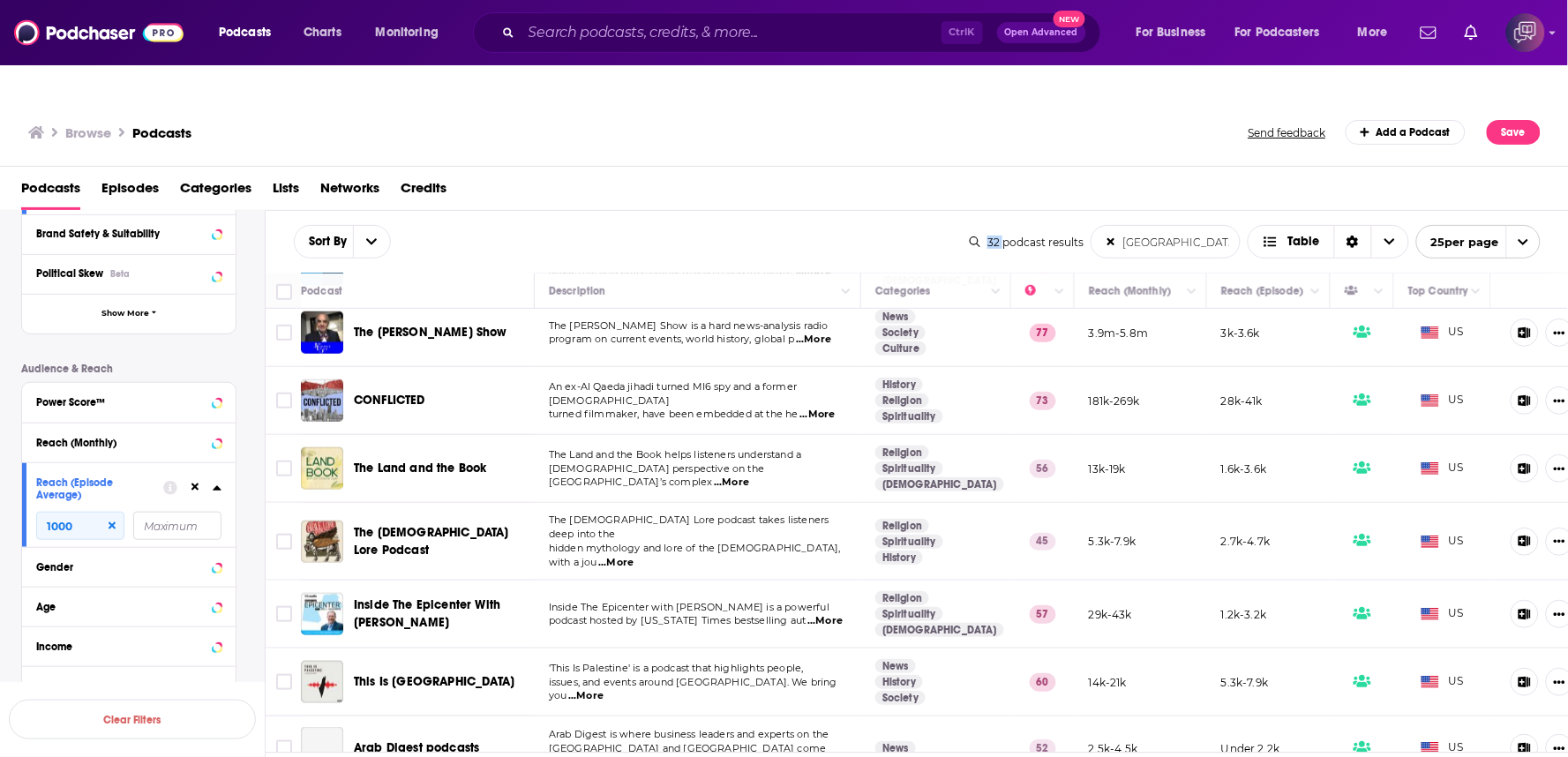
scroll to position [488, 0]
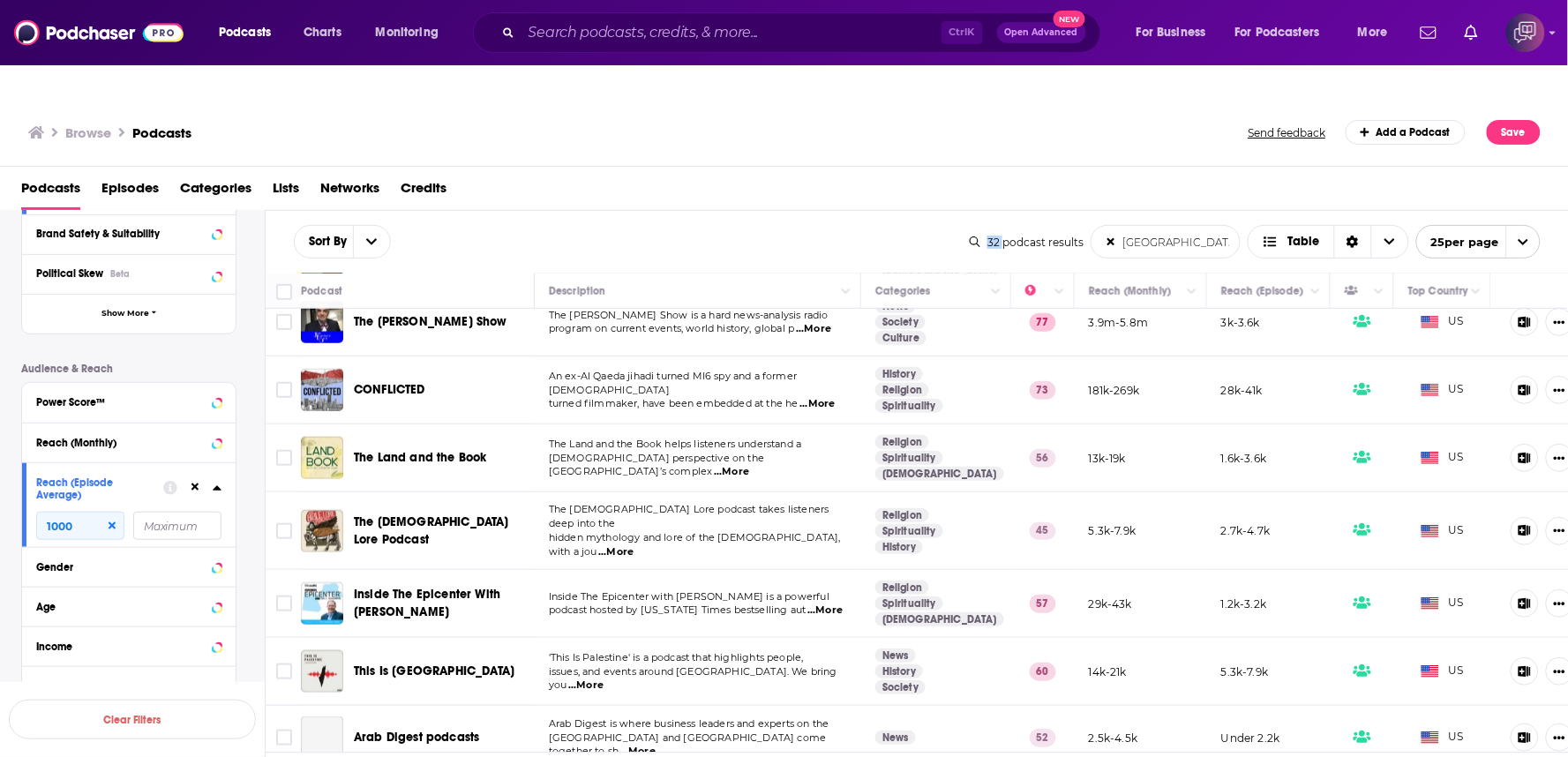
click at [1559, 438] on div at bounding box center [1541, 457] width 73 height 38
click at [929, 174] on div "Podcasts Episodes Categories Lists Networks Credits" at bounding box center [788, 192] width 1534 height 36
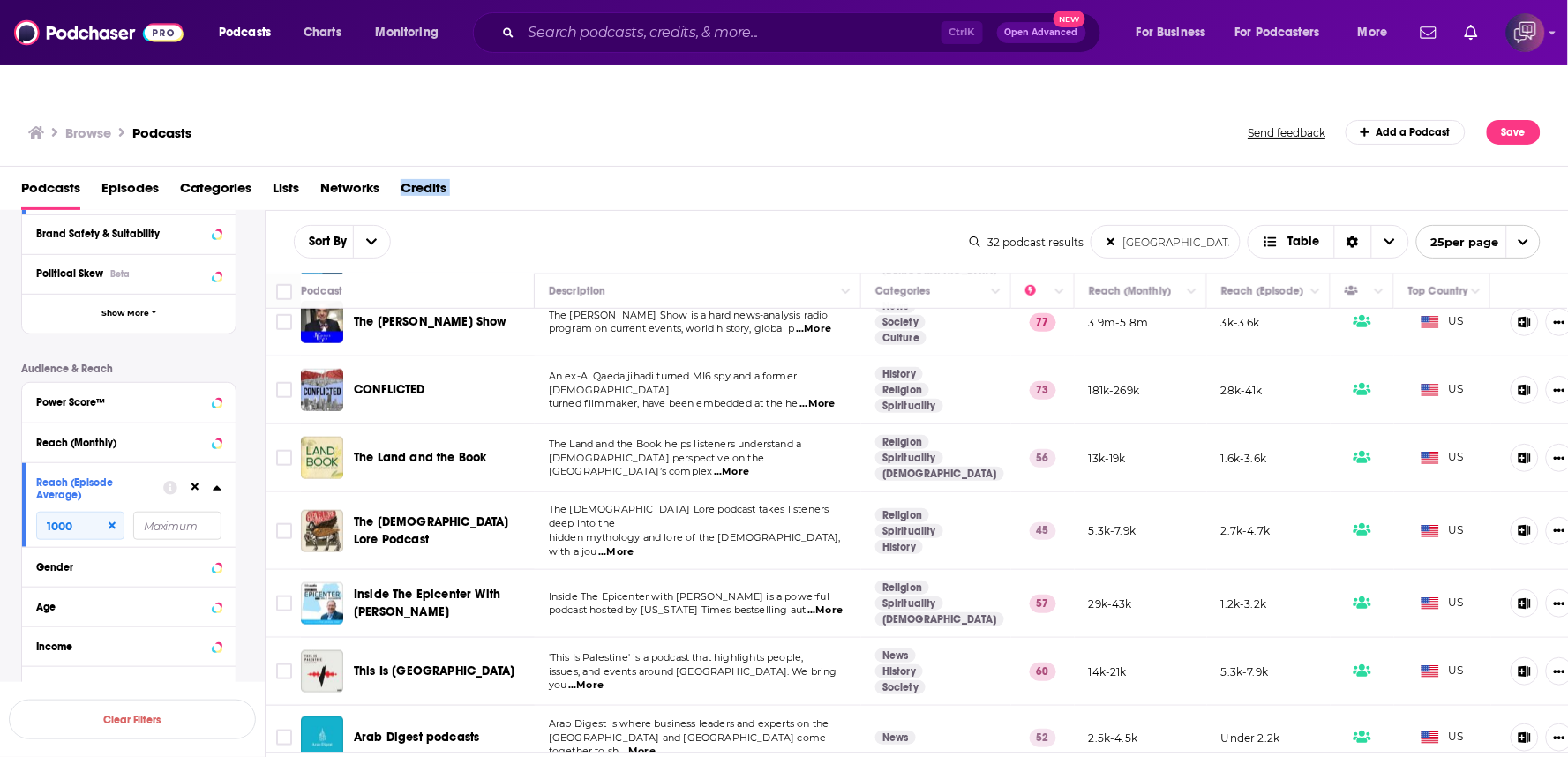
click at [928, 174] on div "Podcasts Episodes Categories Lists Networks Credits" at bounding box center [788, 192] width 1534 height 36
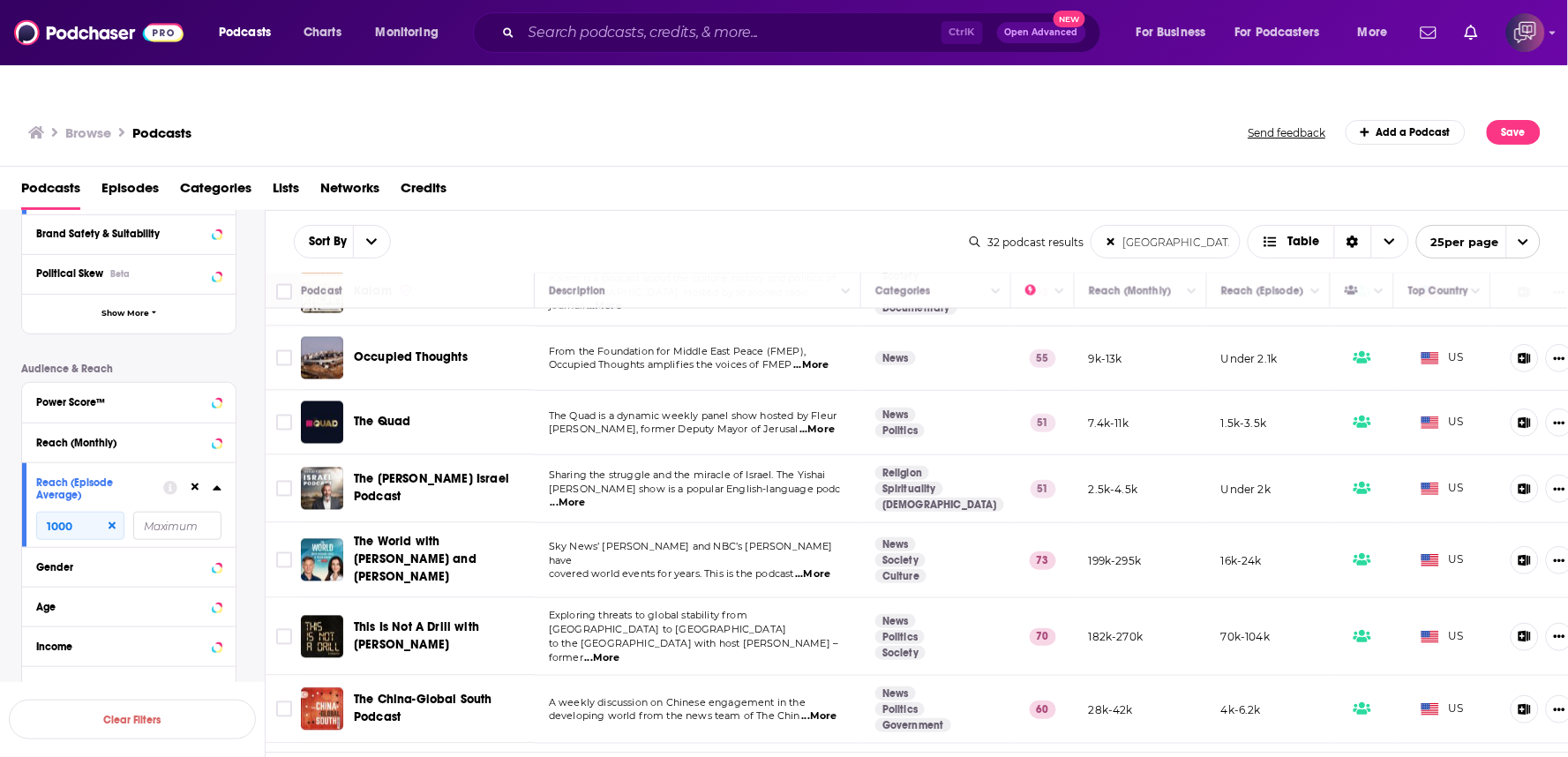
scroll to position [1229, 0]
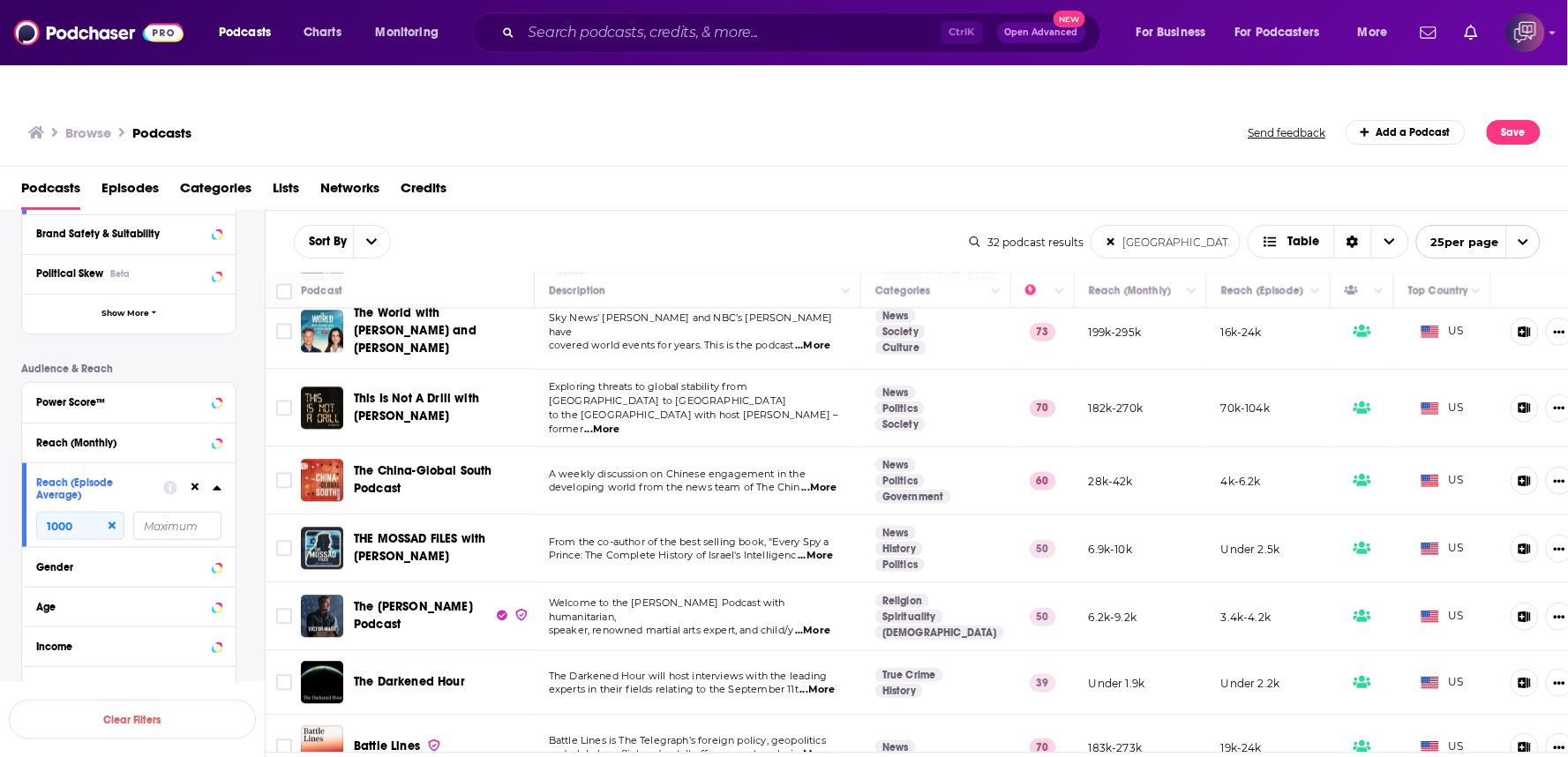
click at [1564, 710] on div "Podcast Description Categories Reach (Monthly) Reach (Episode) Top Country Midd…" at bounding box center [917, 514] width 1303 height 483
click at [784, 225] on div "Sort By middle east List Search Input Search the results... Table" at bounding box center [631, 242] width 676 height 33
click at [112, 523] on icon at bounding box center [111, 526] width 7 height 7
click at [112, 512] on input "1000" at bounding box center [81, 526] width 89 height 29
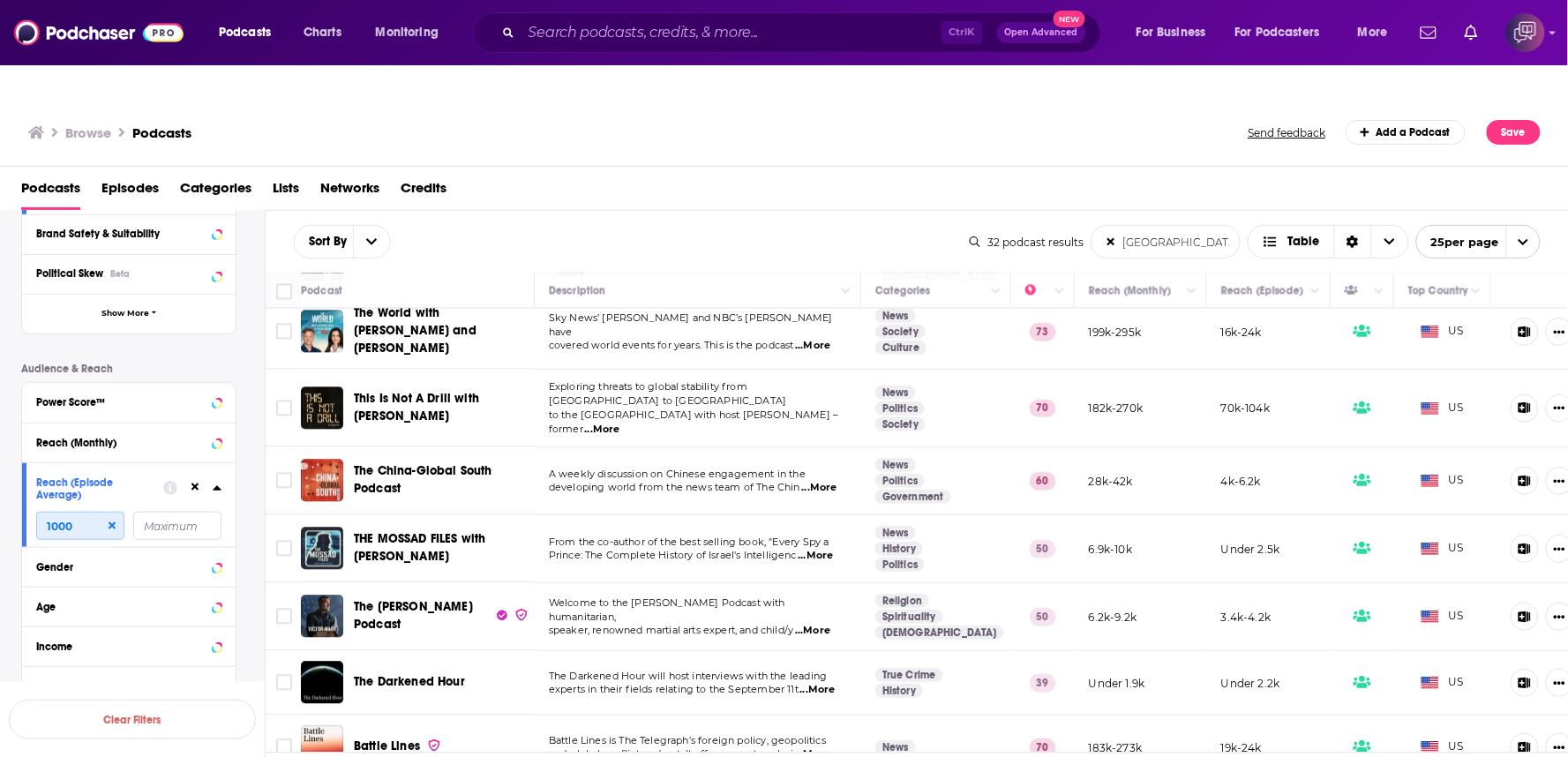
click at [112, 512] on input "1000" at bounding box center [81, 526] width 89 height 29
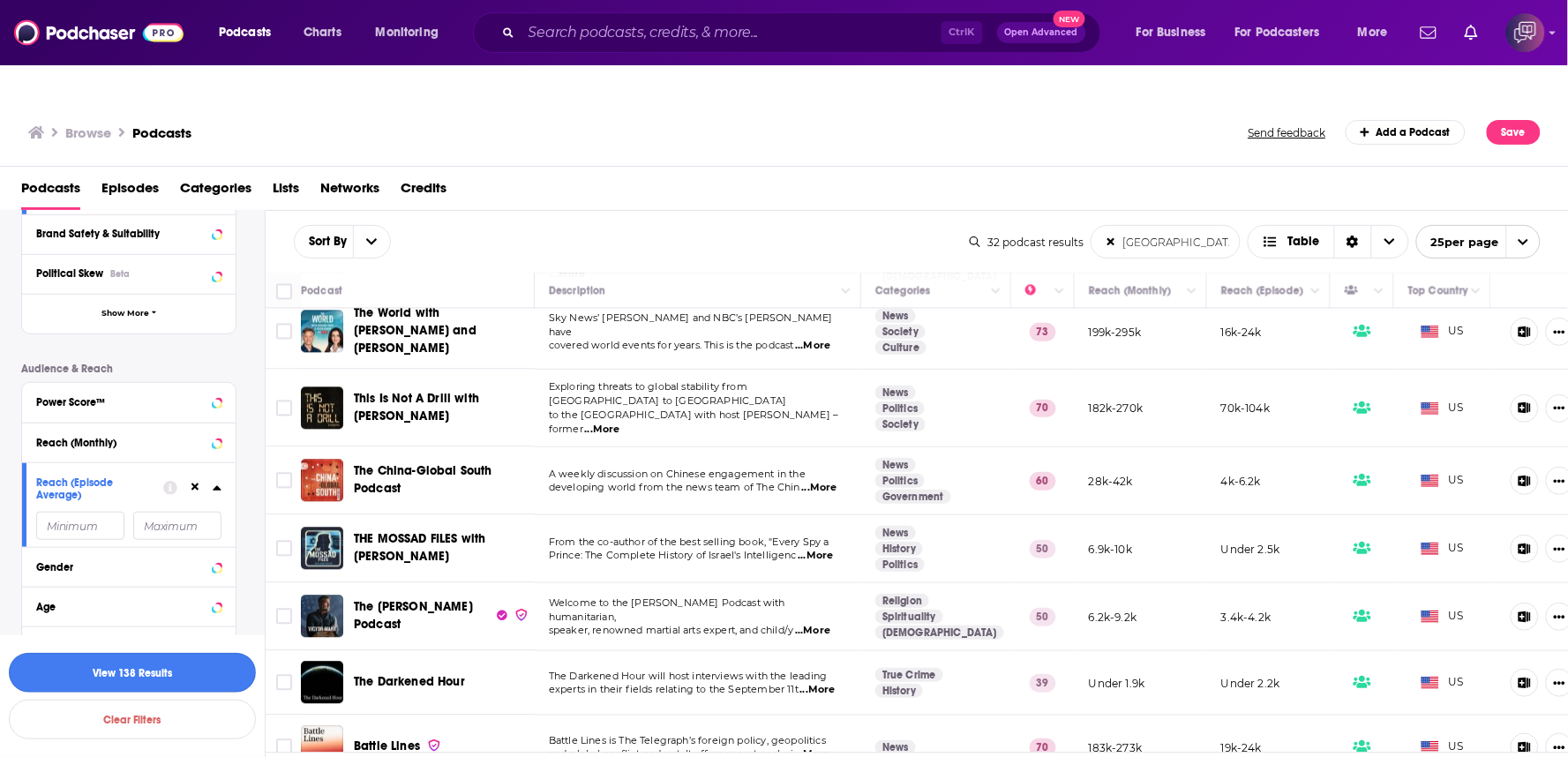
click at [108, 675] on button "View 138 Results" at bounding box center [132, 672] width 247 height 39
drag, startPoint x: 108, startPoint y: 675, endPoint x: 259, endPoint y: 709, distance: 154.8
click at [108, 675] on div "Filters 3 Quick Filters Has Guests Active Podcast Details Category Active Statu…" at bounding box center [143, 327] width 243 height 814
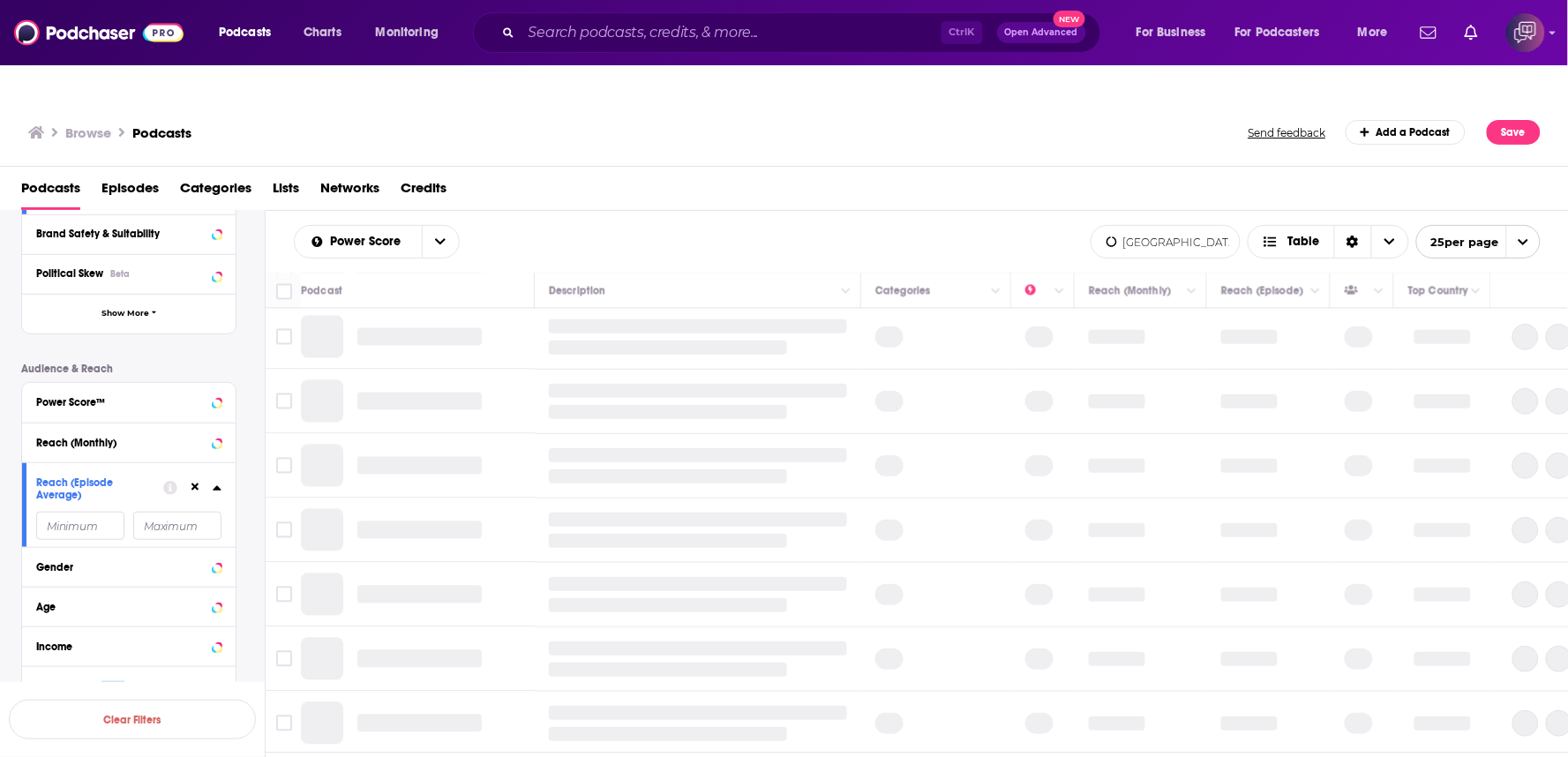
scroll to position [1178, 0]
click at [712, 211] on div "Power Score middle east List Search Input Search the results... Table 138 podca…" at bounding box center [917, 241] width 1303 height 62
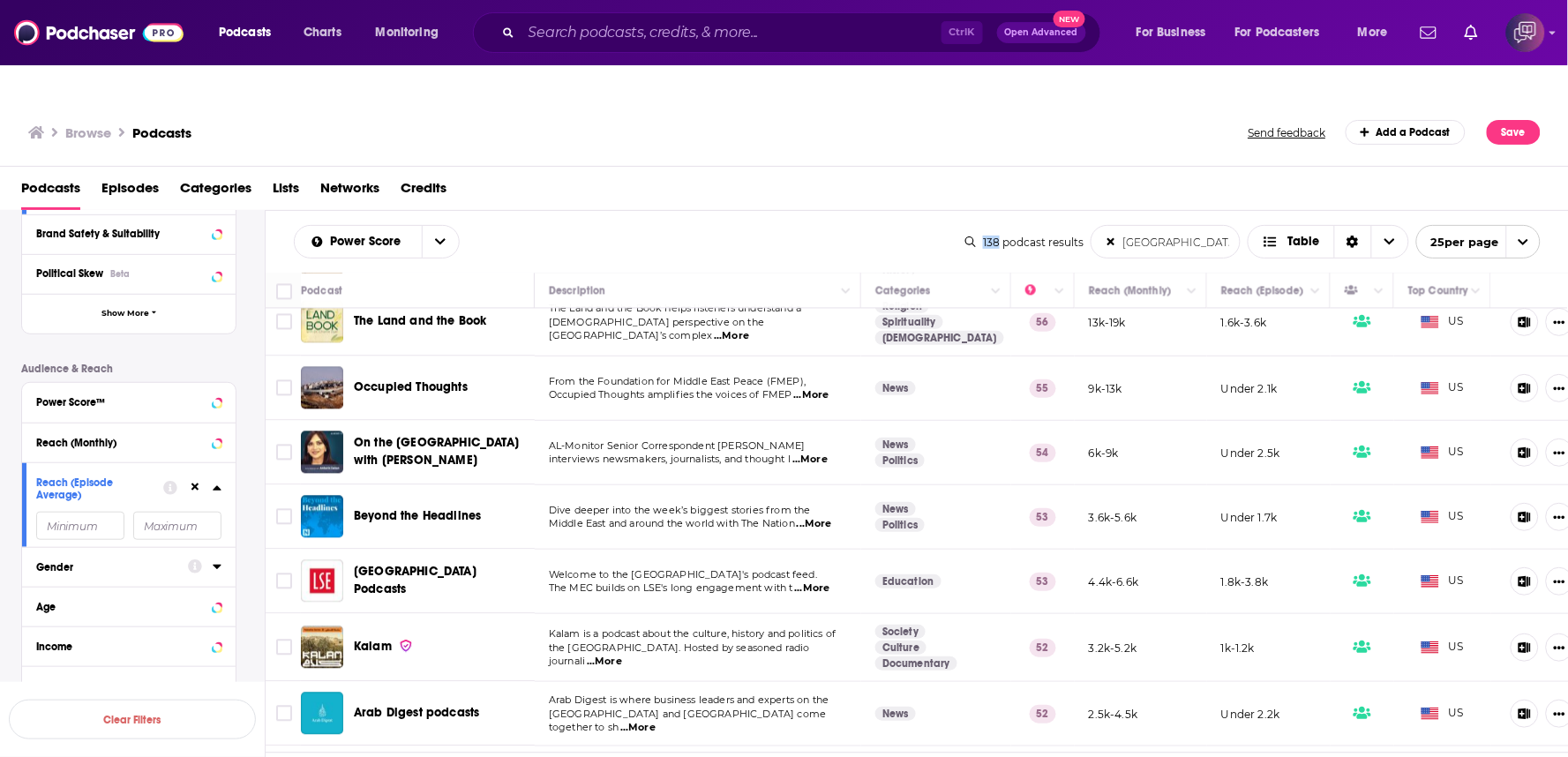
scroll to position [1229, 0]
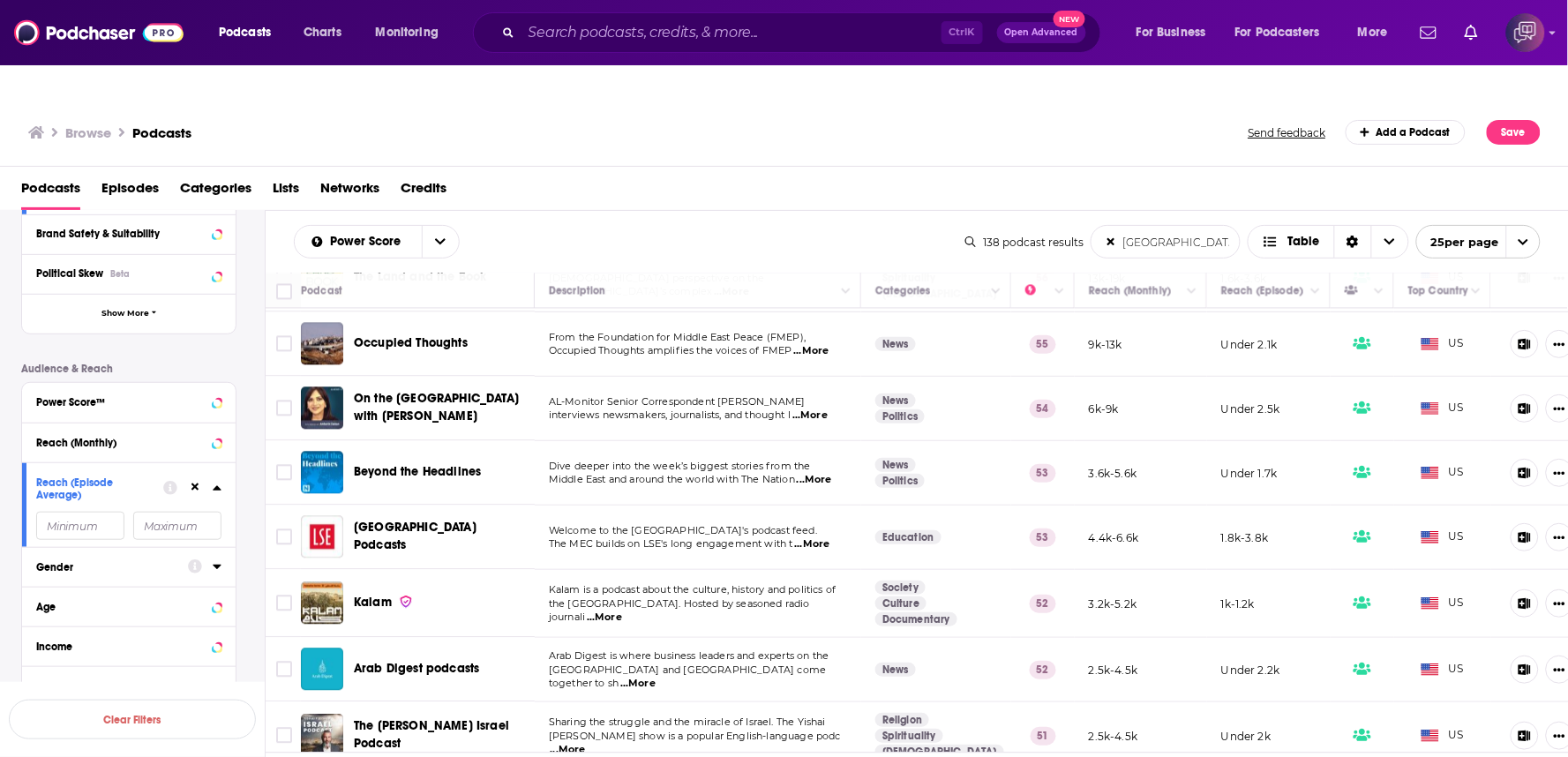
drag, startPoint x: 362, startPoint y: 550, endPoint x: 356, endPoint y: 543, distance: 9.2
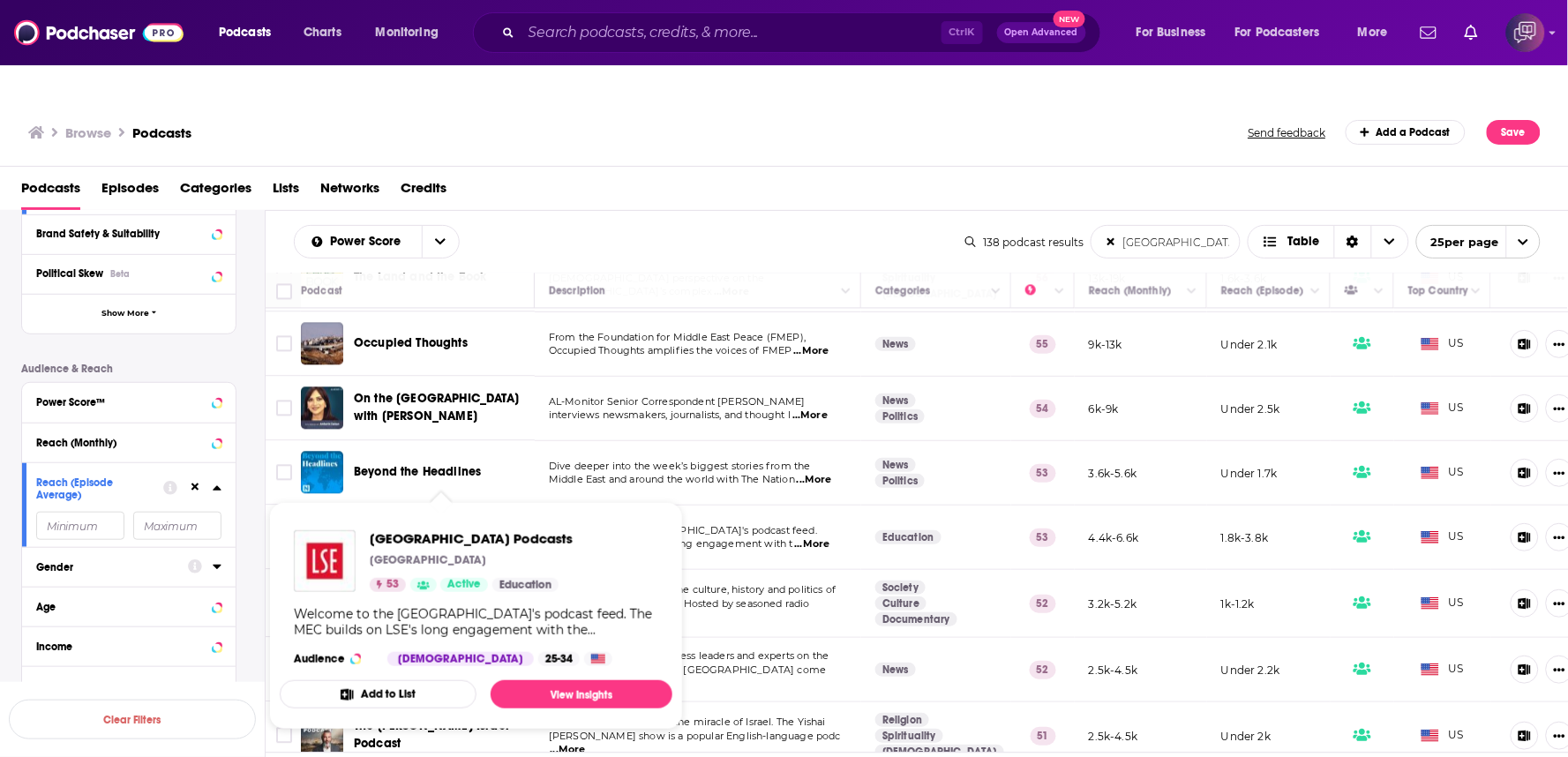
click at [798, 211] on div "Power Score middle east List Search Input Search the results... Table 138 podca…" at bounding box center [917, 241] width 1303 height 62
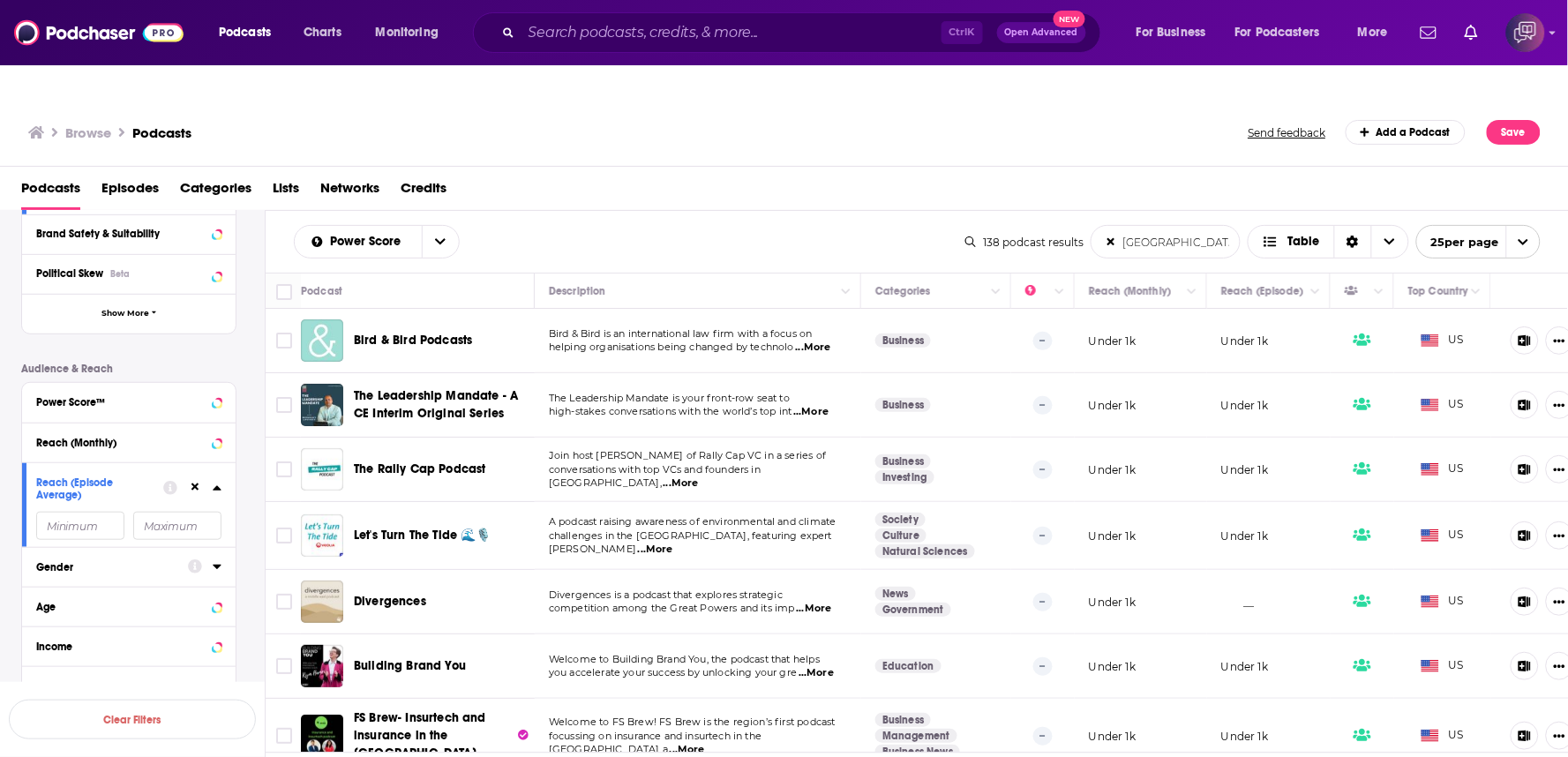
click at [673, 542] on span "...More" at bounding box center [656, 549] width 35 height 14
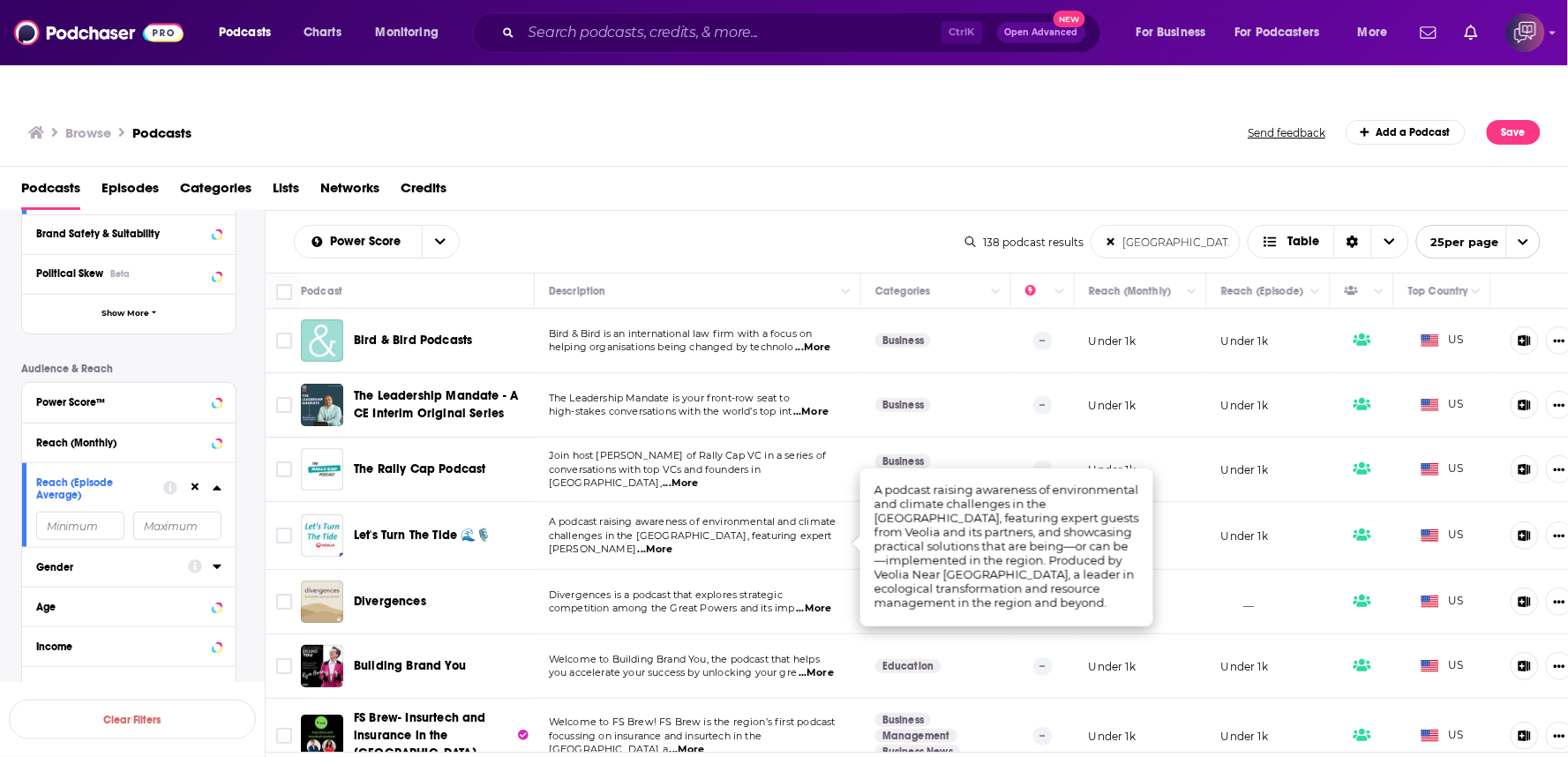
click at [958, 127] on div "Browse Podcasts Send feedback Add a Podcast Save" at bounding box center [784, 132] width 1569 height 68
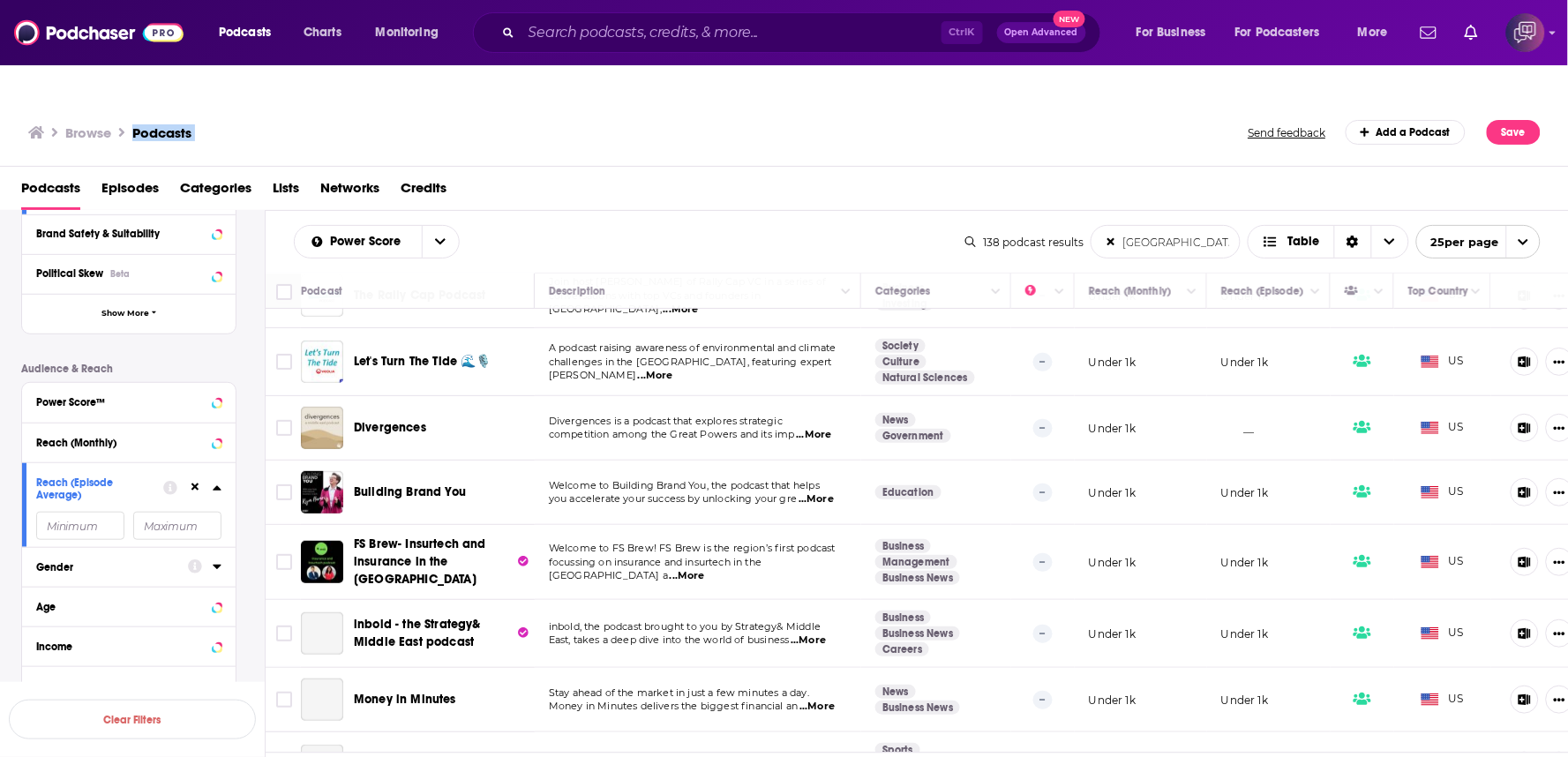
scroll to position [196, 0]
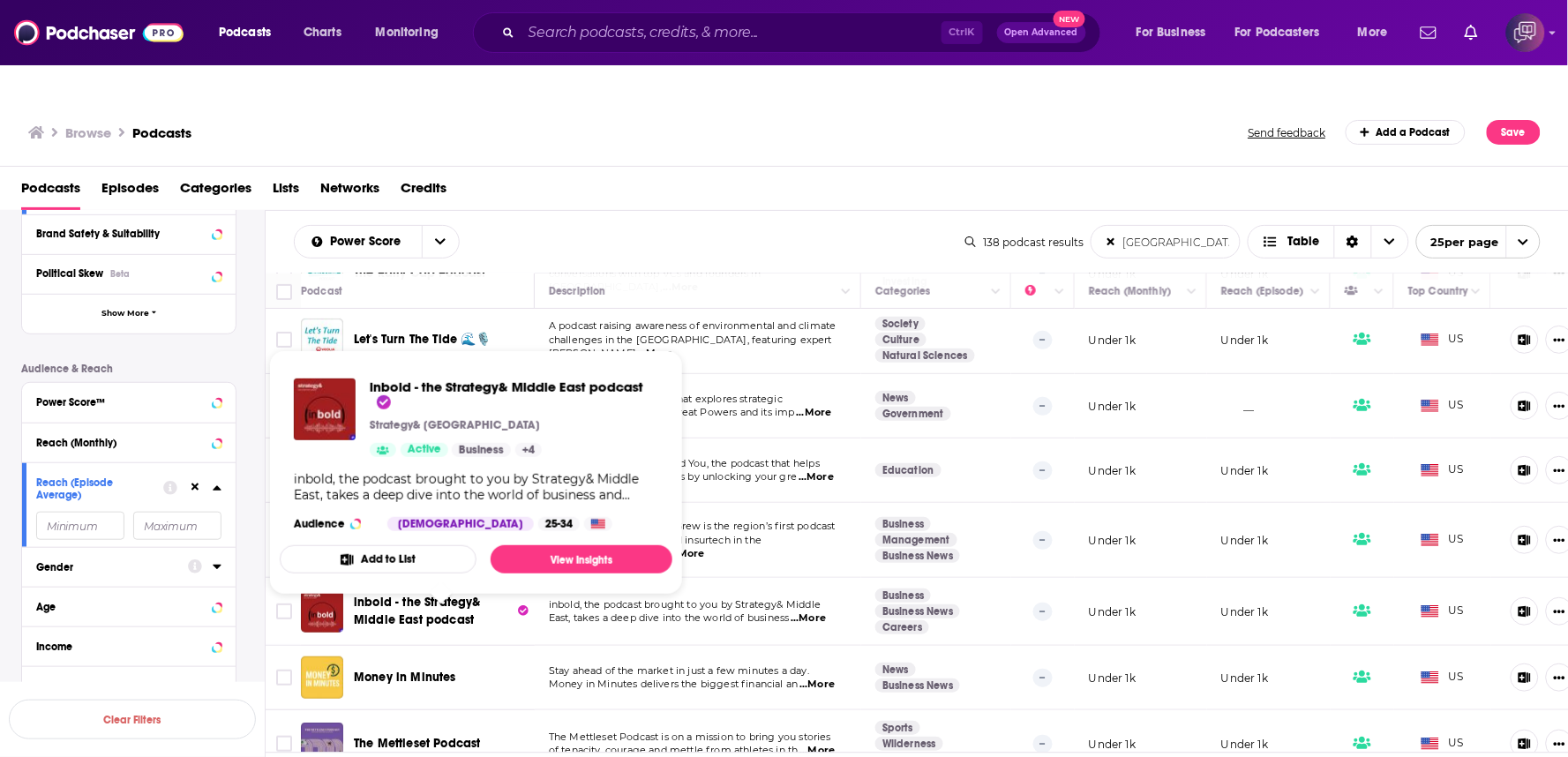
click at [694, 225] on div "Power Score middle east List Search Input Search the results... Table" at bounding box center [629, 242] width 671 height 33
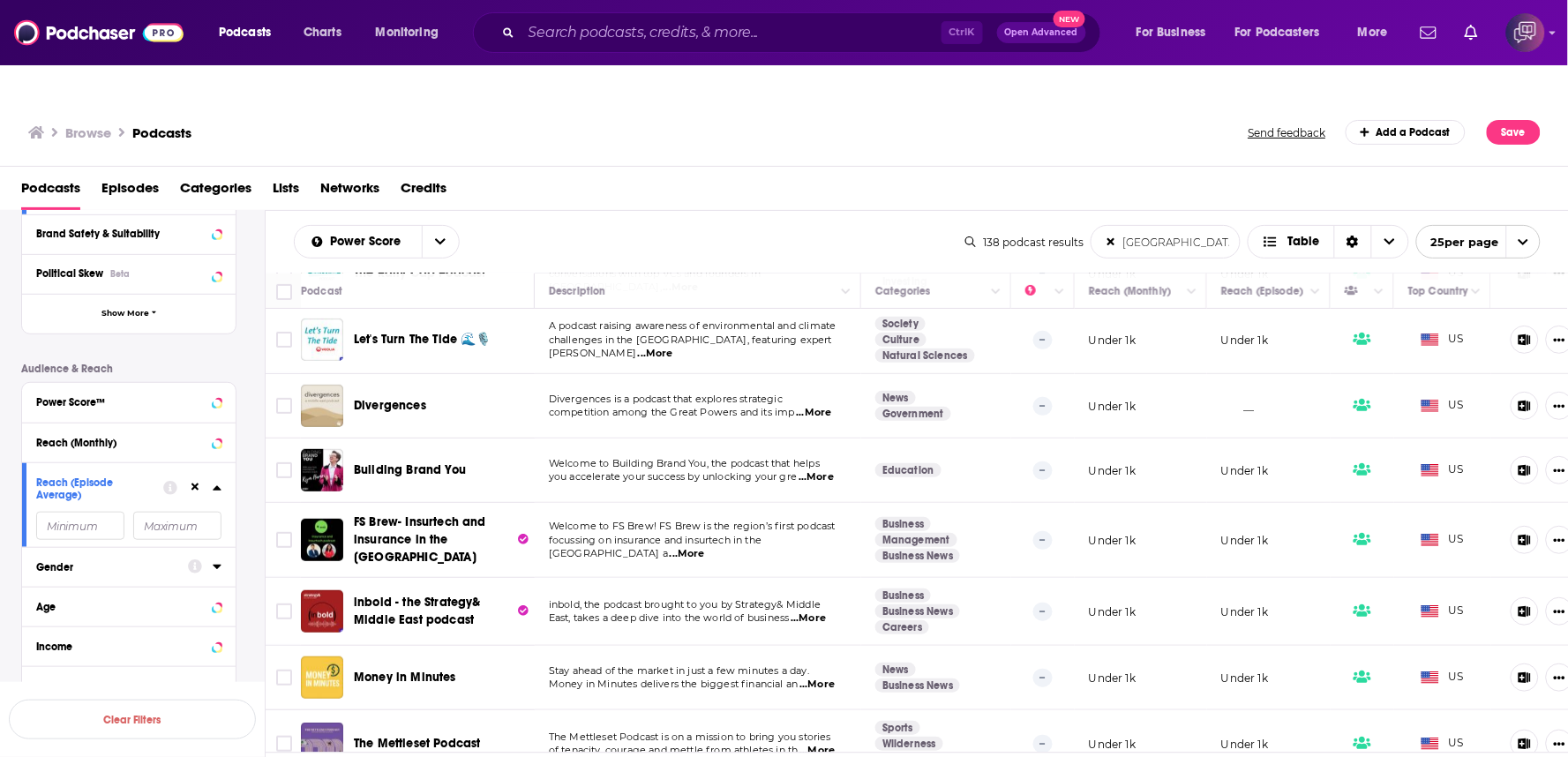
click at [816, 591] on td "inbold, the podcast brought to you by Strategy& Middle East, takes a deep dive …" at bounding box center [698, 611] width 327 height 68
click at [822, 611] on span "...More" at bounding box center [808, 618] width 35 height 14
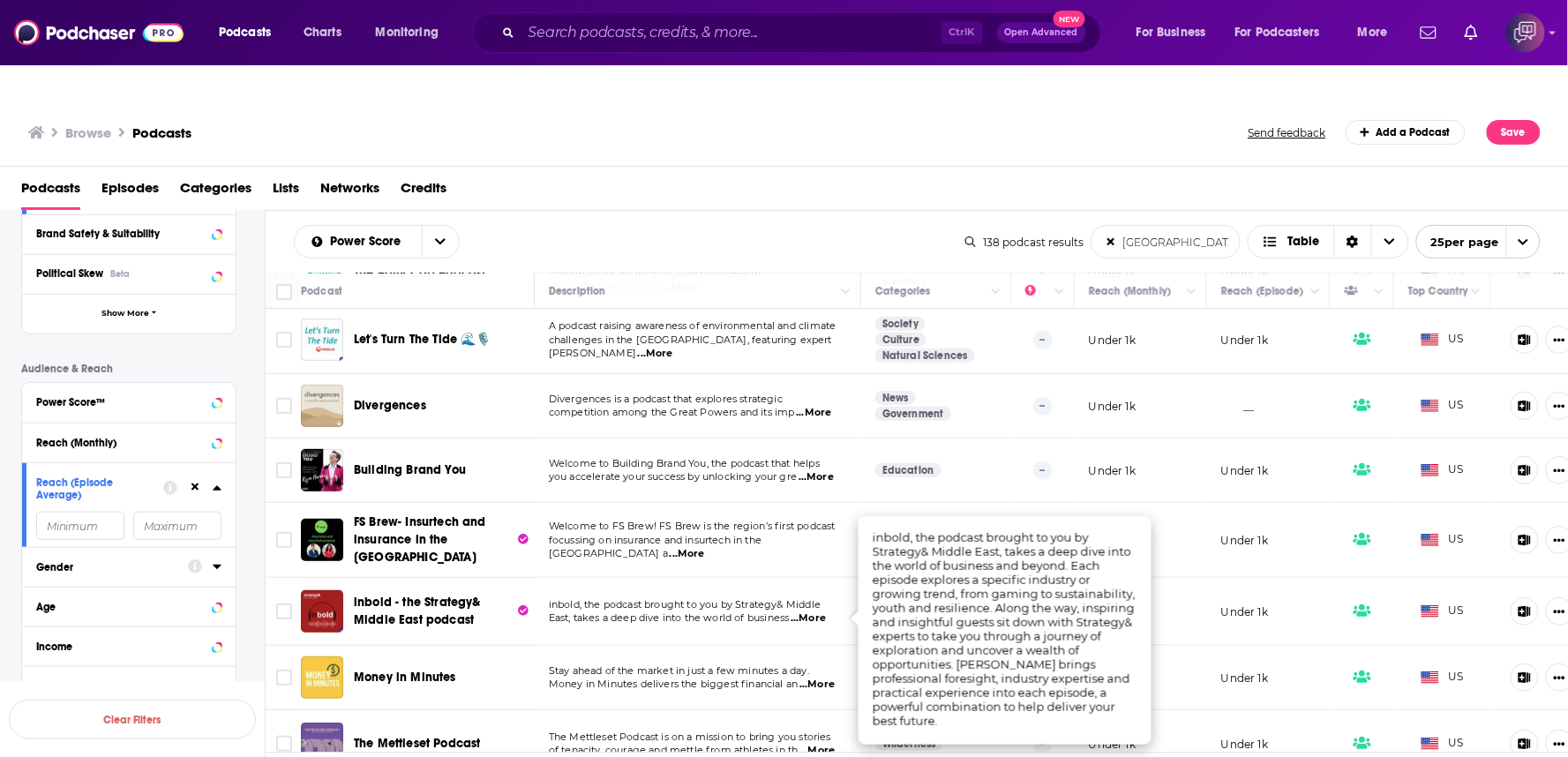
click at [800, 174] on div "Podcasts Episodes Categories Lists Networks Credits" at bounding box center [788, 192] width 1534 height 36
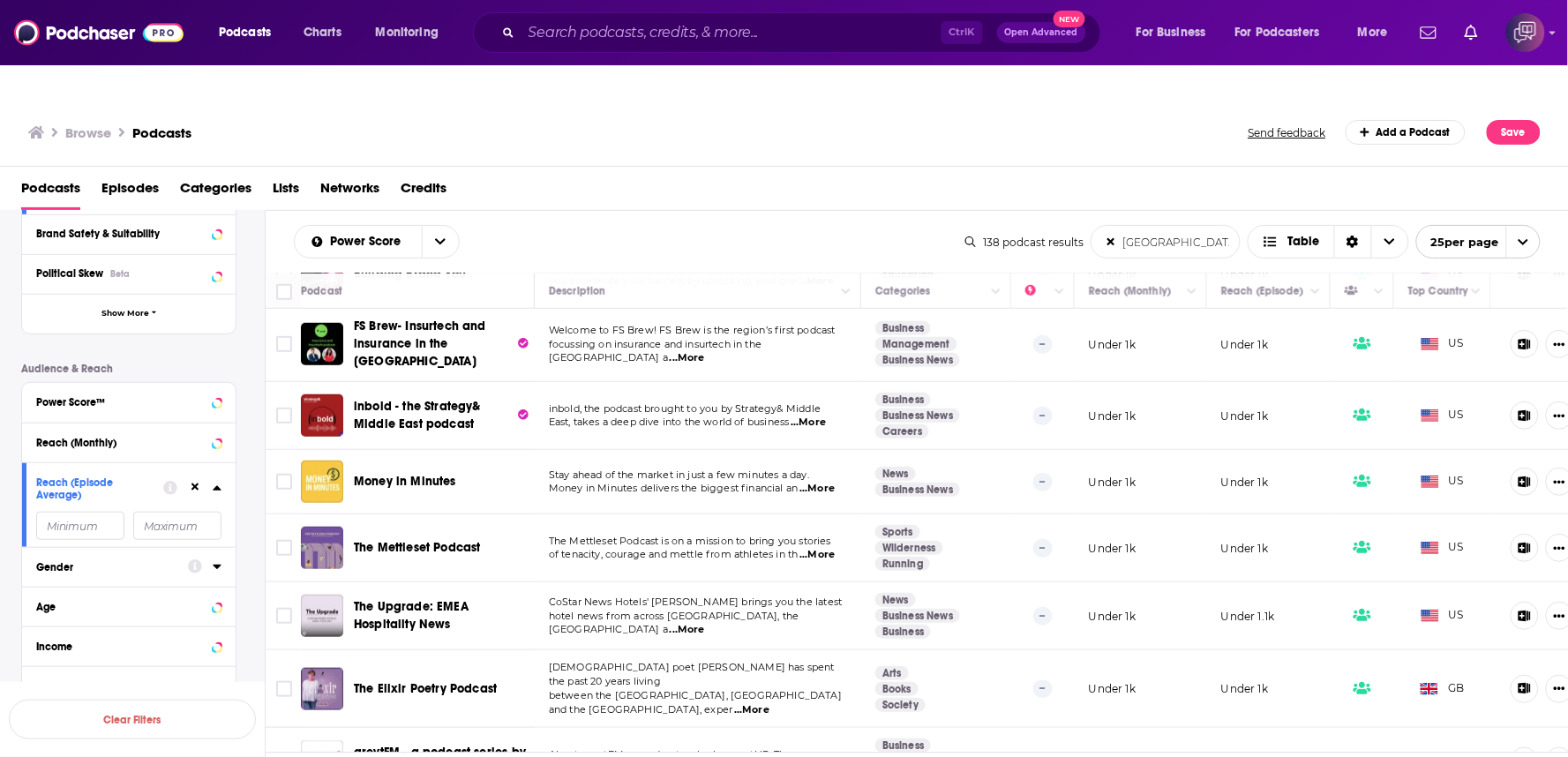
scroll to position [437, 0]
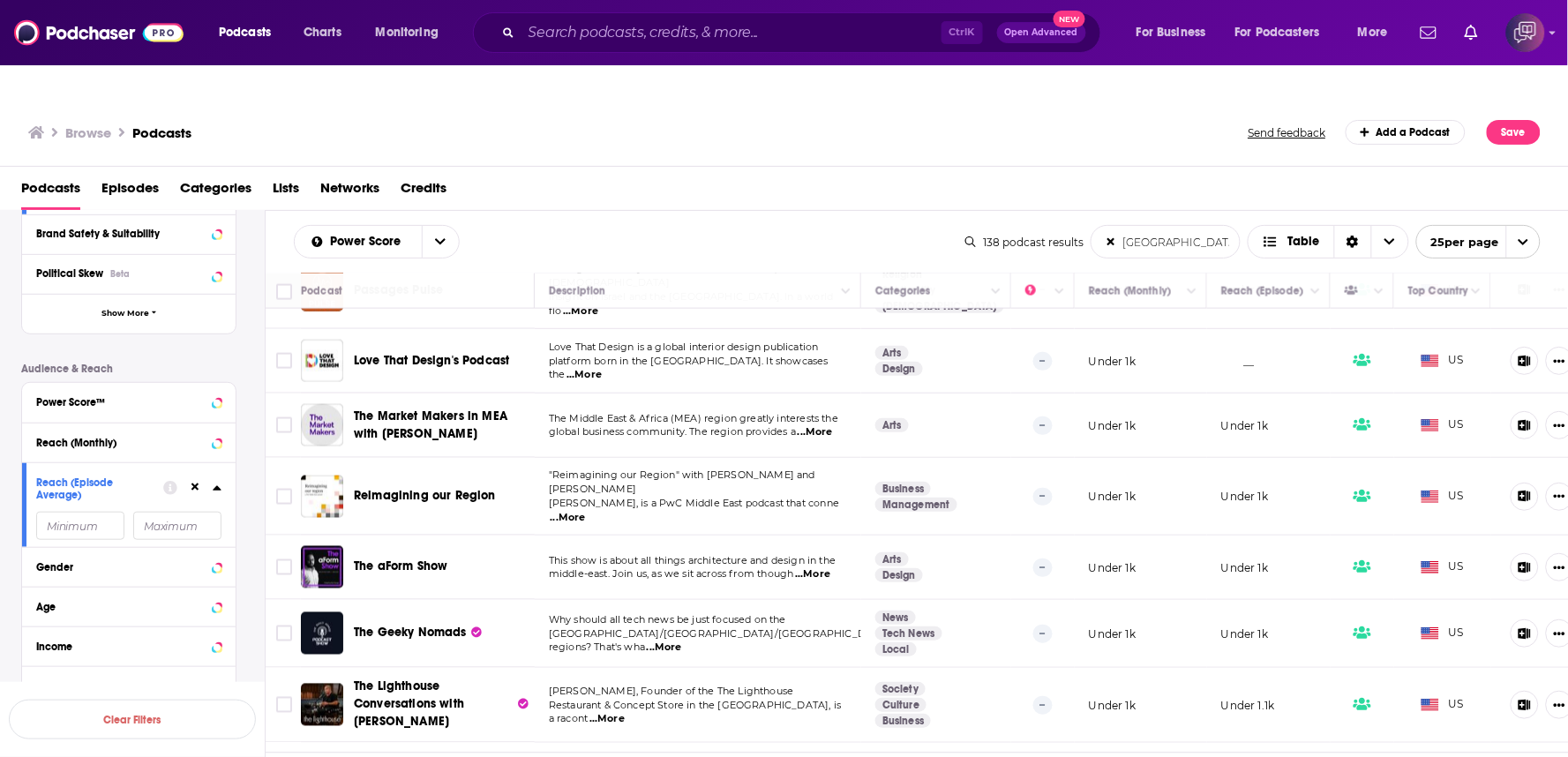
scroll to position [980, 0]
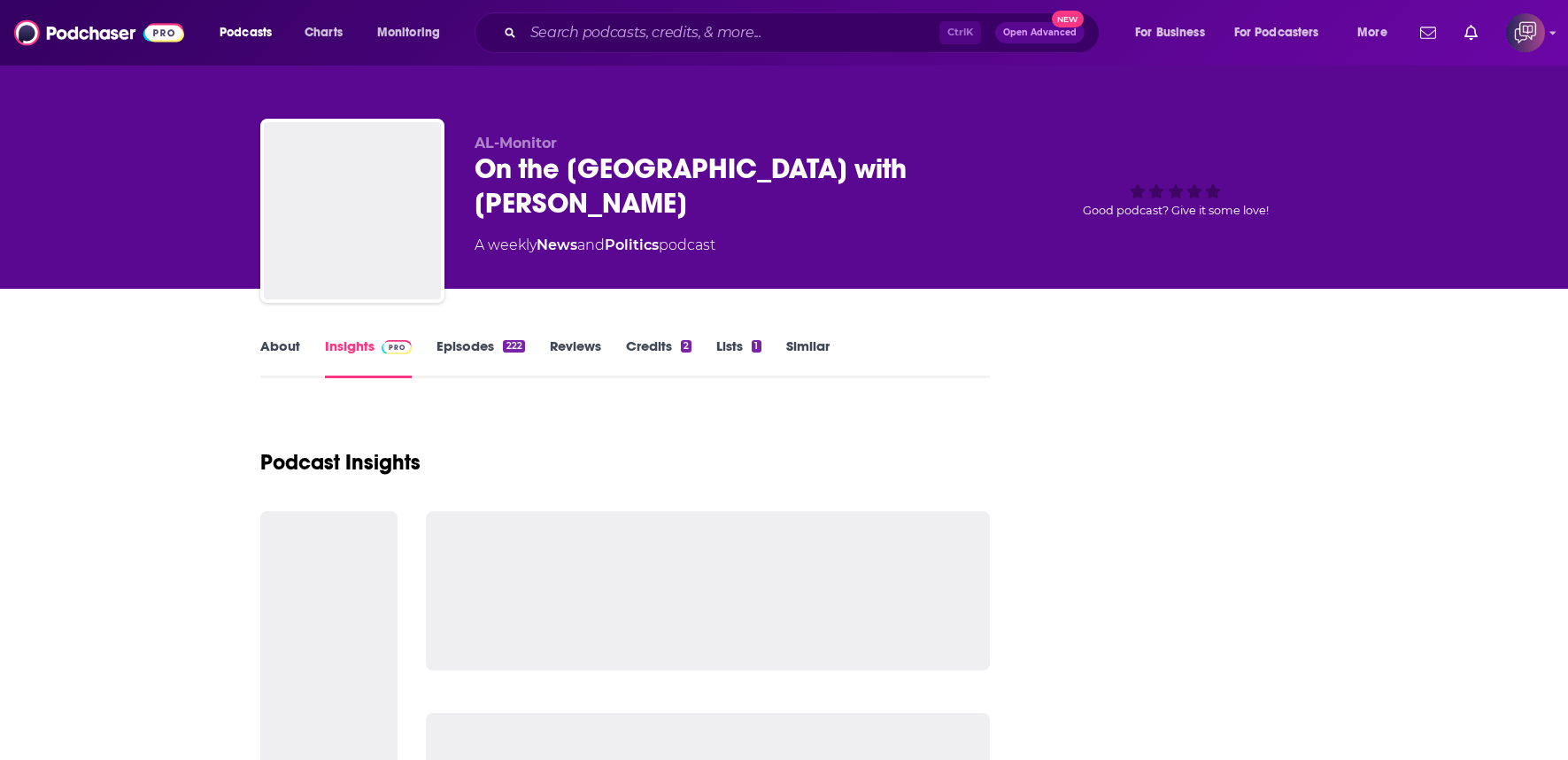
click at [1024, 175] on div "AL-Monitor On the [GEOGRAPHIC_DATA] with [PERSON_NAME] A weekly News and Politi…" at bounding box center [891, 213] width 834 height 159
click at [1024, 177] on div "AL-Monitor On the [GEOGRAPHIC_DATA] with [PERSON_NAME] A weekly News and Politi…" at bounding box center [891, 213] width 834 height 159
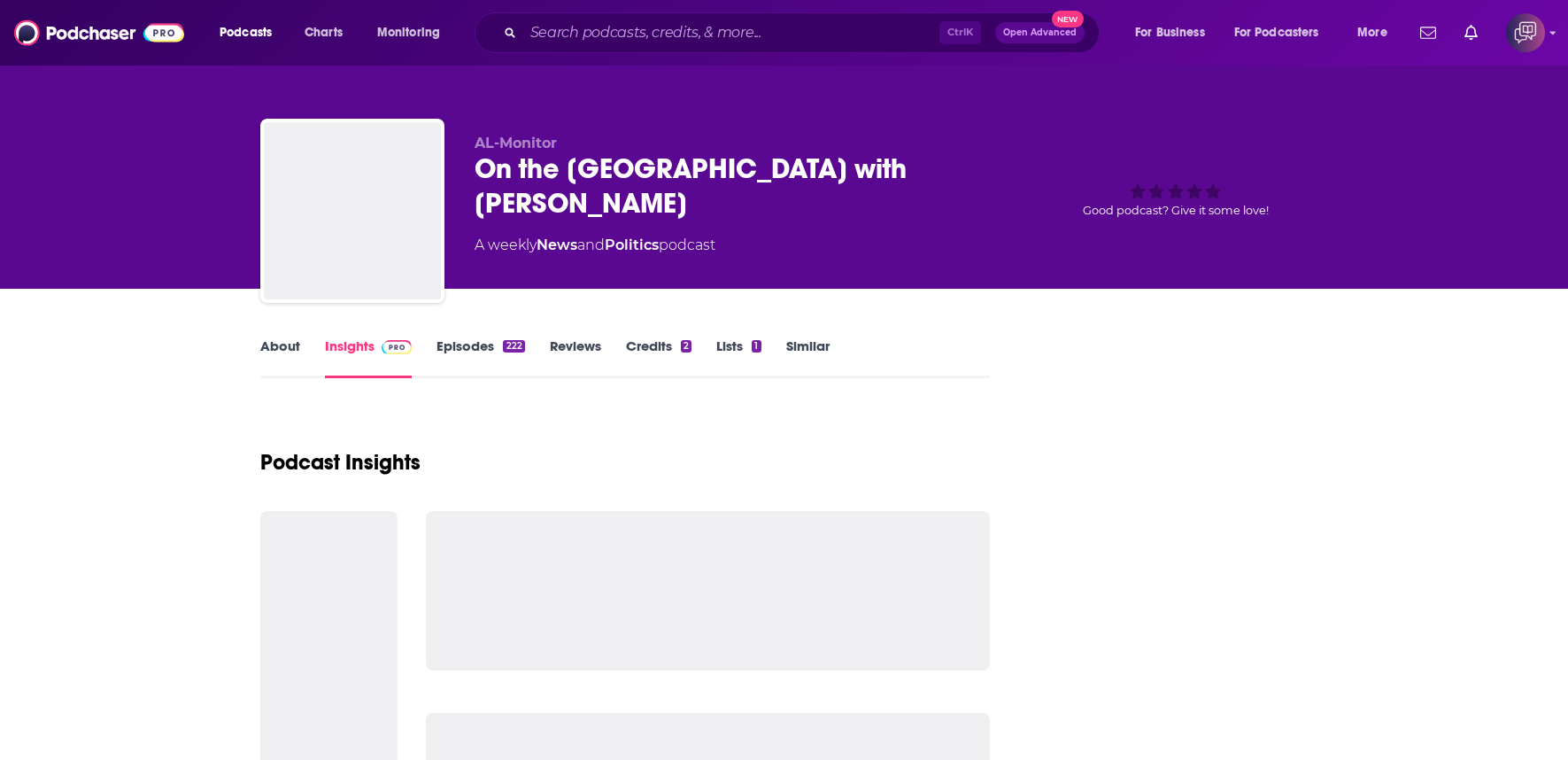
click at [1024, 177] on div "AL-Monitor On the [GEOGRAPHIC_DATA] with [PERSON_NAME] A weekly News and Politi…" at bounding box center [891, 213] width 834 height 159
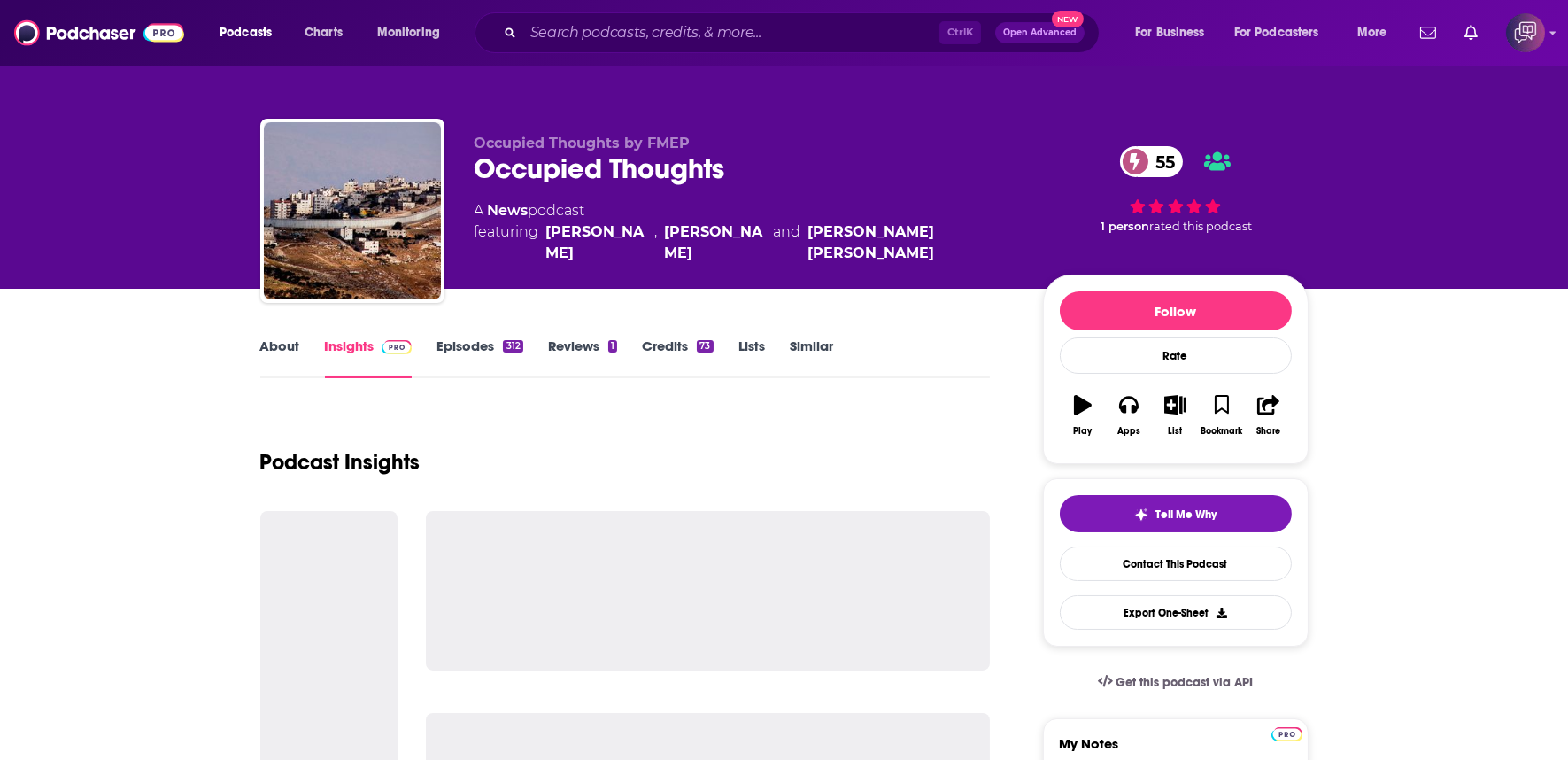
click at [760, 148] on p "Occupied Thoughts by FMEP" at bounding box center [744, 142] width 540 height 17
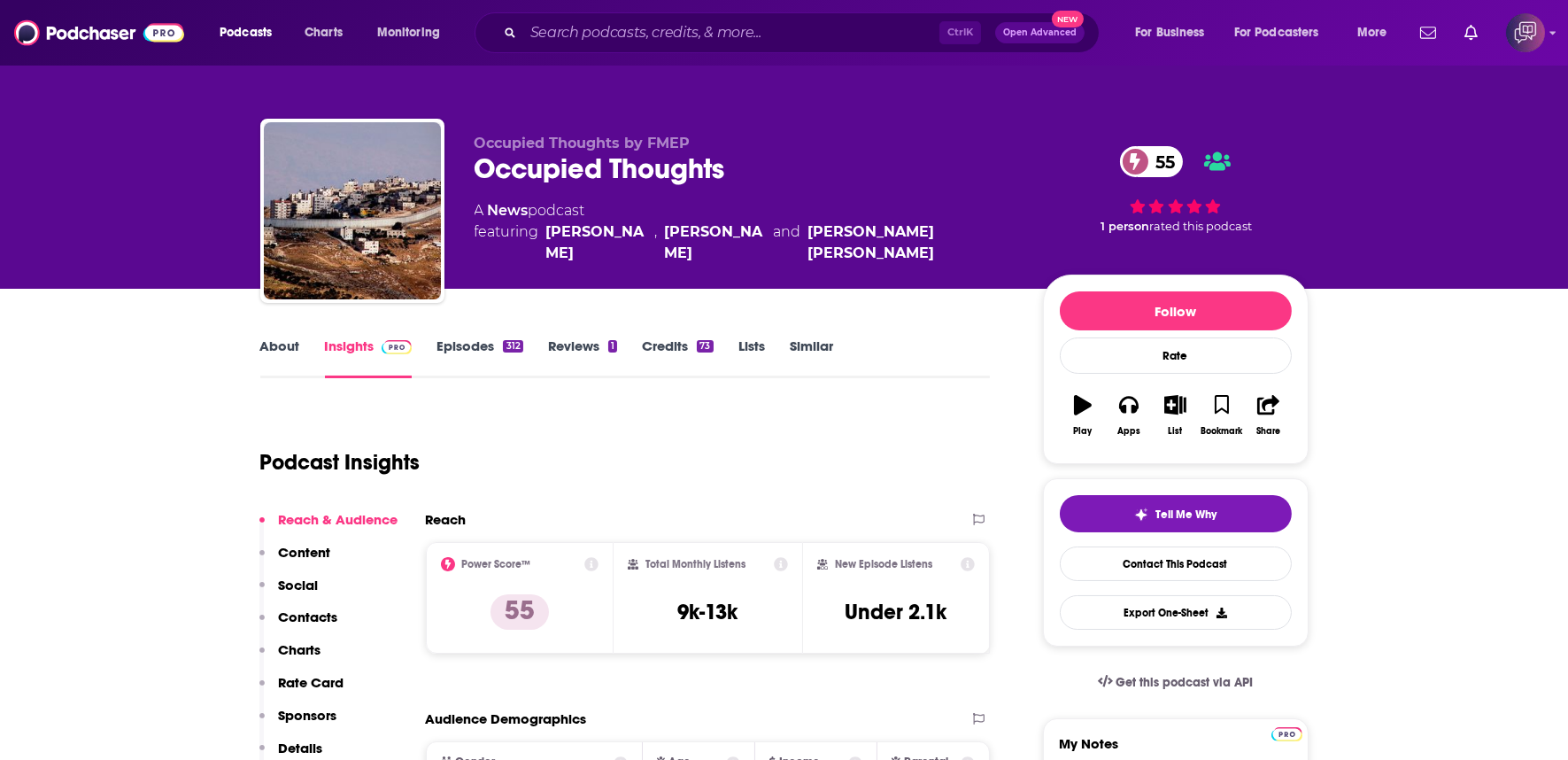
click at [760, 148] on p "Occupied Thoughts by FMEP" at bounding box center [744, 142] width 540 height 17
click at [780, 166] on div "Occupied Thoughts 55" at bounding box center [744, 168] width 540 height 35
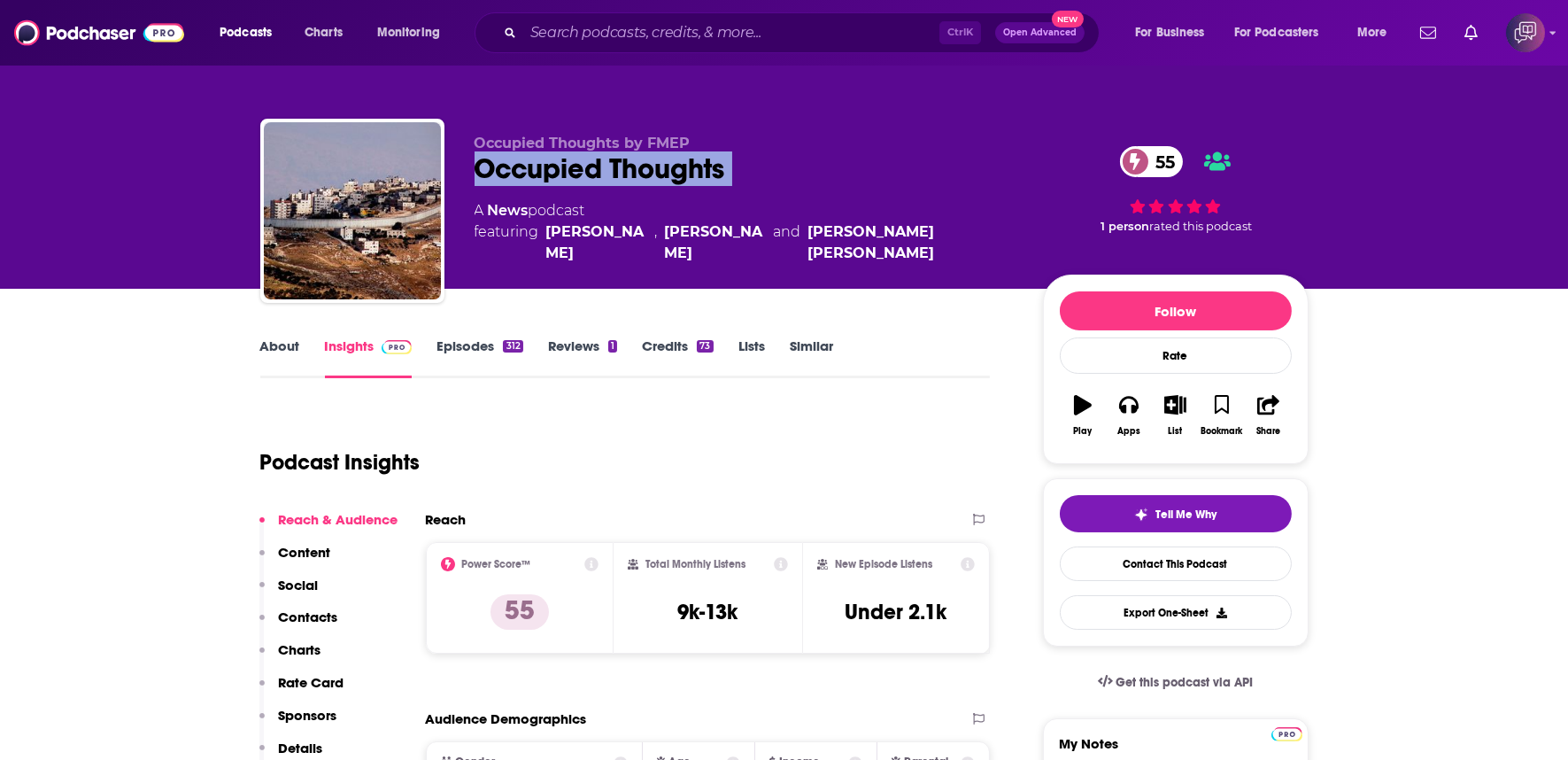
copy div "Occupied Thoughts 55"
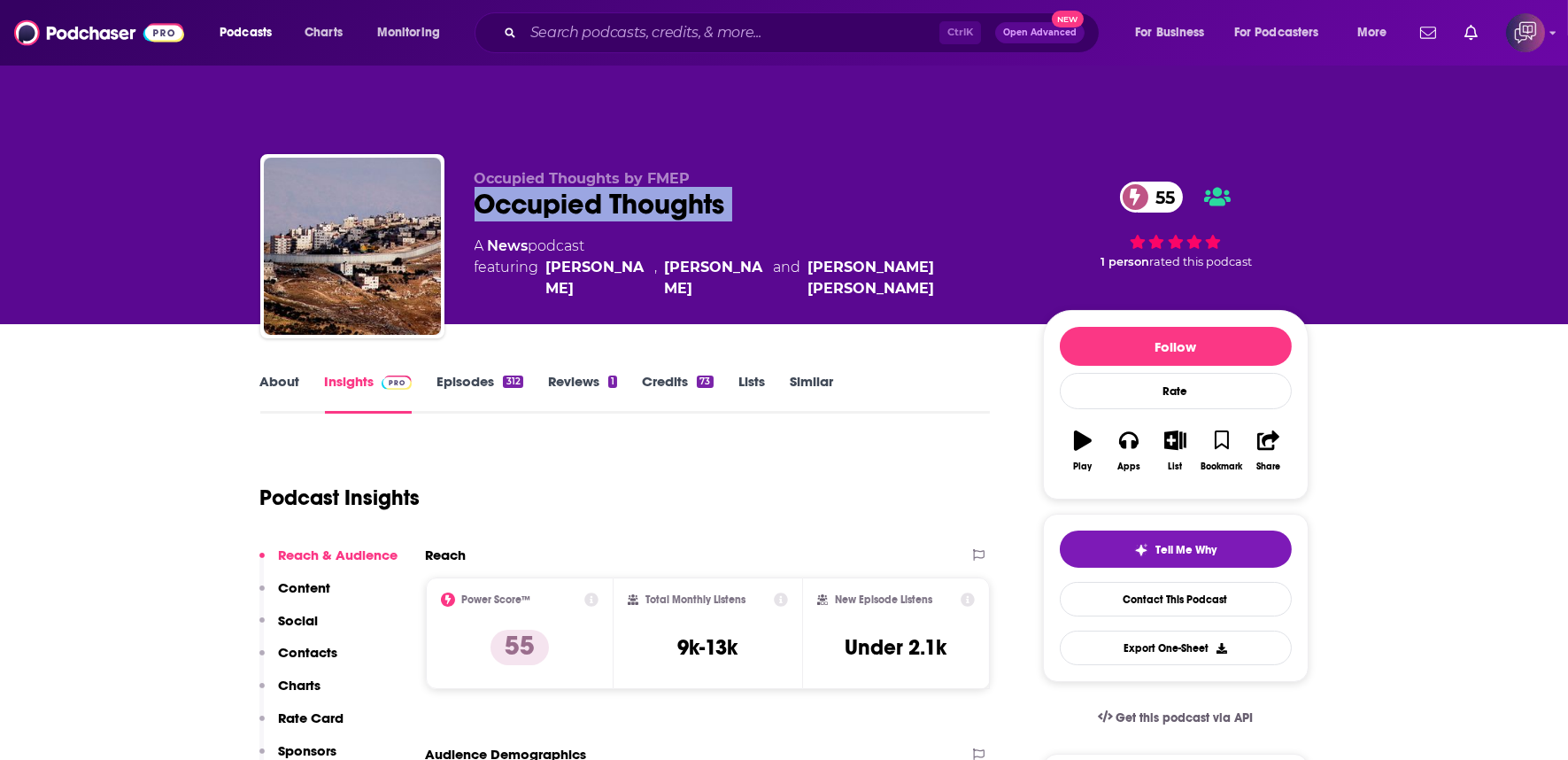
copy div "Occupied Thoughts 55"
click at [262, 373] on link "About" at bounding box center [280, 392] width 40 height 41
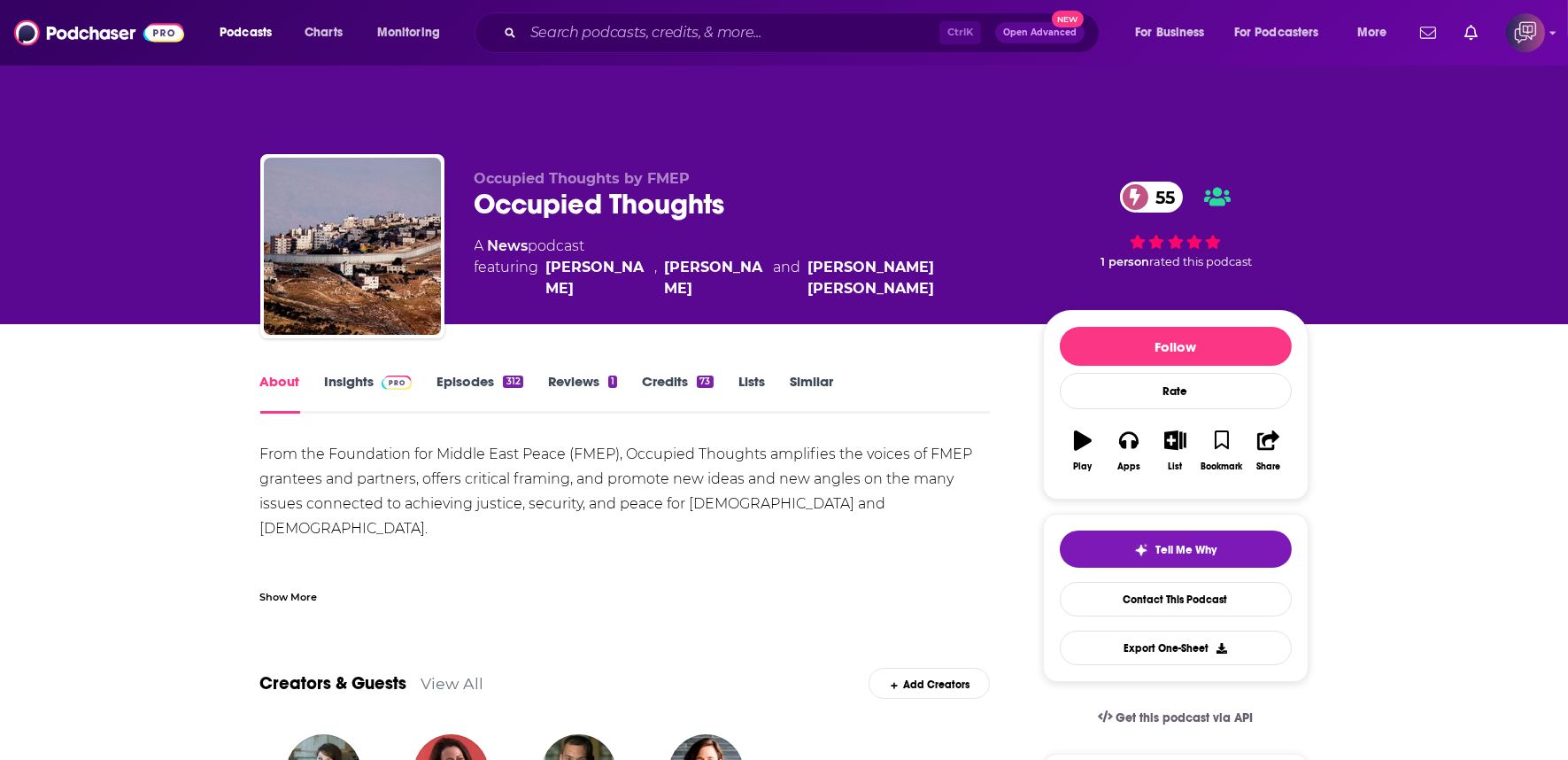
click at [755, 187] on div "Occupied Thoughts 55" at bounding box center [744, 204] width 540 height 35
copy div "Occupied Thoughts 55"
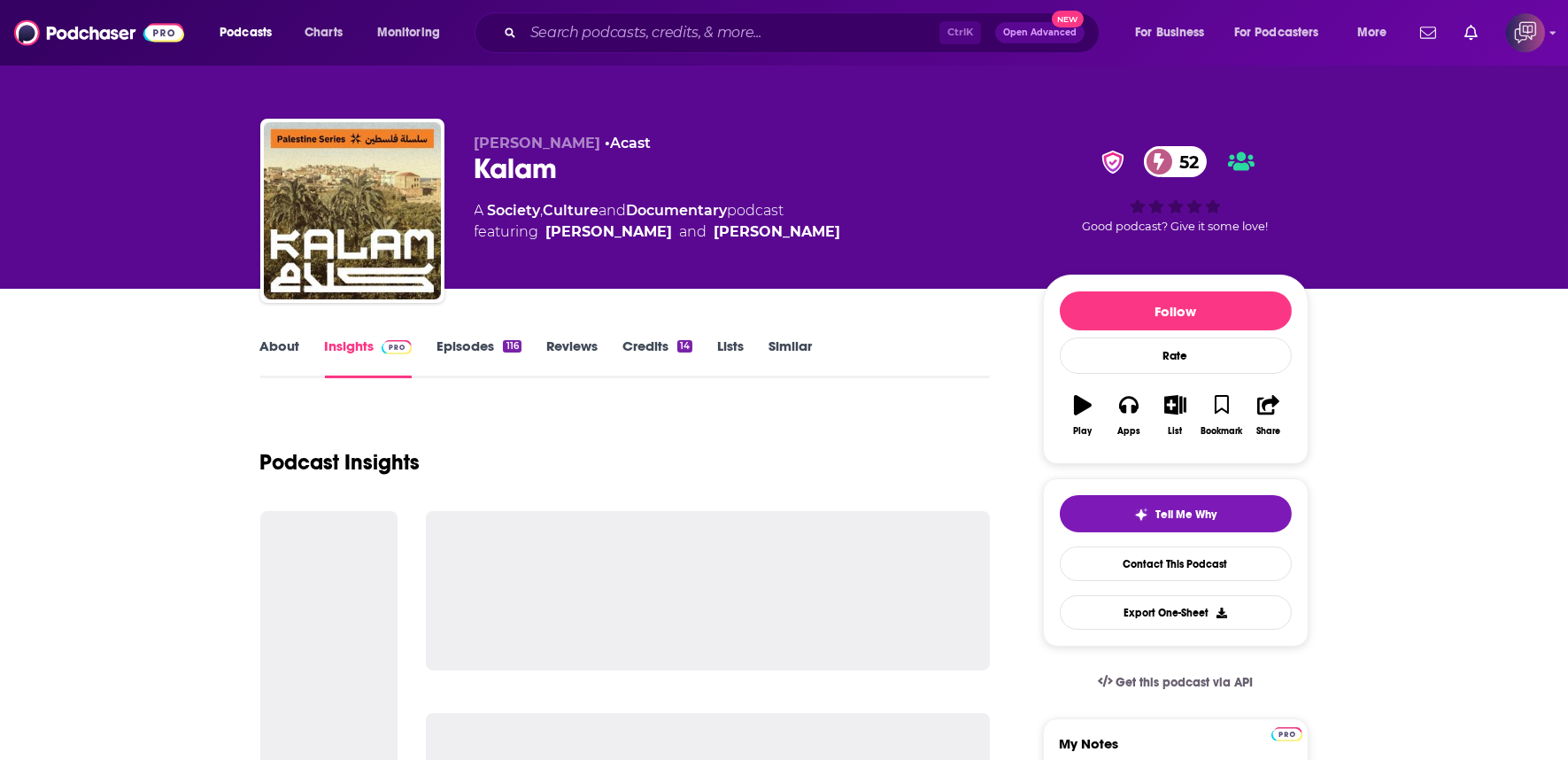
click at [585, 166] on div "Kalam 52" at bounding box center [744, 168] width 540 height 35
copy div "Kalam 52"
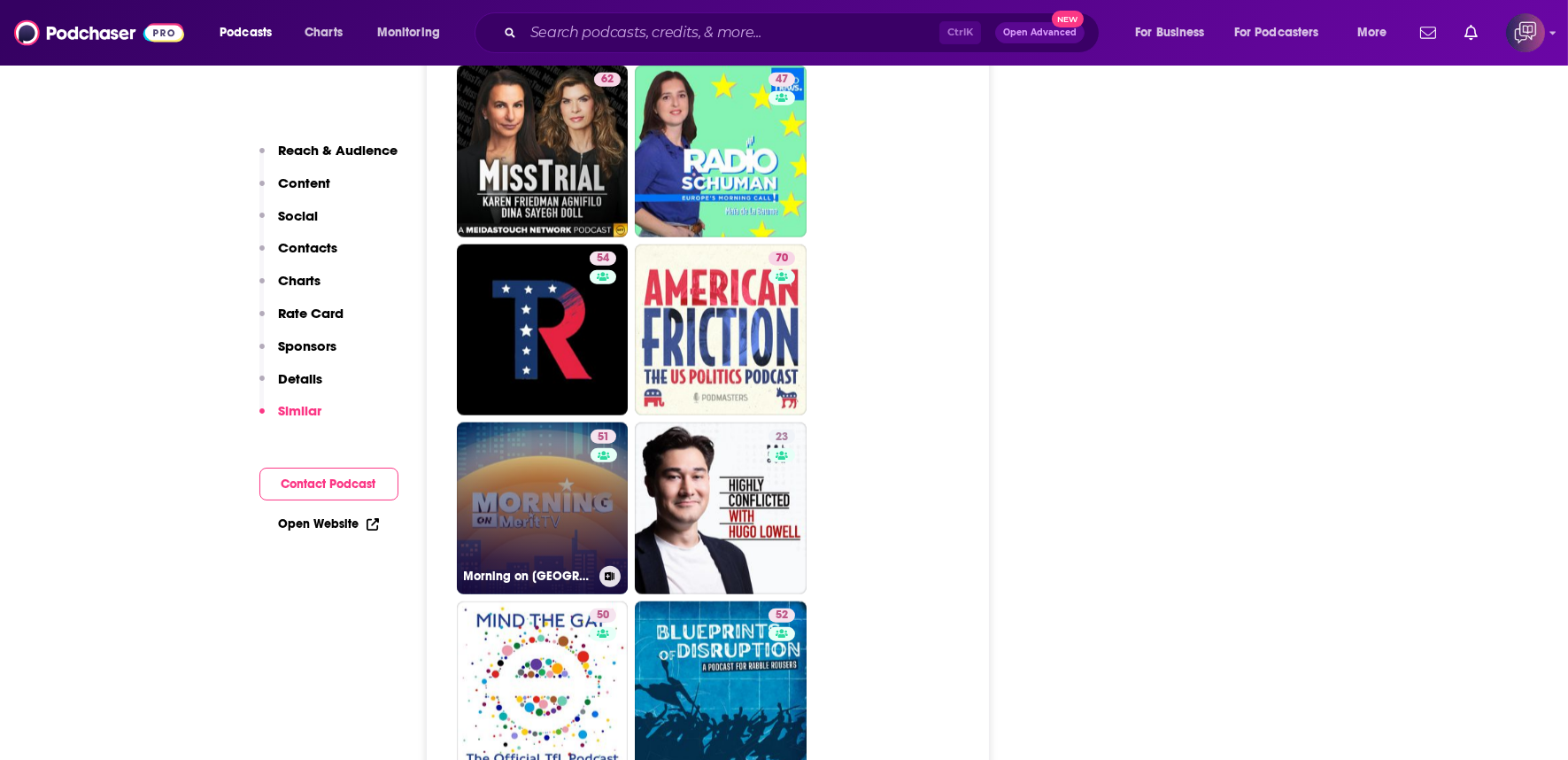
scroll to position [4429, 0]
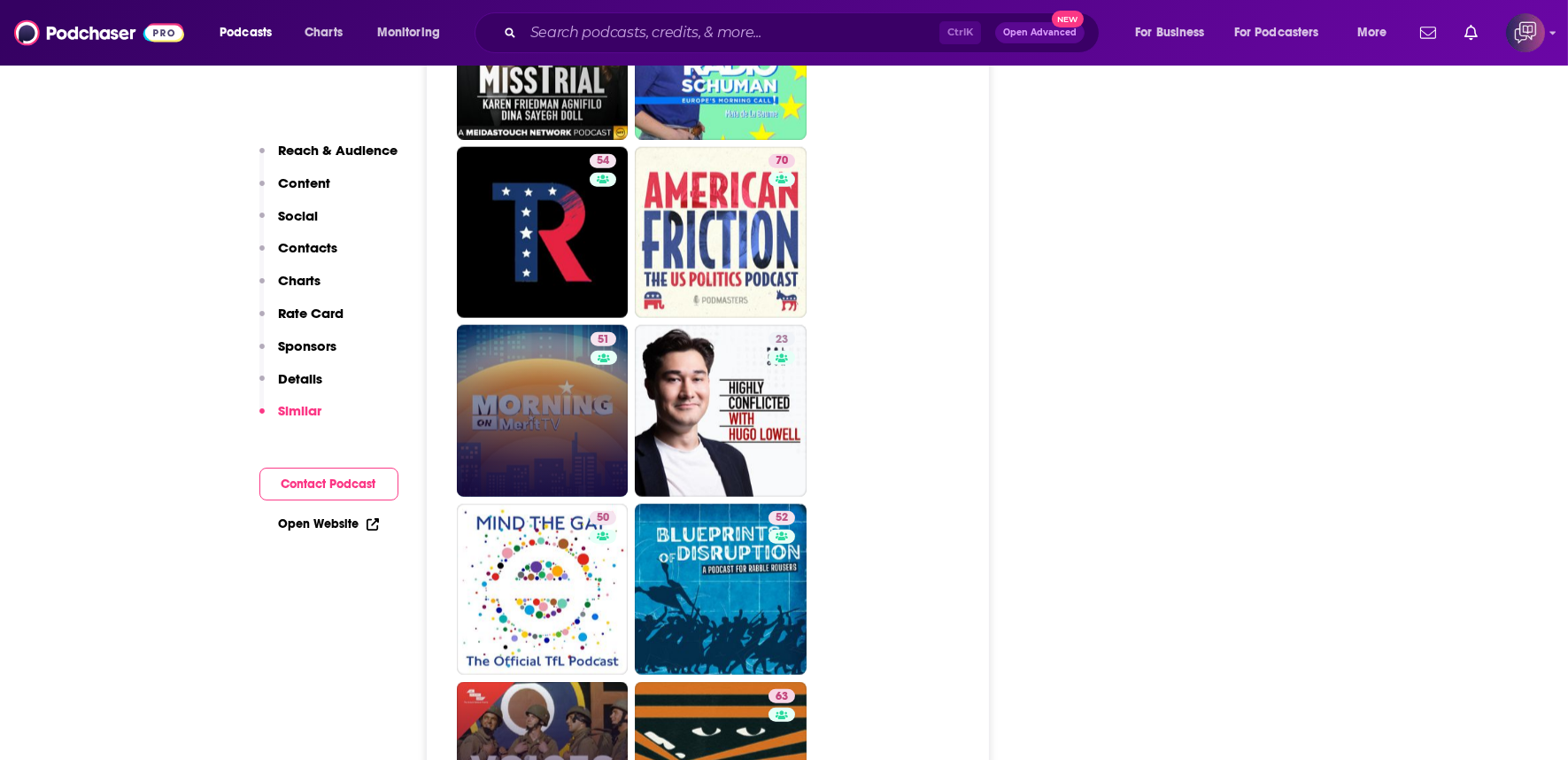
click at [564, 682] on link "Voices" at bounding box center [542, 768] width 172 height 172
type input "https://www.podchaser.com/podcasts/voices-1182814"
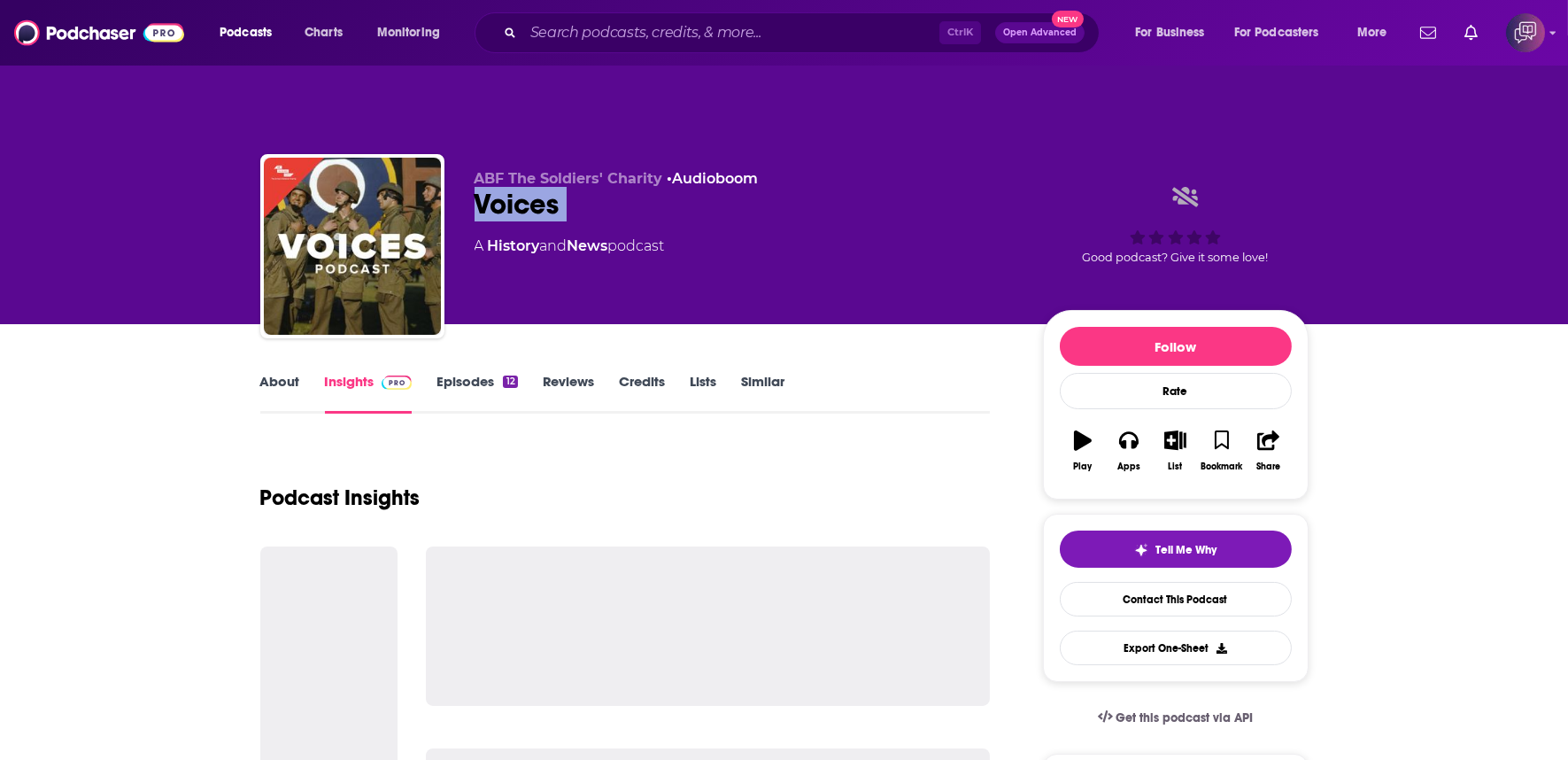
click at [287, 373] on link "About" at bounding box center [280, 392] width 40 height 41
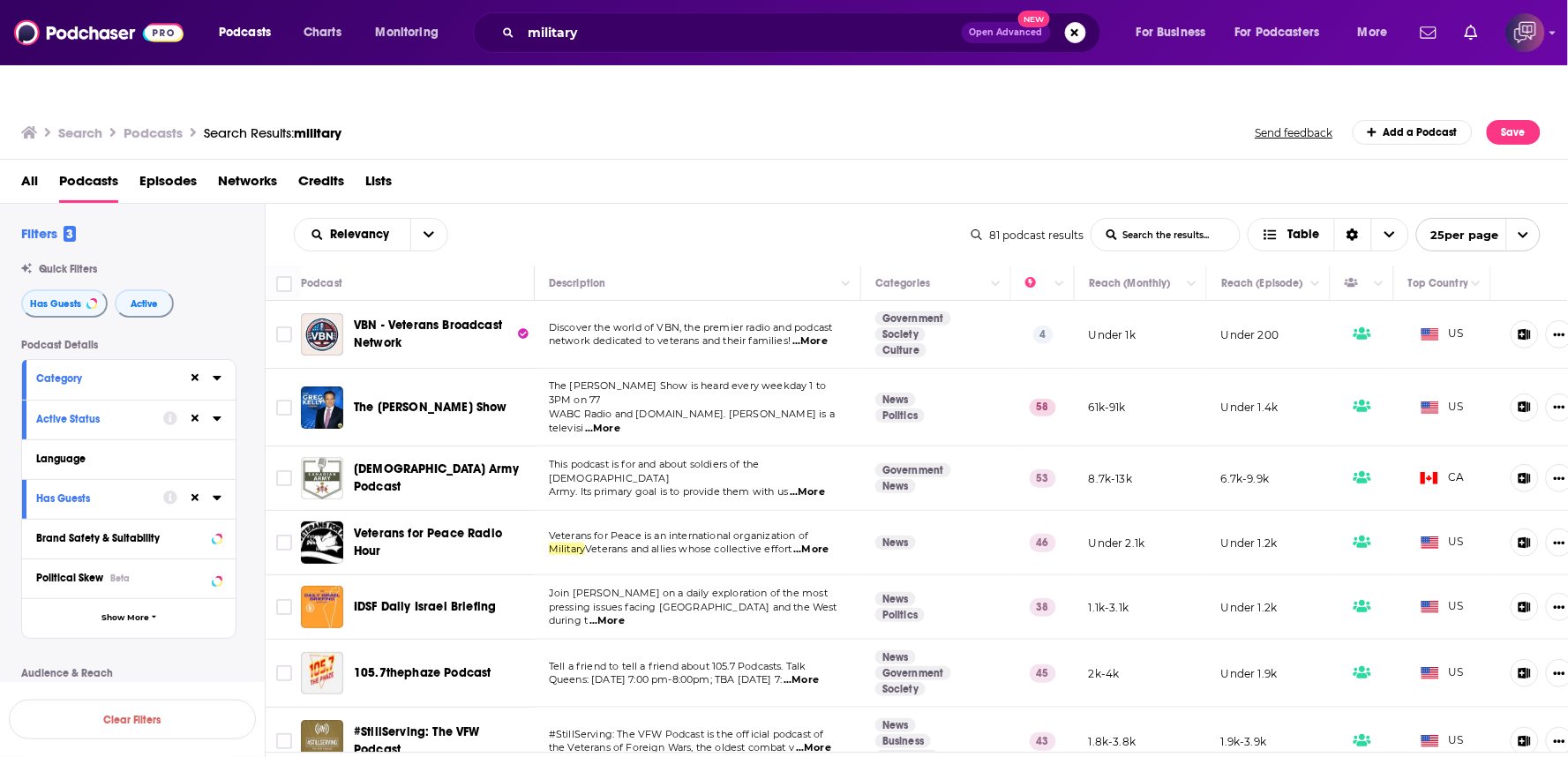
scroll to position [1212, 0]
